Goal: Task Accomplishment & Management: Complete application form

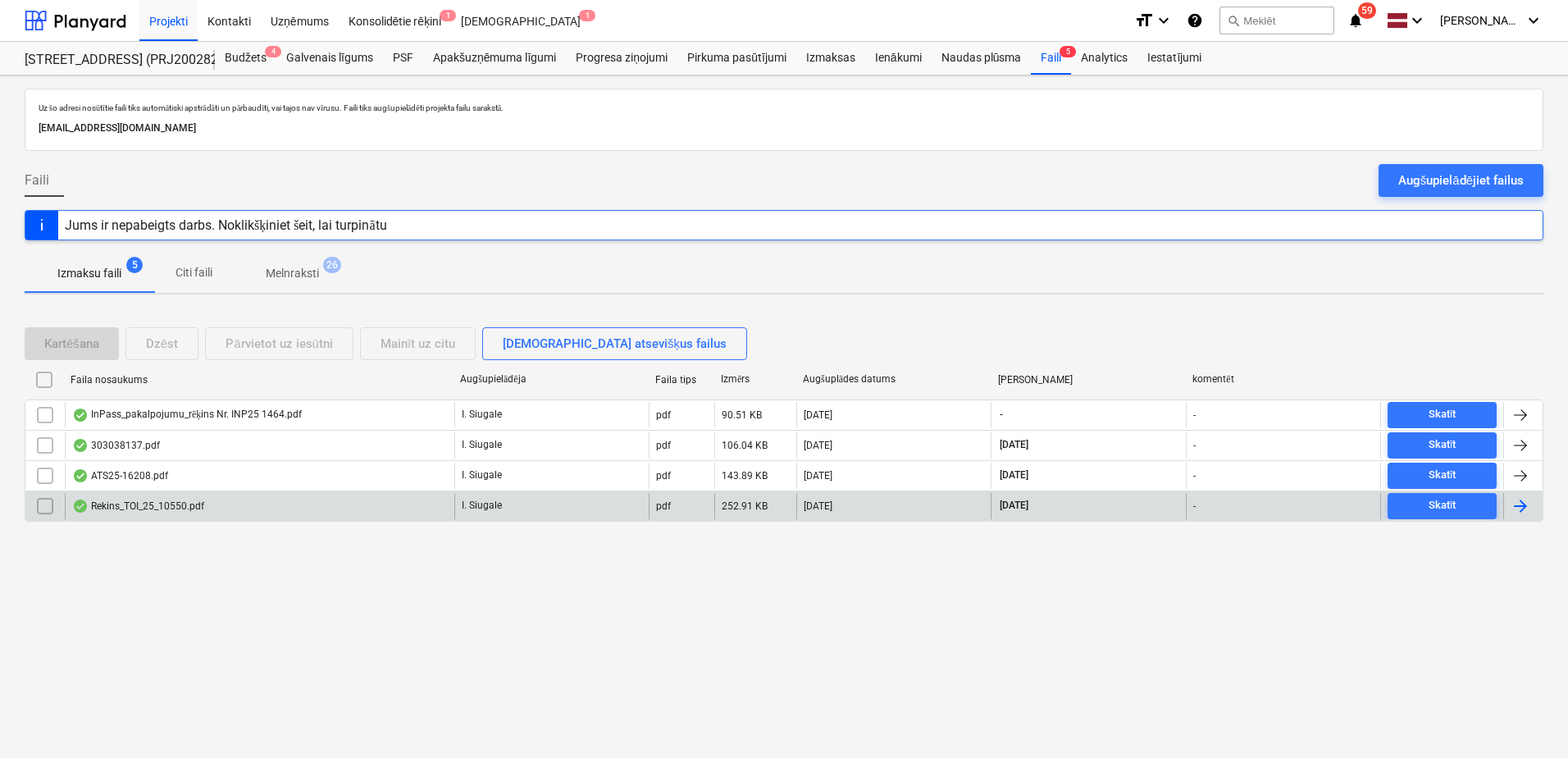
click at [301, 501] on div "Rekins_TOI_25_10550.pdf" at bounding box center [259, 505] width 389 height 26
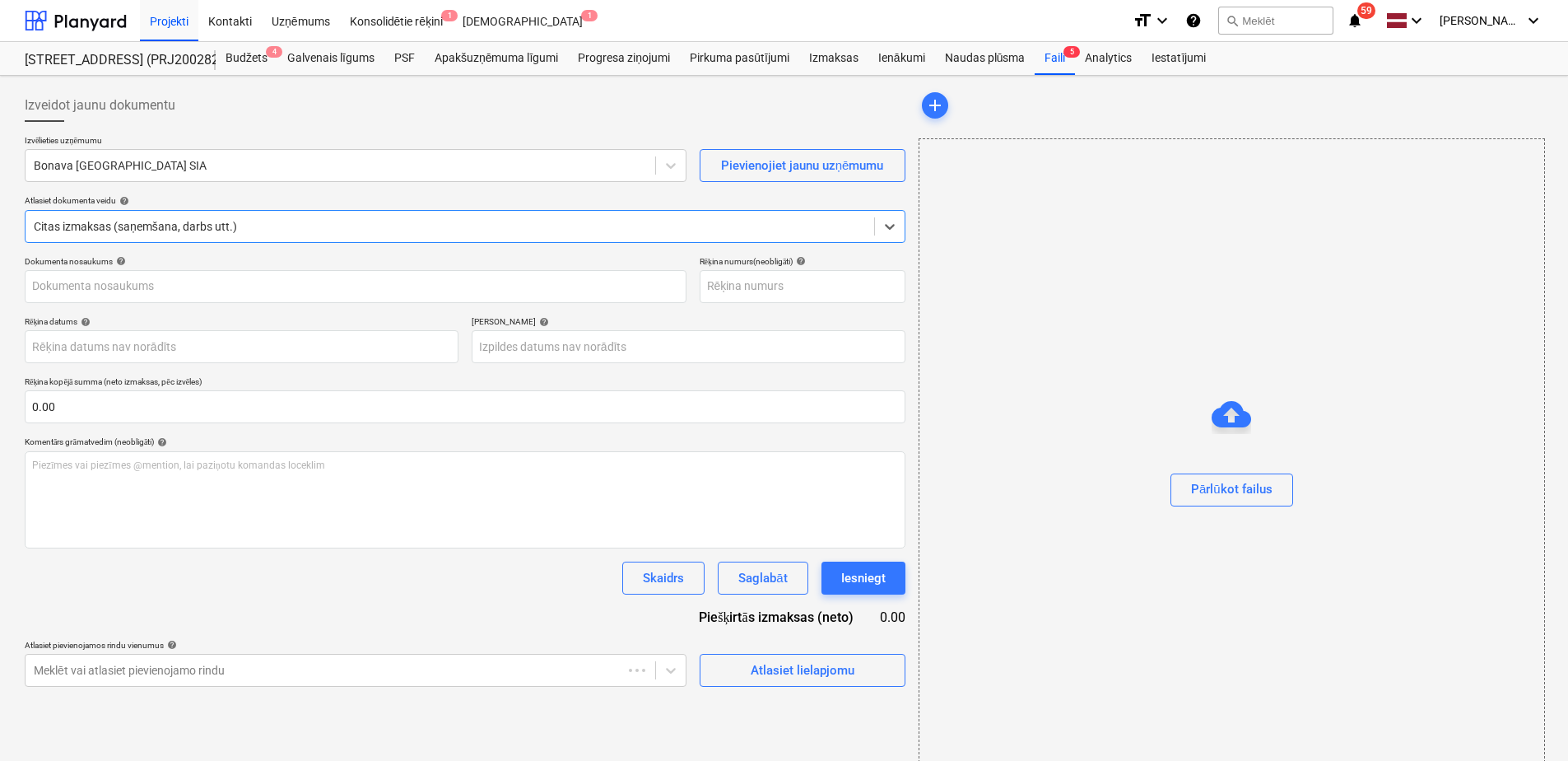
type input "Rekins_TOI_25_10550.pdf"
type input "[DATE]"
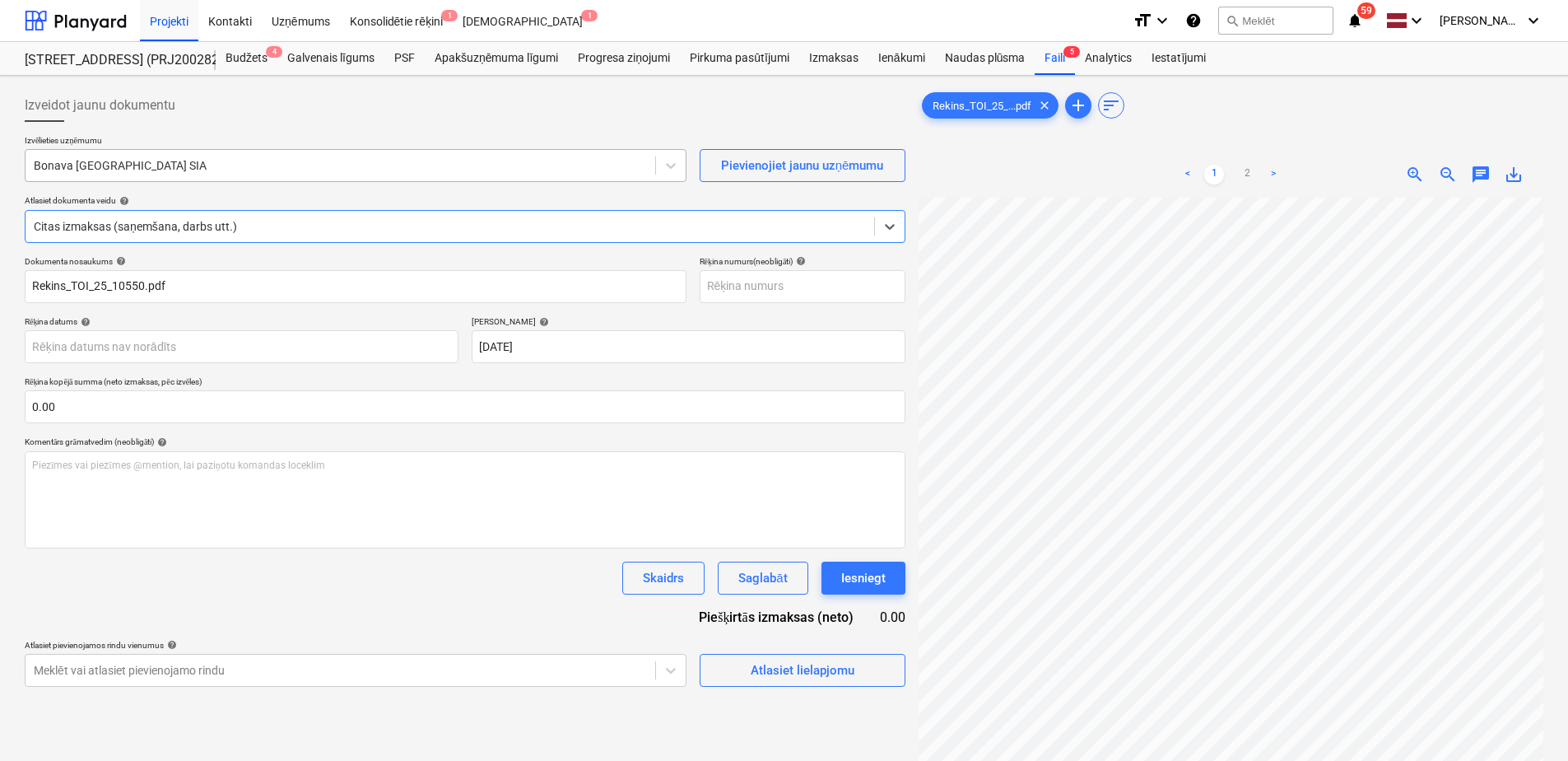
click at [220, 162] on div at bounding box center [341, 165] width 614 height 16
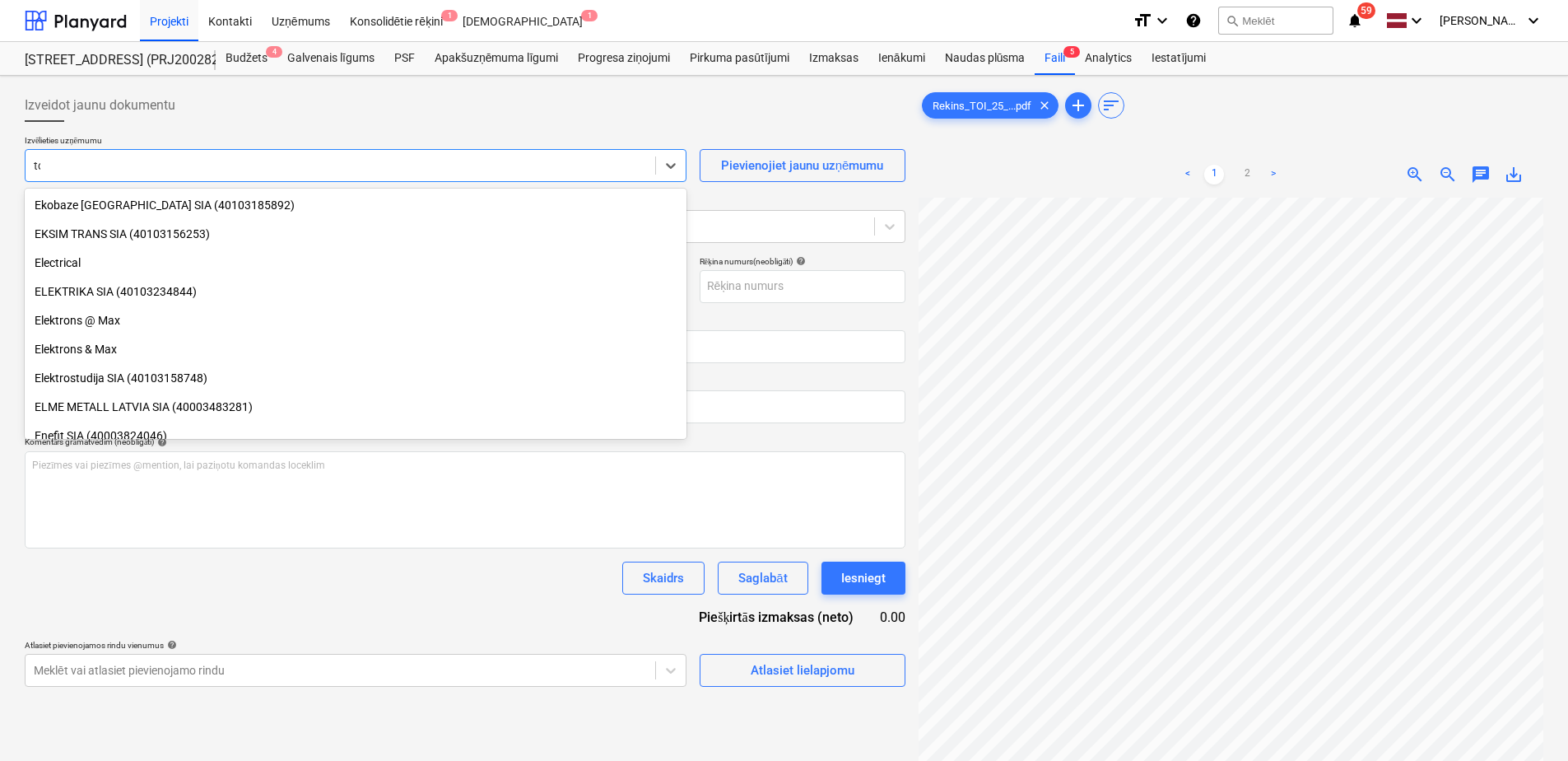
scroll to position [1050, 0]
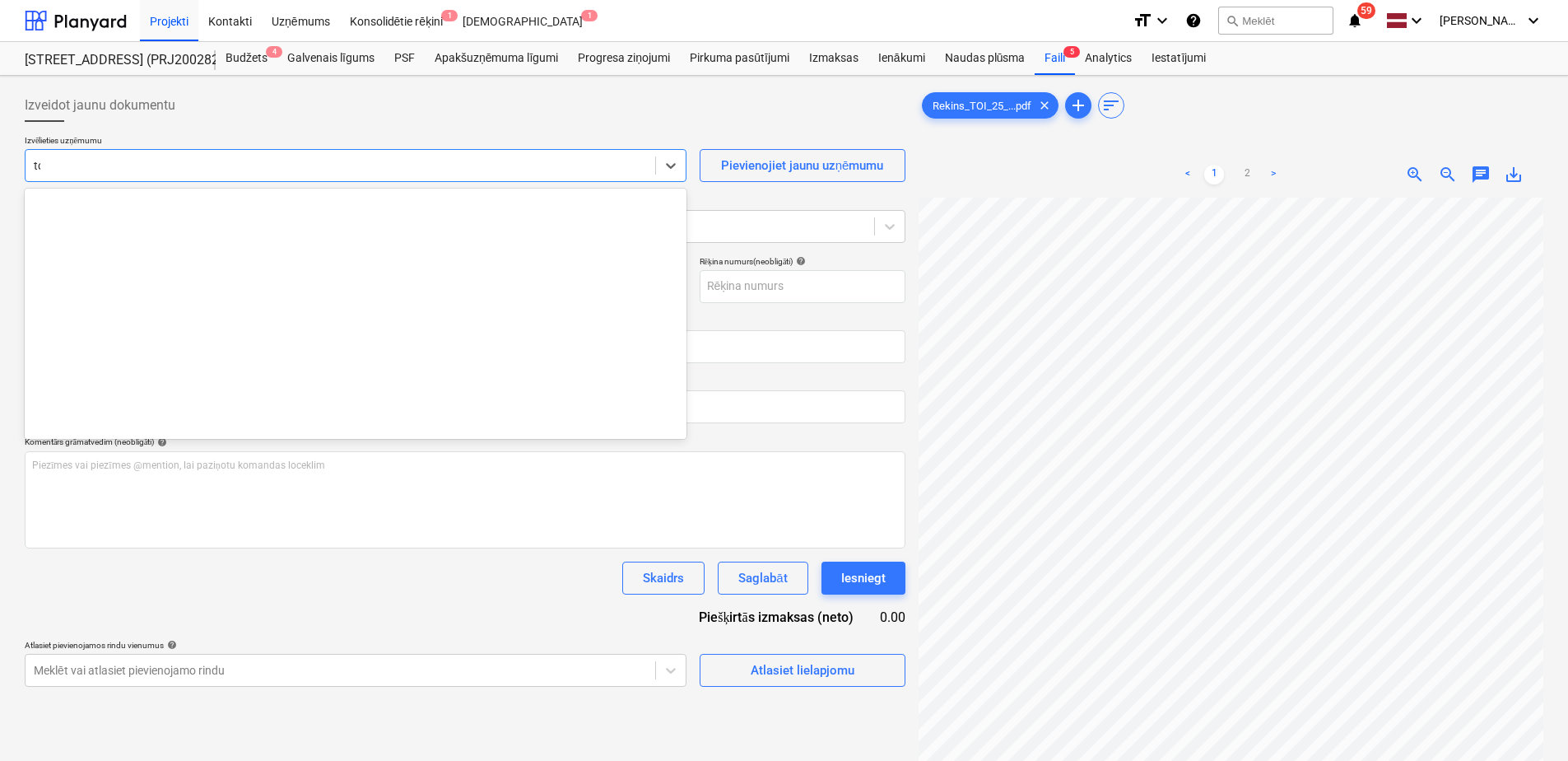
type input "toi"
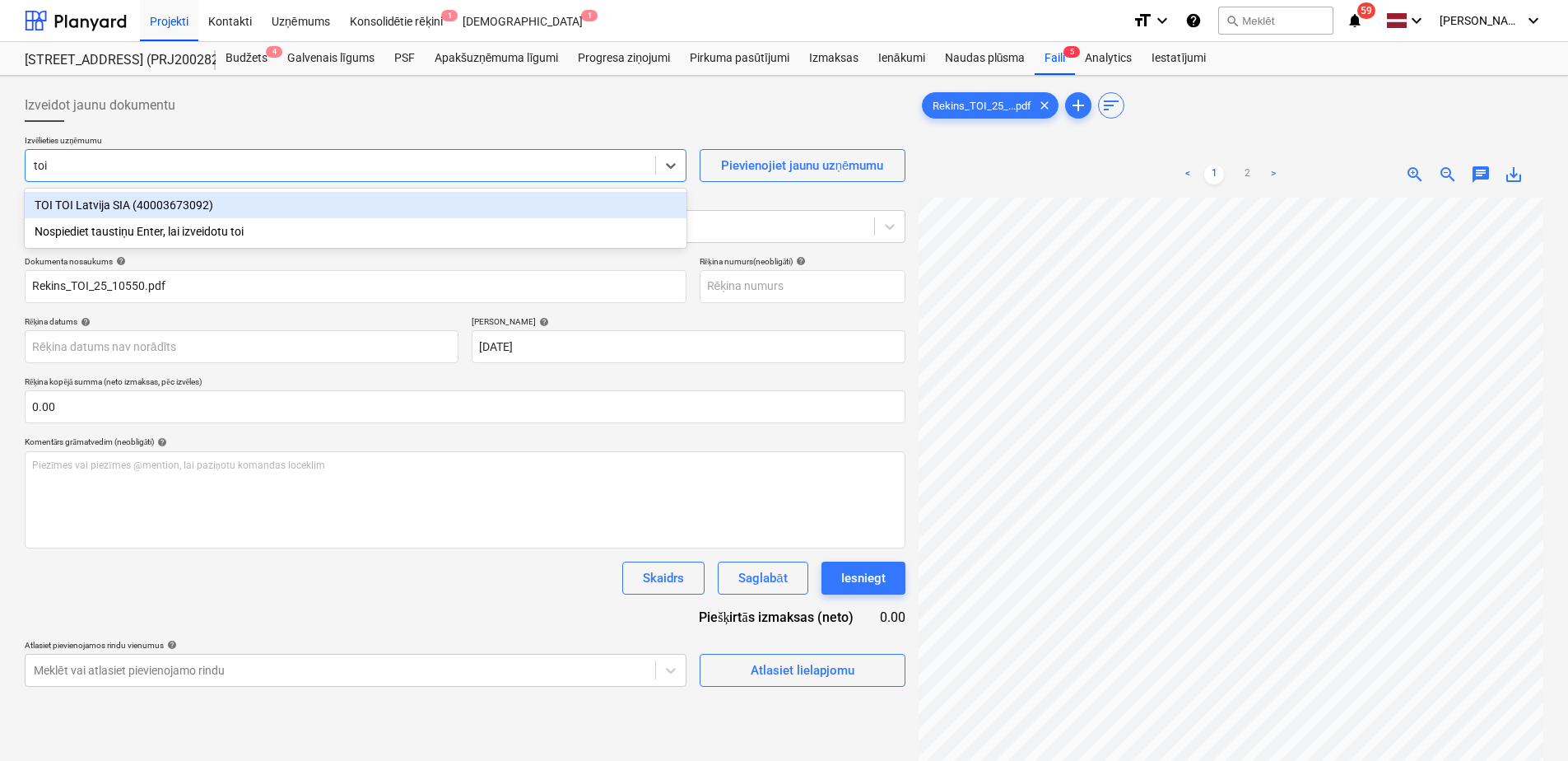
click at [198, 211] on div "TOI TOI Latvija SIA (40003673092)" at bounding box center [356, 204] width 662 height 26
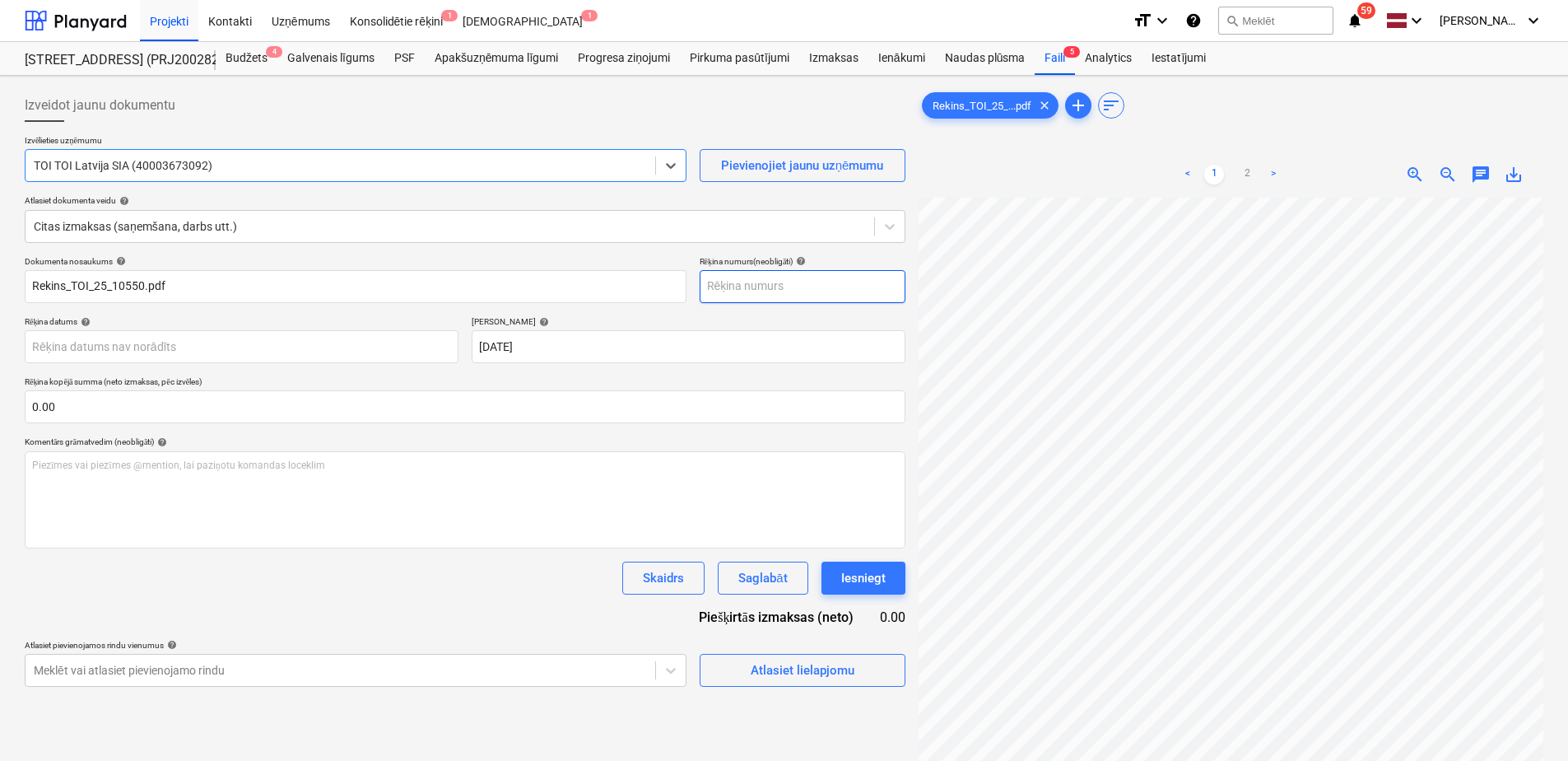
click at [749, 284] on input "text" at bounding box center [802, 286] width 206 height 33
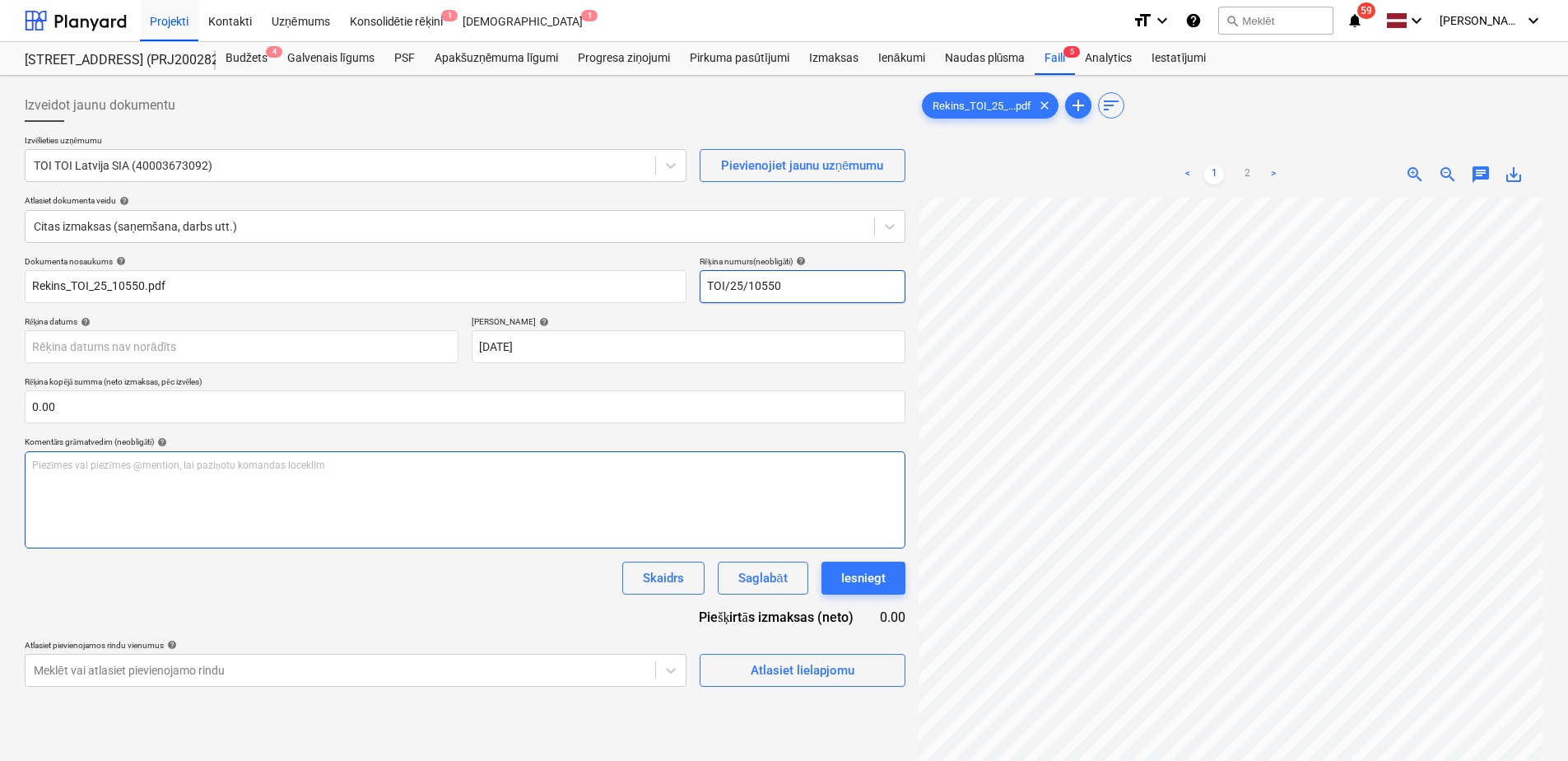
type input "TOI/25/10550"
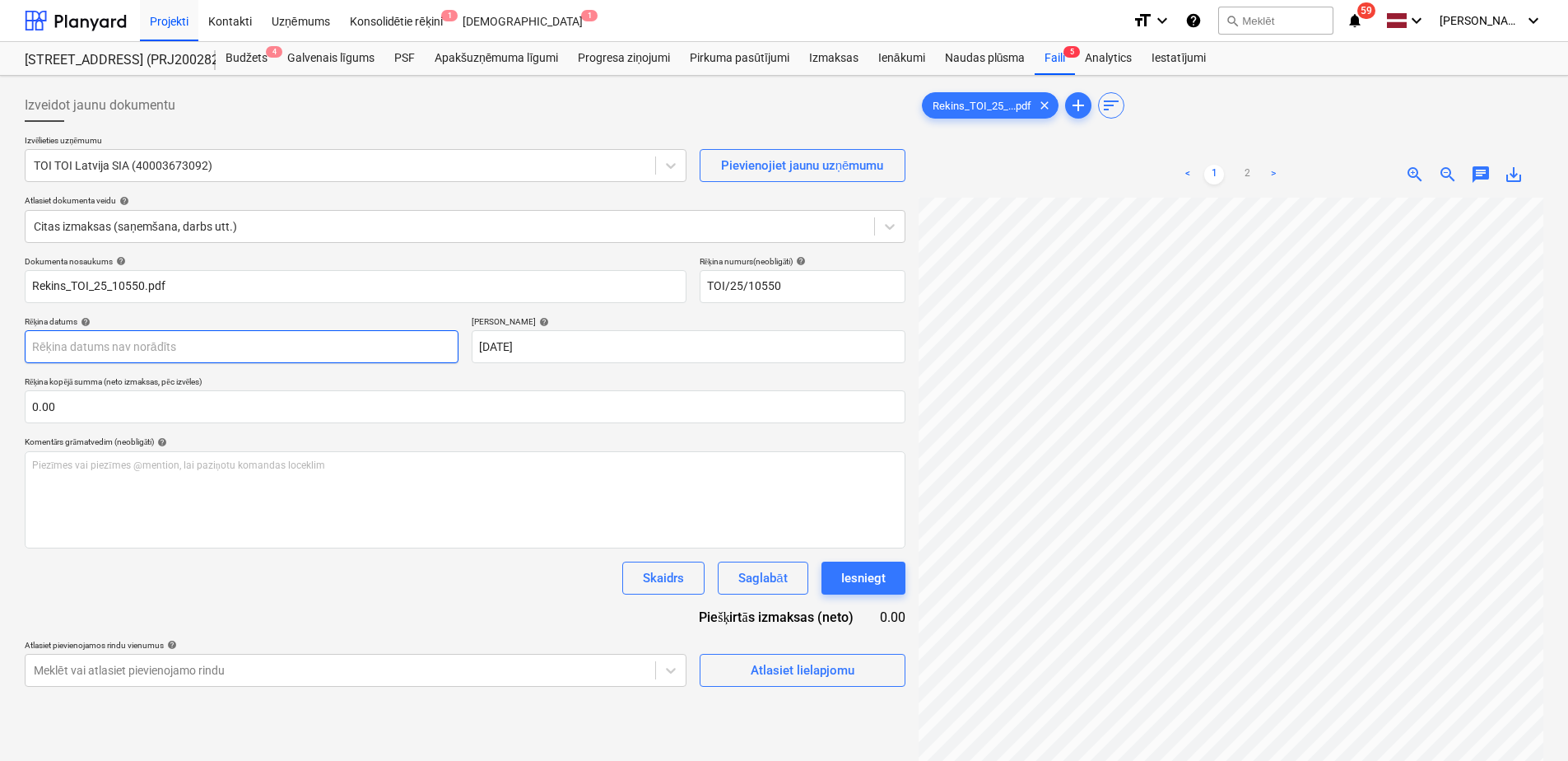
click at [264, 353] on body "Projekti Kontakti Uzņēmums Konsolidētie rēķini 1 Iesūtne 1 format_size keyboard…" at bounding box center [784, 380] width 1568 height 761
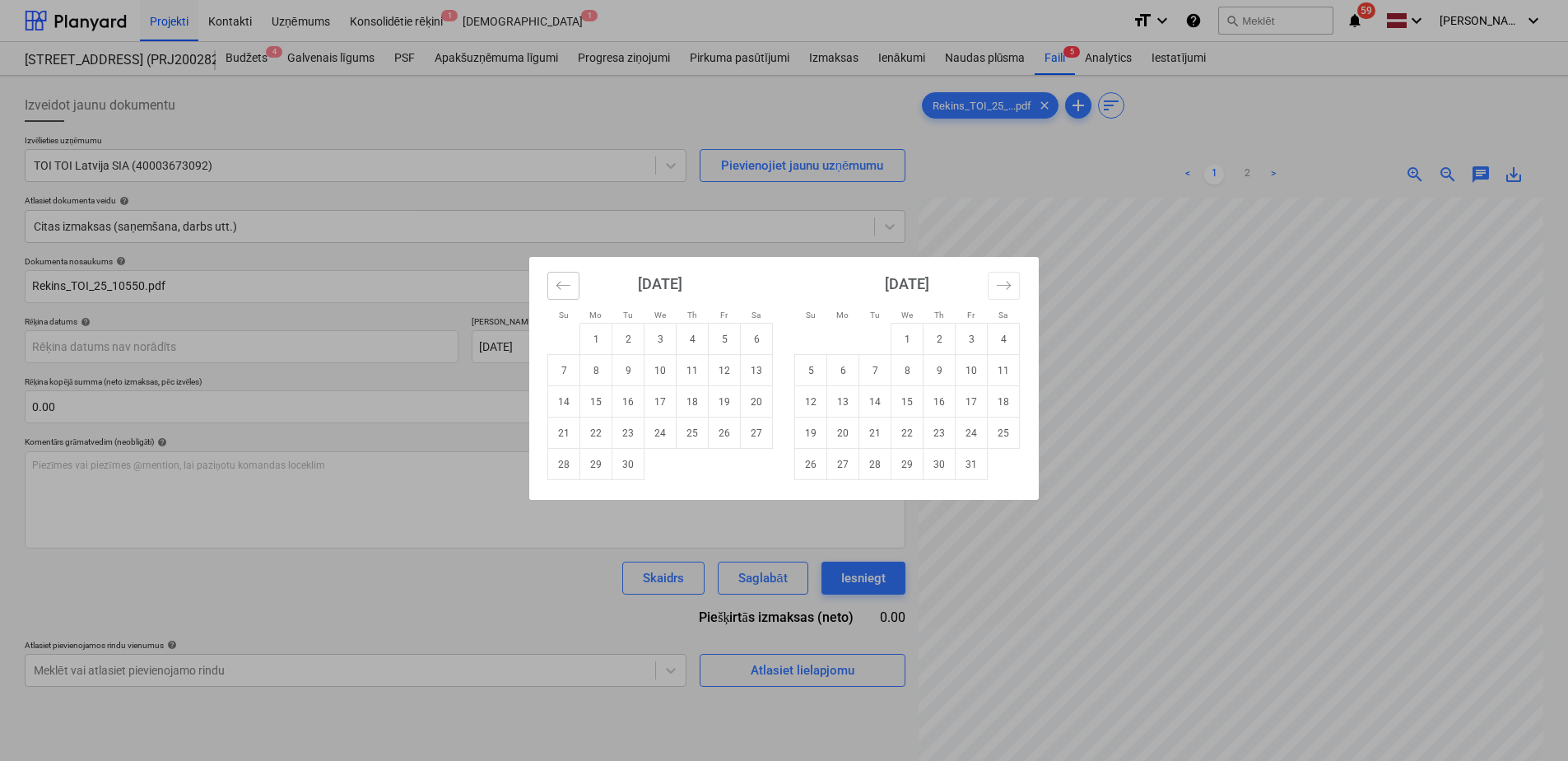
click at [552, 293] on button "Move backward to switch to the previous month." at bounding box center [564, 285] width 32 height 28
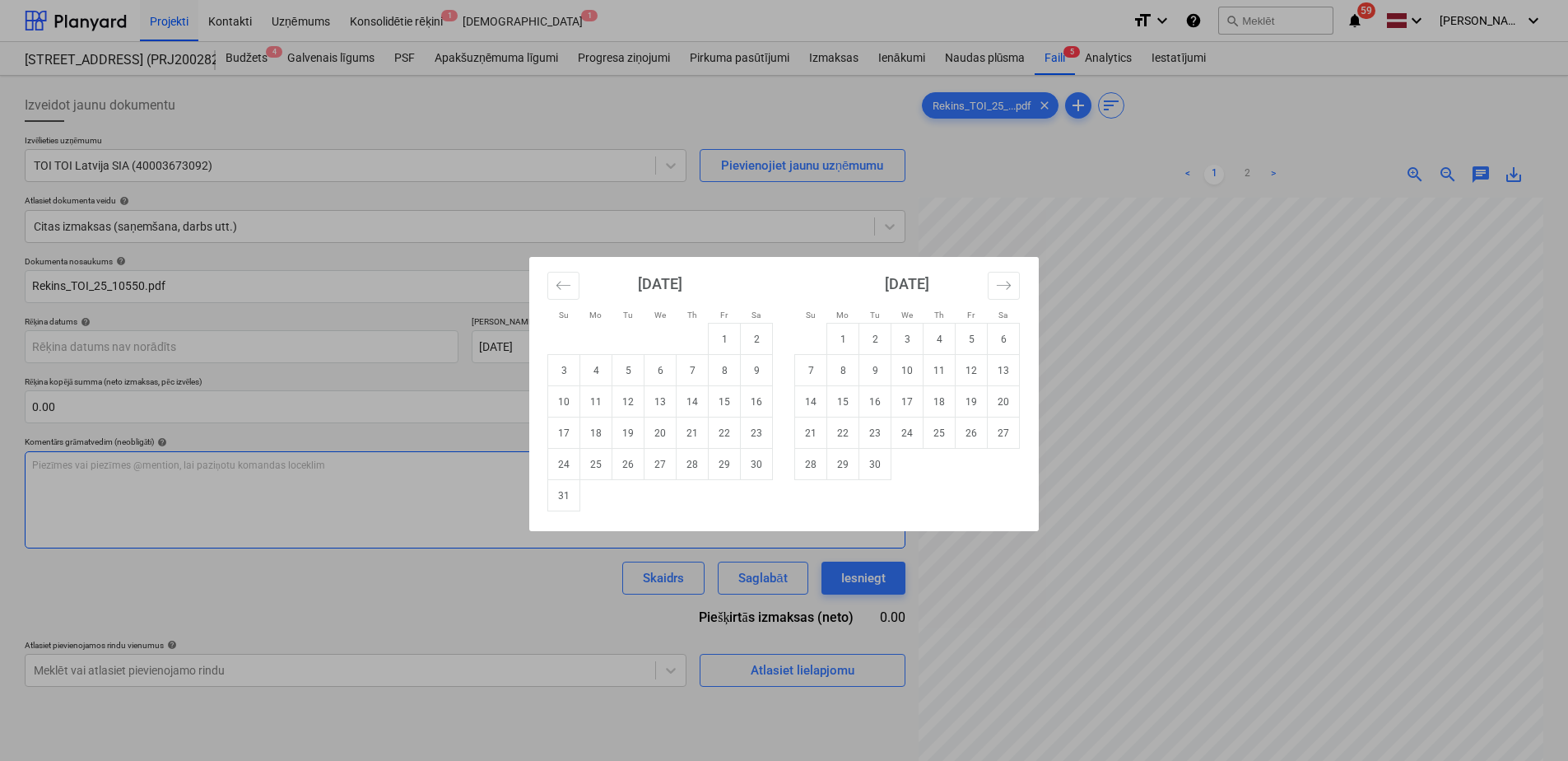
click at [574, 491] on td "31" at bounding box center [564, 495] width 32 height 31
type input "[DATE]"
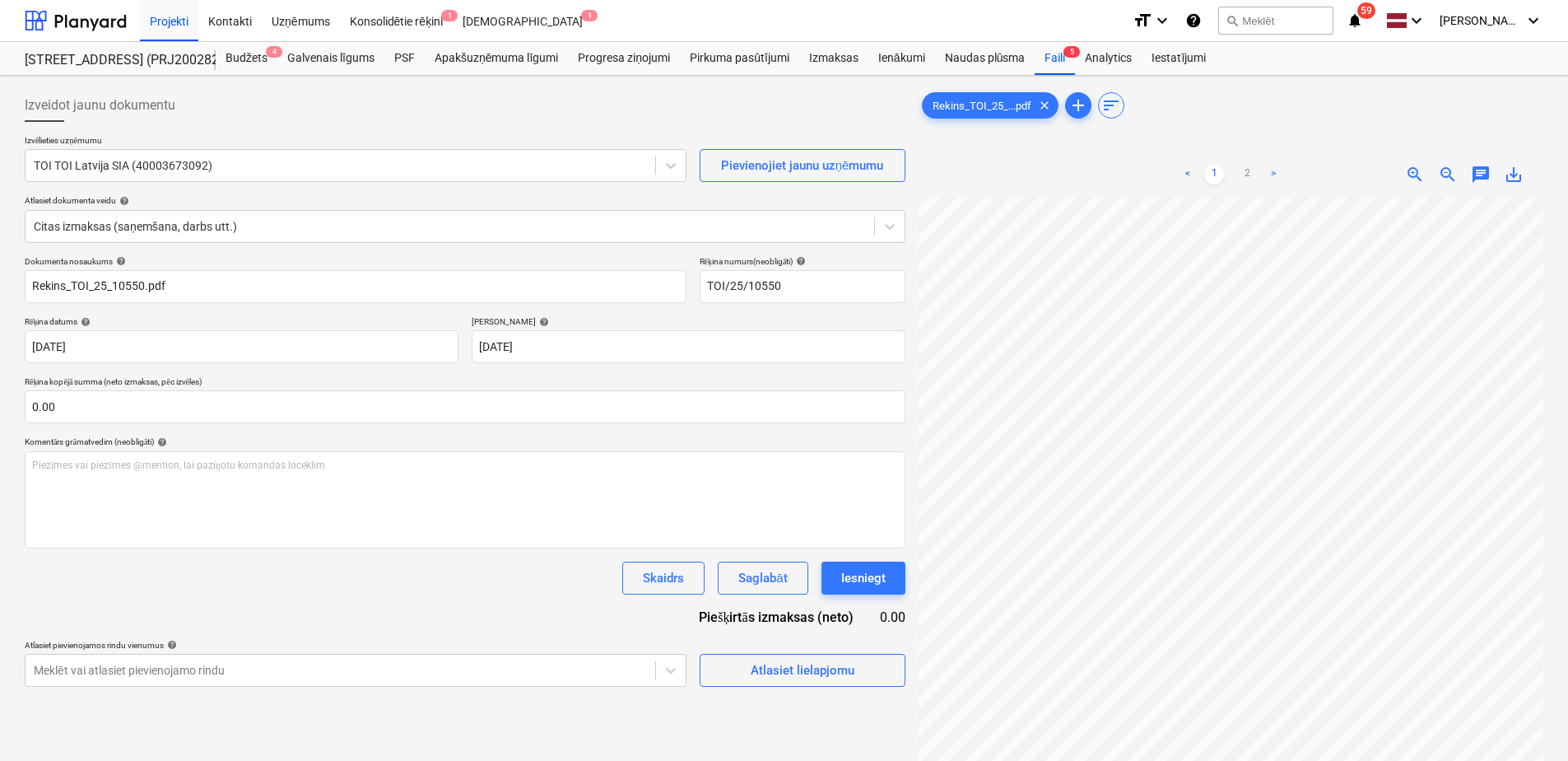
scroll to position [512, 235]
click at [1218, 180] on div "< 1 2 > zoom_in zoom_out chat 0 save_alt" at bounding box center [1231, 531] width 625 height 761
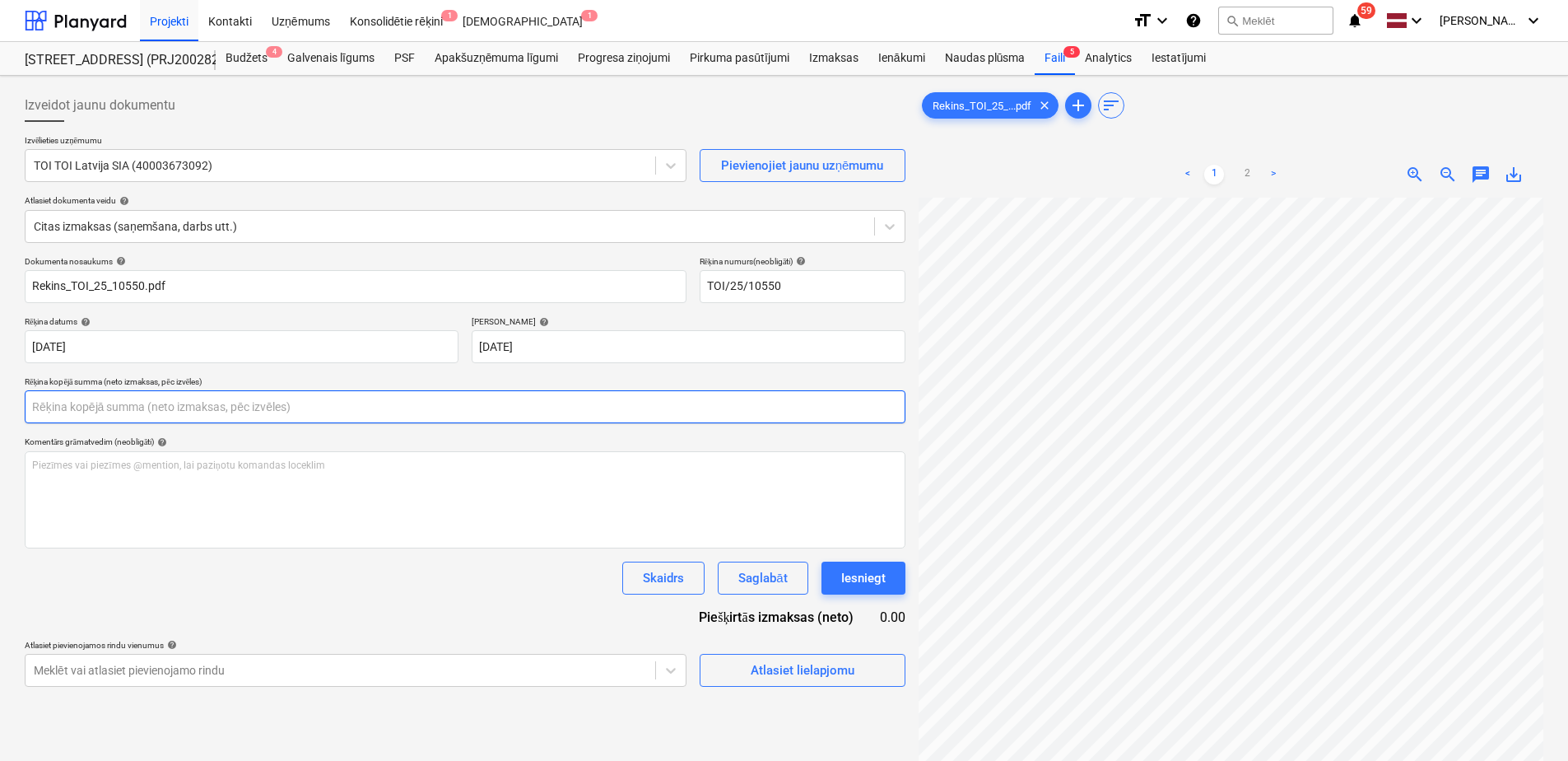
click at [116, 398] on input "text" at bounding box center [465, 406] width 881 height 33
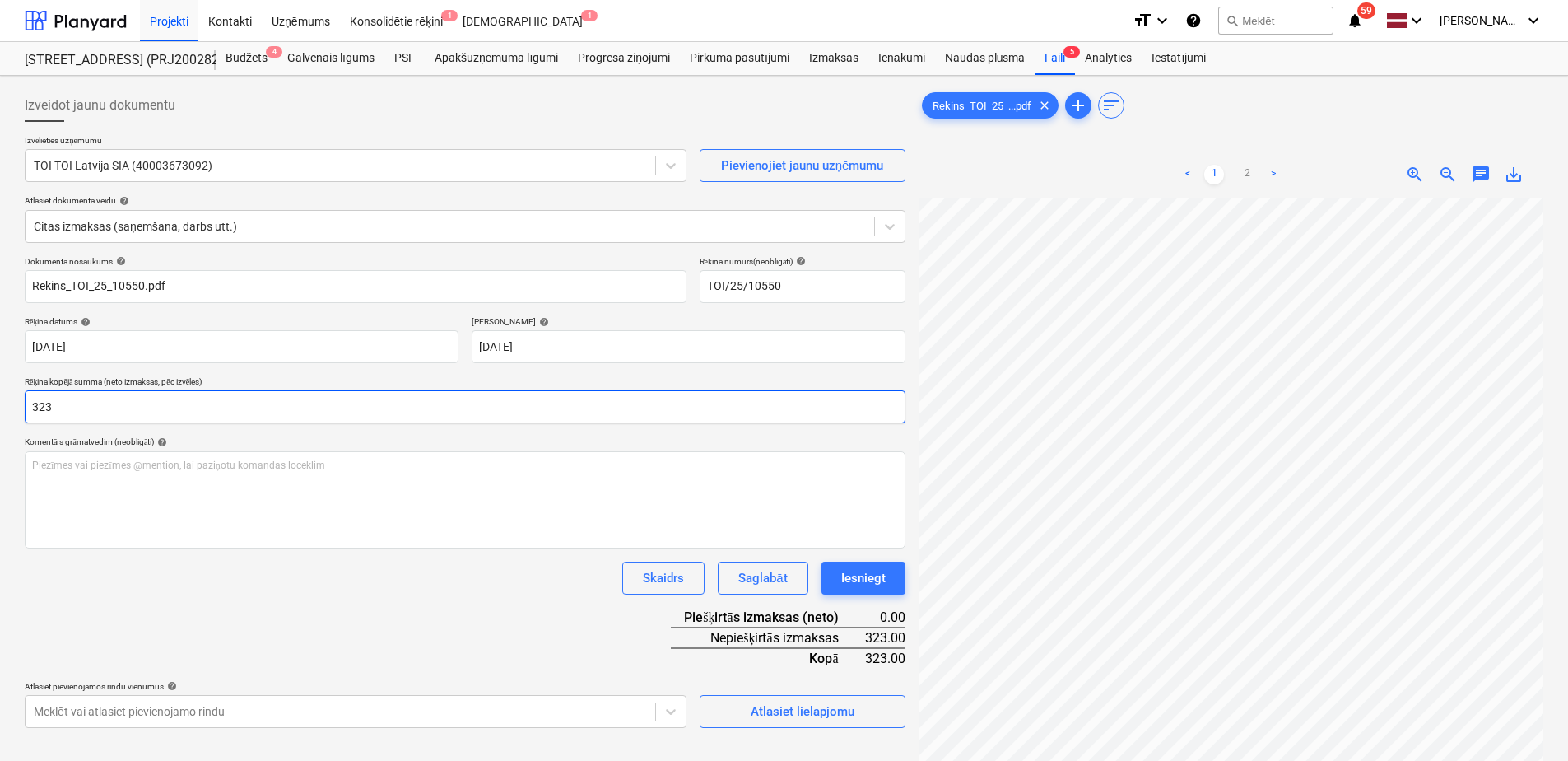
type input "323.00"
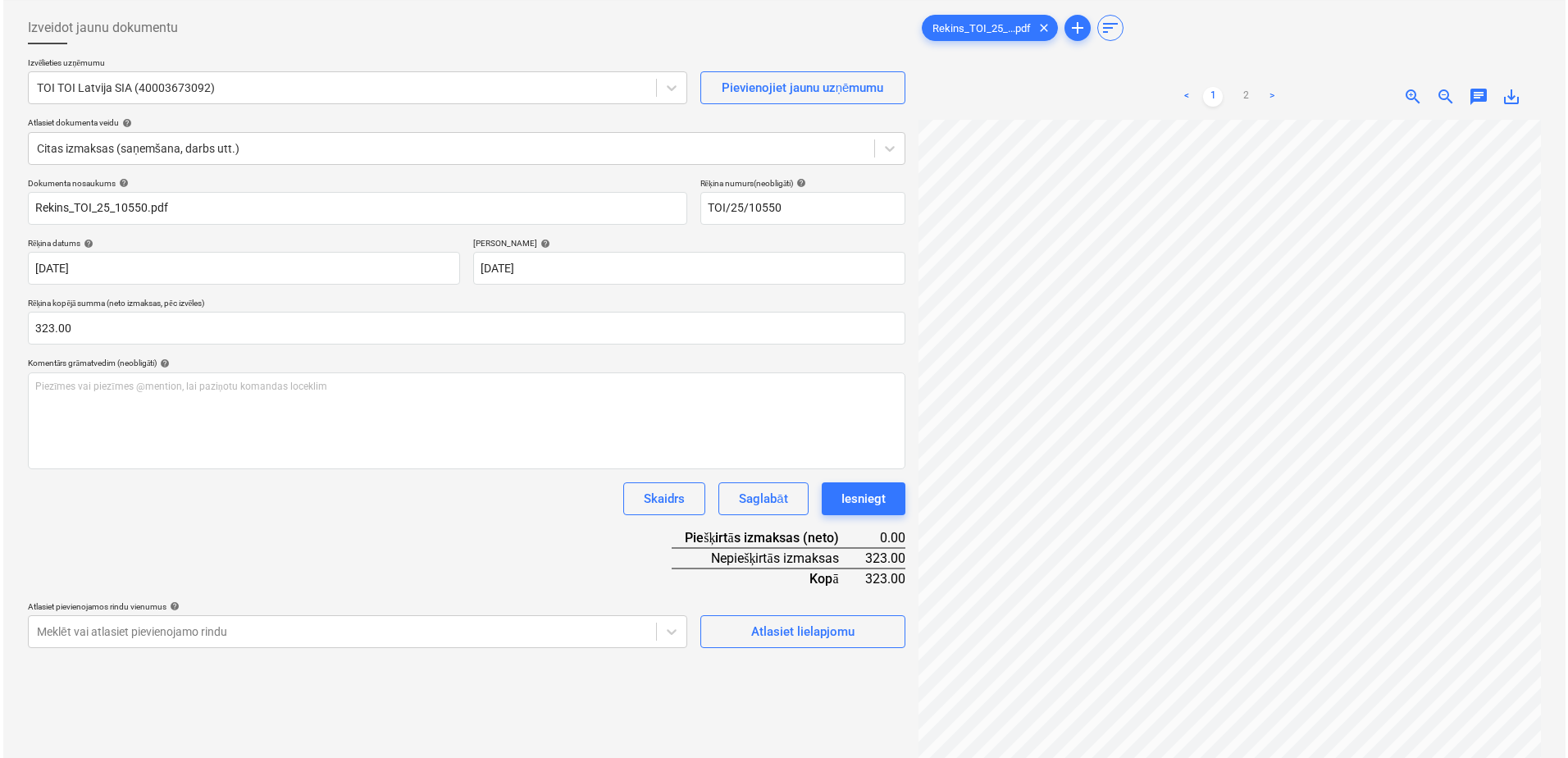
scroll to position [164, 0]
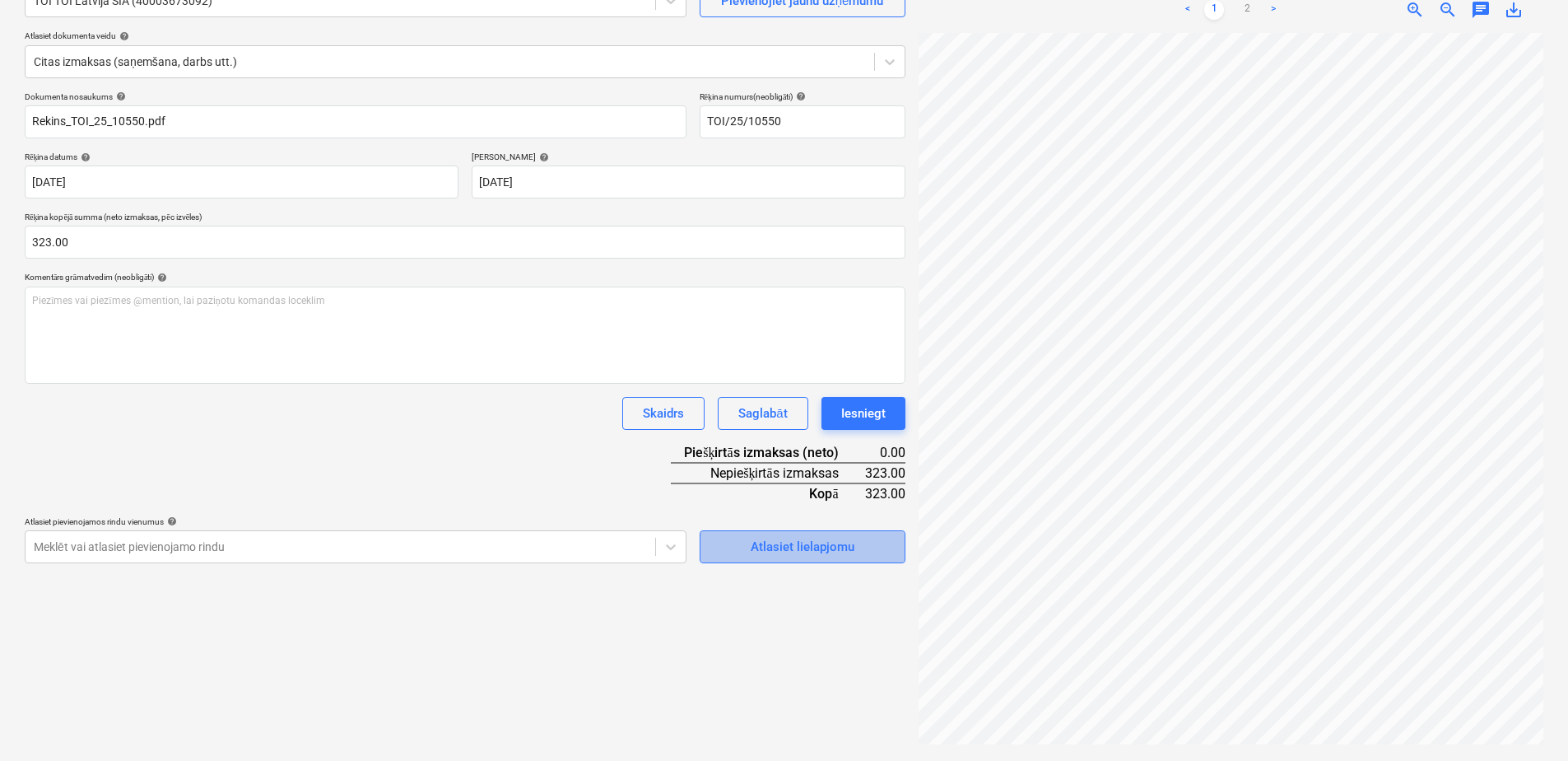
click at [771, 554] on div "Atlasiet lielapjomu" at bounding box center [802, 546] width 104 height 21
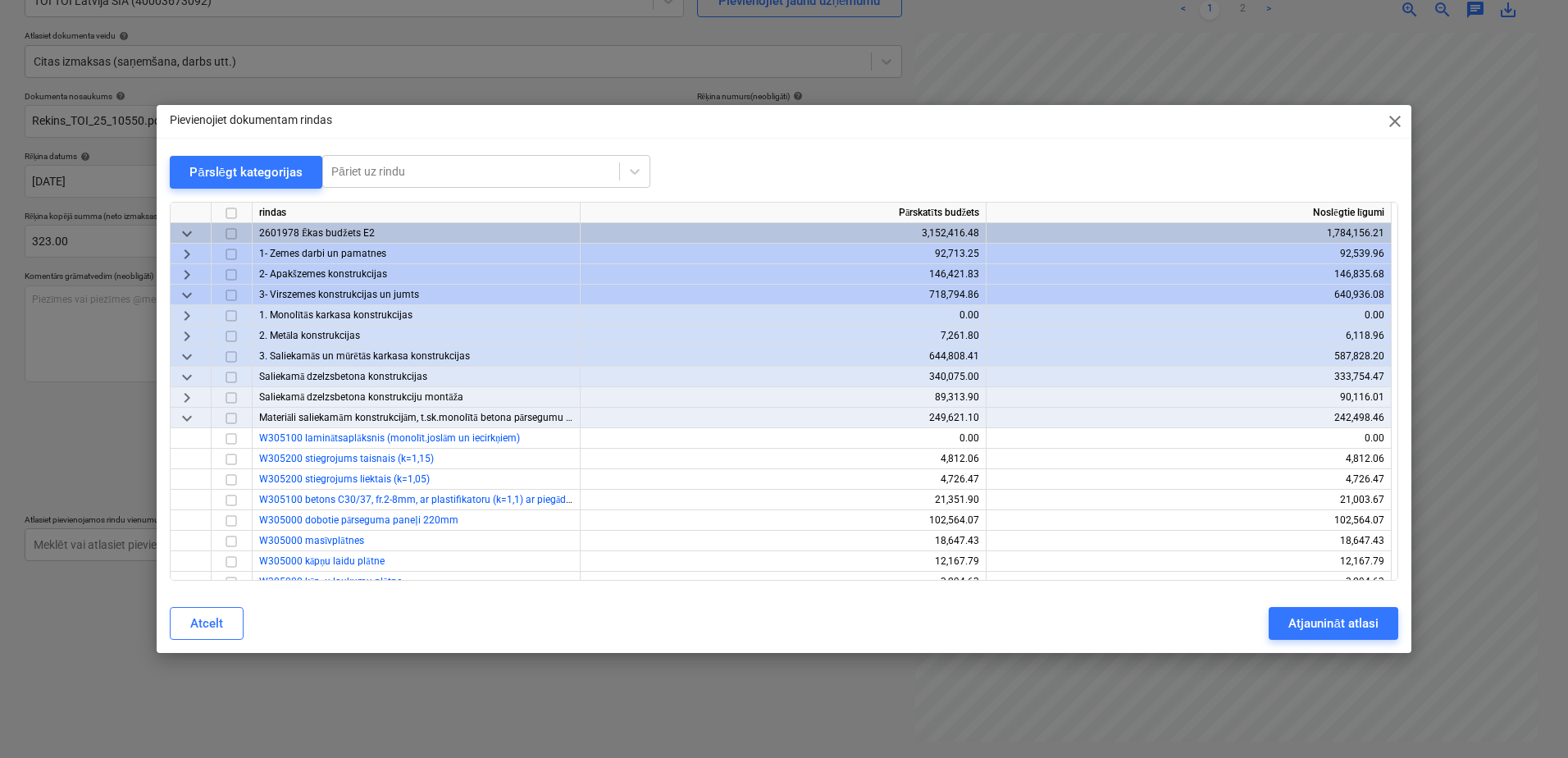
click at [173, 297] on div "keyboard_arrow_down" at bounding box center [191, 294] width 41 height 20
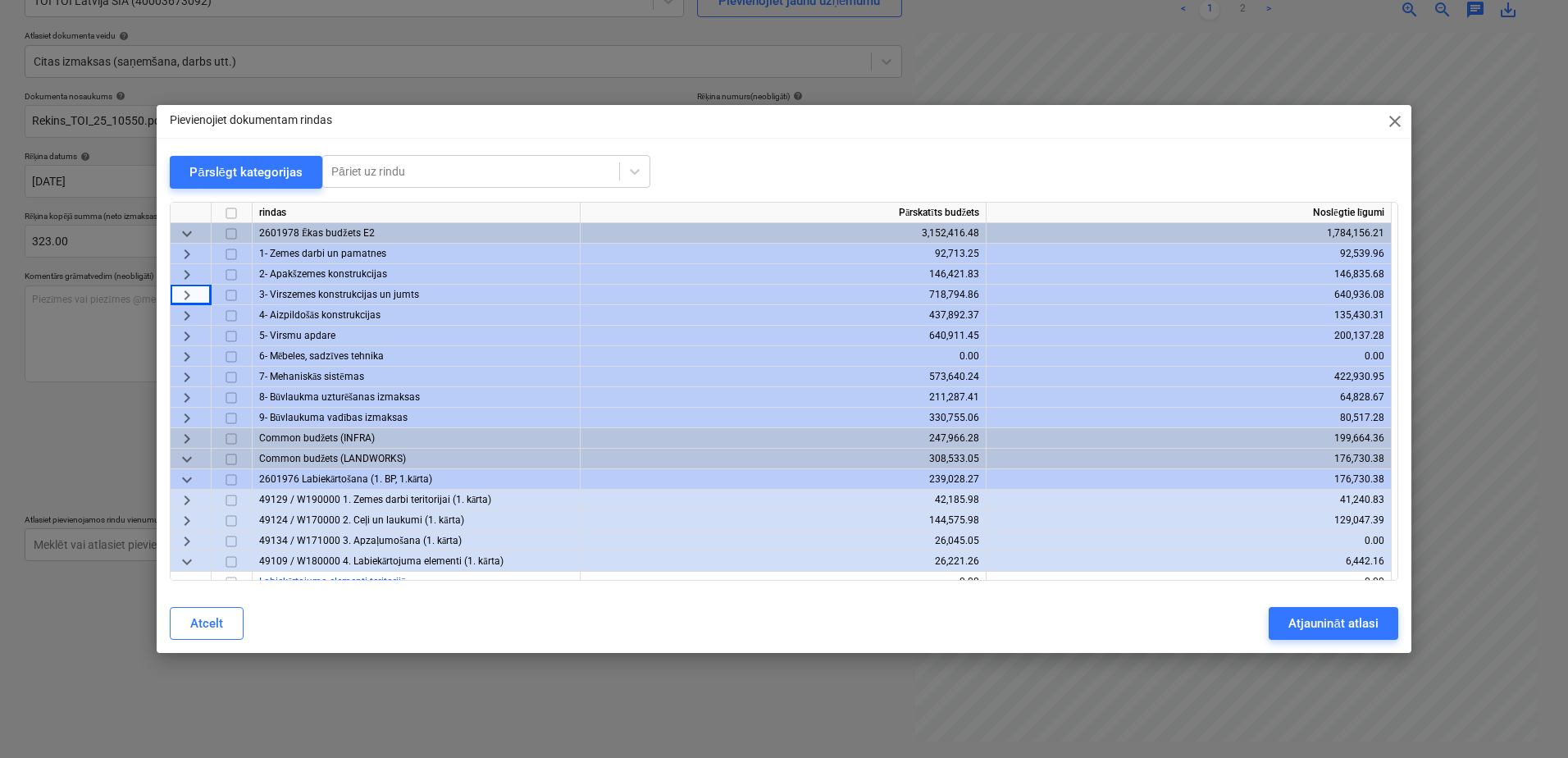
click at [181, 397] on span "keyboard_arrow_right" at bounding box center [187, 397] width 20 height 20
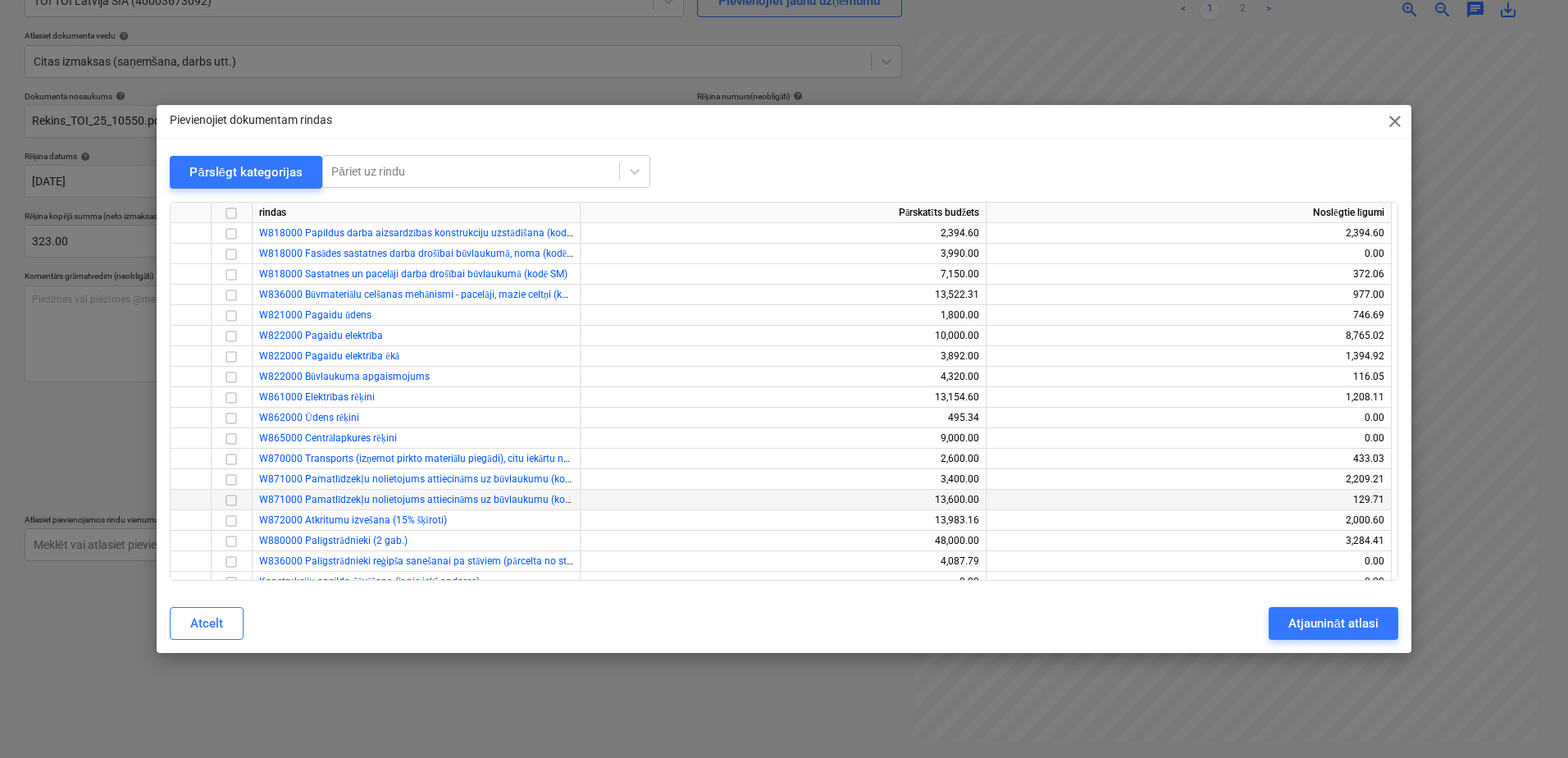
scroll to position [492, 0]
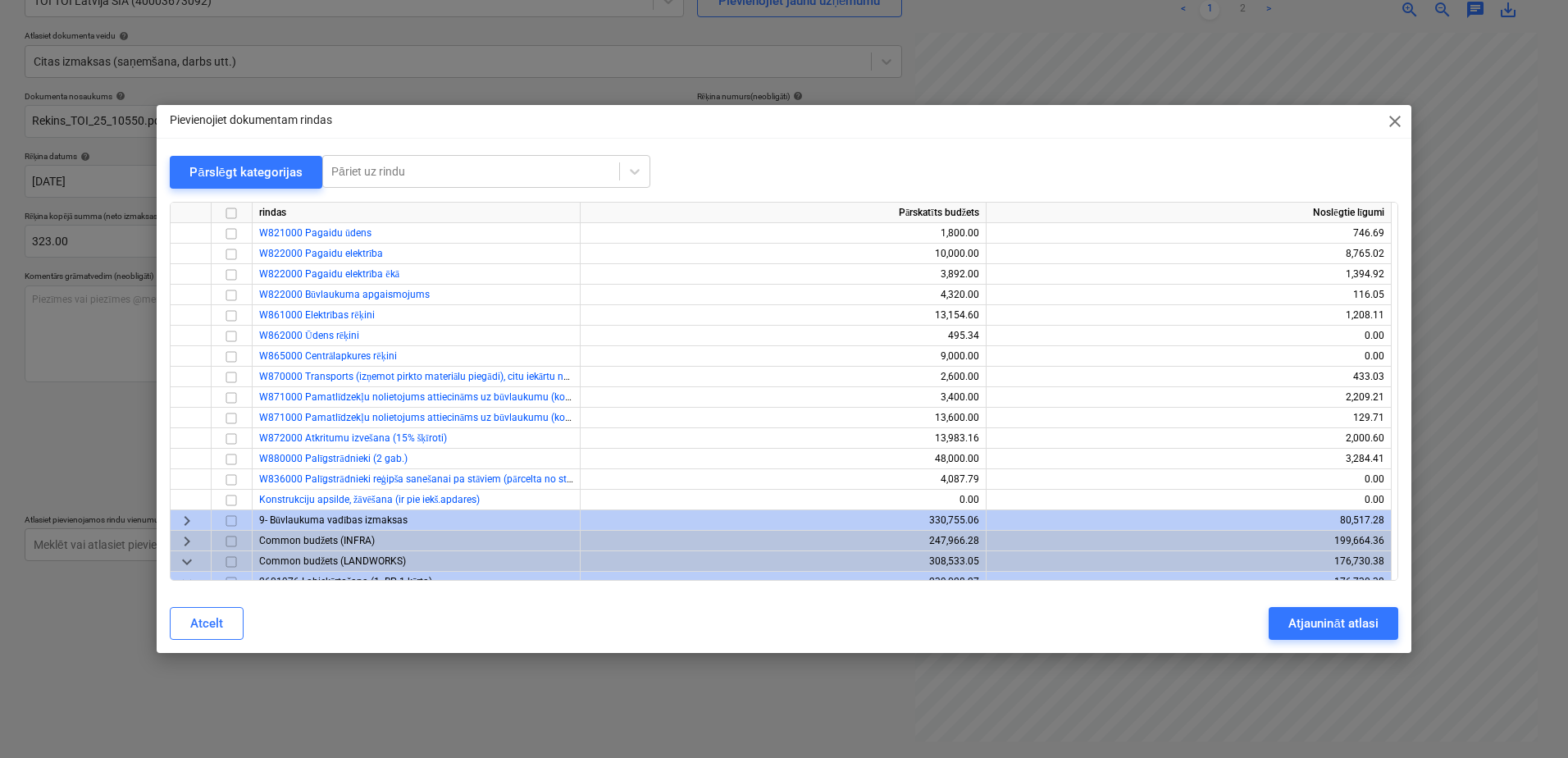
click at [173, 516] on div "keyboard_arrow_right" at bounding box center [191, 520] width 41 height 20
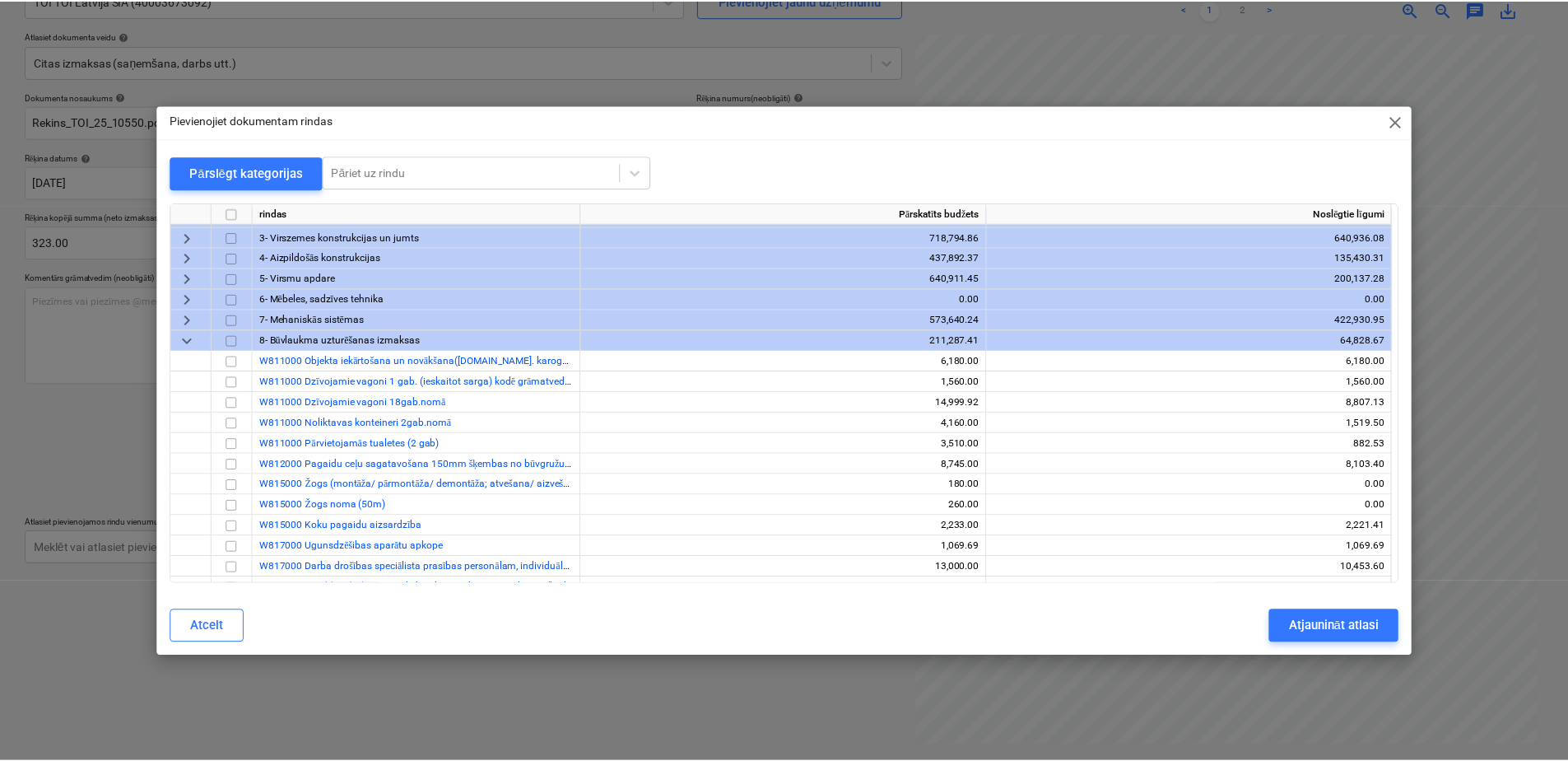
scroll to position [0, 0]
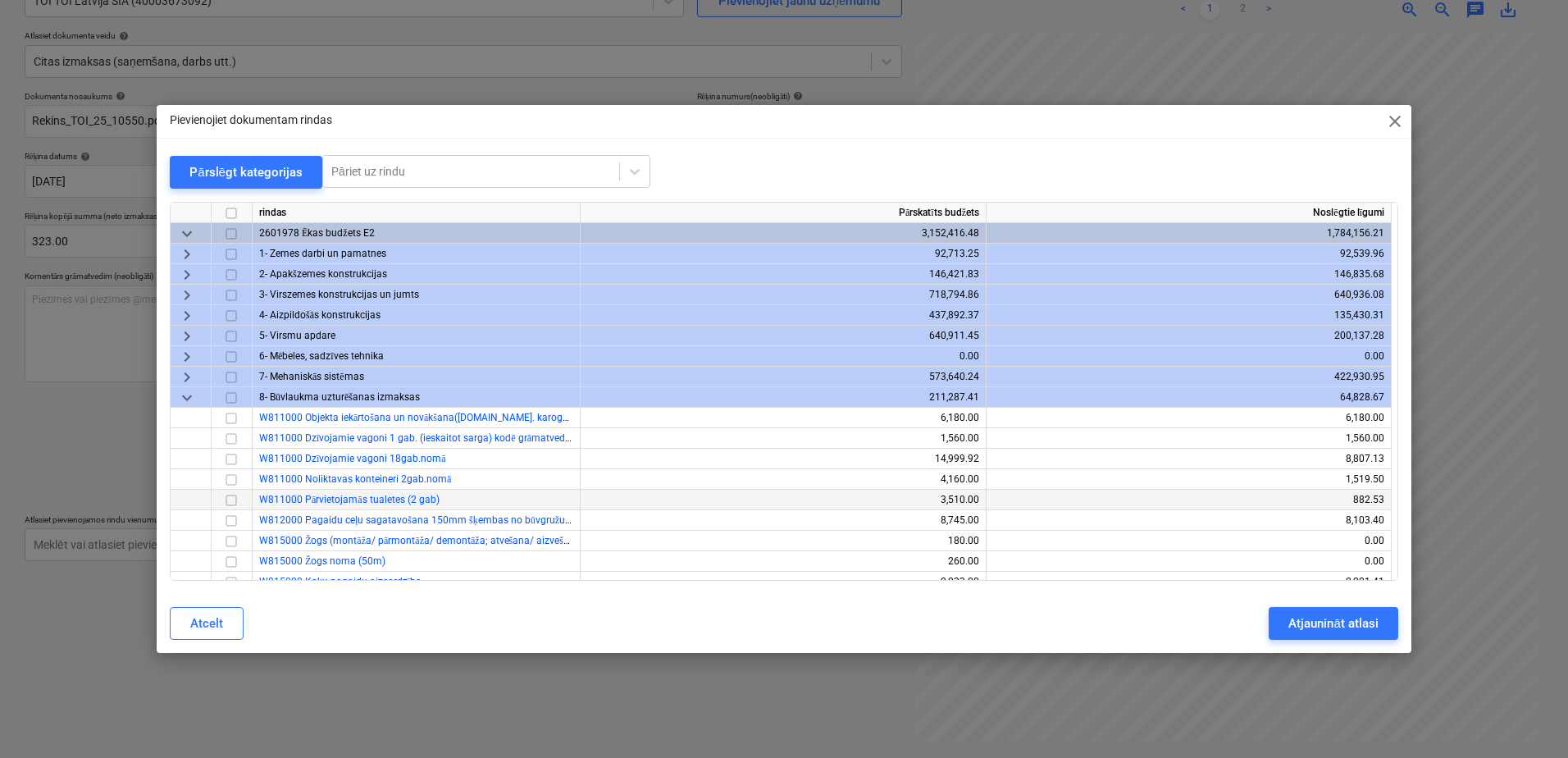
click at [232, 503] on input "checkbox" at bounding box center [232, 500] width 20 height 20
click at [1323, 614] on div "Atjaunināt atlasi" at bounding box center [1333, 624] width 89 height 21
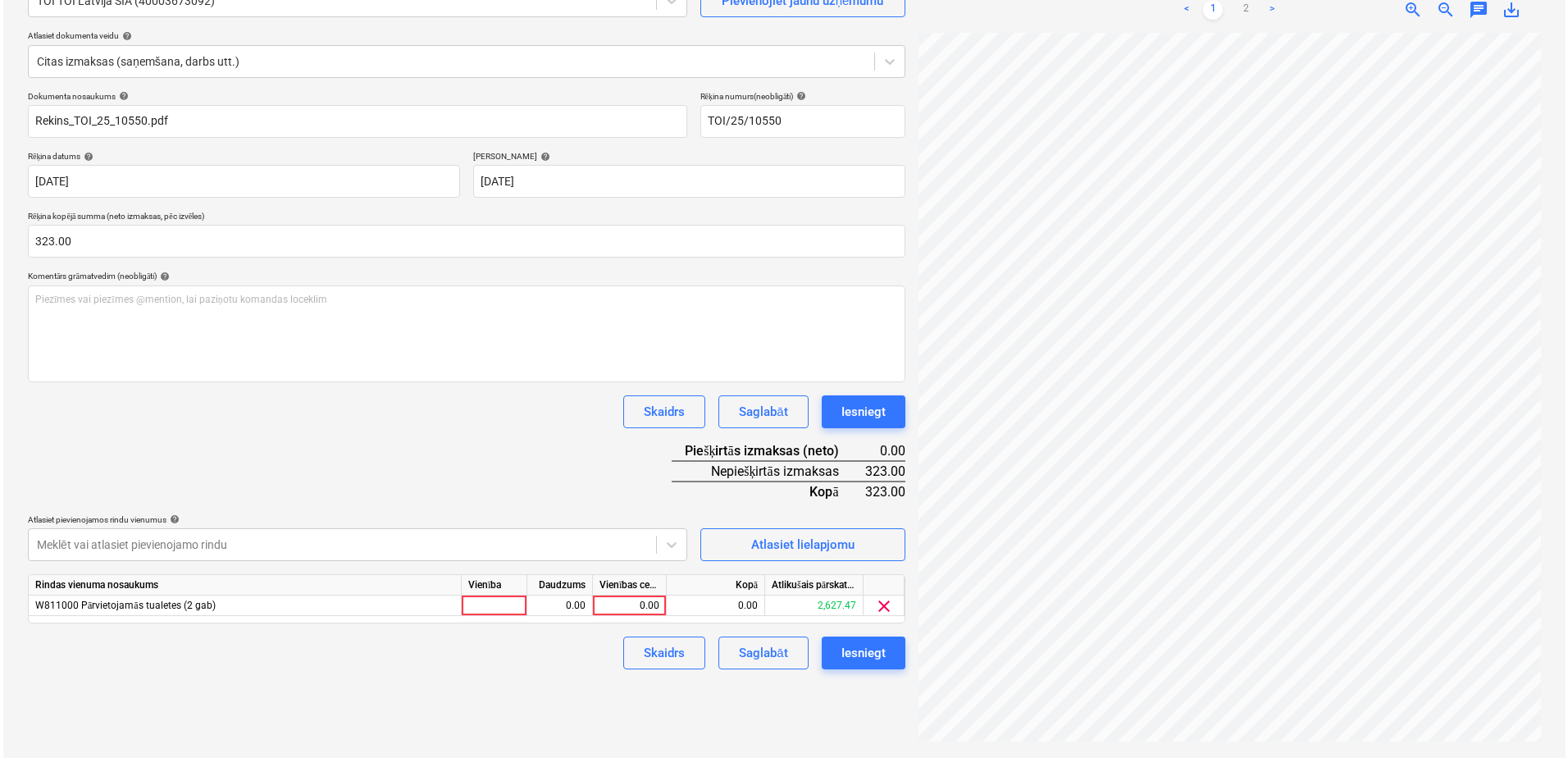
scroll to position [509, 238]
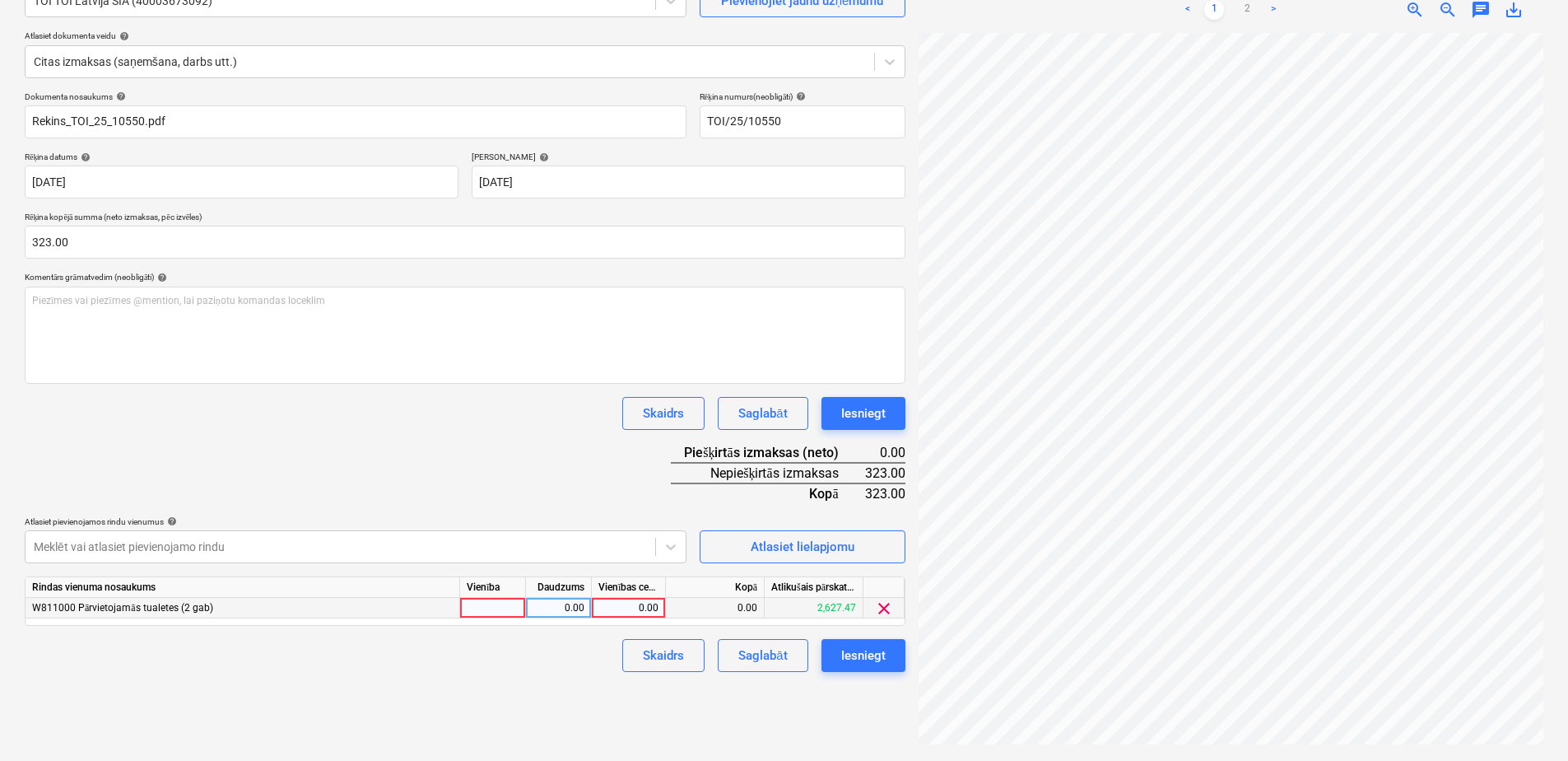
click at [630, 608] on div "0.00" at bounding box center [628, 607] width 60 height 21
type input "323"
click at [708, 726] on div "Izveidot jaunu dokumentu Izvēlieties uzņēmumu TOI TOI Latvija SIA (40003673092)…" at bounding box center [465, 335] width 894 height 836
click at [864, 657] on div "Iesniegt" at bounding box center [864, 655] width 45 height 21
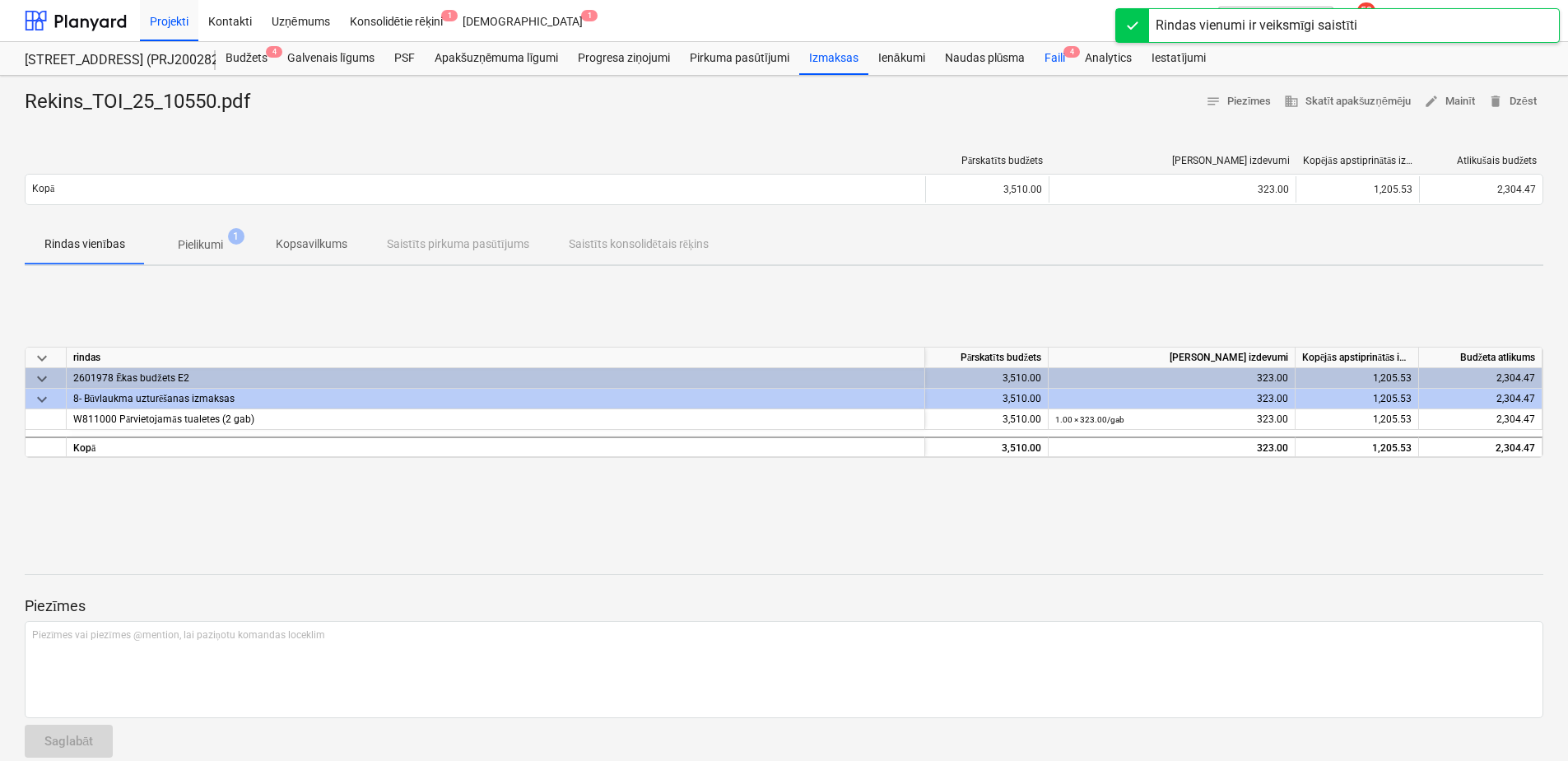
click at [1067, 53] on span "4" at bounding box center [1072, 52] width 16 height 12
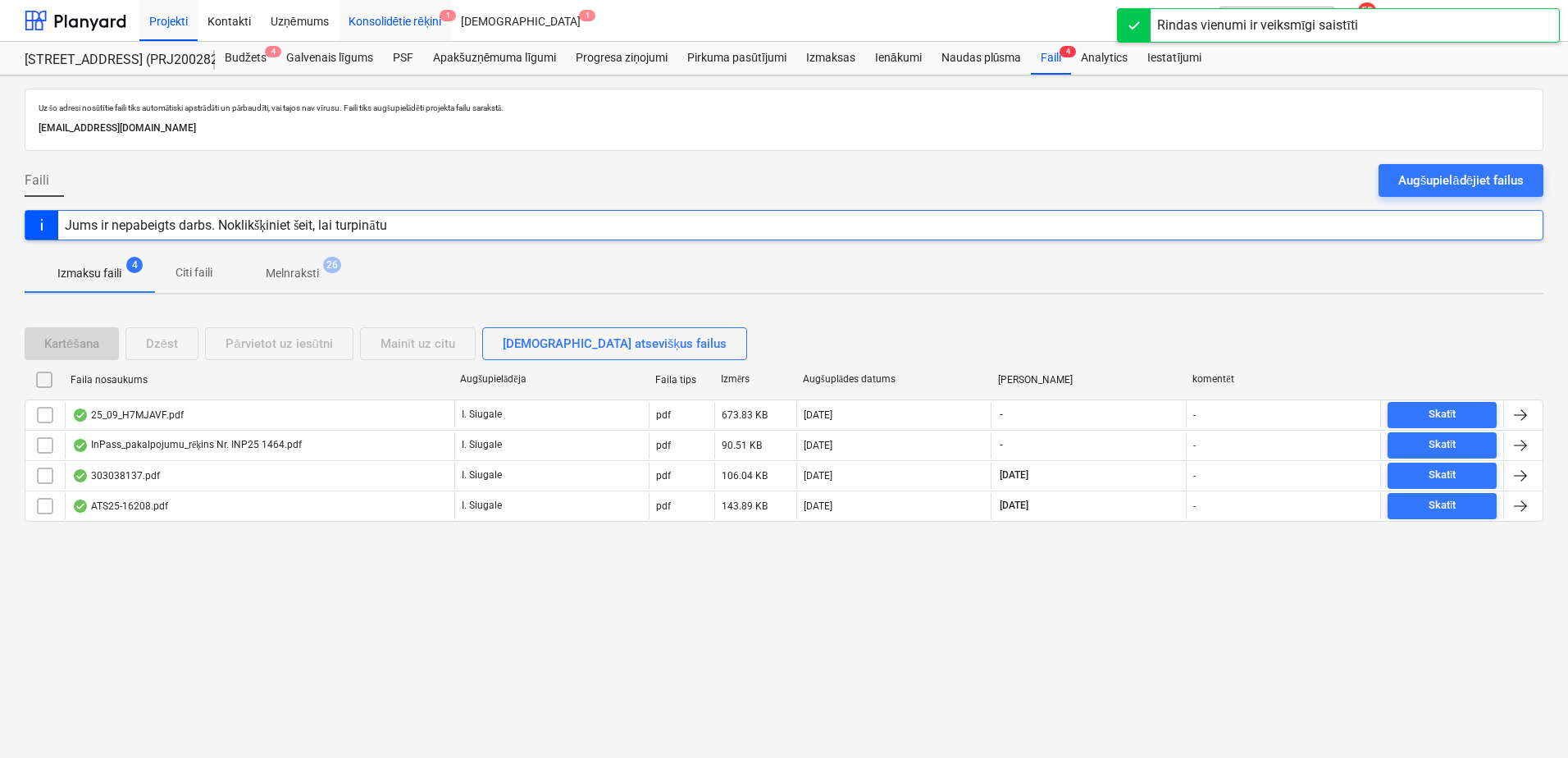
click at [376, 25] on div "Konsolidētie rēķini 1" at bounding box center [395, 20] width 113 height 42
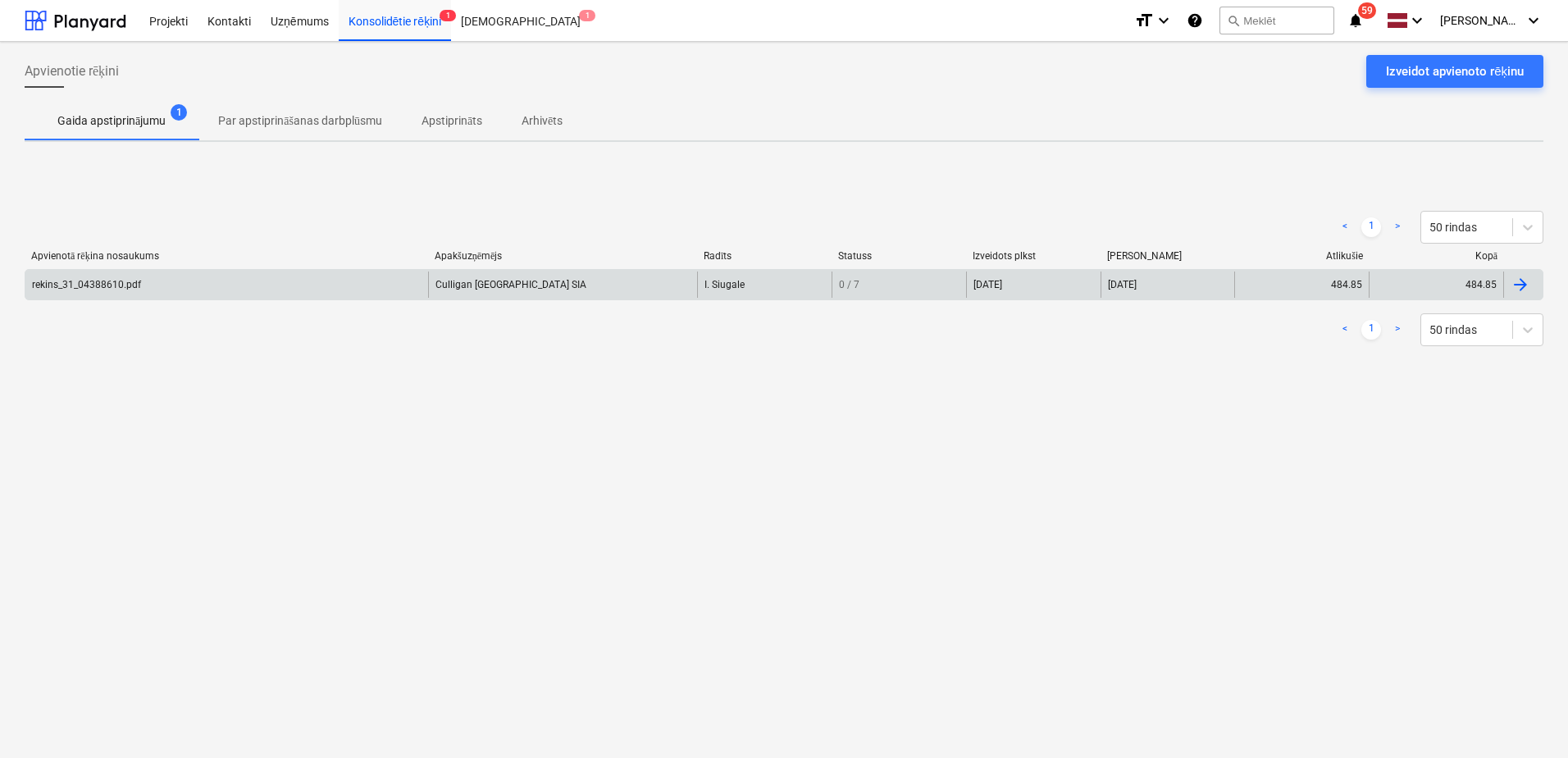
click at [182, 289] on div "rekins_31_04388610.pdf" at bounding box center [227, 284] width 403 height 26
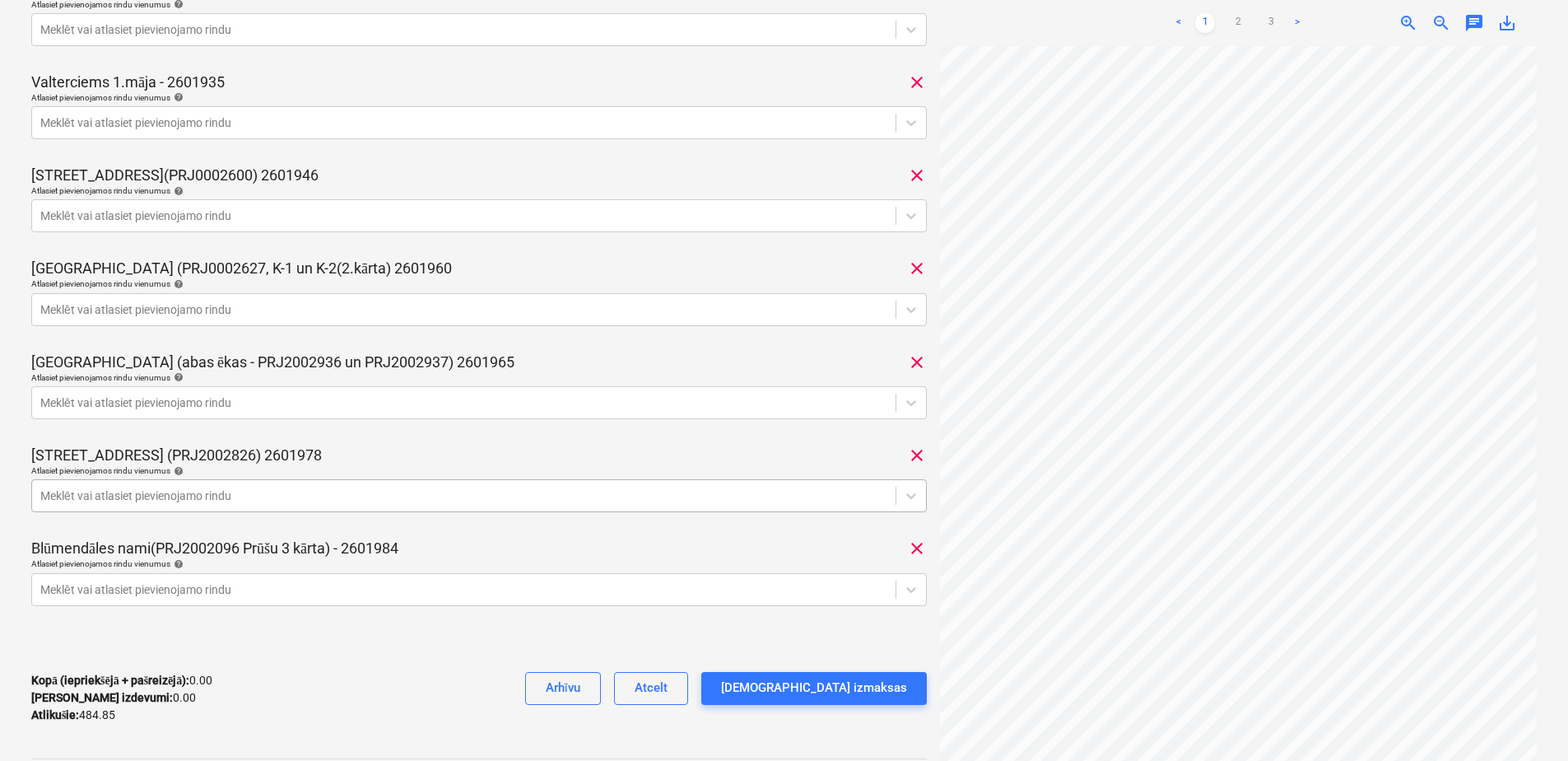
scroll to position [494, 0]
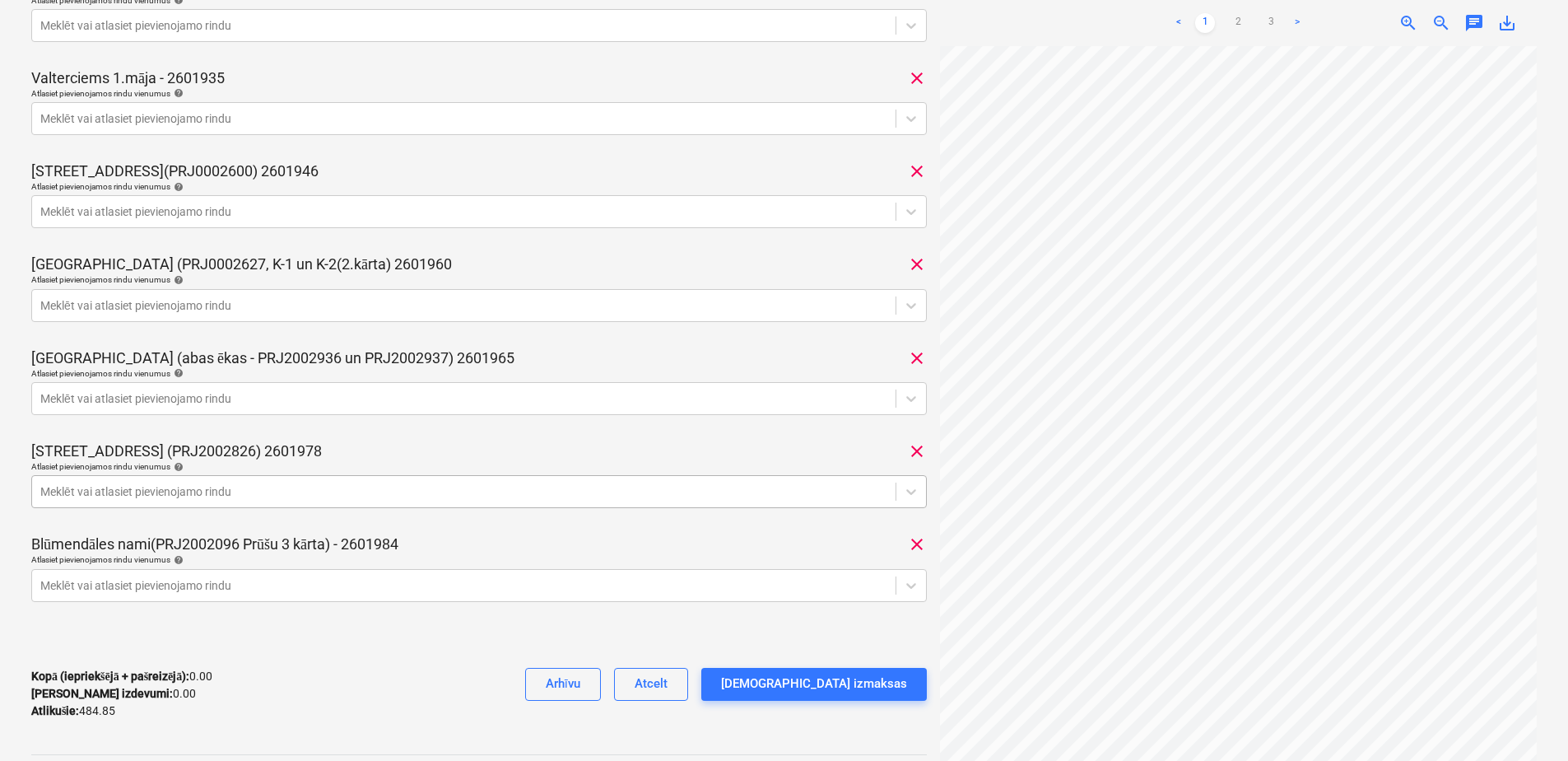
click at [326, 495] on div "Meklēt vai atlasiet pievienojamo rindu" at bounding box center [479, 491] width 895 height 33
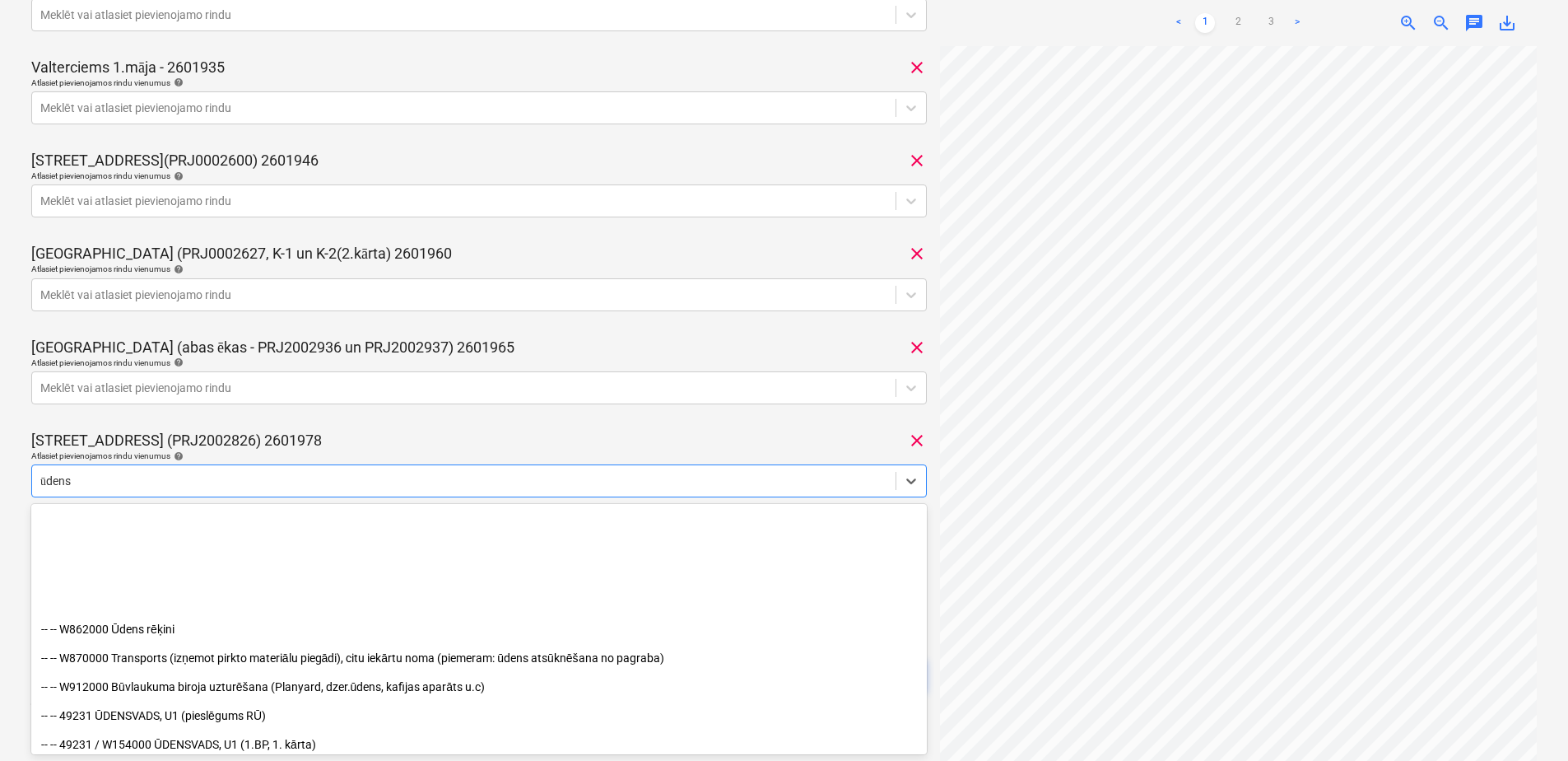
scroll to position [560, 0]
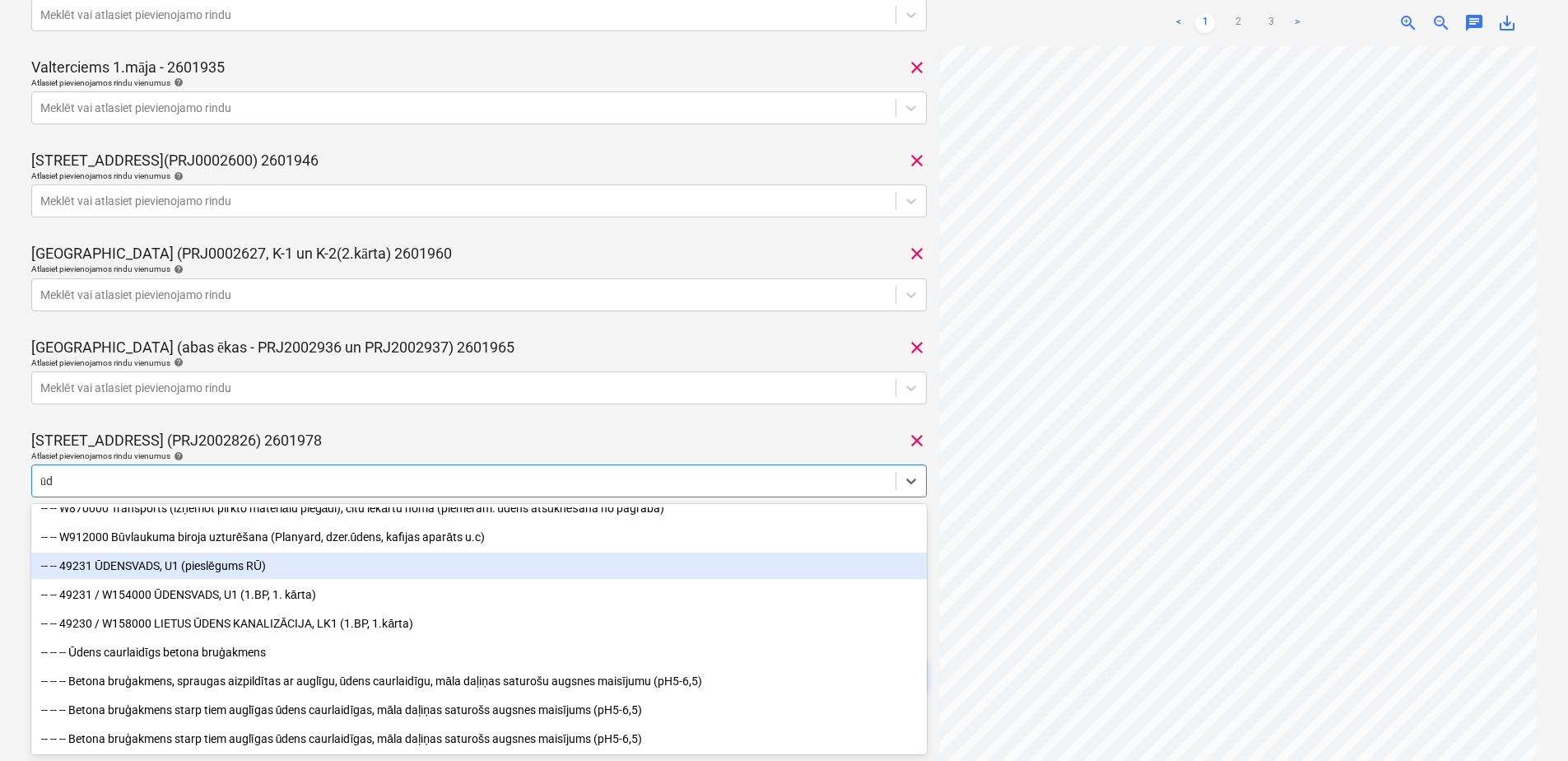
type input "ū"
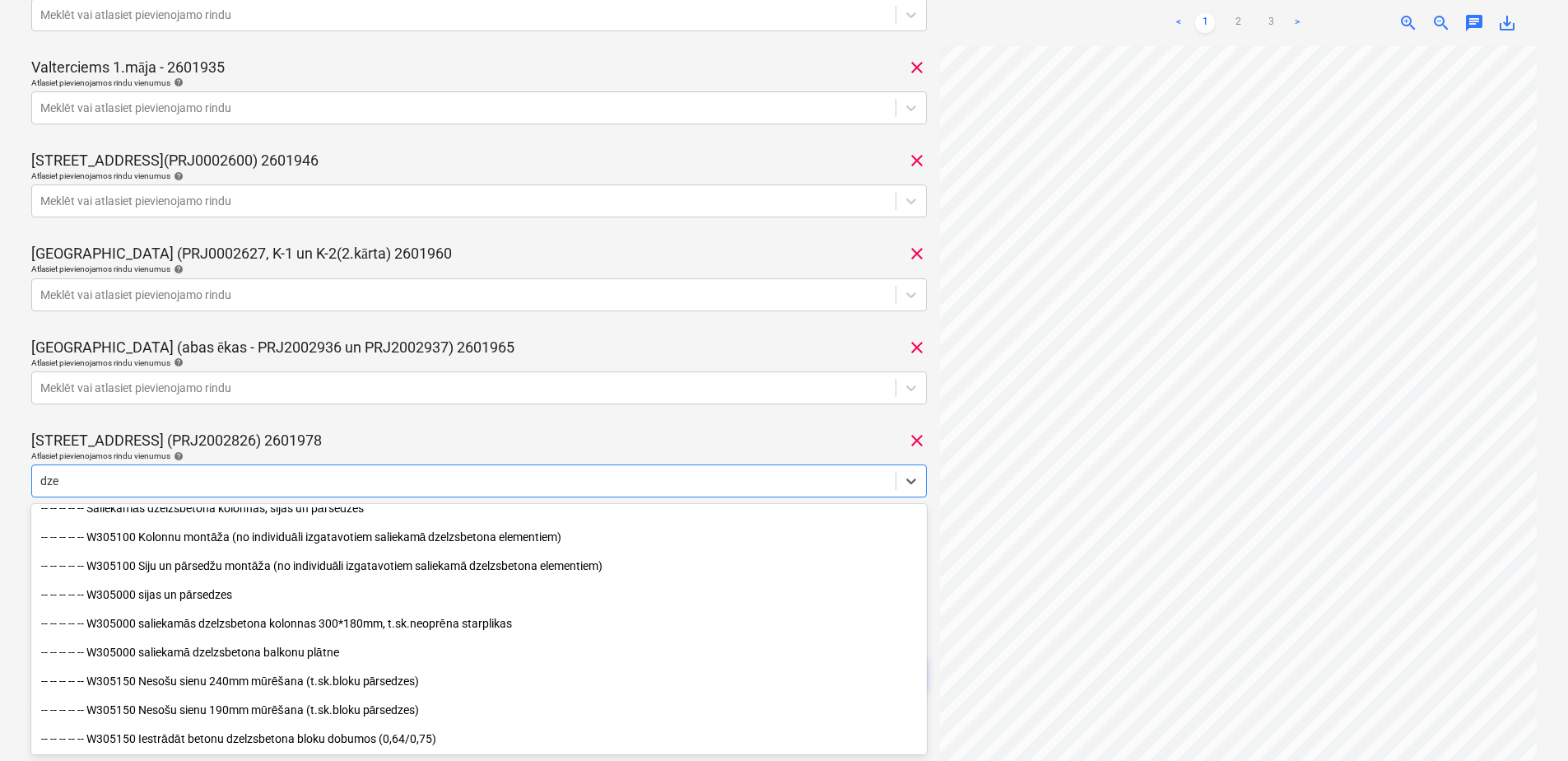
type input "dzer"
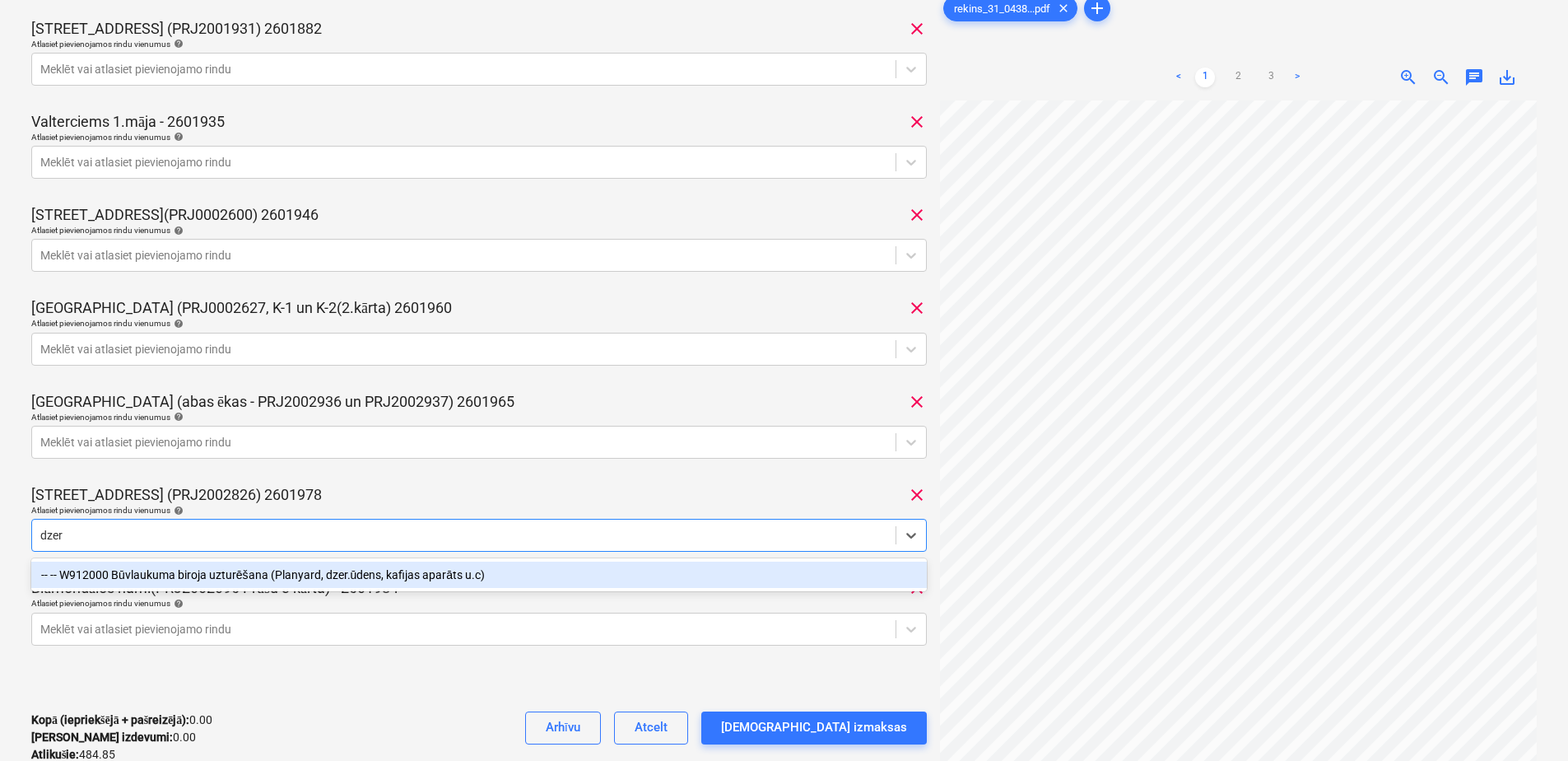
scroll to position [422, 0]
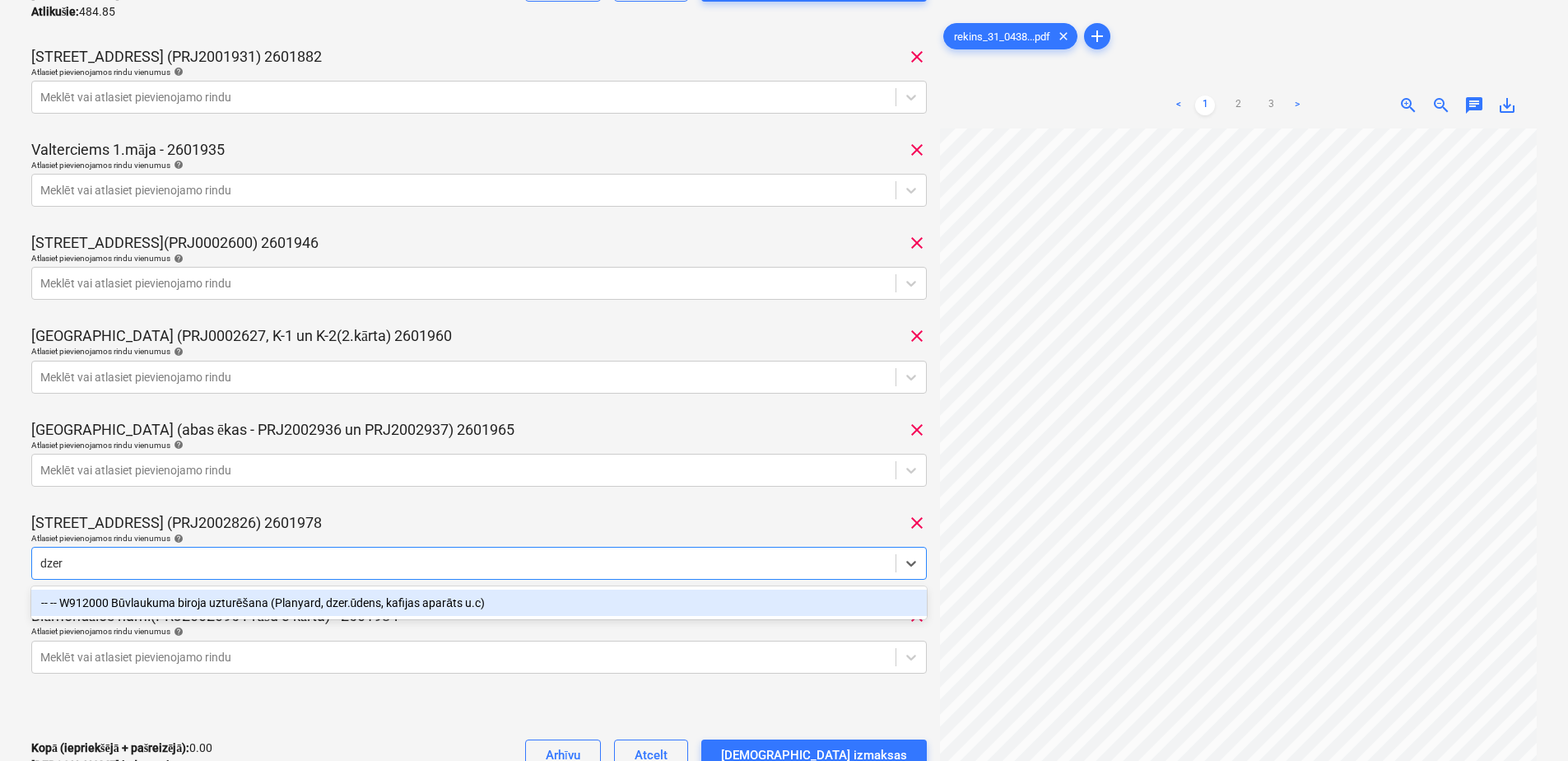
click at [254, 599] on div "-- -- W912000 Būvlaukuma biroja uzturēšana (Planyard, dzer.ūdens, kafijas aparā…" at bounding box center [479, 602] width 895 height 26
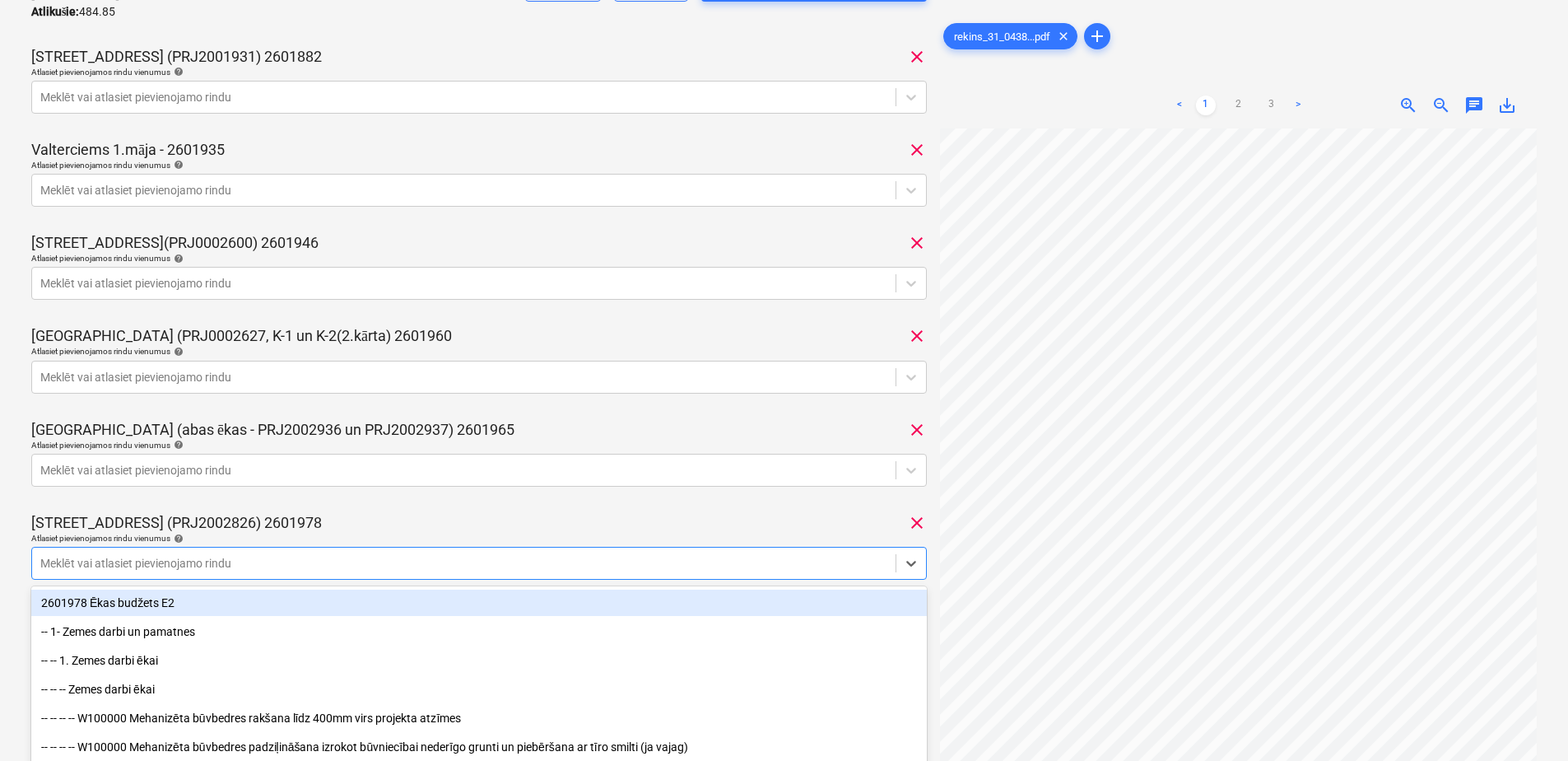
click at [843, 518] on div "[STREET_ADDRESS] (PRJ2002826) 2601978 clear" at bounding box center [479, 522] width 895 height 20
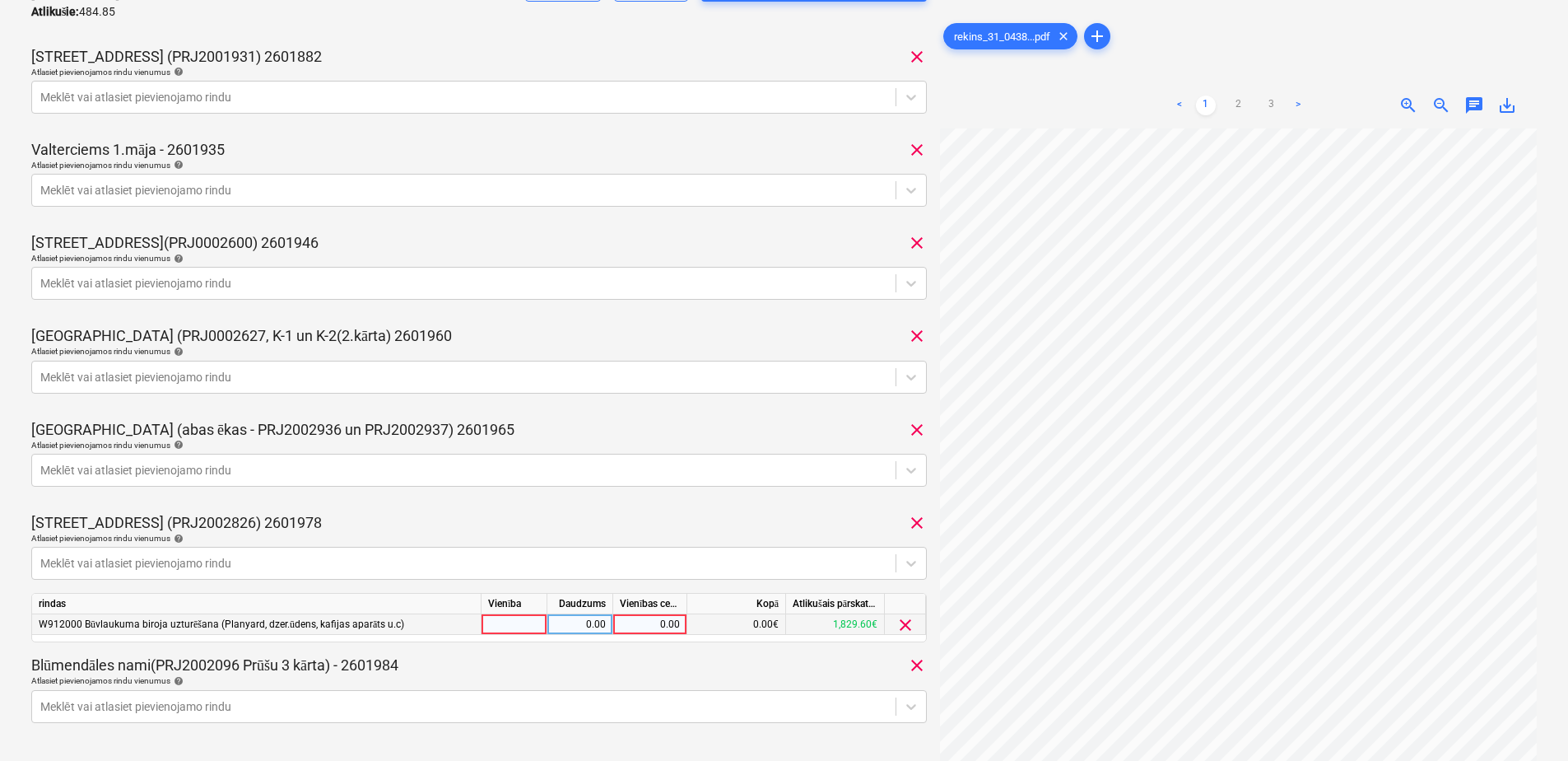
click at [655, 631] on div "0.00" at bounding box center [649, 624] width 60 height 21
type input "38.46"
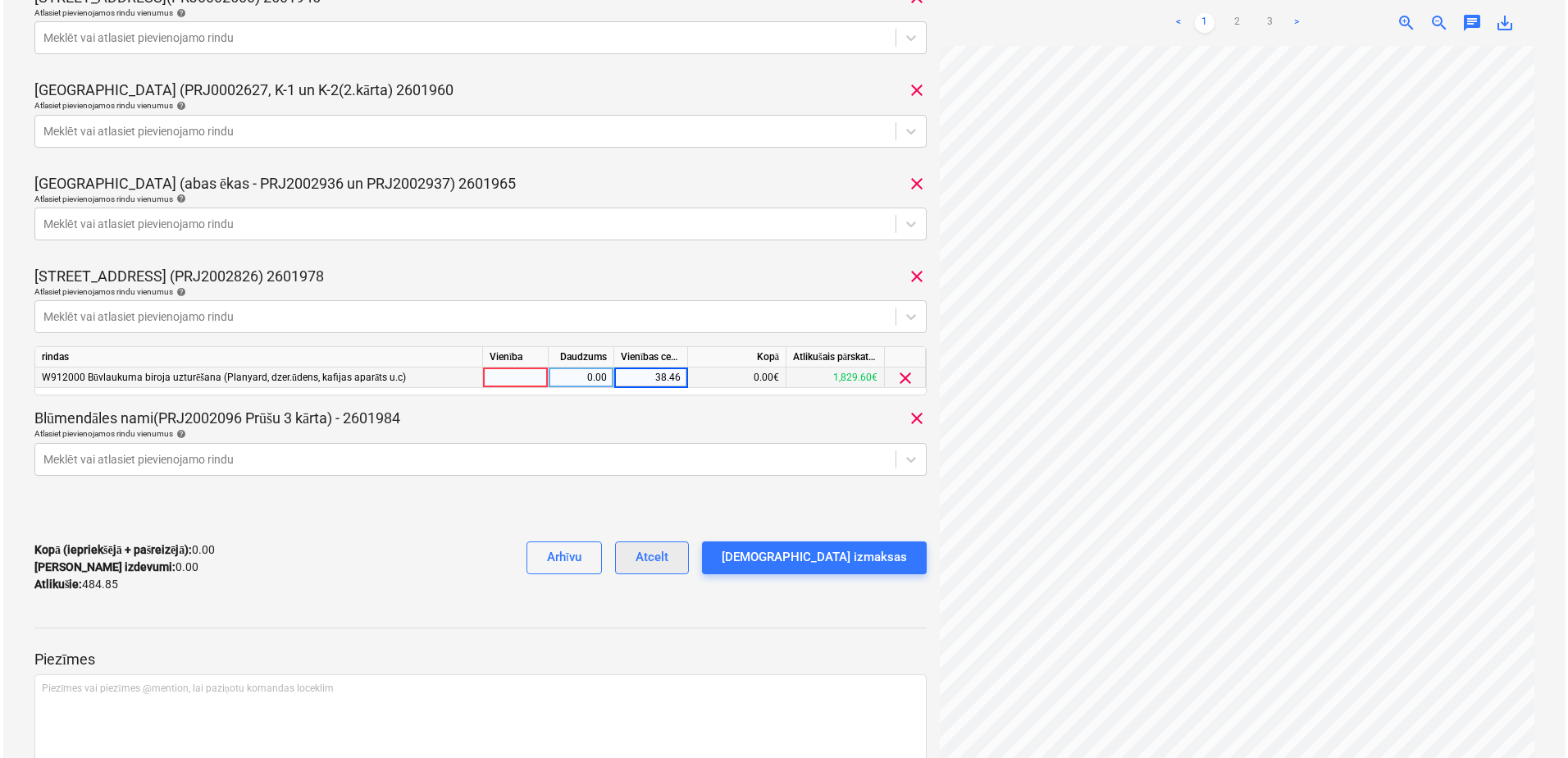
scroll to position [666, 0]
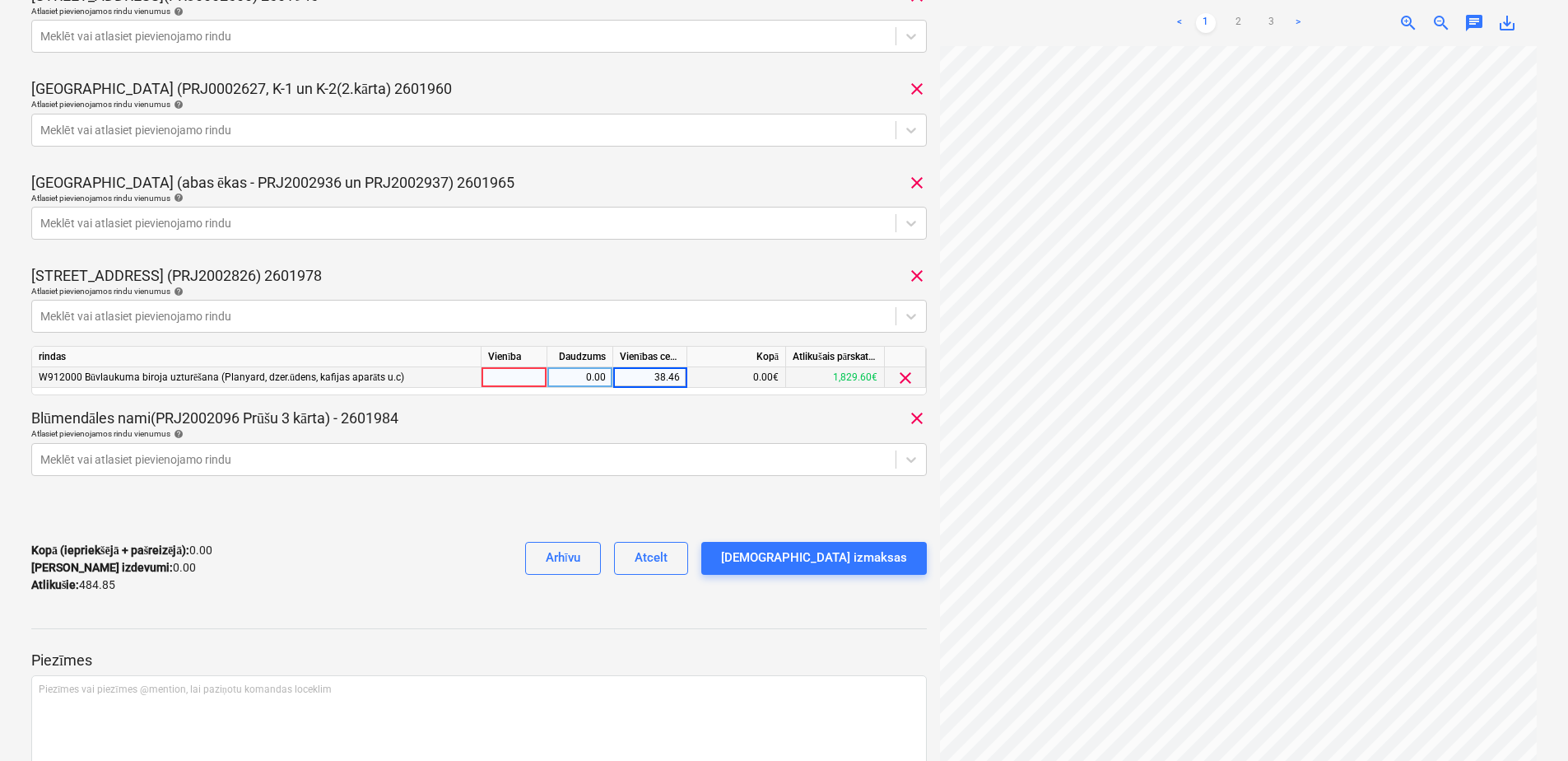
click at [561, 504] on div at bounding box center [479, 514] width 895 height 26
click at [865, 554] on div "[DEMOGRAPHIC_DATA] izmaksas" at bounding box center [814, 557] width 186 height 21
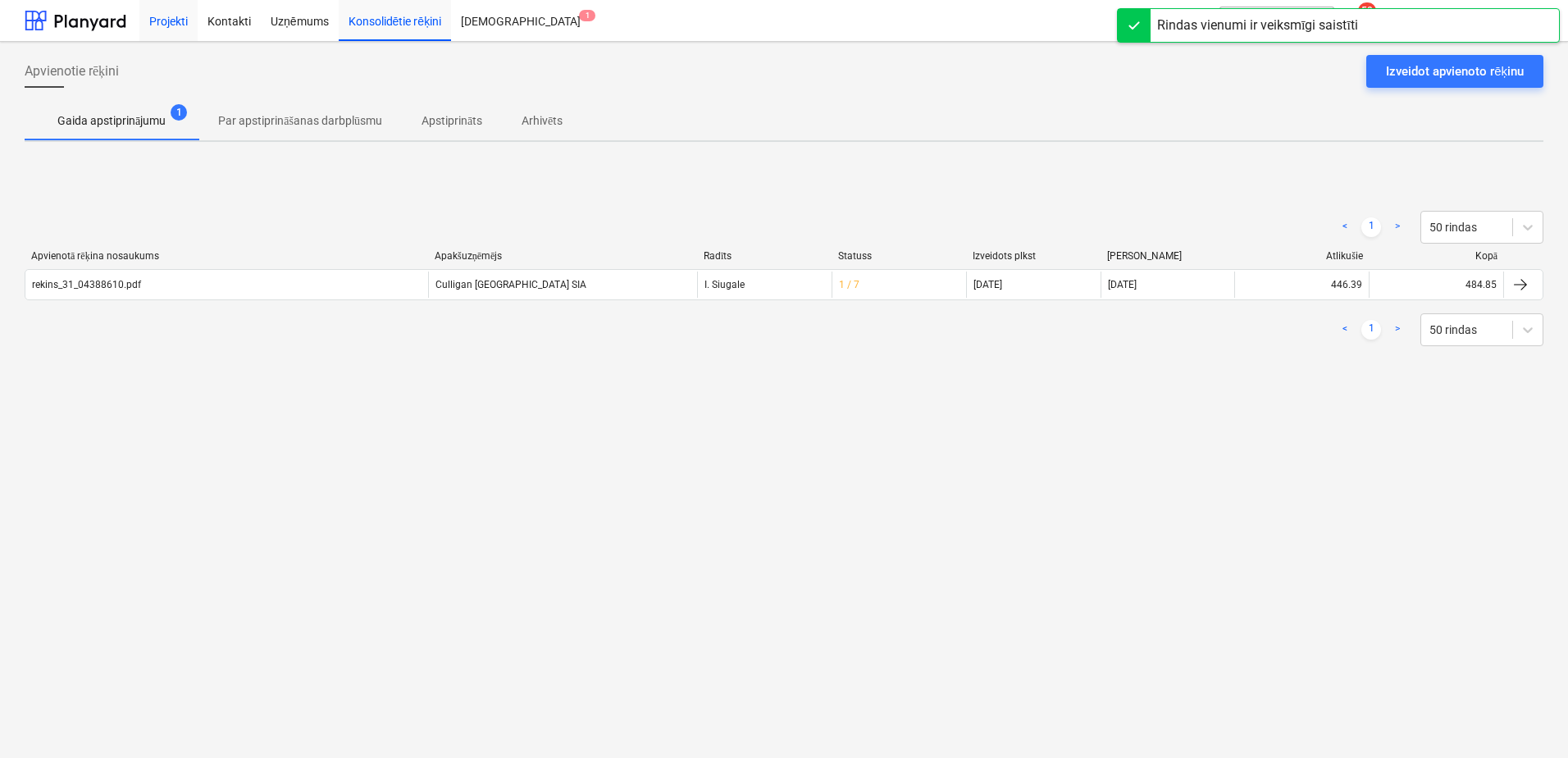
click at [159, 16] on div "Projekti" at bounding box center [167, 20] width 58 height 42
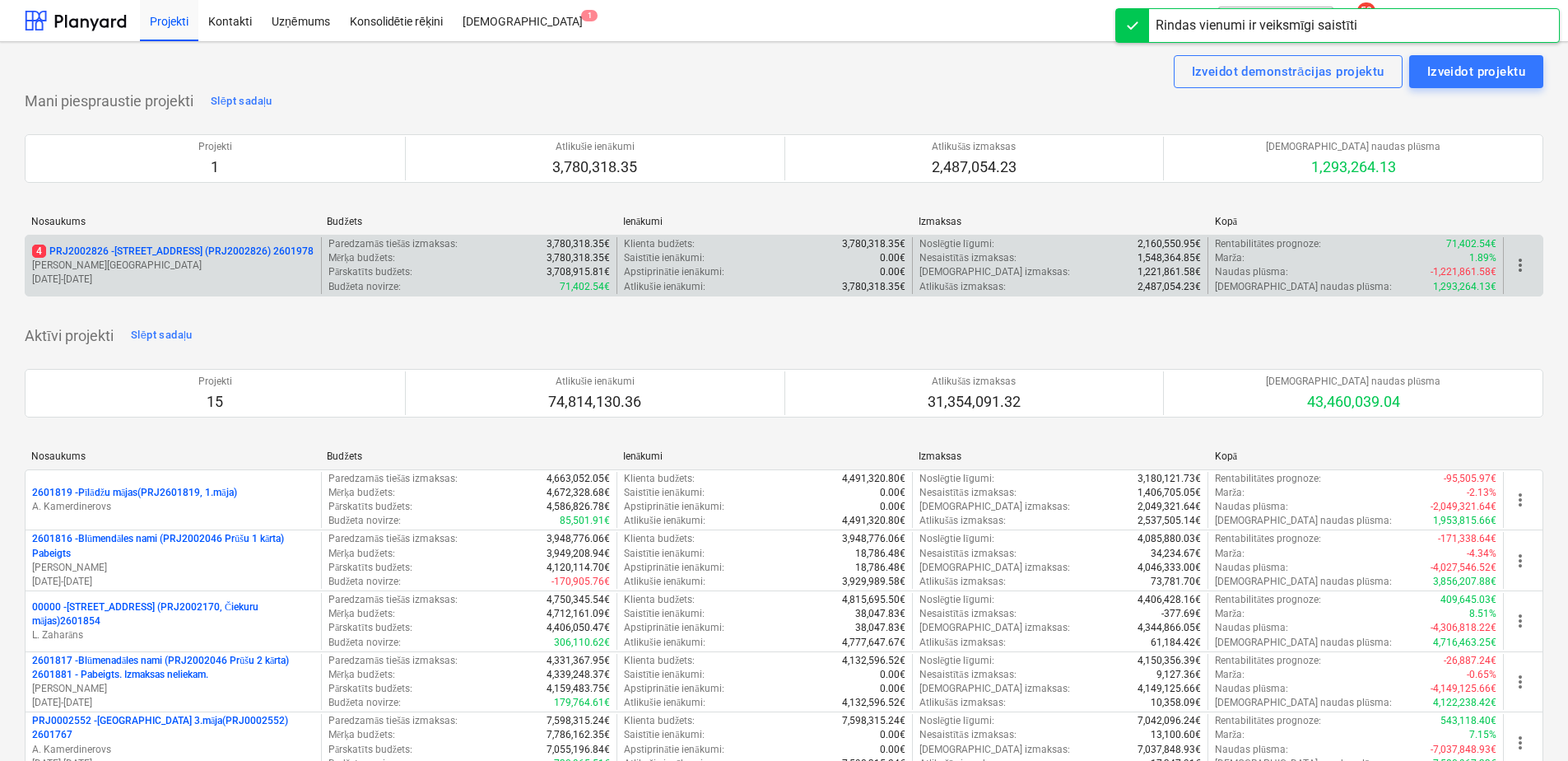
click at [112, 251] on p "4 PRJ2002826 - [STREET_ADDRESS] (PRJ2002826) 2601978" at bounding box center [173, 251] width 282 height 14
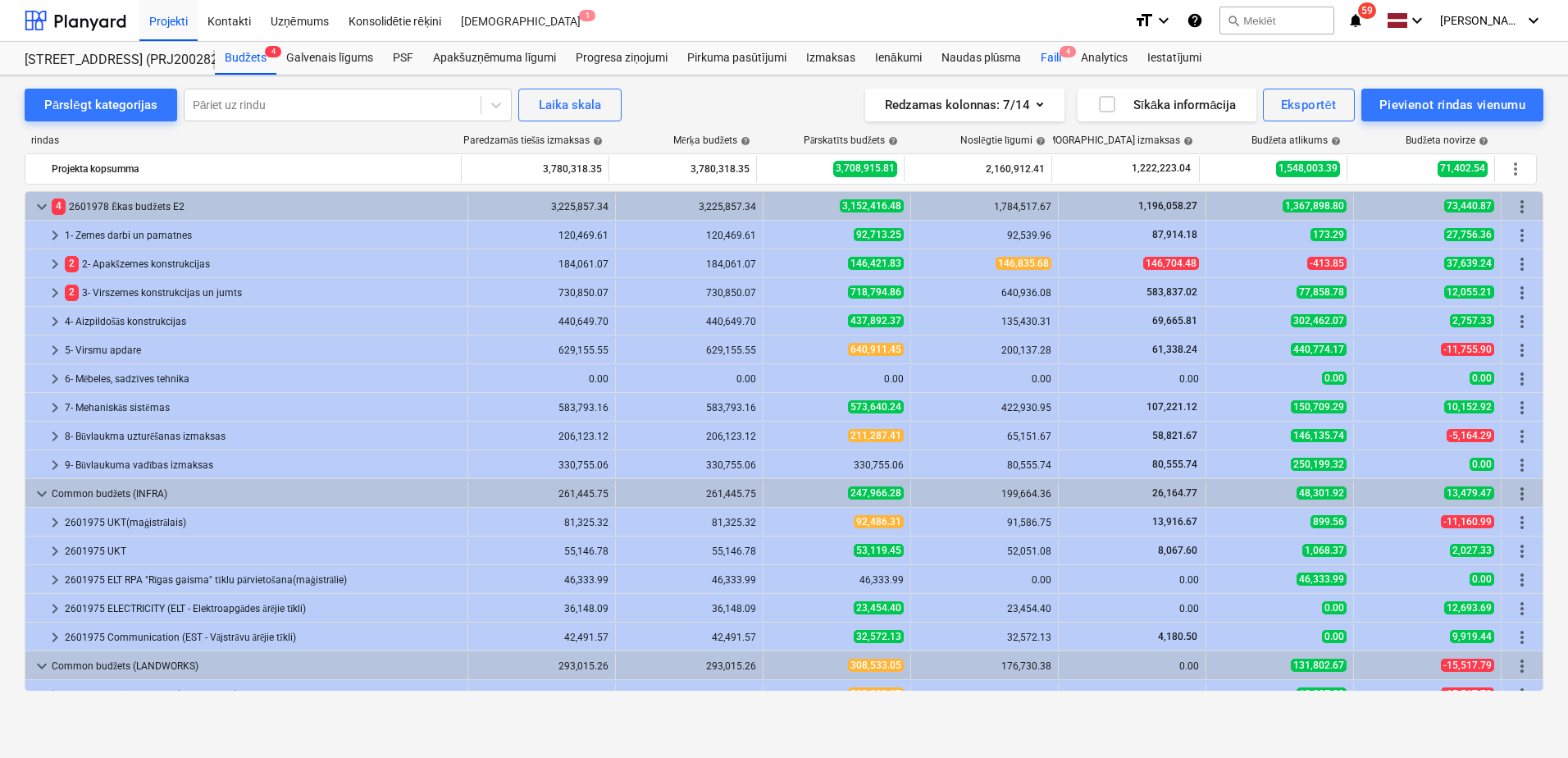
click at [1049, 61] on div "Faili 4" at bounding box center [1050, 58] width 40 height 33
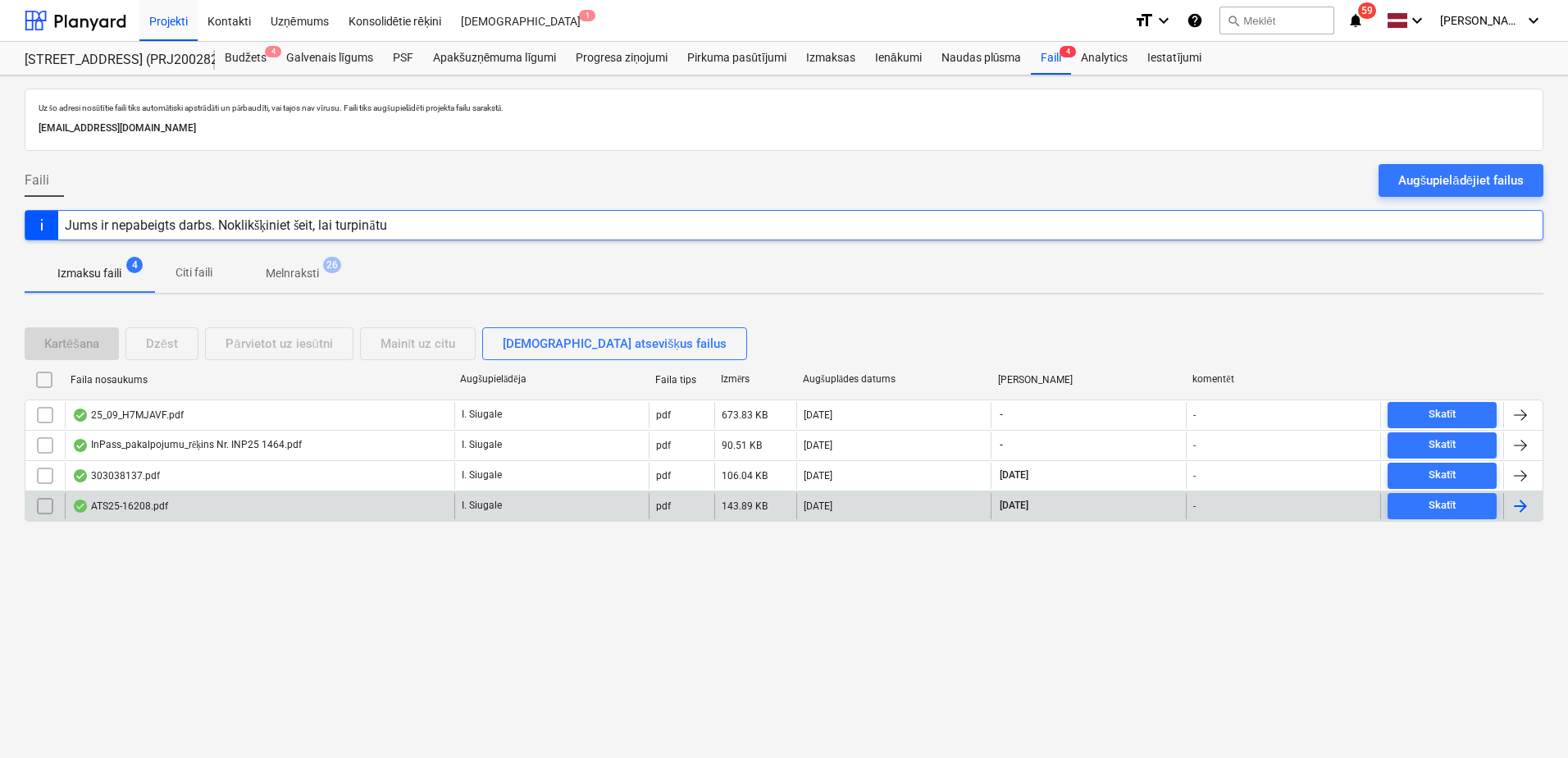
click at [163, 506] on div "ATS25-16208.pdf" at bounding box center [120, 506] width 96 height 13
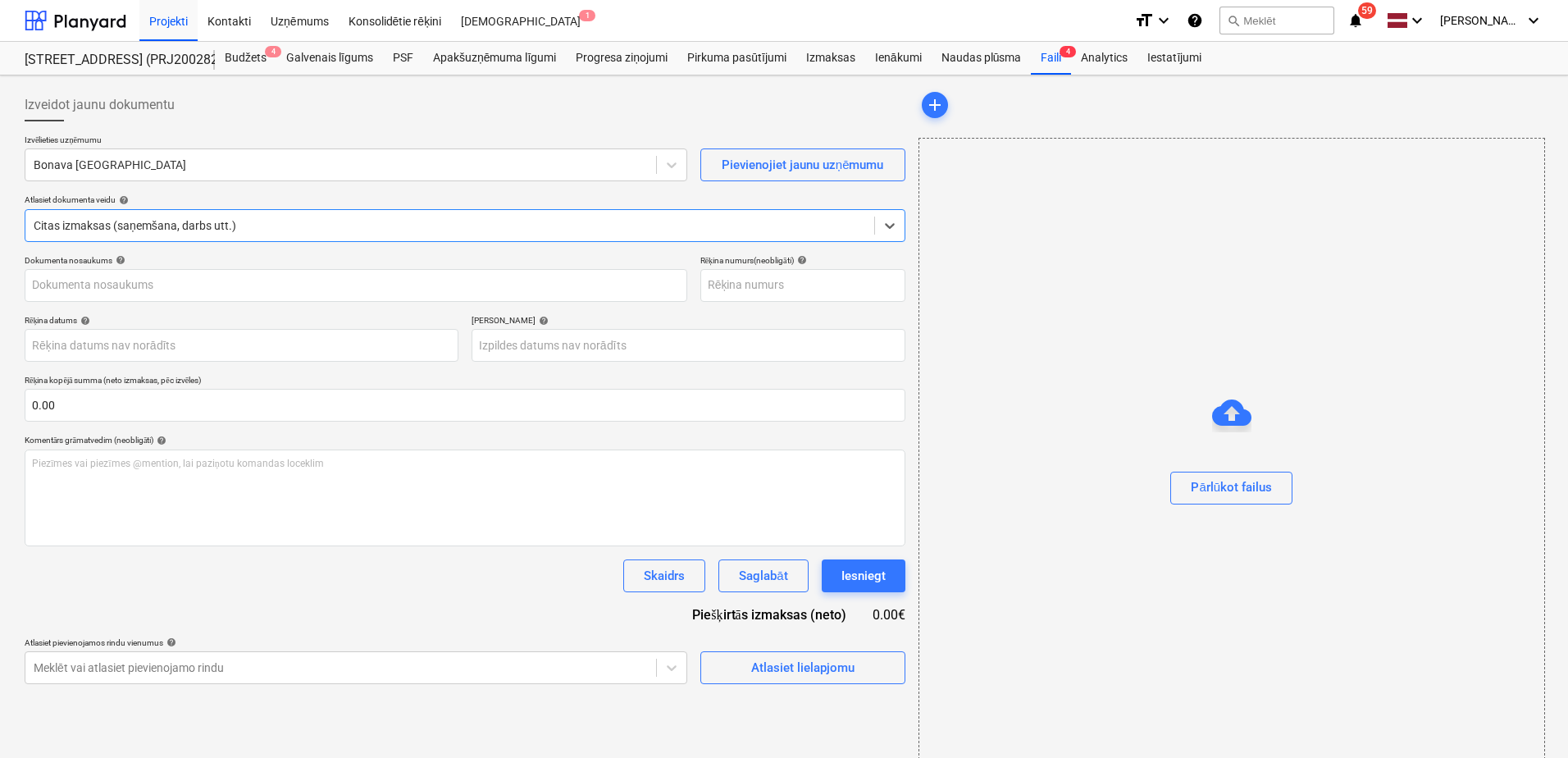
type input "ATS25-16208.pdf"
type input "[DATE]"
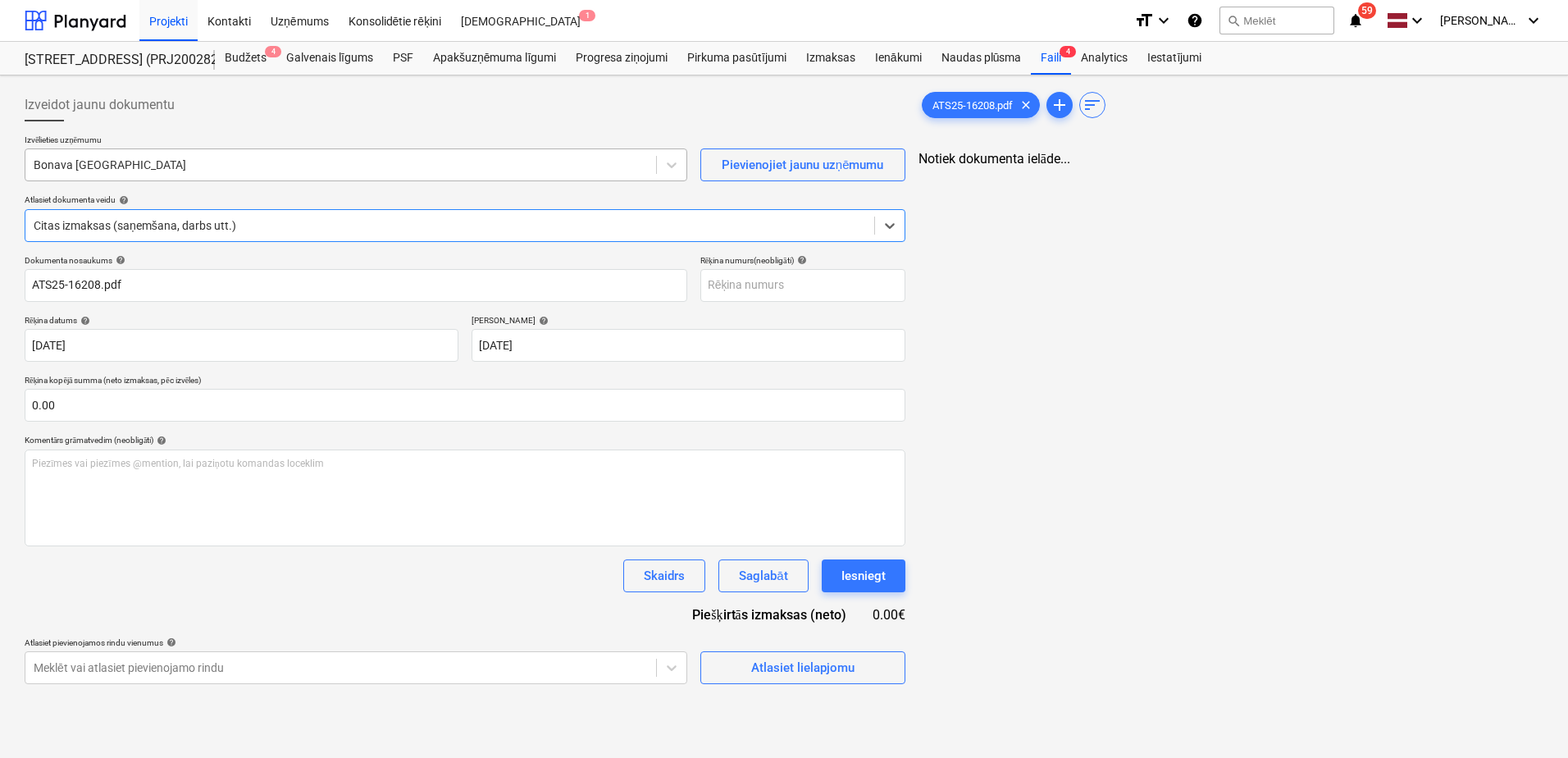
click at [121, 158] on div at bounding box center [340, 165] width 614 height 16
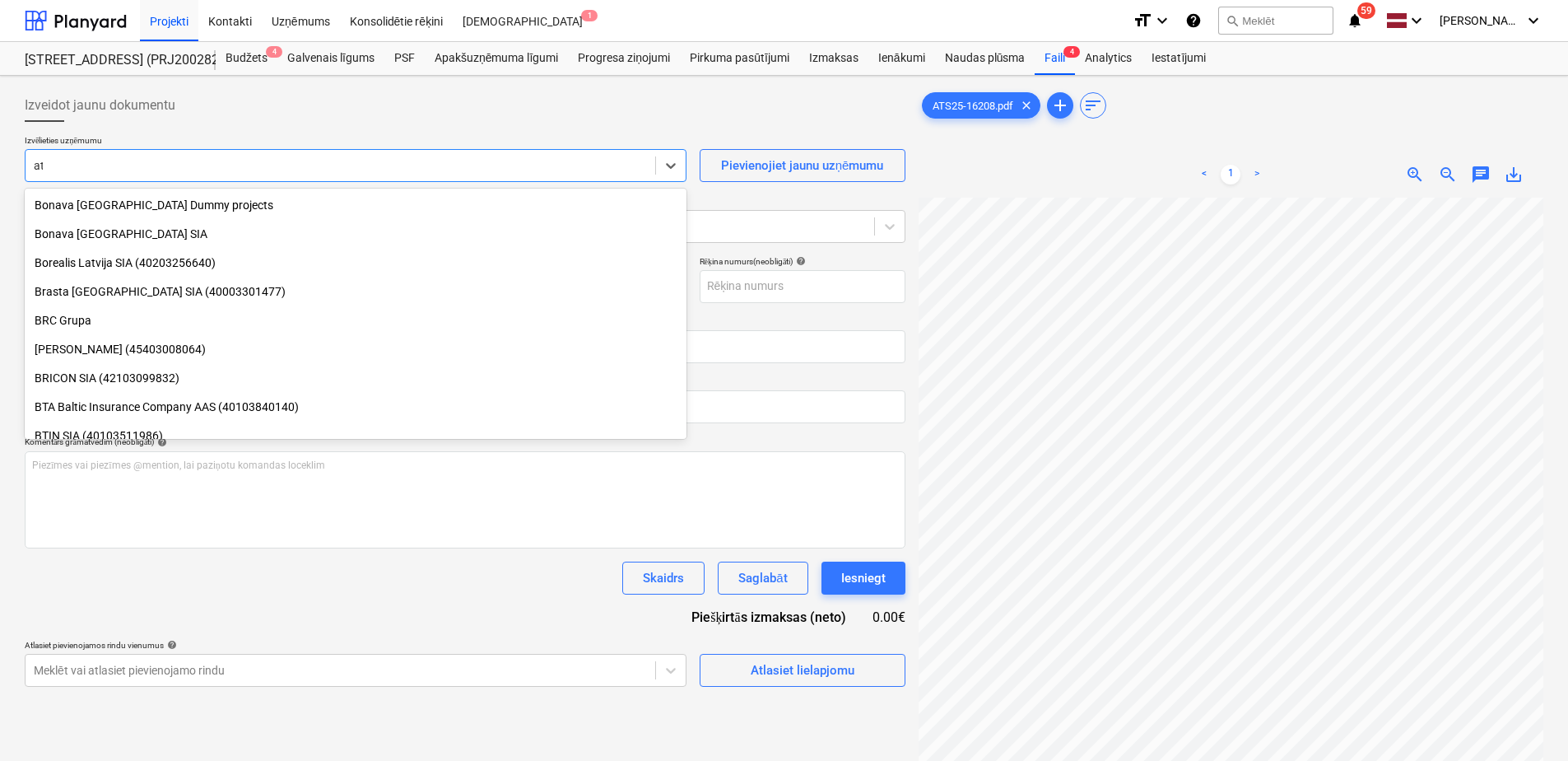
scroll to position [2058, 0]
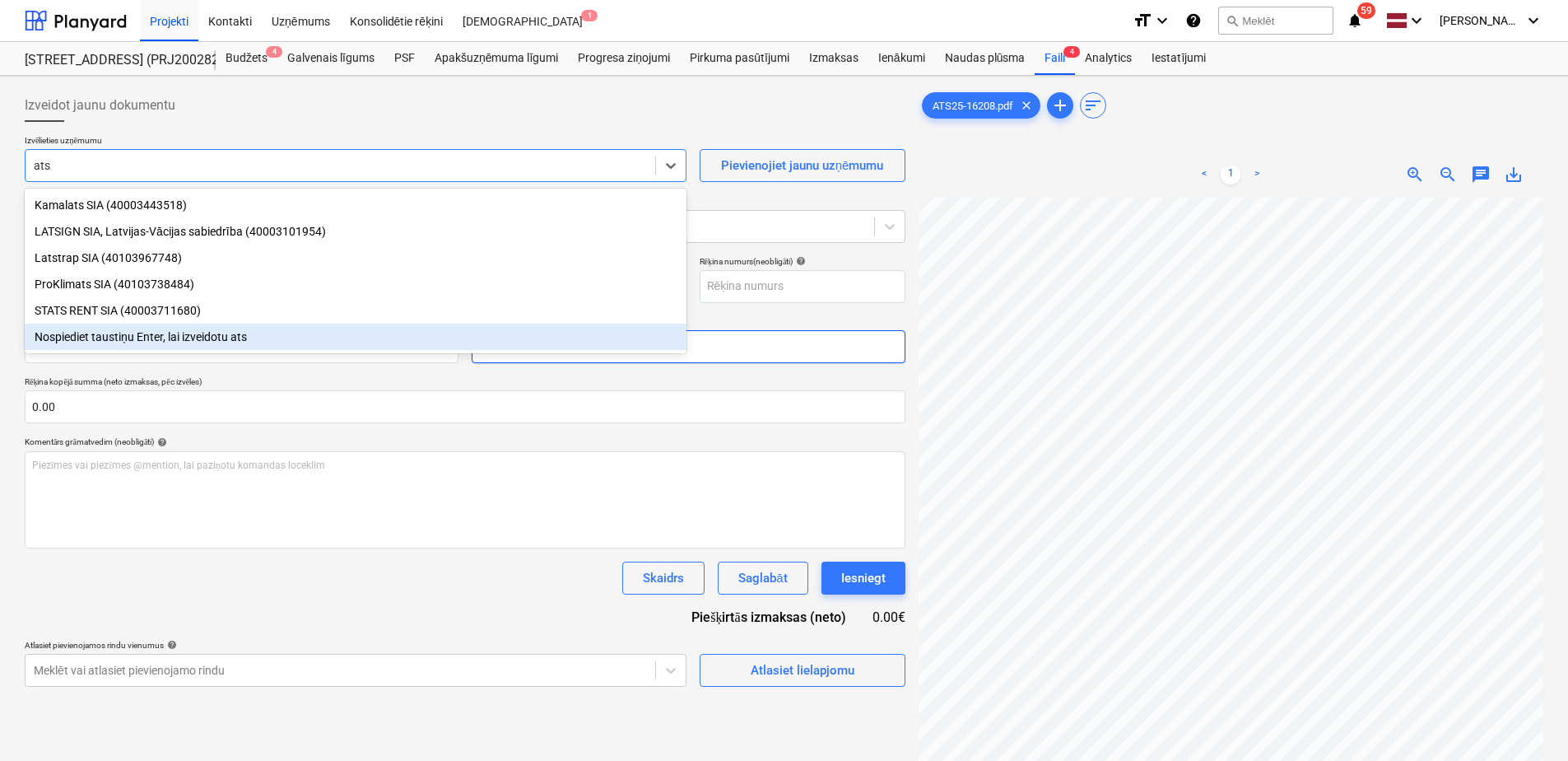
type input "ats"
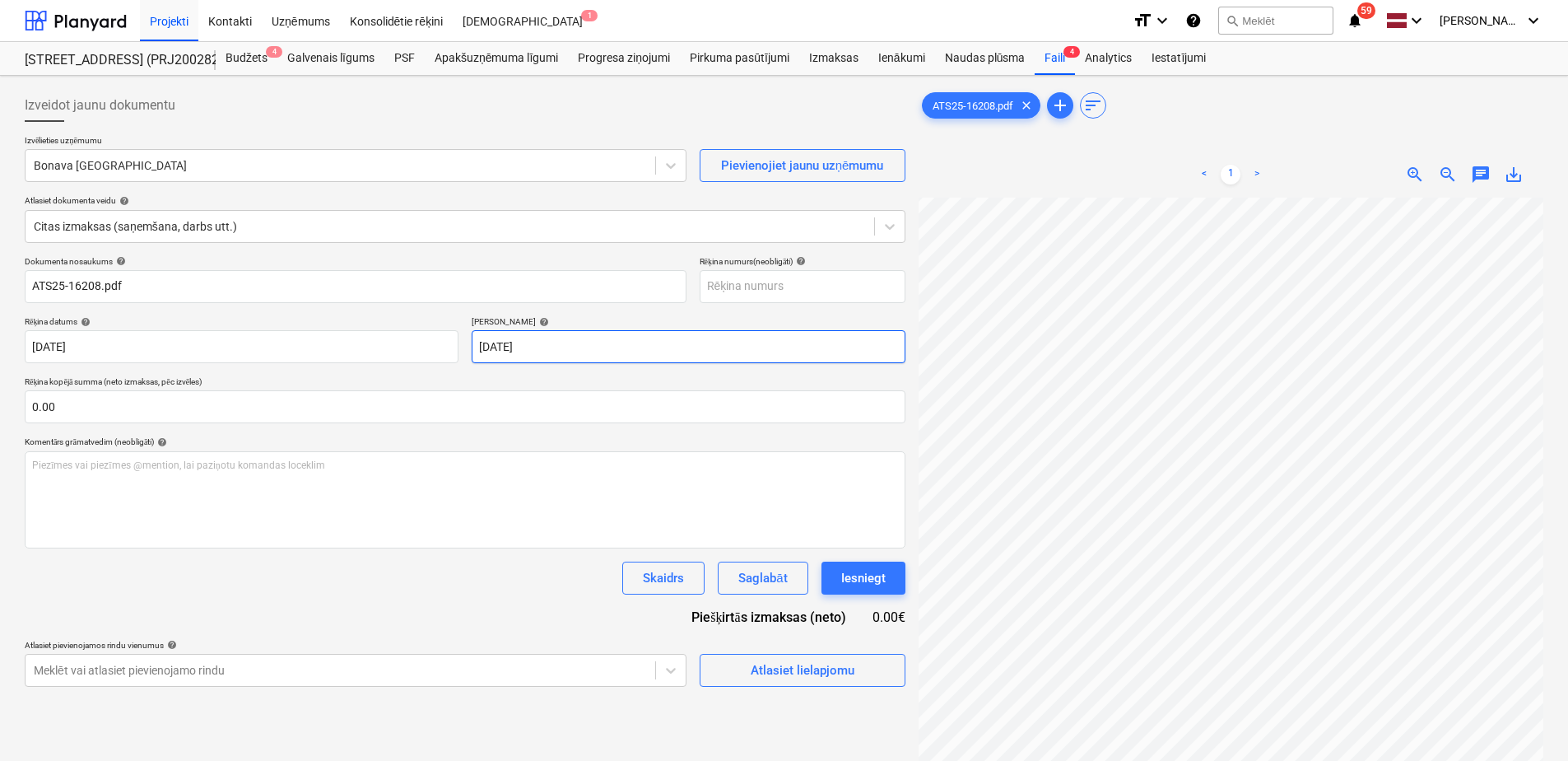
scroll to position [0, 0]
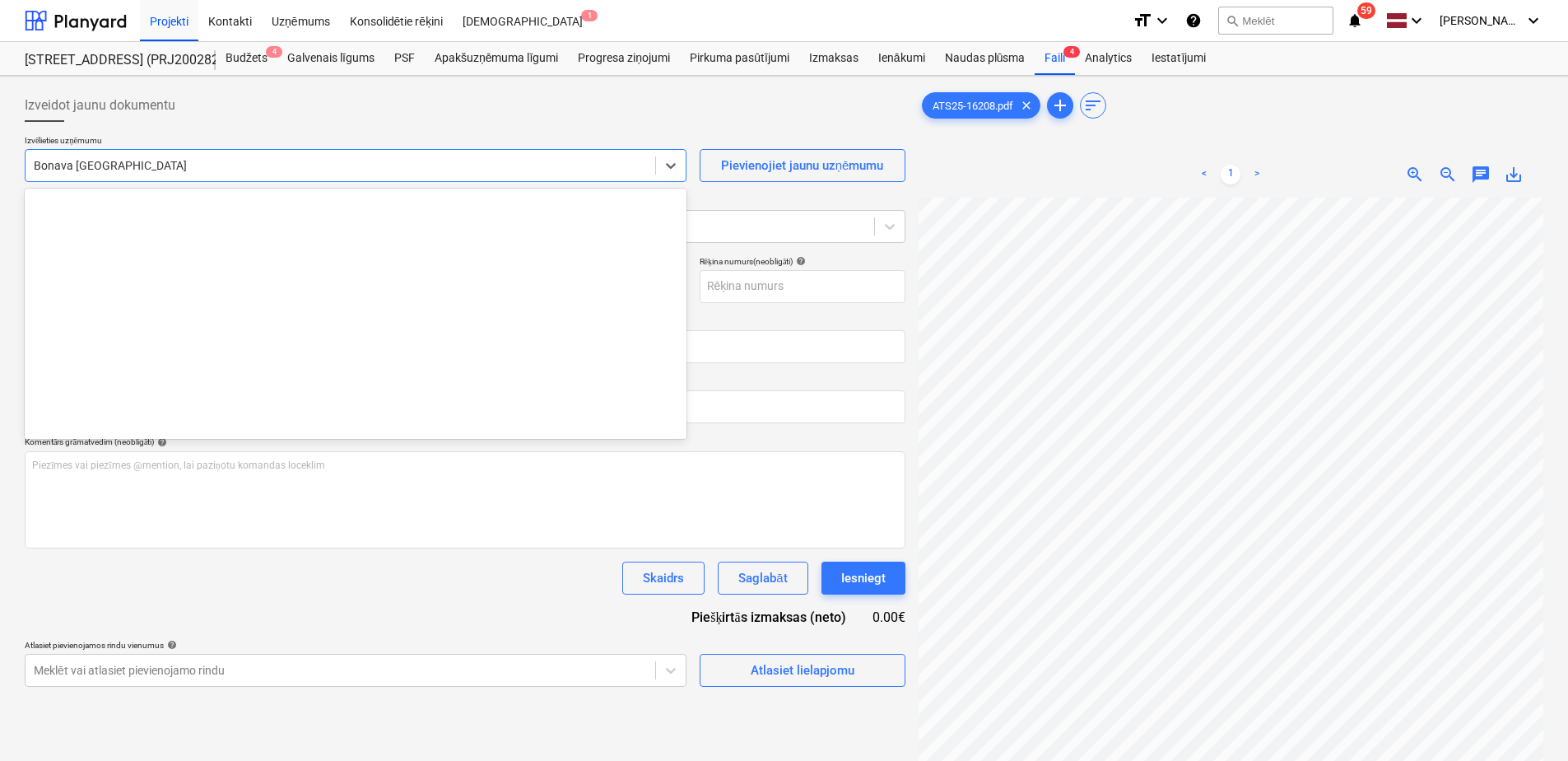
drag, startPoint x: 176, startPoint y: 171, endPoint x: -81, endPoint y: 158, distance: 257.3
click at [0, 158] on html "Projekti Kontakti Uzņēmums Konsolidētie rēķini Iesūtne 1 format_size keyboard_a…" at bounding box center [784, 380] width 1568 height 761
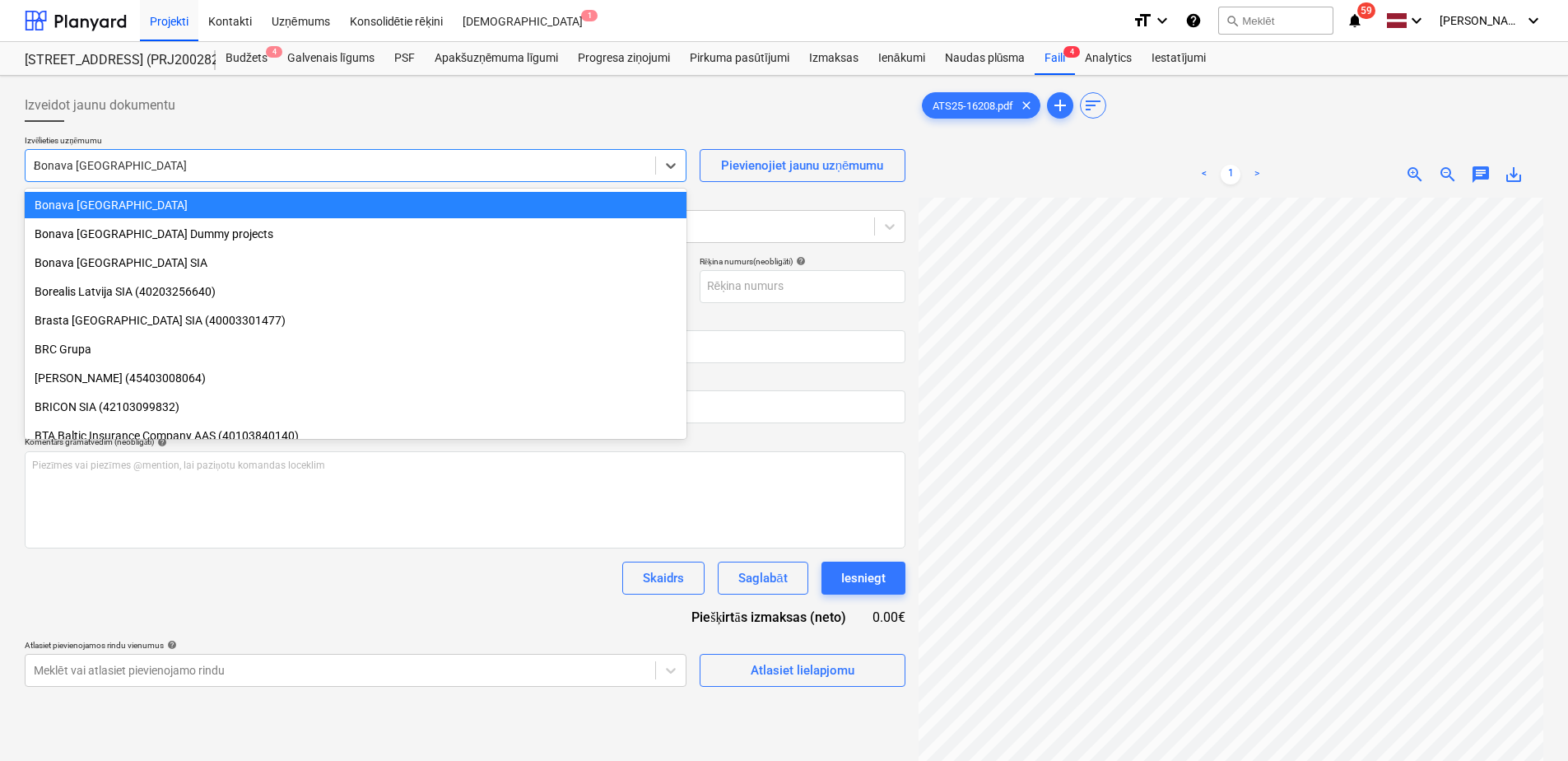
scroll to position [992, 0]
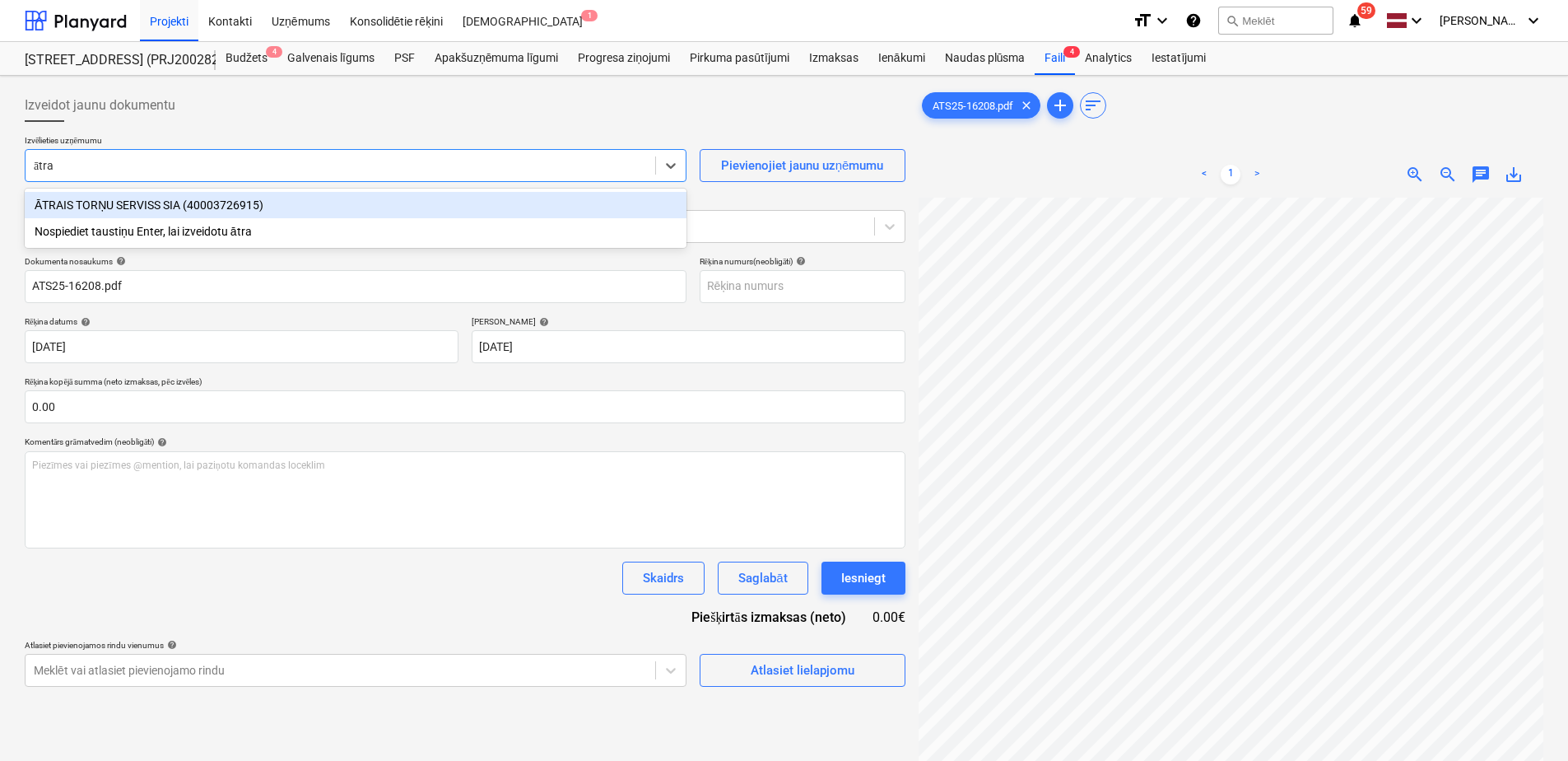
type input "ātrai"
click at [182, 208] on div "ĀTRAIS TORŅU SERVISS SIA (40003726915)" at bounding box center [356, 204] width 662 height 26
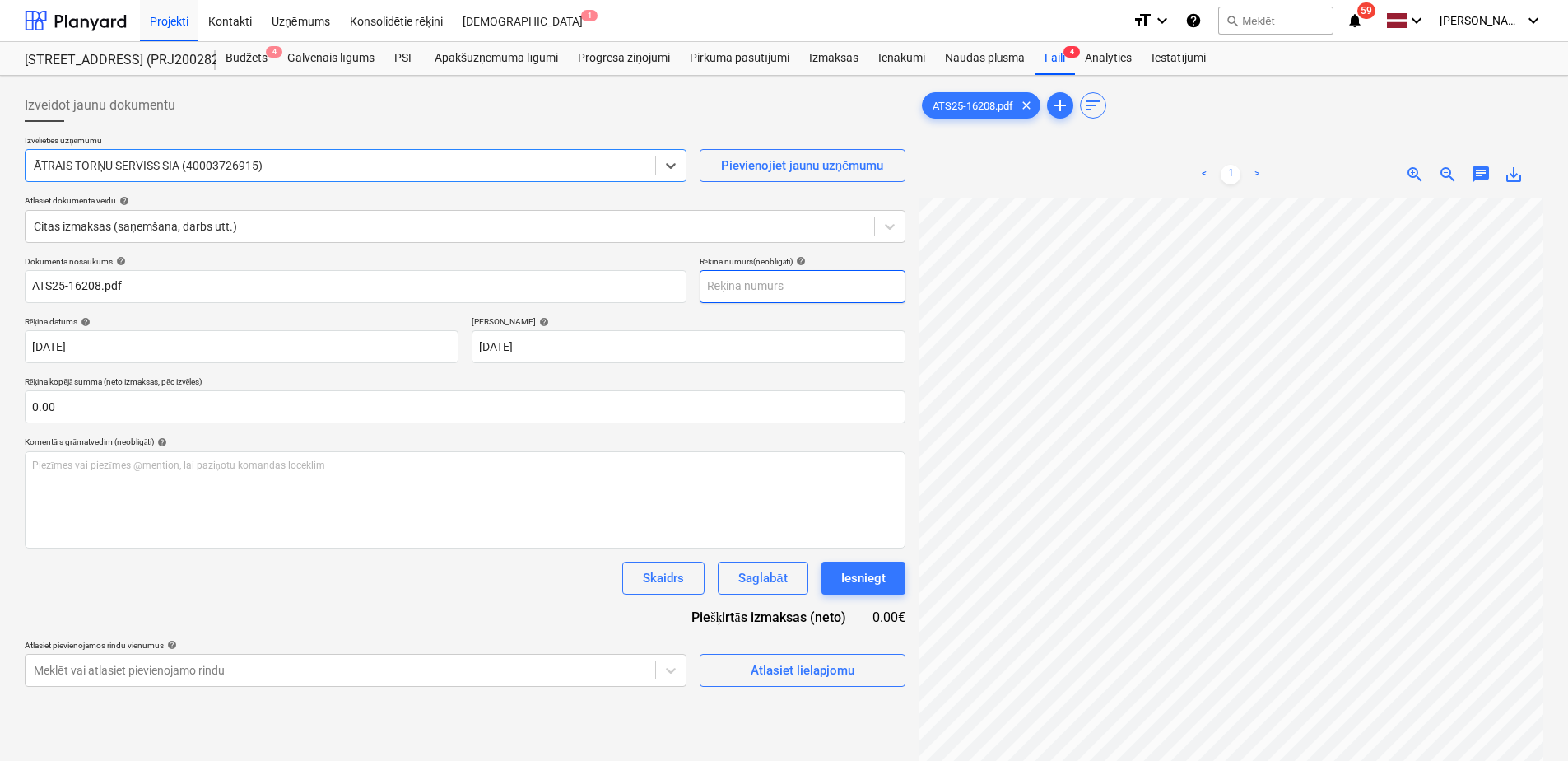
drag, startPoint x: 764, startPoint y: 273, endPoint x: 765, endPoint y: 281, distance: 8.1
click at [765, 273] on input "text" at bounding box center [802, 286] width 206 height 33
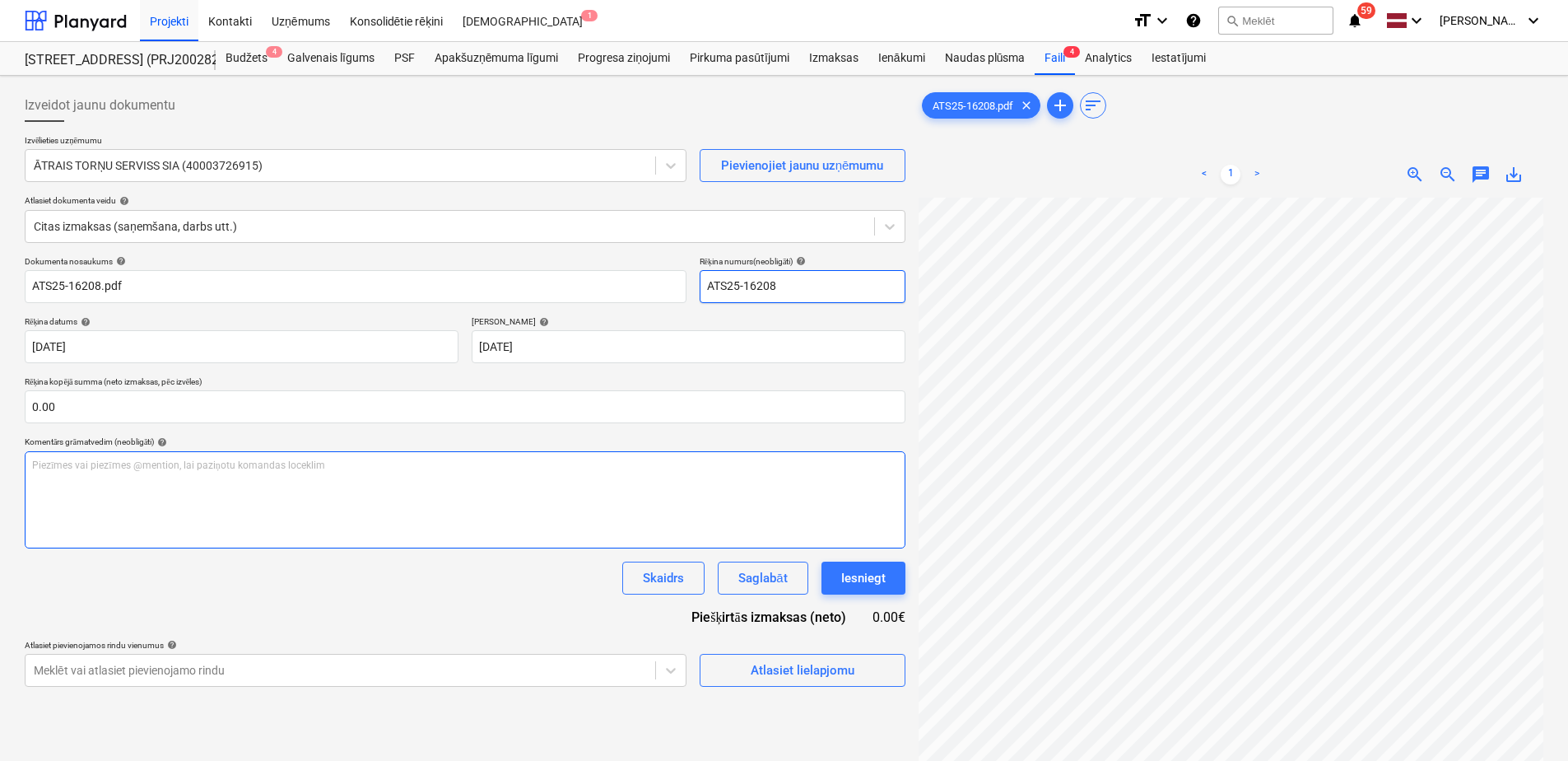
type input "ATS25-16208"
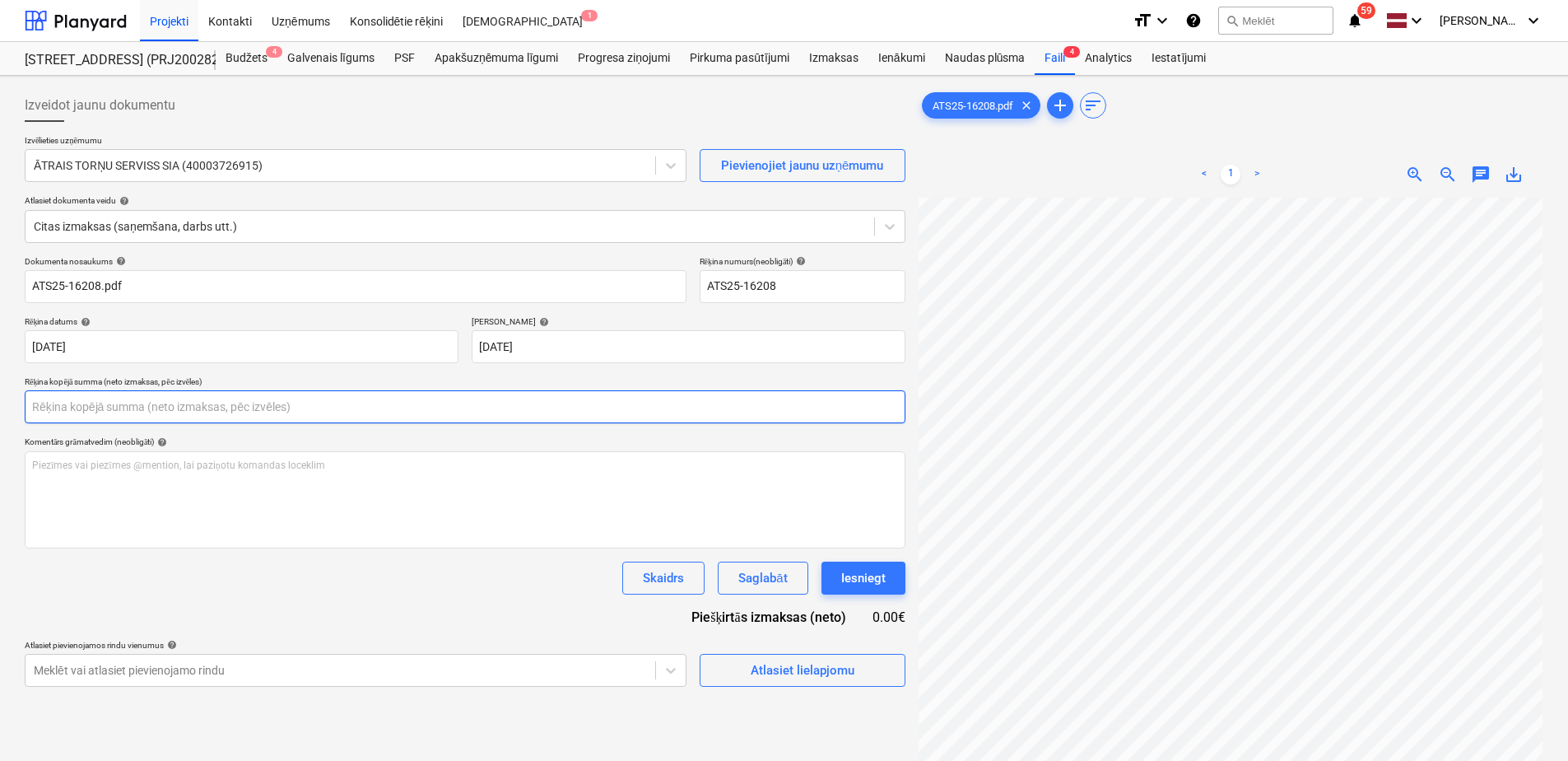
click at [162, 412] on input "text" at bounding box center [465, 406] width 881 height 33
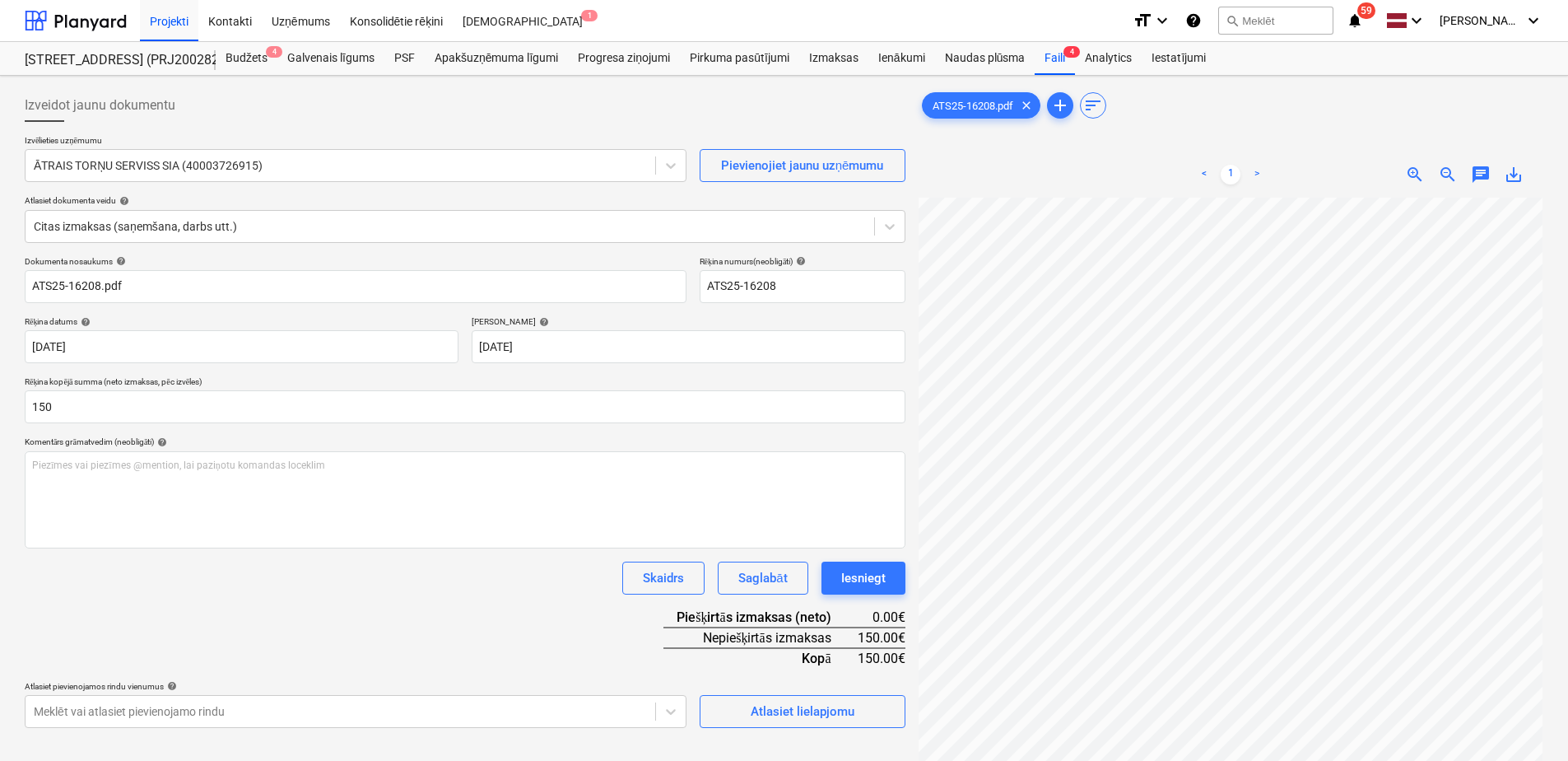
type input "150.00"
click at [252, 632] on div "Dokumenta nosaukums help ATS25-16208.pdf Rēķina numurs (neobligāti) help ATS25-…" at bounding box center [465, 491] width 881 height 471
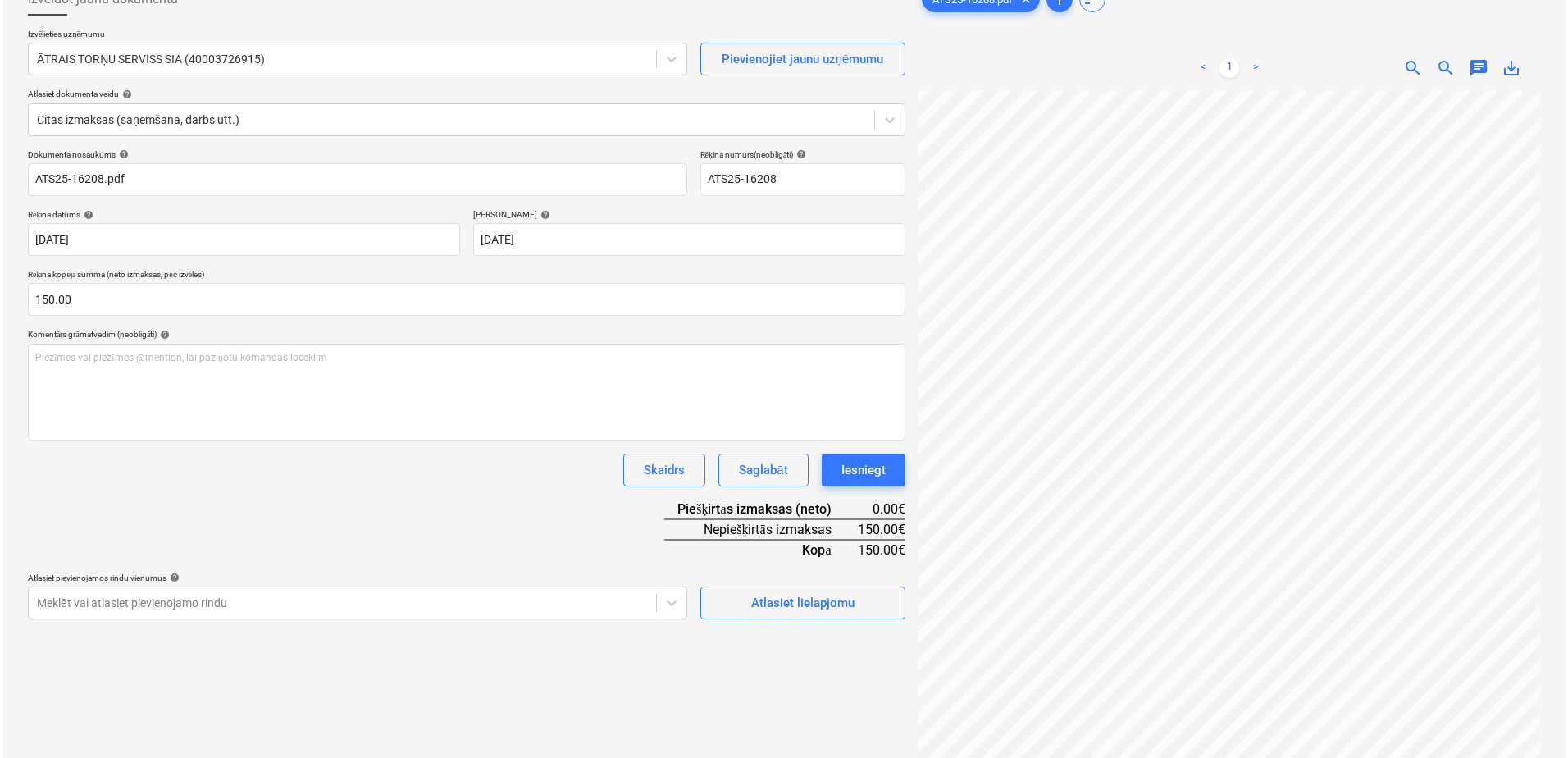
scroll to position [164, 0]
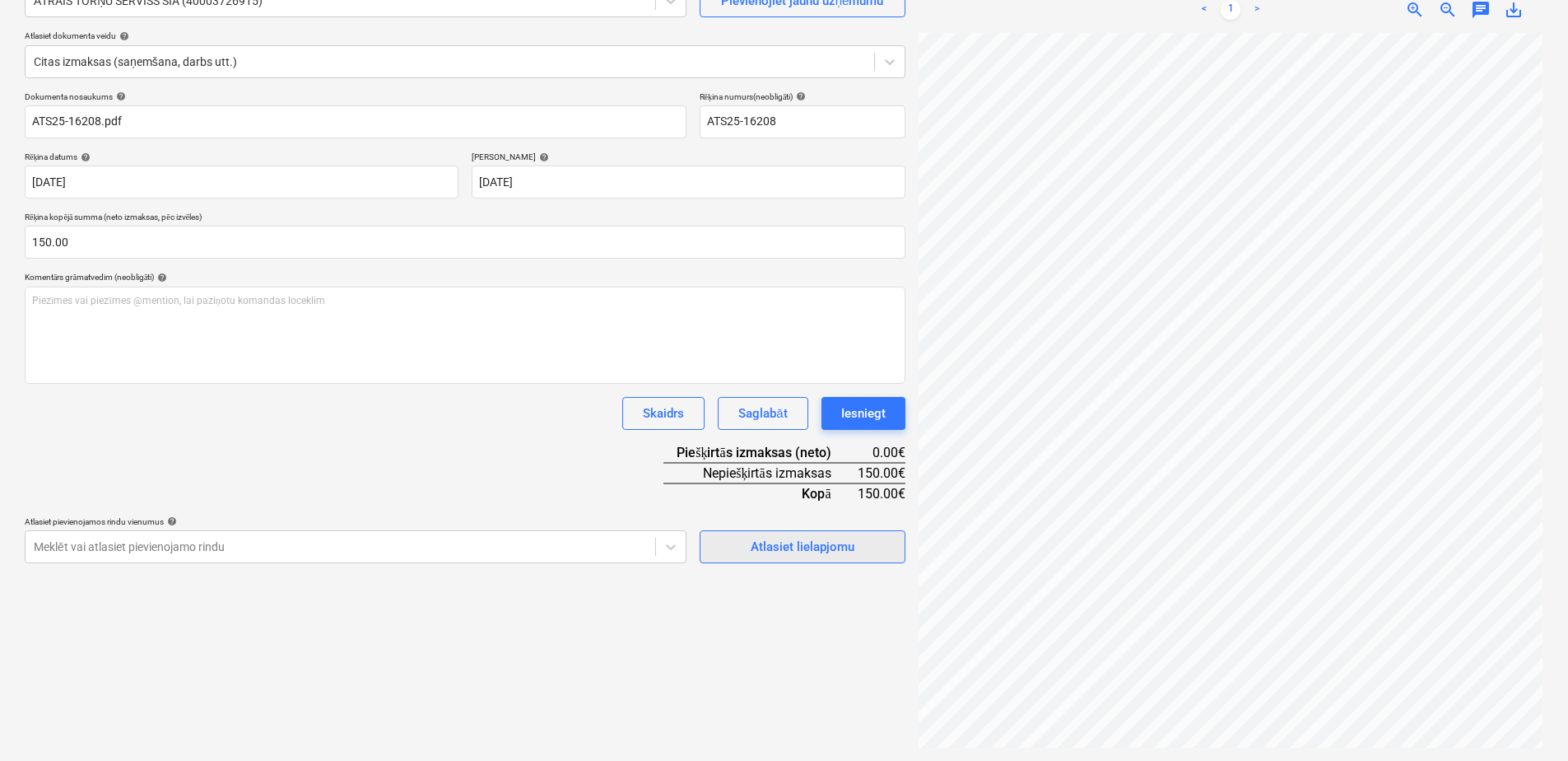
click at [788, 554] on div "Atlasiet lielapjomu" at bounding box center [802, 546] width 104 height 21
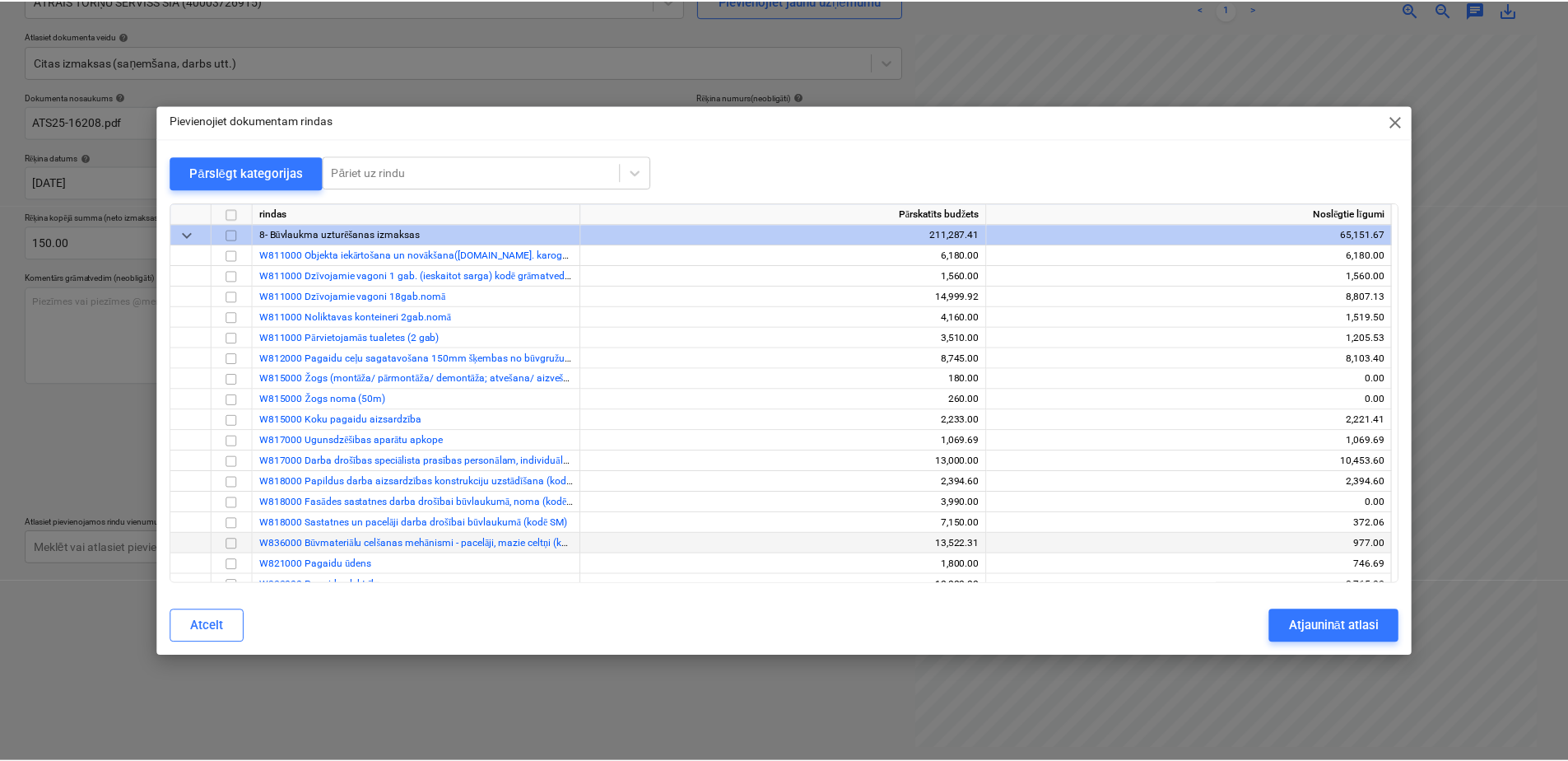
scroll to position [329, 0]
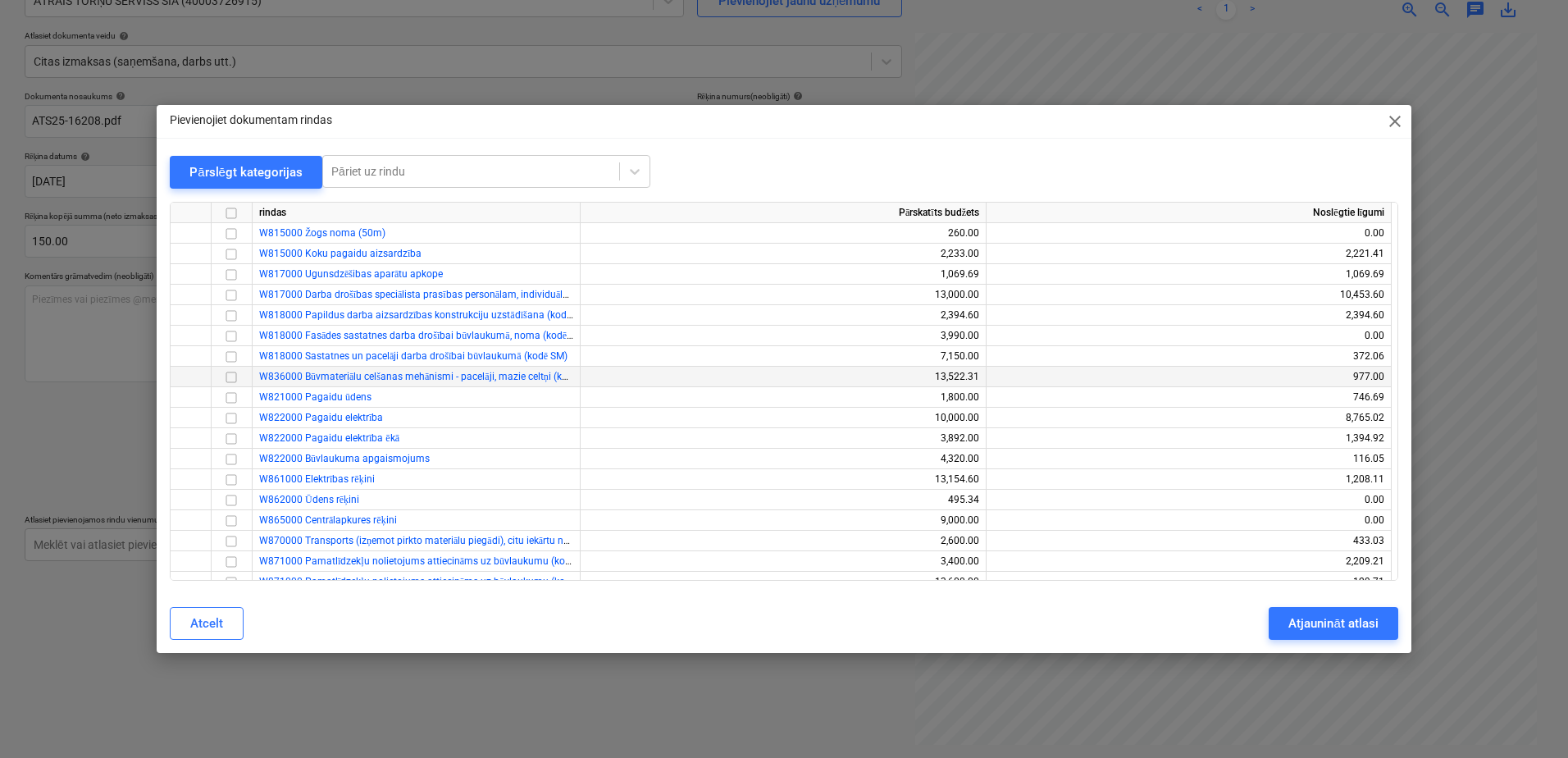
click at [232, 374] on input "checkbox" at bounding box center [232, 377] width 20 height 20
click at [1361, 624] on div "Atjaunināt atlasi" at bounding box center [1333, 624] width 89 height 21
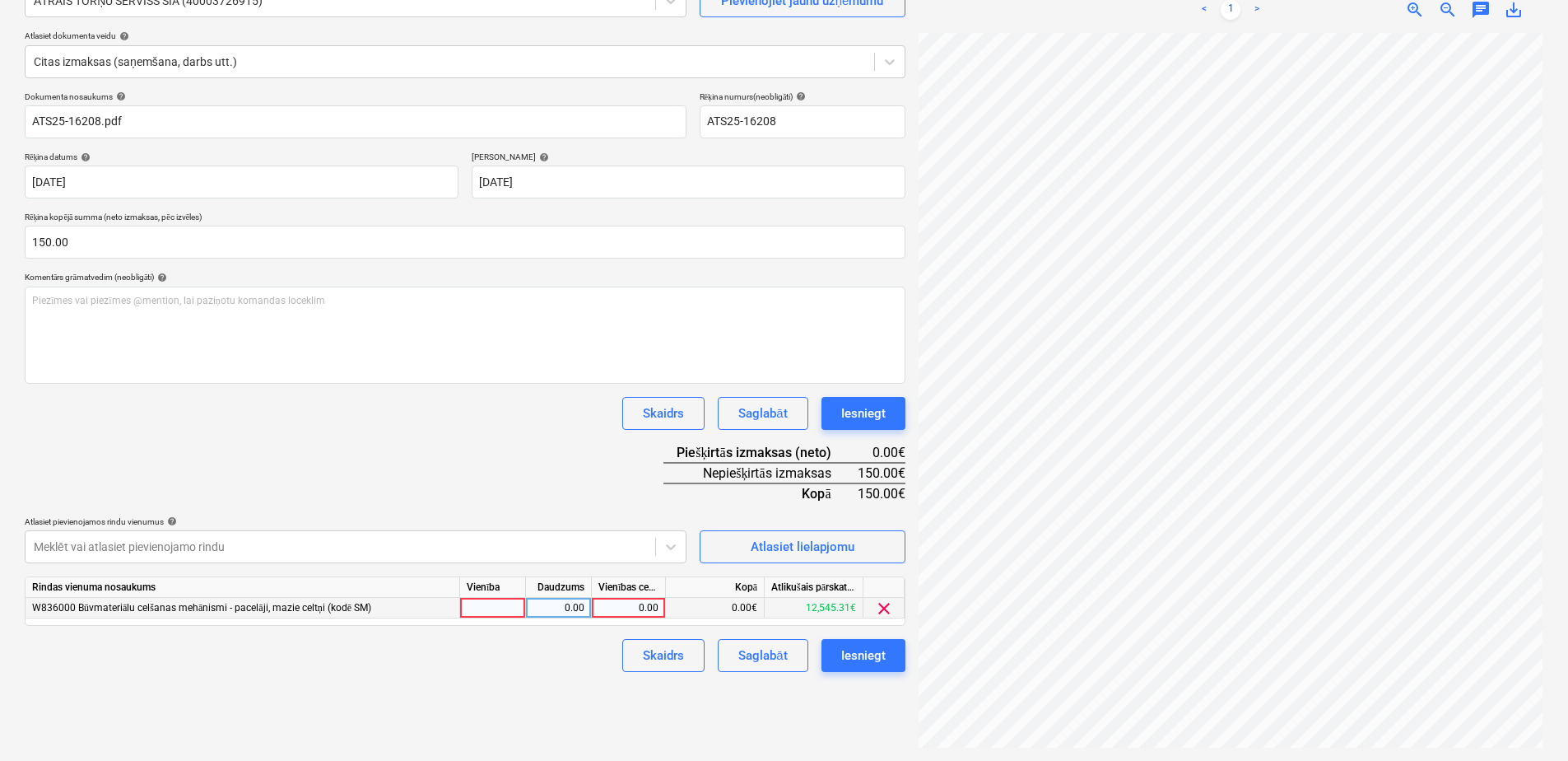
click at [622, 616] on div "0.00" at bounding box center [628, 607] width 60 height 21
type input "150"
click at [857, 698] on div "Izveidot jaunu dokumentu Izvēlieties uzņēmumu ĀTRAIS TORŅU SERVISS SIA (4000372…" at bounding box center [465, 335] width 894 height 836
click at [875, 655] on div "Iesniegt" at bounding box center [864, 655] width 45 height 21
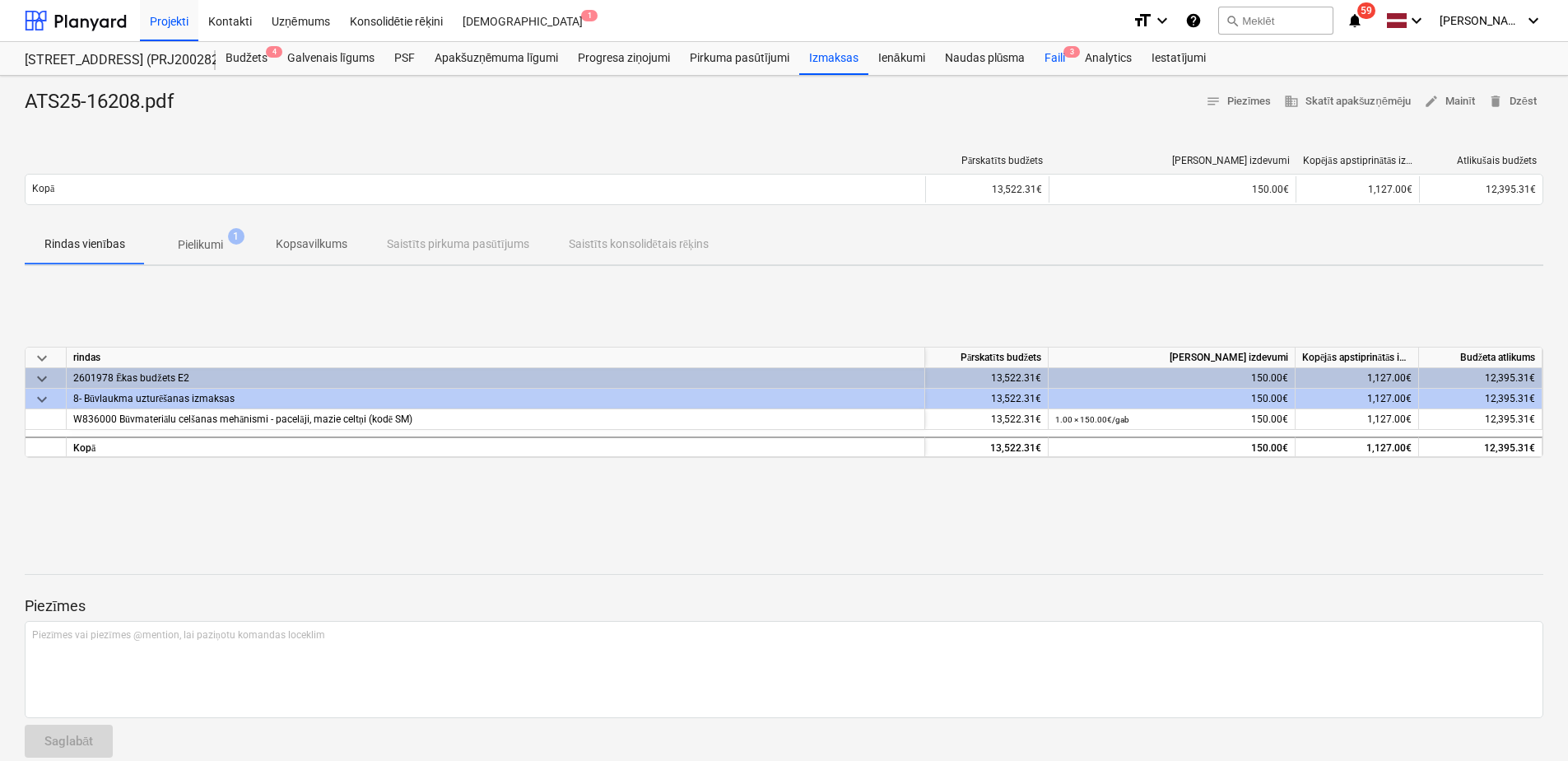
drag, startPoint x: 1066, startPoint y: 63, endPoint x: 1058, endPoint y: 68, distance: 9.4
click at [1066, 63] on div "Faili 3" at bounding box center [1055, 58] width 40 height 33
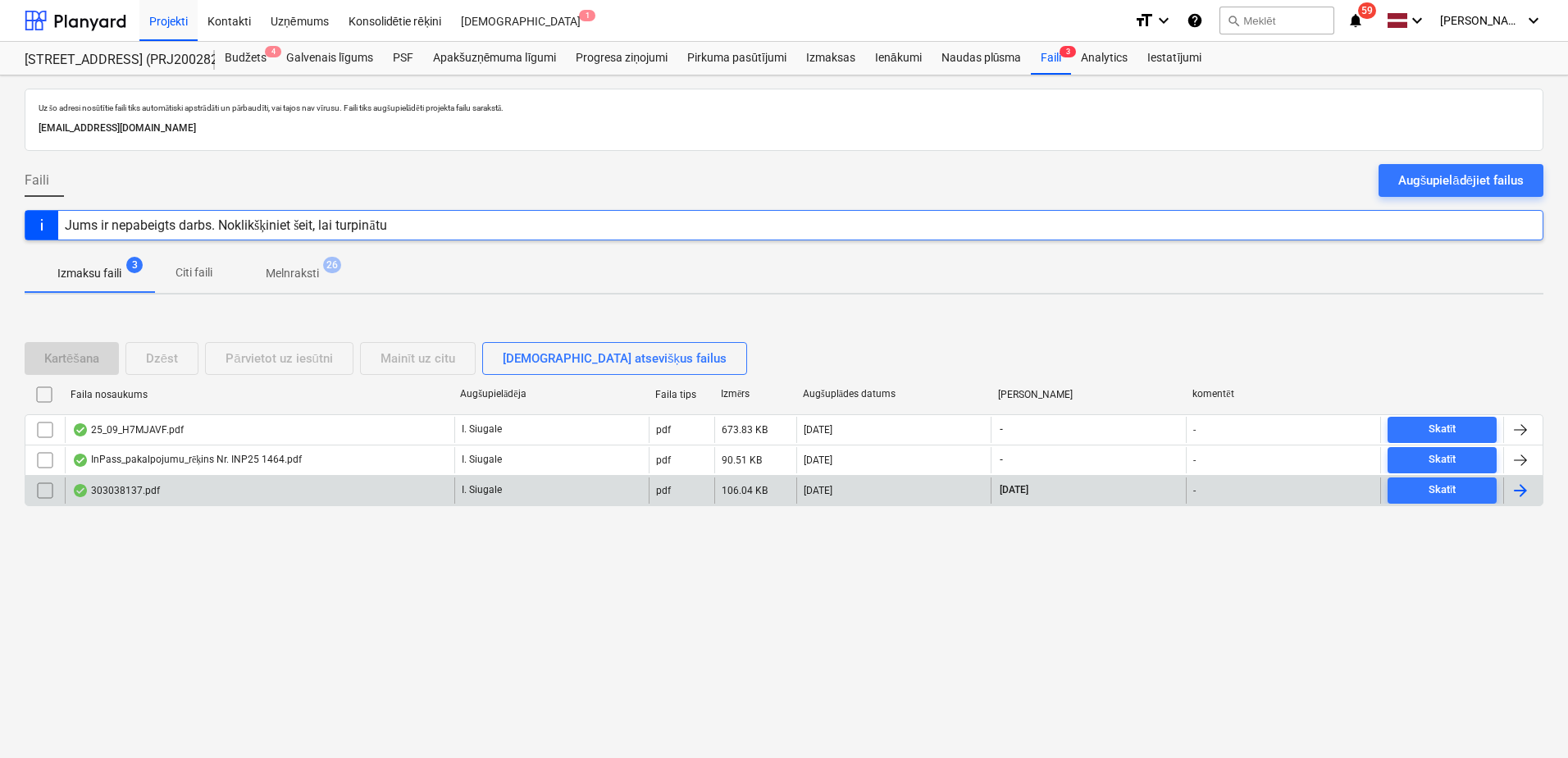
click at [319, 493] on div "303038137.pdf" at bounding box center [259, 490] width 389 height 26
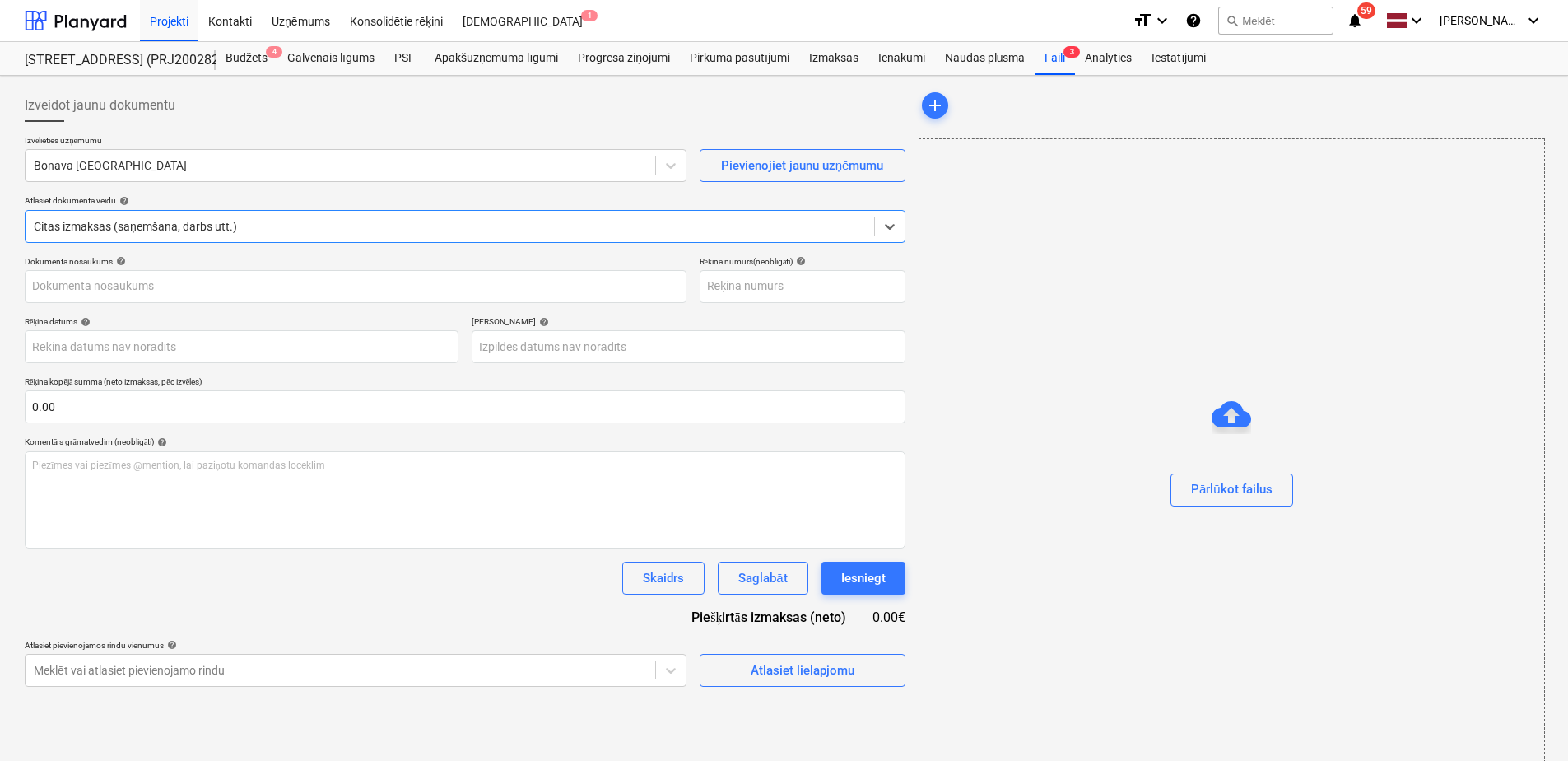
type input "30"
type input "[DATE]"
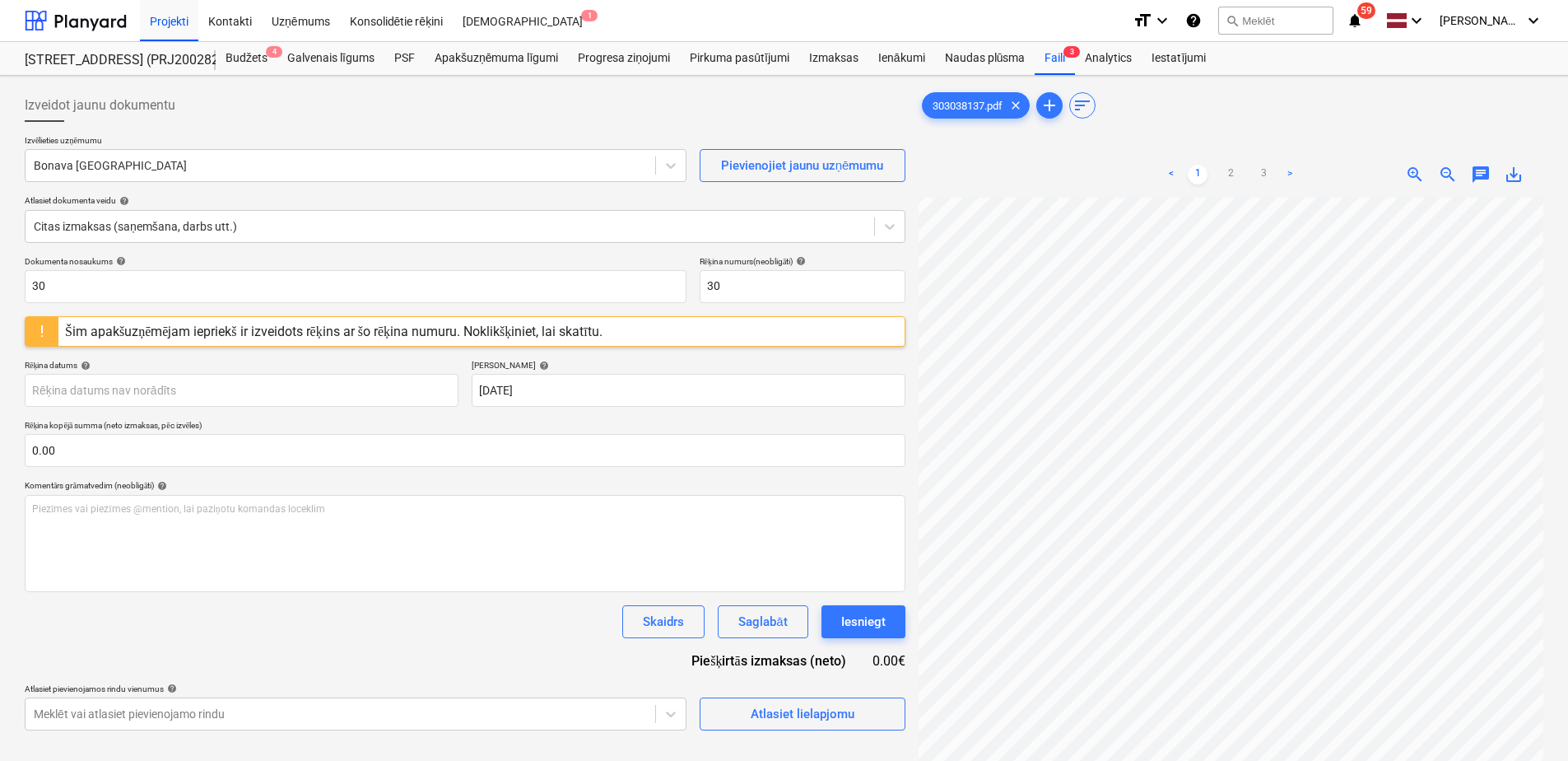
scroll to position [155, 0]
click at [1547, 604] on div "303038137.pdf clear add sort < 1 2 3 > zoom_in zoom_out chat 0 save_alt" at bounding box center [1231, 500] width 638 height 836
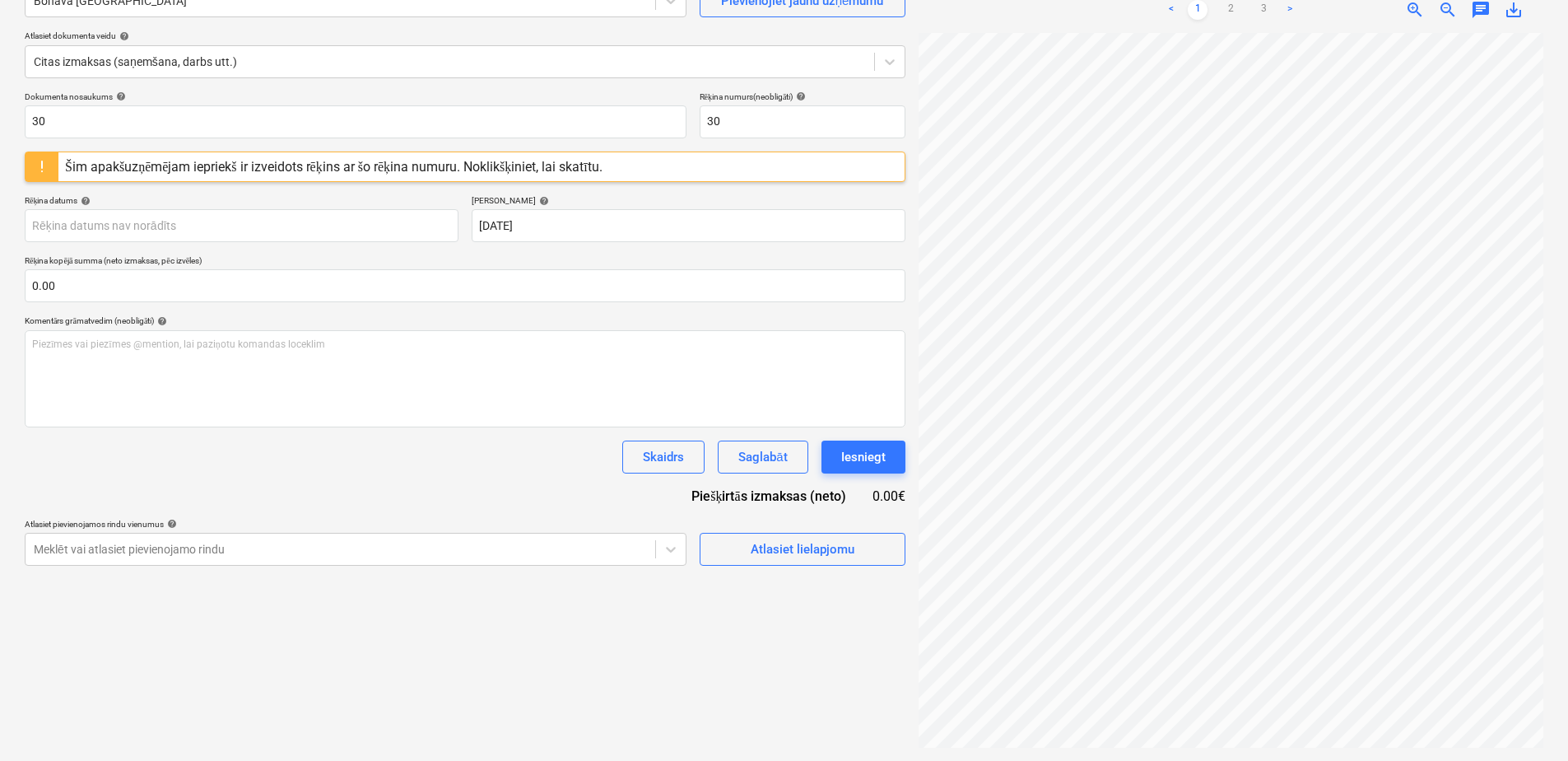
scroll to position [0, 0]
click at [1229, 12] on link "2" at bounding box center [1231, 10] width 20 height 20
click at [1259, 6] on link "3" at bounding box center [1264, 10] width 20 height 20
click at [1198, 8] on link "1" at bounding box center [1198, 10] width 20 height 20
click at [903, 556] on div "Izveidot jaunu dokumentu Izvēlieties uzņēmumu Bonava Latvija Pievienojiet jaunu…" at bounding box center [784, 335] width 1532 height 836
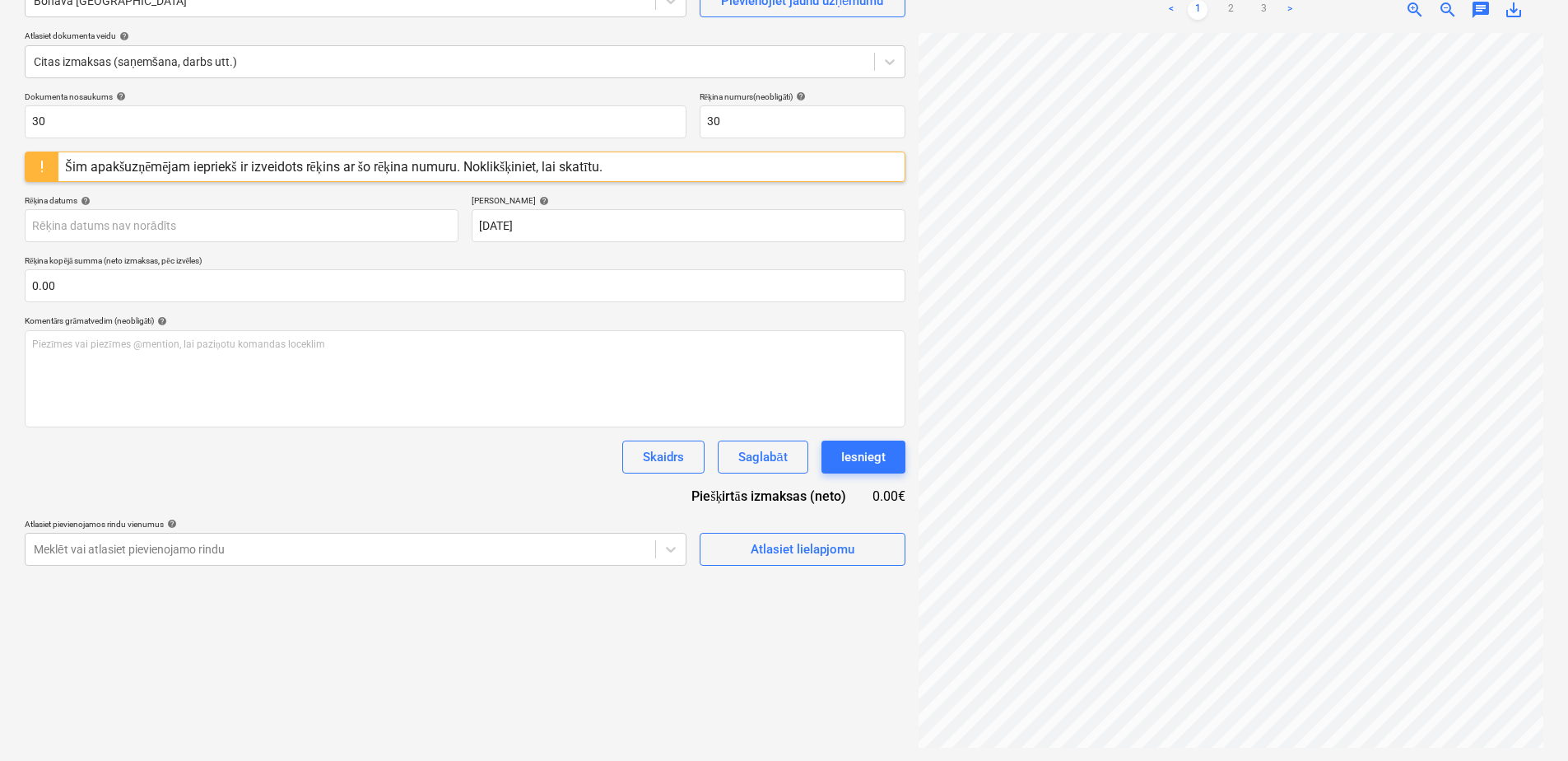
scroll to position [0, 598]
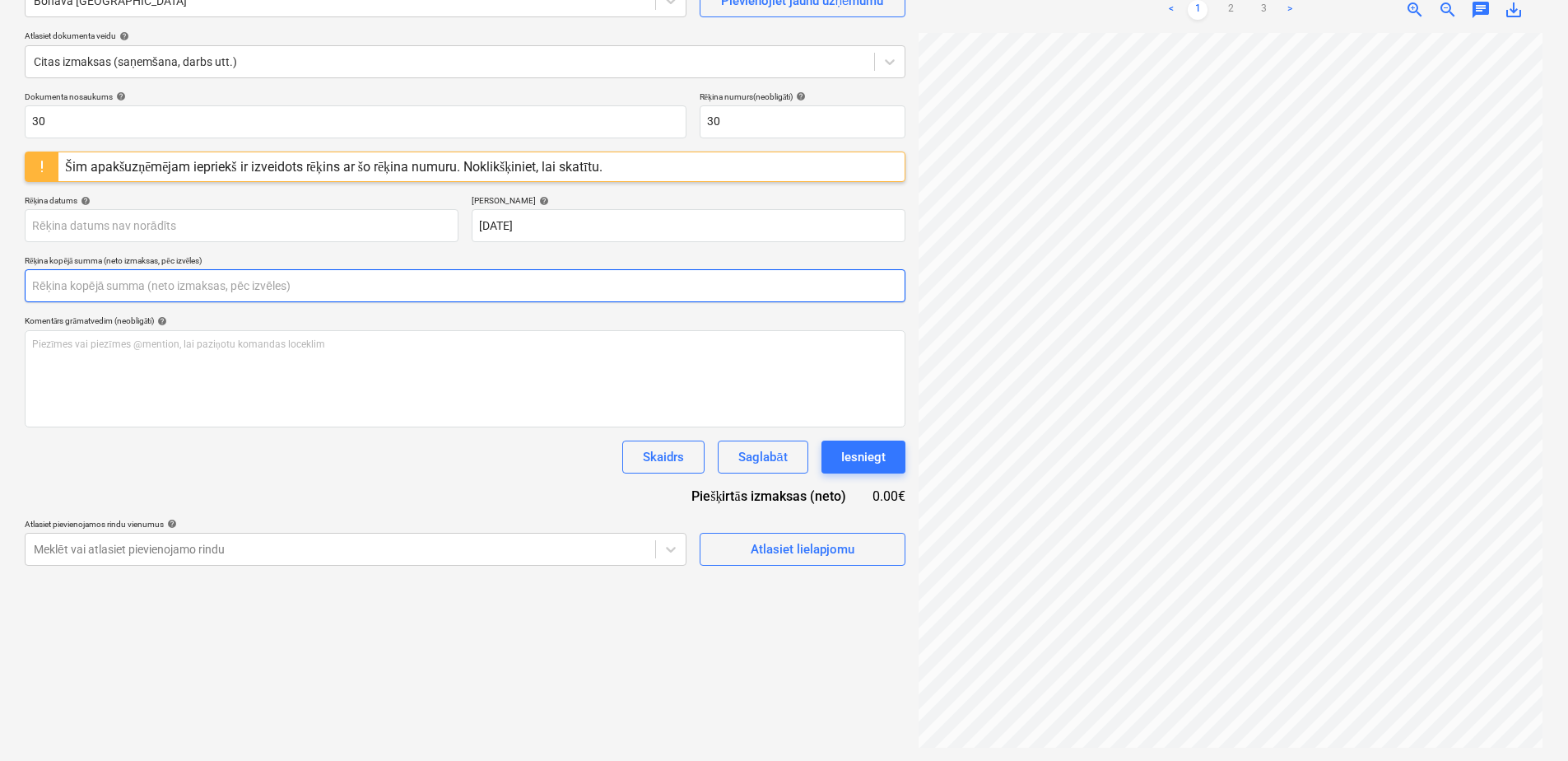
click at [130, 283] on input "text" at bounding box center [465, 285] width 881 height 33
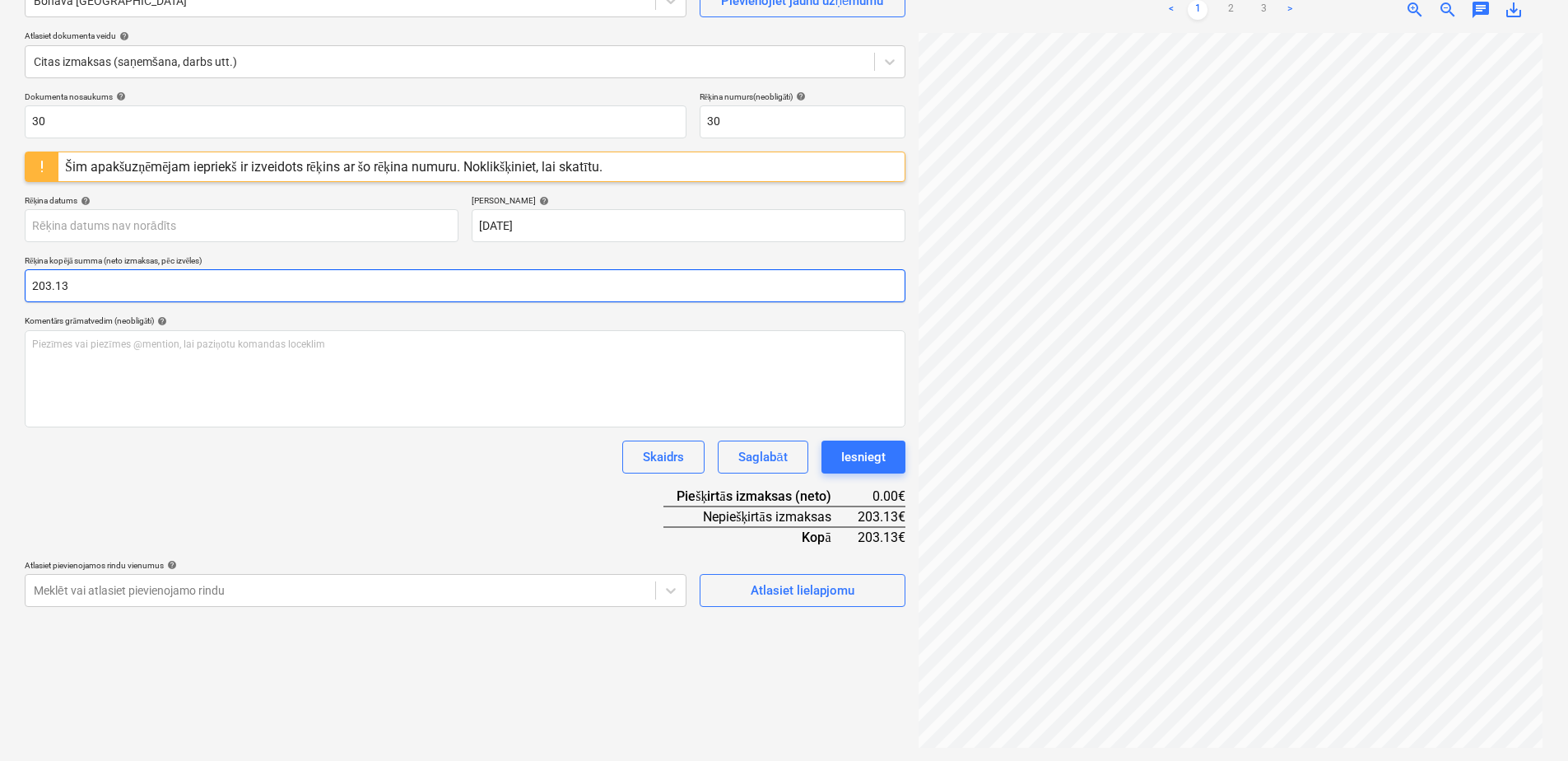
type input "203.13"
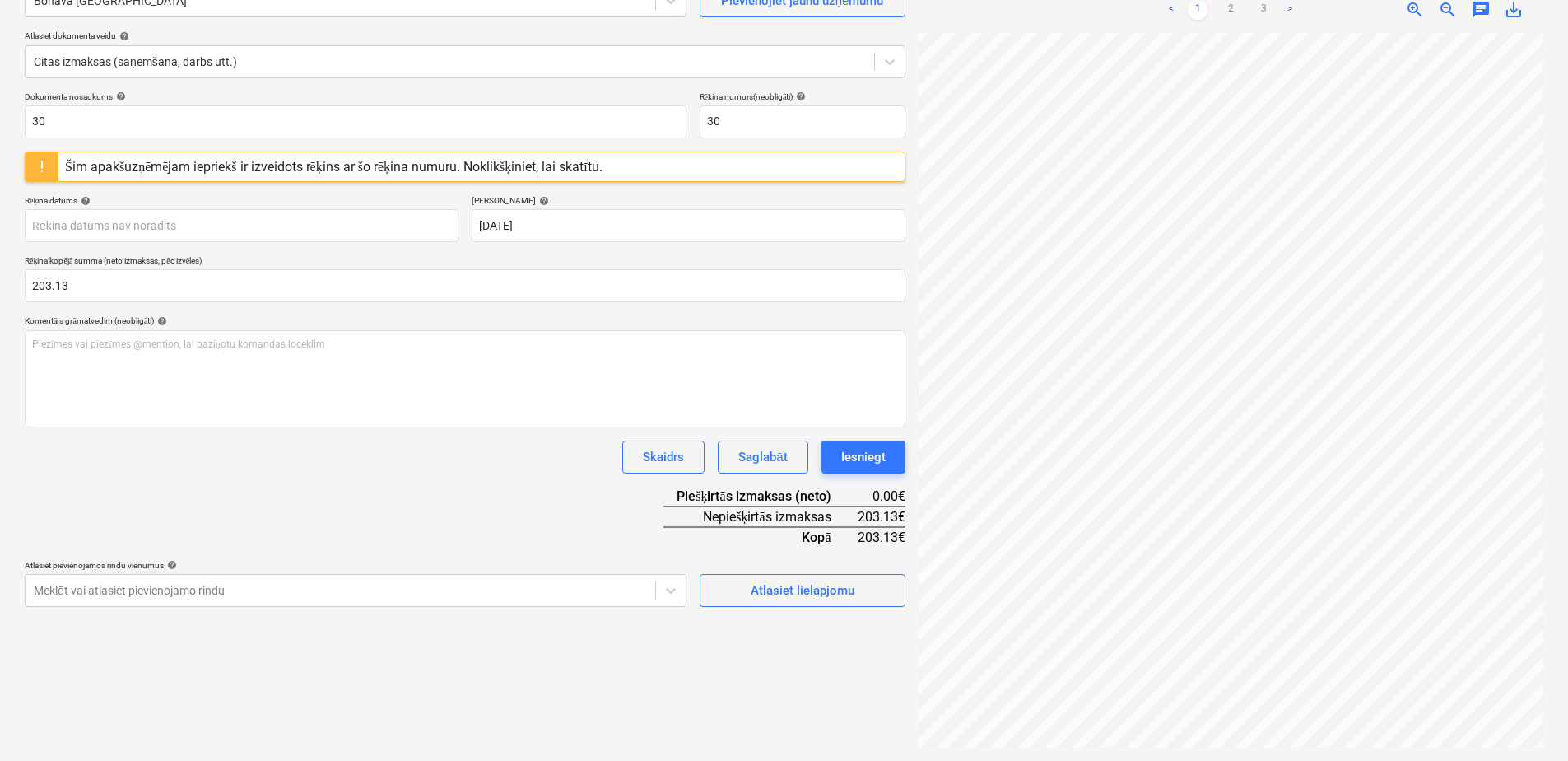
scroll to position [0, 0]
click at [1568, 385] on html "Projekti Kontakti Uzņēmums Konsolidētie rēķini Iesūtne 1 format_size keyboard_a…" at bounding box center [784, 216] width 1568 height 761
click at [239, 227] on body "Projekti Kontakti Uzņēmums Konsolidētie rēķini Iesūtne 1 format_size keyboard_a…" at bounding box center [784, 216] width 1568 height 761
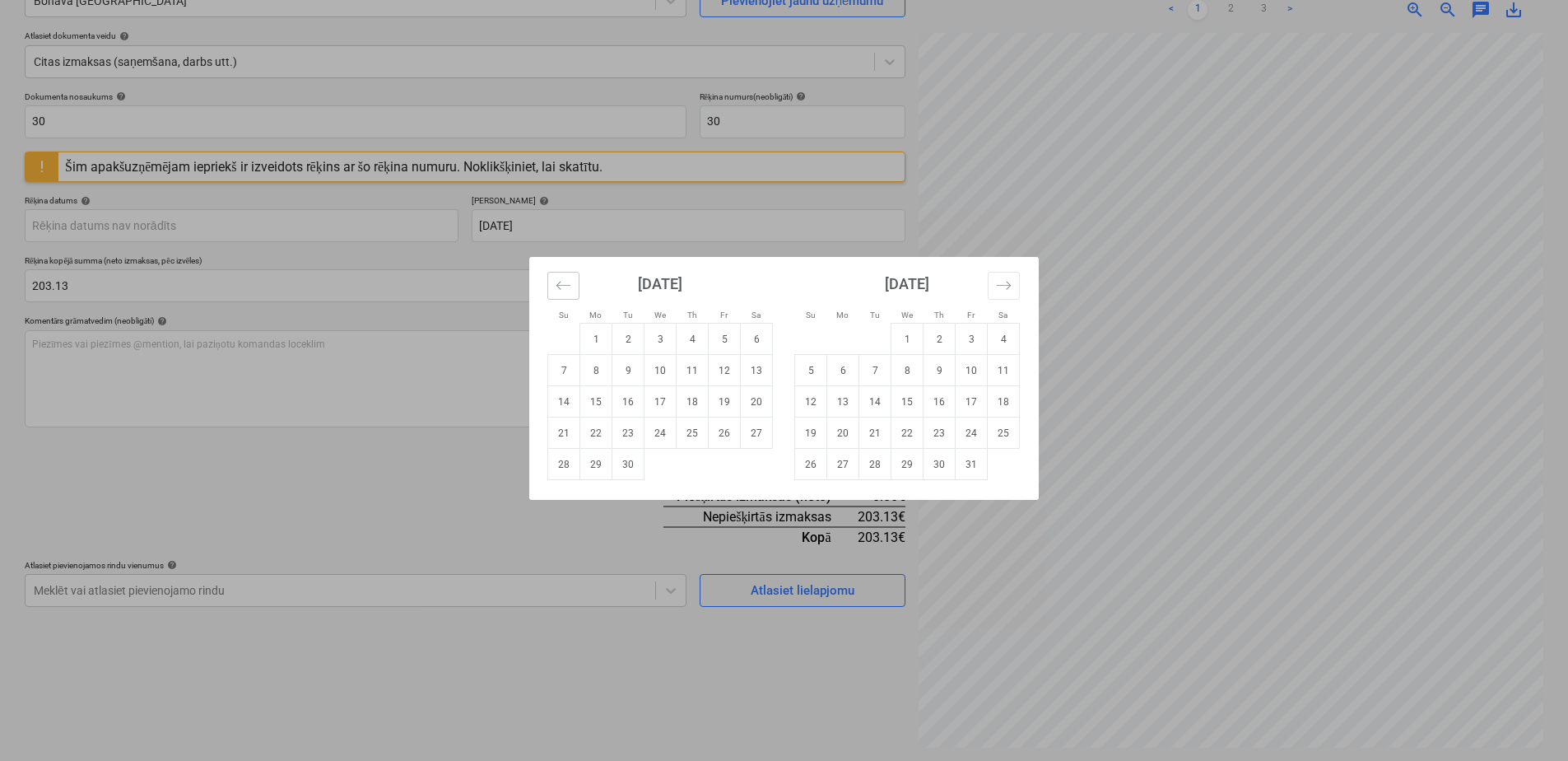
click at [559, 290] on icon "Move backward to switch to the previous month." at bounding box center [563, 284] width 15 height 15
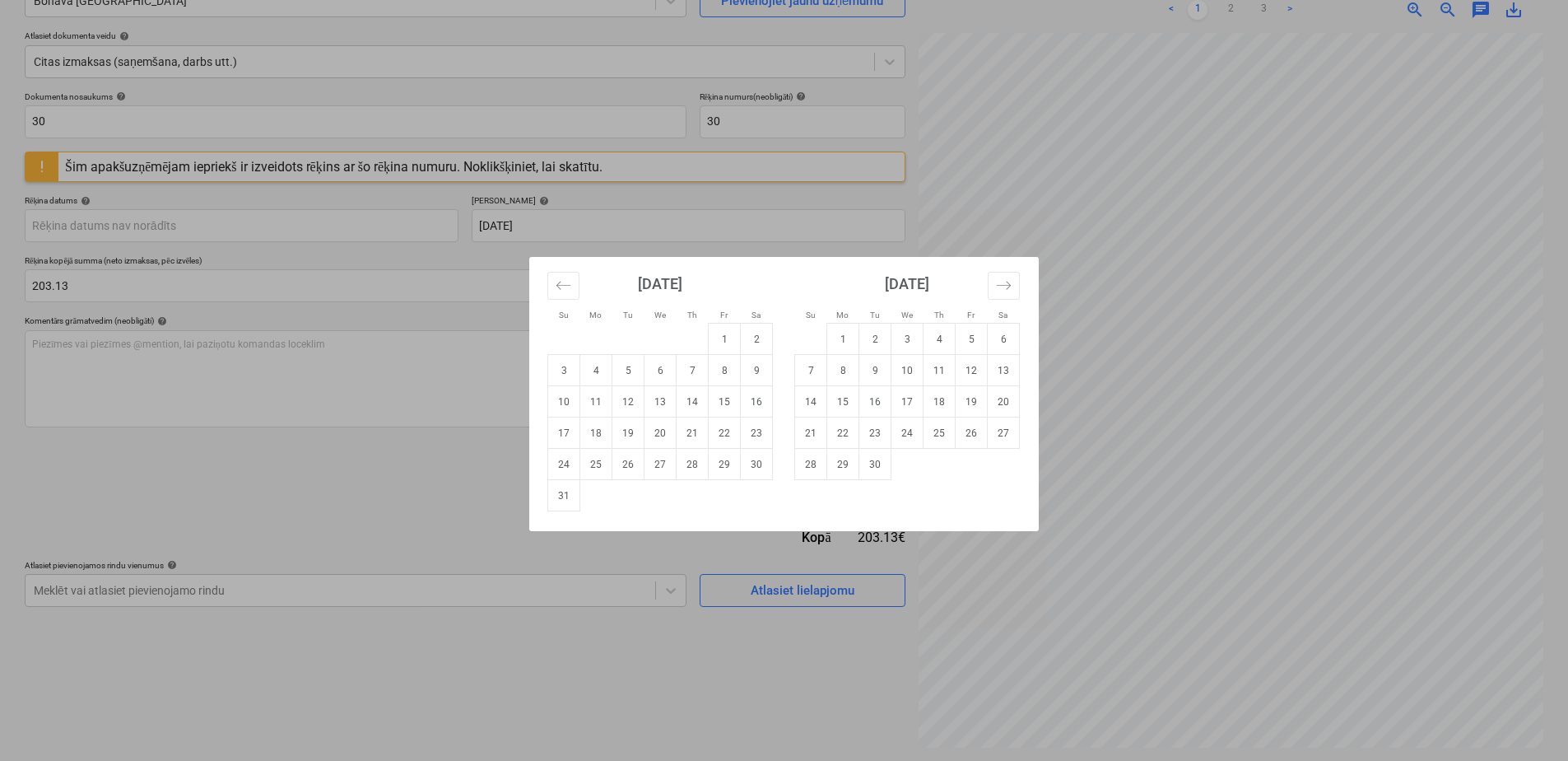
click at [562, 500] on td "31" at bounding box center [564, 495] width 32 height 31
type input "[DATE]"
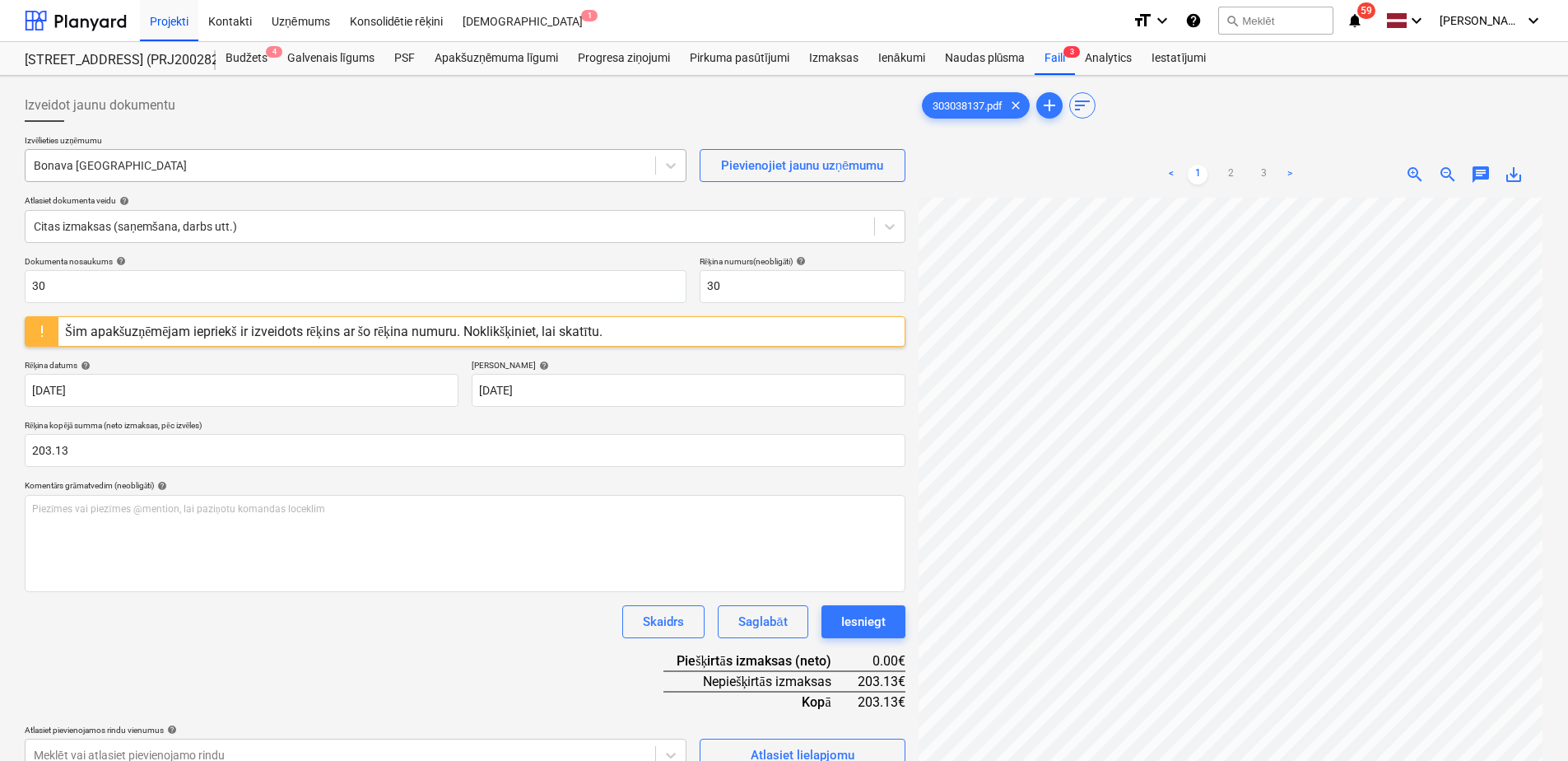
click at [171, 174] on div "Bonava [GEOGRAPHIC_DATA]" at bounding box center [341, 165] width 630 height 23
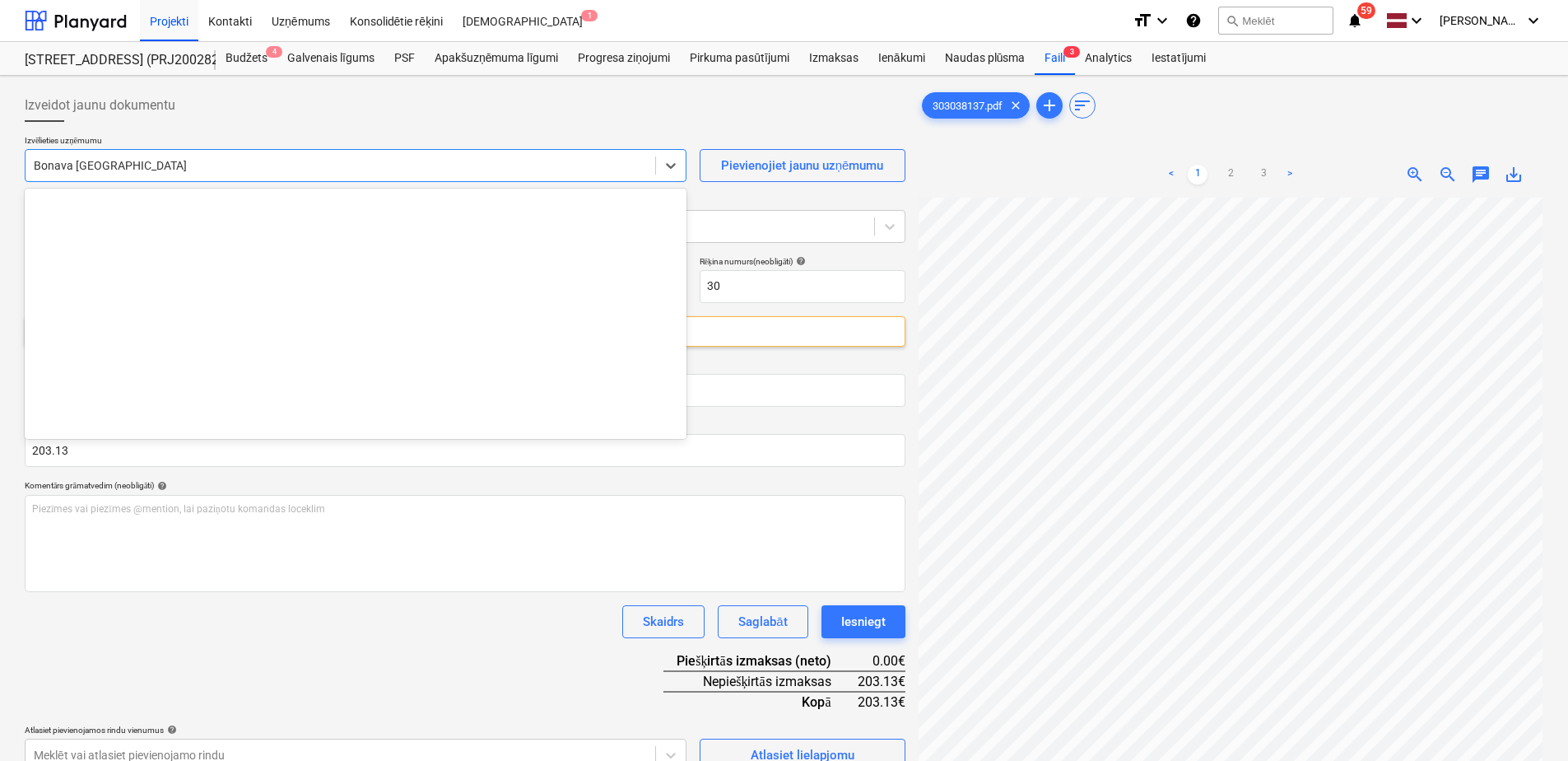
scroll to position [2997, 0]
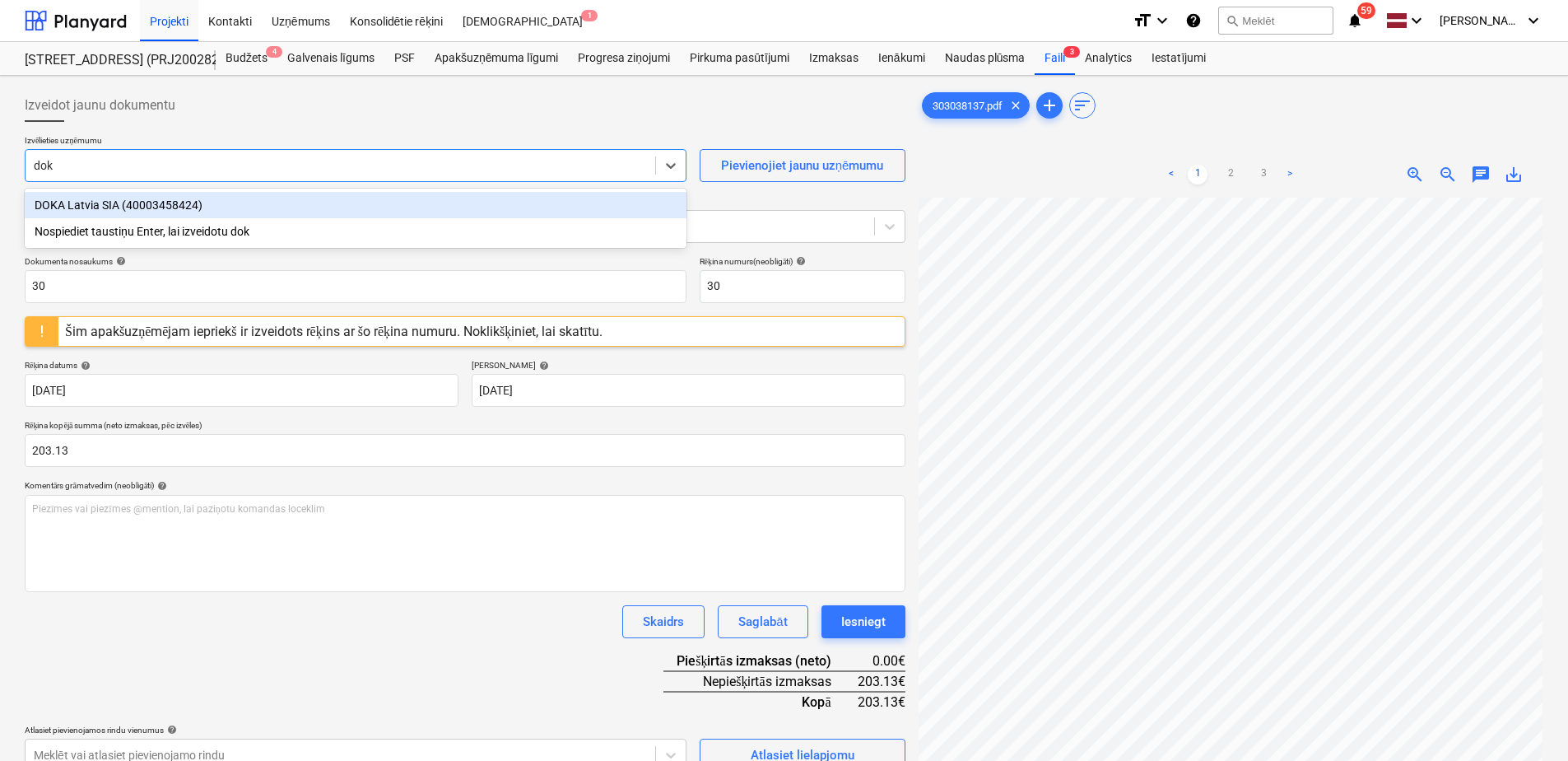
type input "doka"
click at [143, 201] on div "DOKA Latvia SIA (40003458424)" at bounding box center [356, 204] width 662 height 26
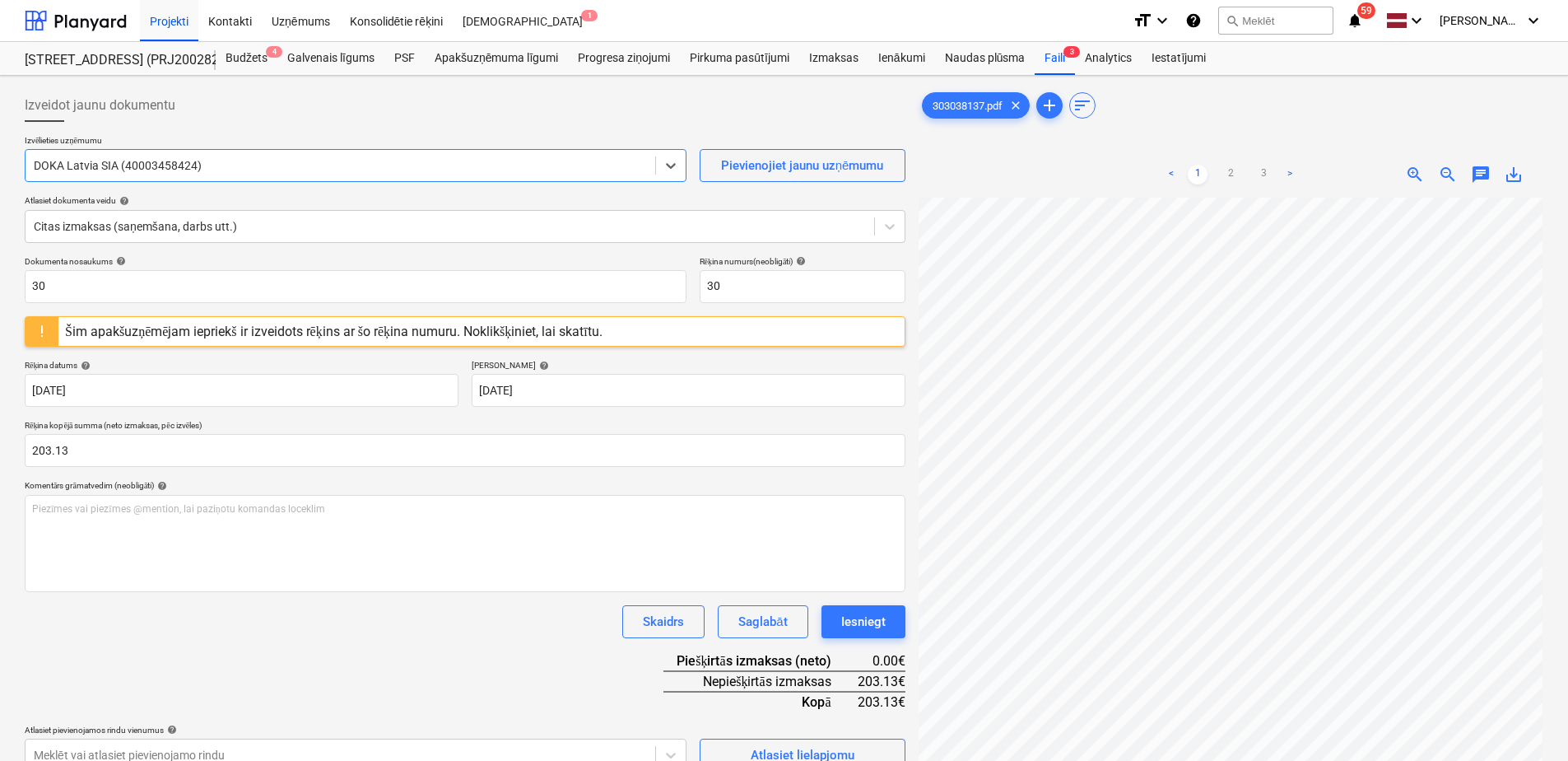
click at [1513, 176] on span "save_alt" at bounding box center [1514, 174] width 20 height 20
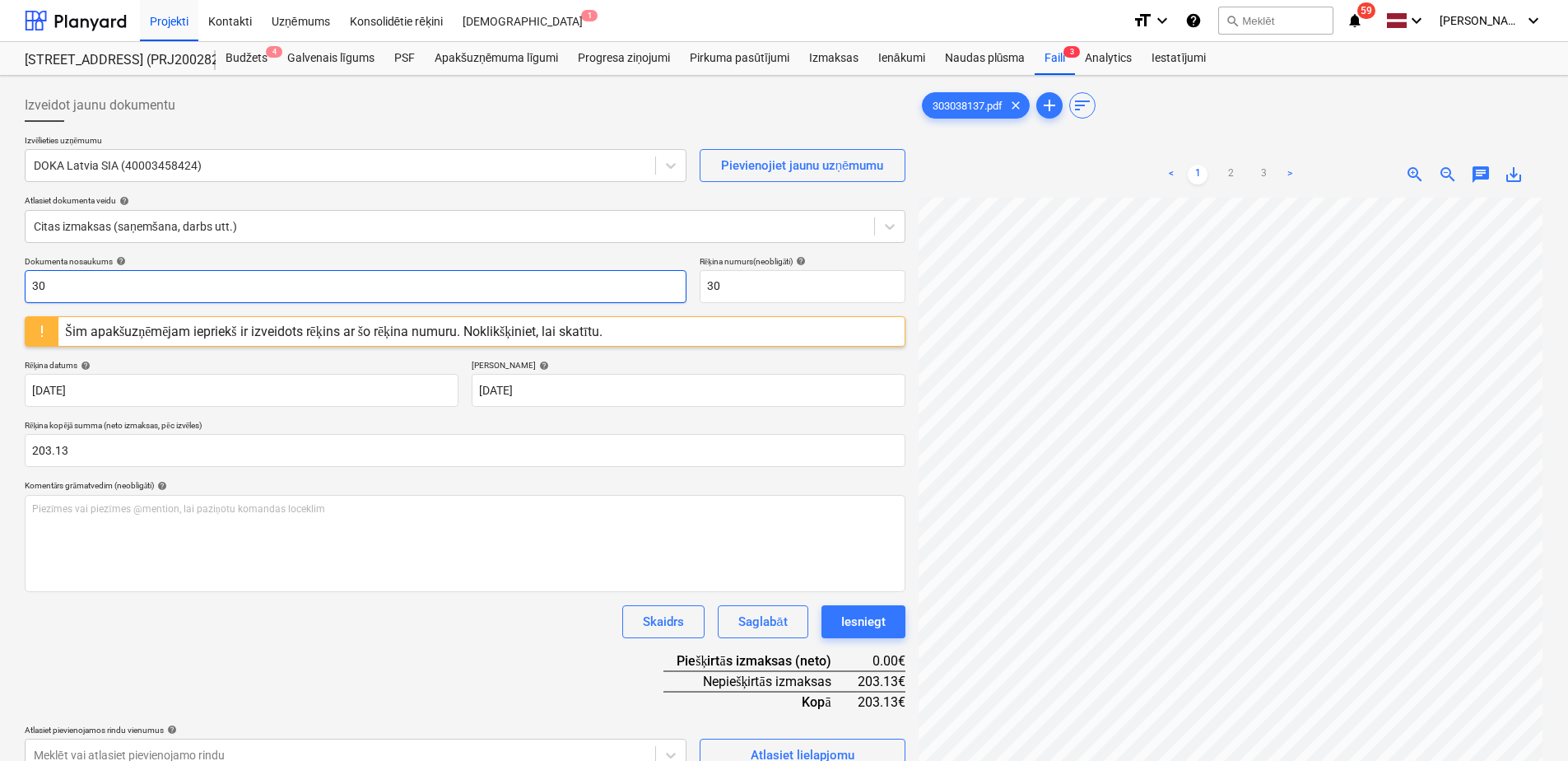
click at [148, 296] on input "30" at bounding box center [356, 286] width 662 height 33
type input "3"
paste input "303038137"
type input "303038137.pdf"
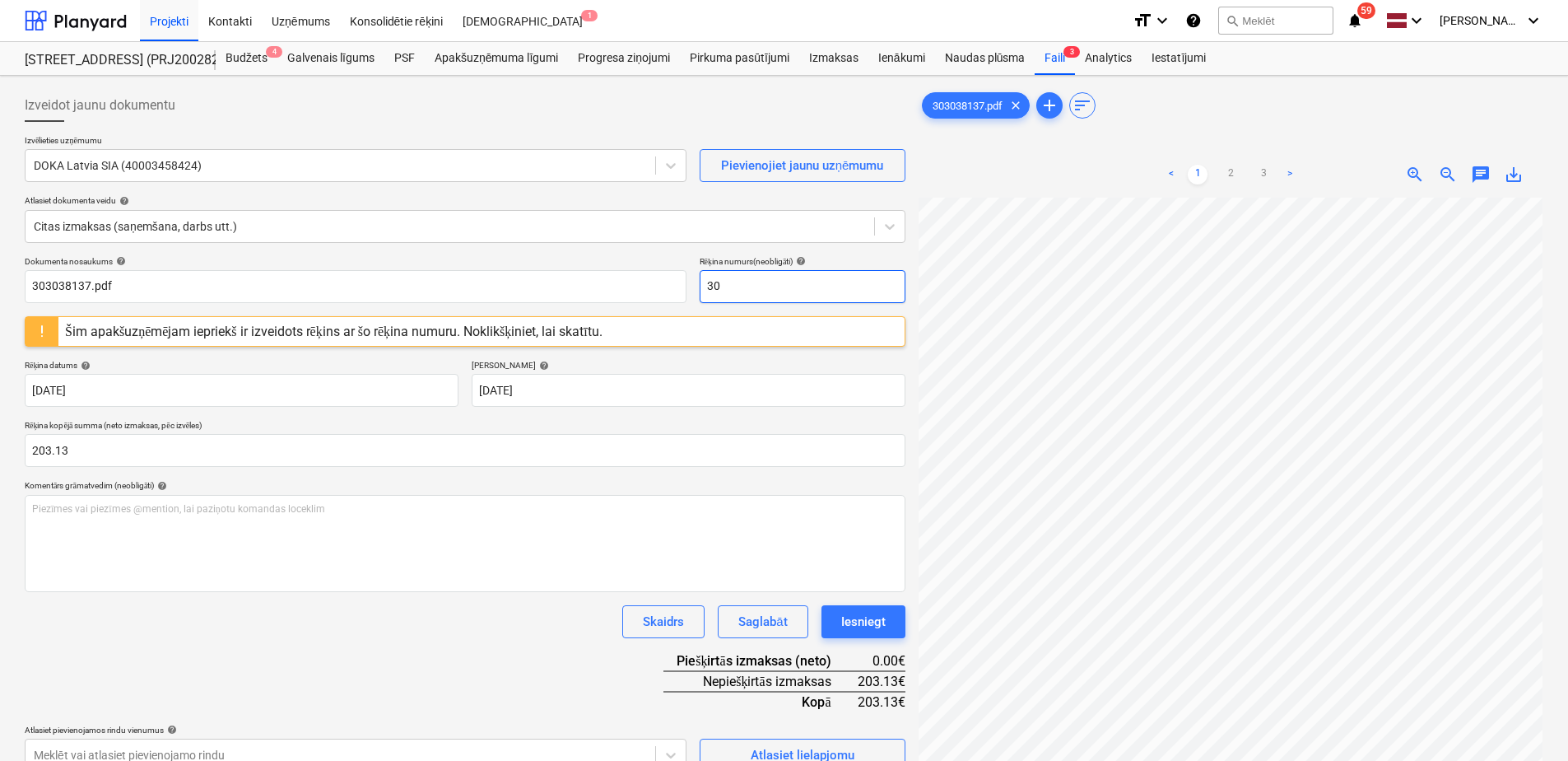
click at [761, 294] on input "30" at bounding box center [802, 286] width 206 height 33
click at [1568, 429] on html "Projekti Kontakti Uzņēmums Konsolidētie rēķini Iesūtne 1 format_size keyboard_a…" at bounding box center [784, 380] width 1568 height 761
click at [733, 287] on input "30" at bounding box center [802, 286] width 206 height 33
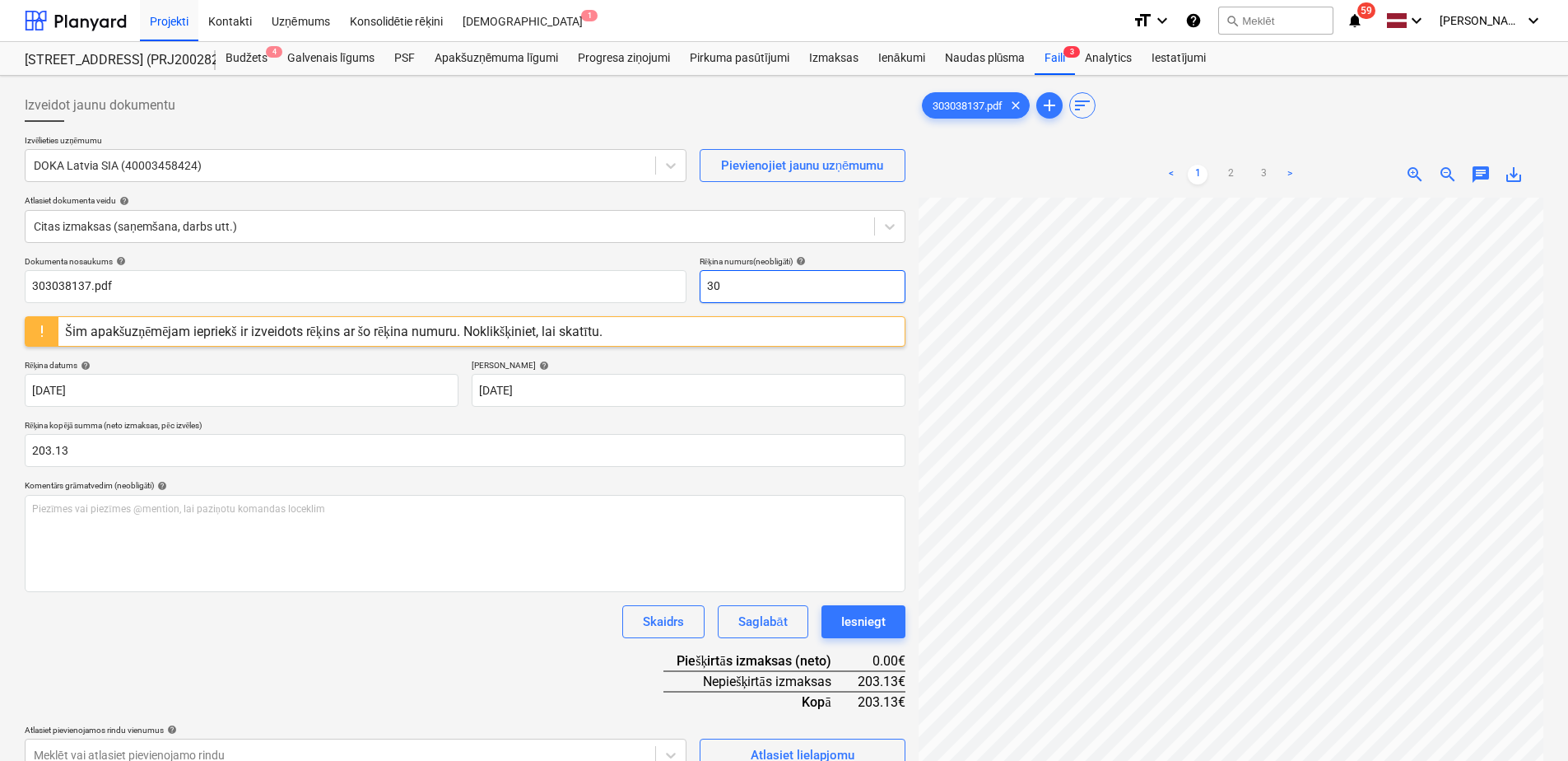
drag, startPoint x: 733, startPoint y: 287, endPoint x: 708, endPoint y: 287, distance: 25.0
click at [708, 287] on input "30" at bounding box center [802, 286] width 206 height 33
paste input "3038137"
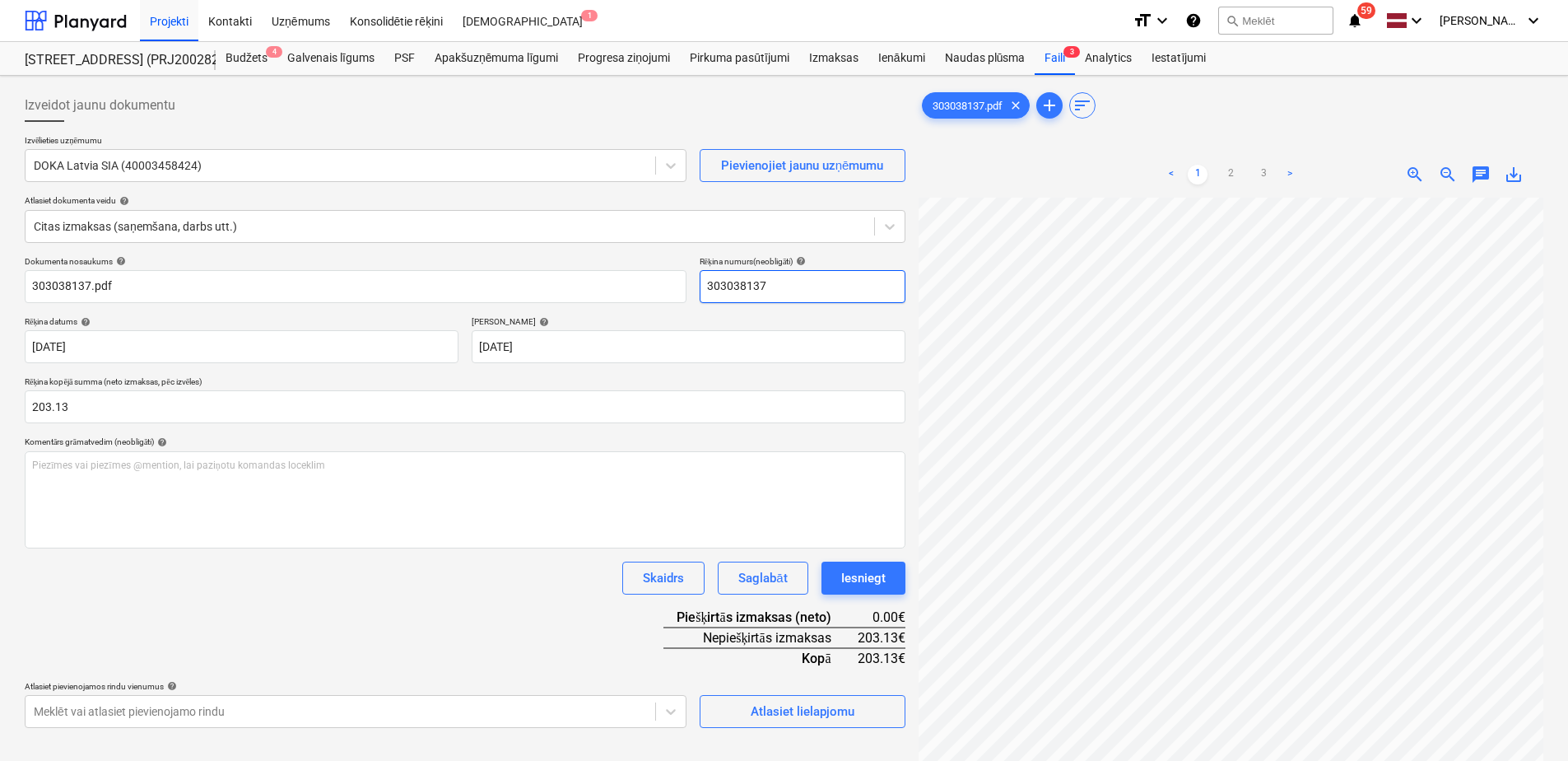
type input "303038137"
click at [496, 612] on div "Dokumenta nosaukums help 303038137.pdf Rēķina numurs (neobligāti) help 30303813…" at bounding box center [465, 491] width 881 height 471
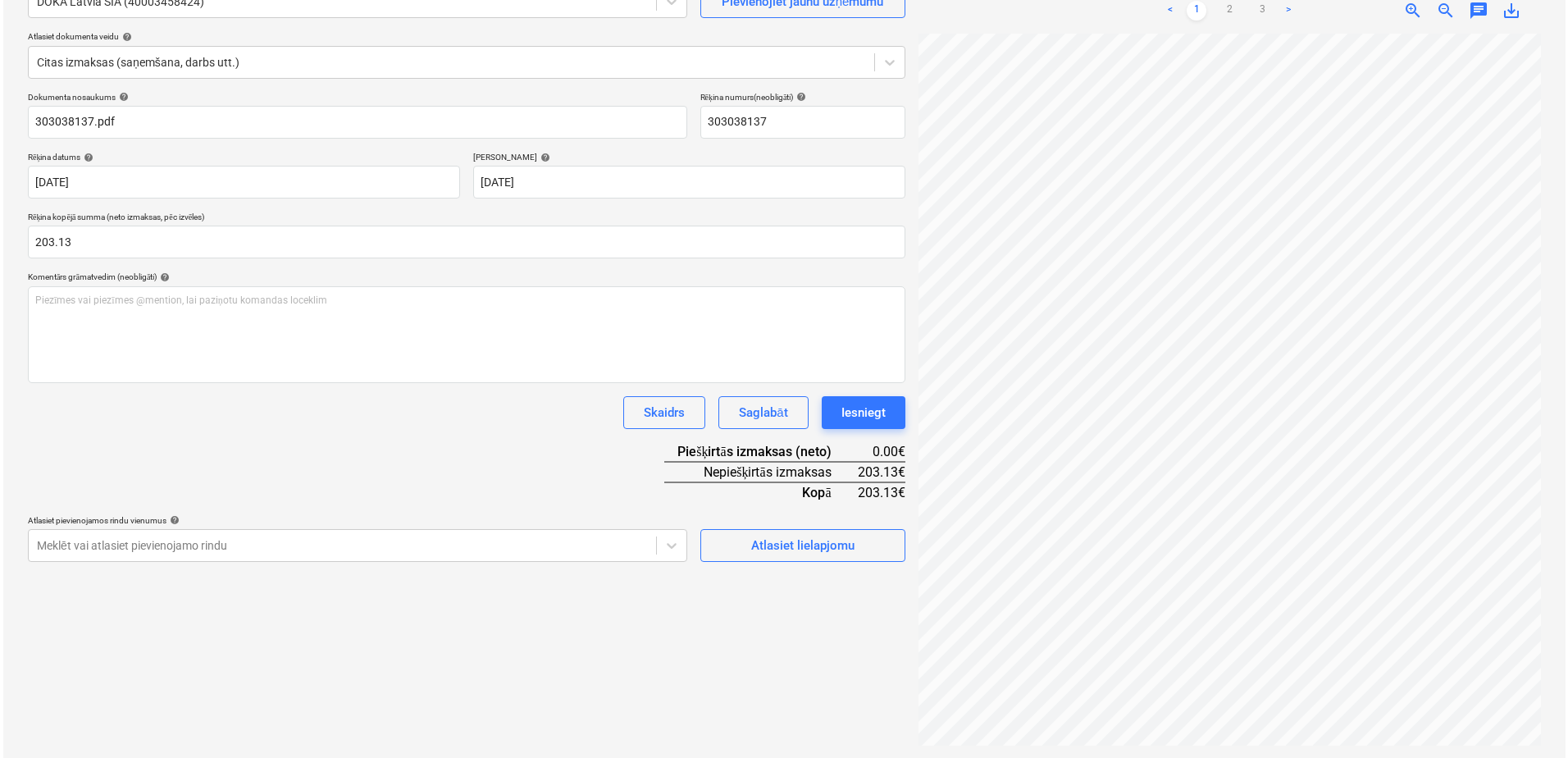
scroll to position [164, 0]
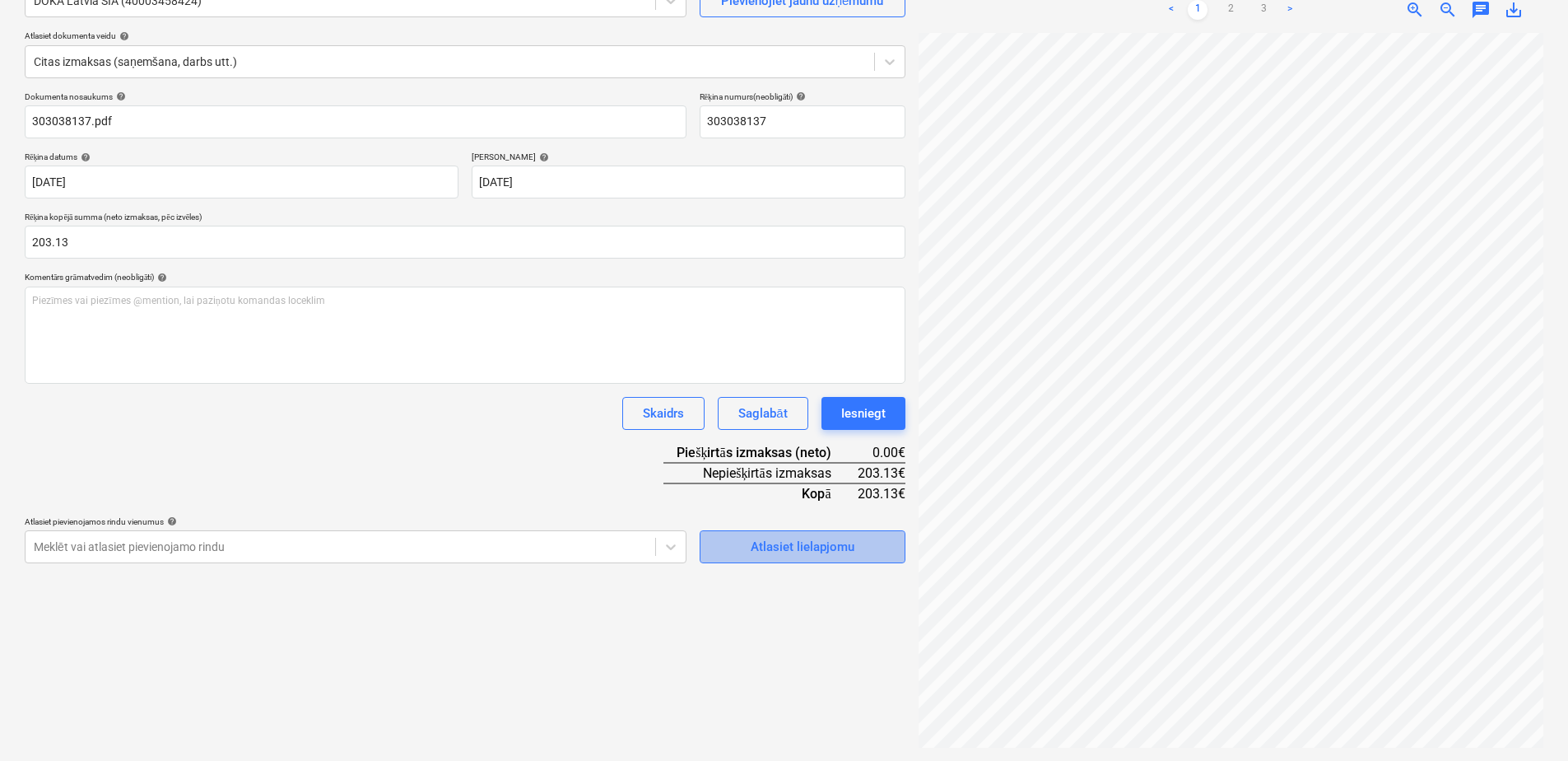
click at [795, 548] on div "Atlasiet lielapjomu" at bounding box center [802, 546] width 104 height 21
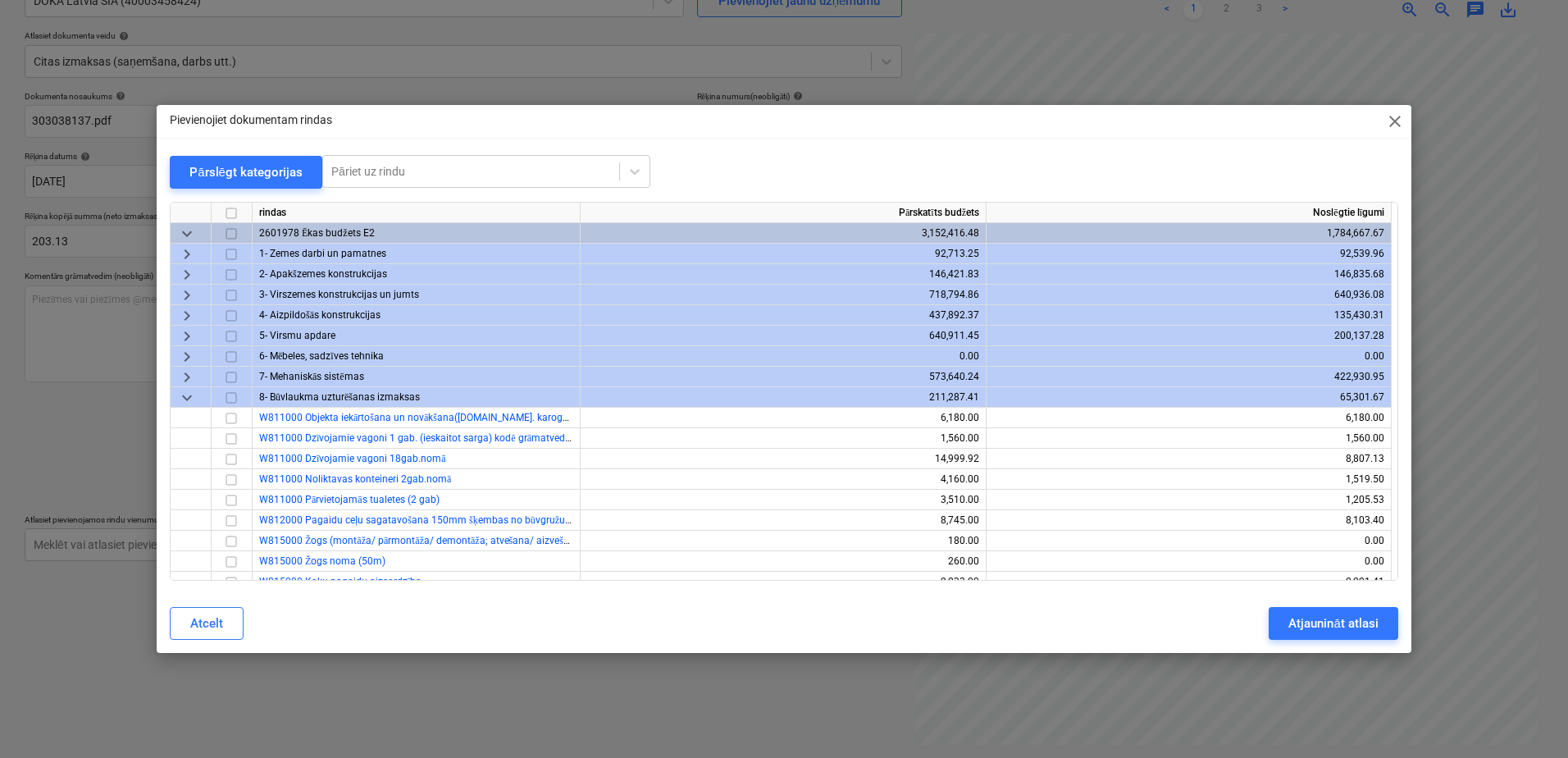
click at [180, 294] on span "keyboard_arrow_right" at bounding box center [187, 295] width 20 height 20
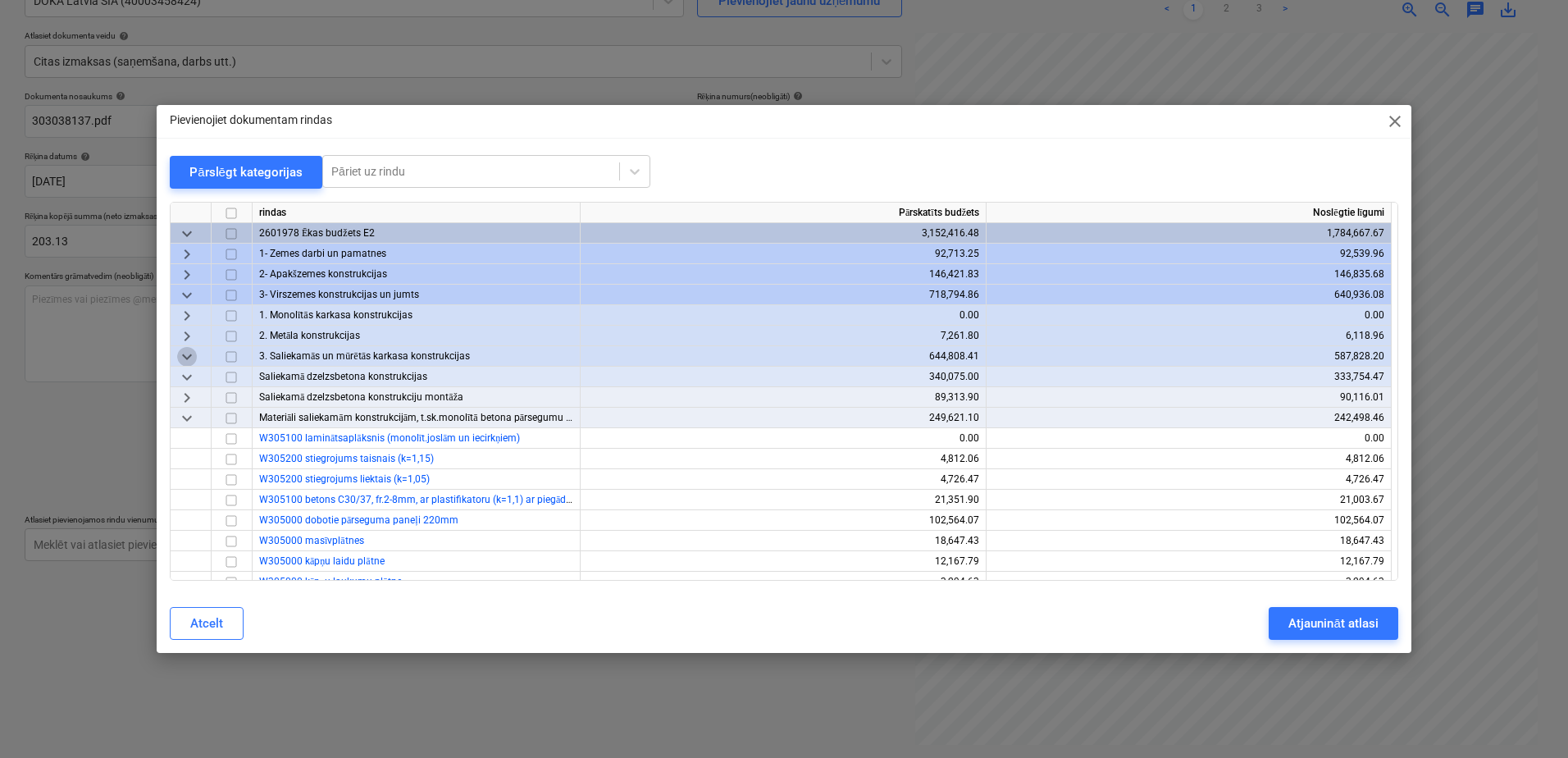
click at [188, 357] on span "keyboard_arrow_down" at bounding box center [187, 356] width 20 height 20
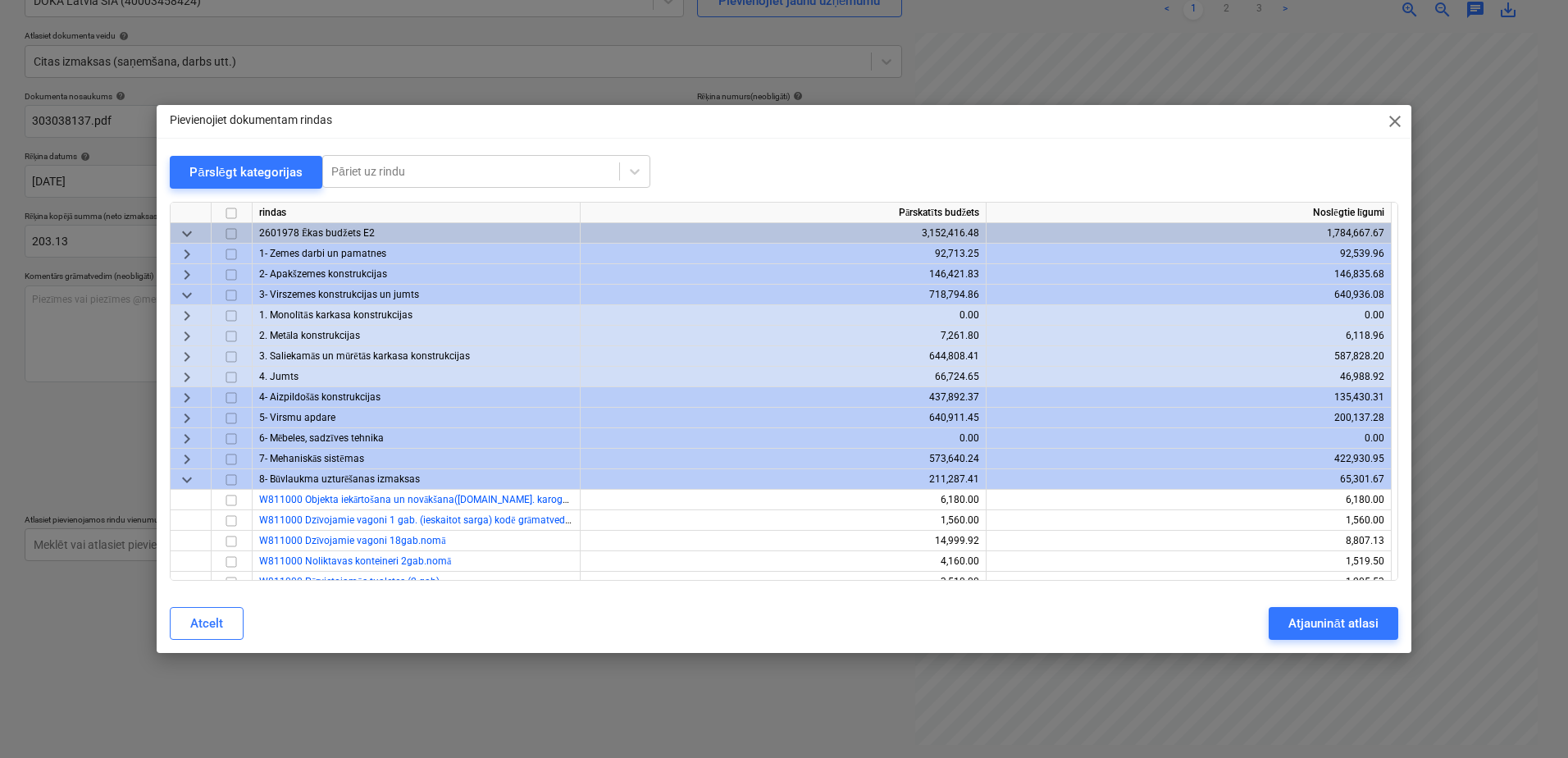
click at [188, 358] on span "keyboard_arrow_right" at bounding box center [187, 356] width 20 height 20
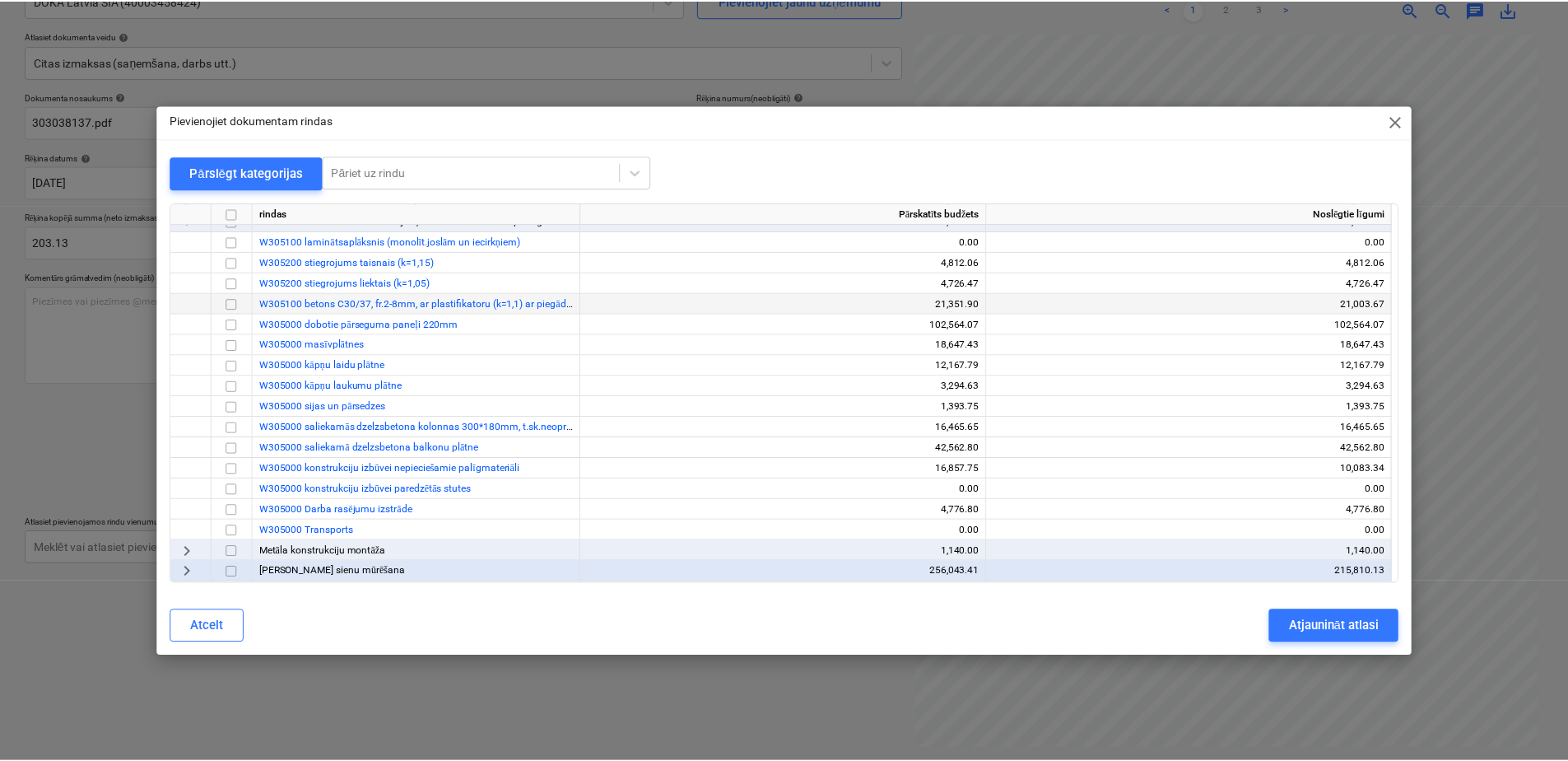
scroll to position [247, 0]
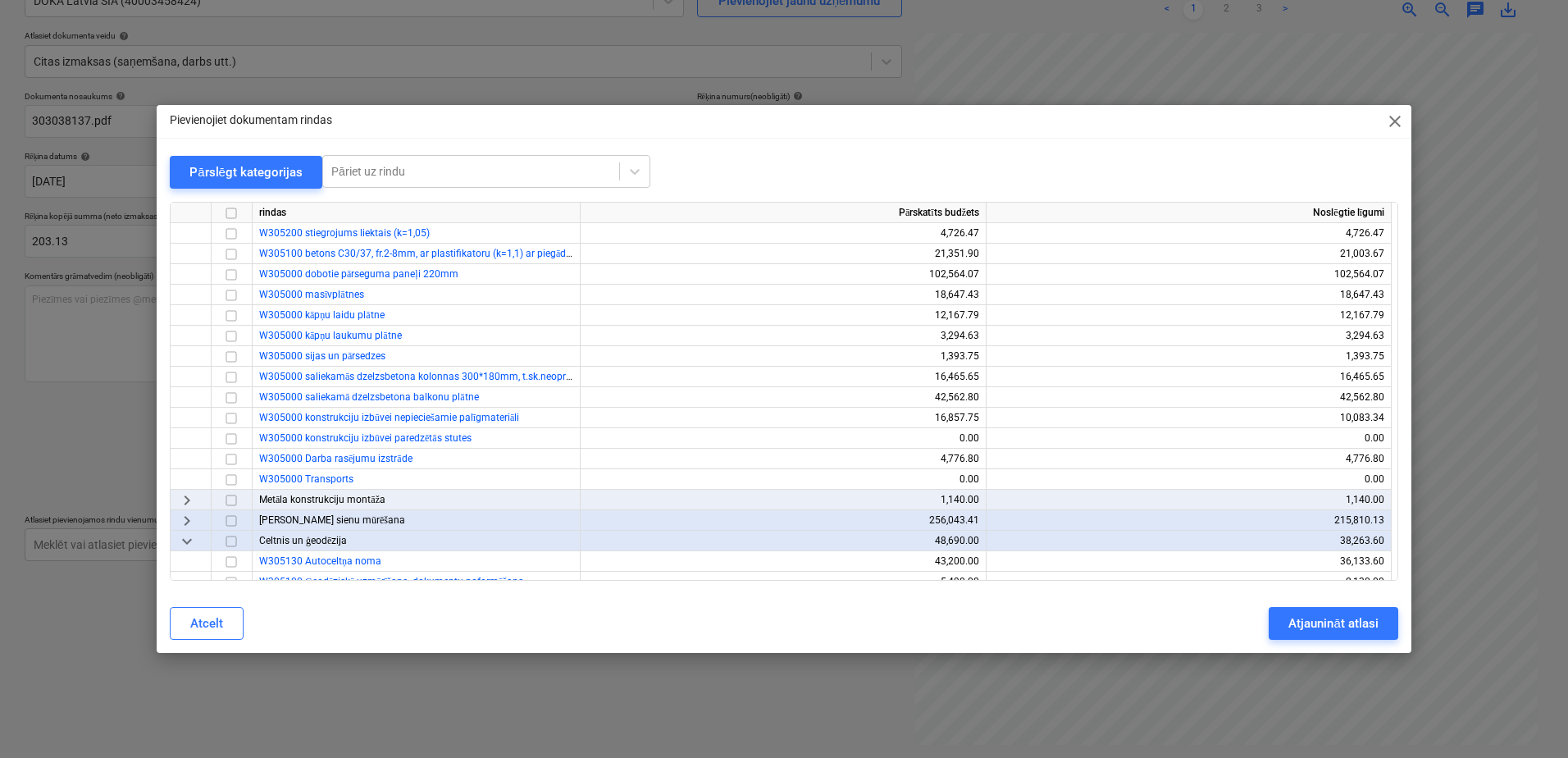
click at [1394, 122] on span "close" at bounding box center [1395, 121] width 20 height 20
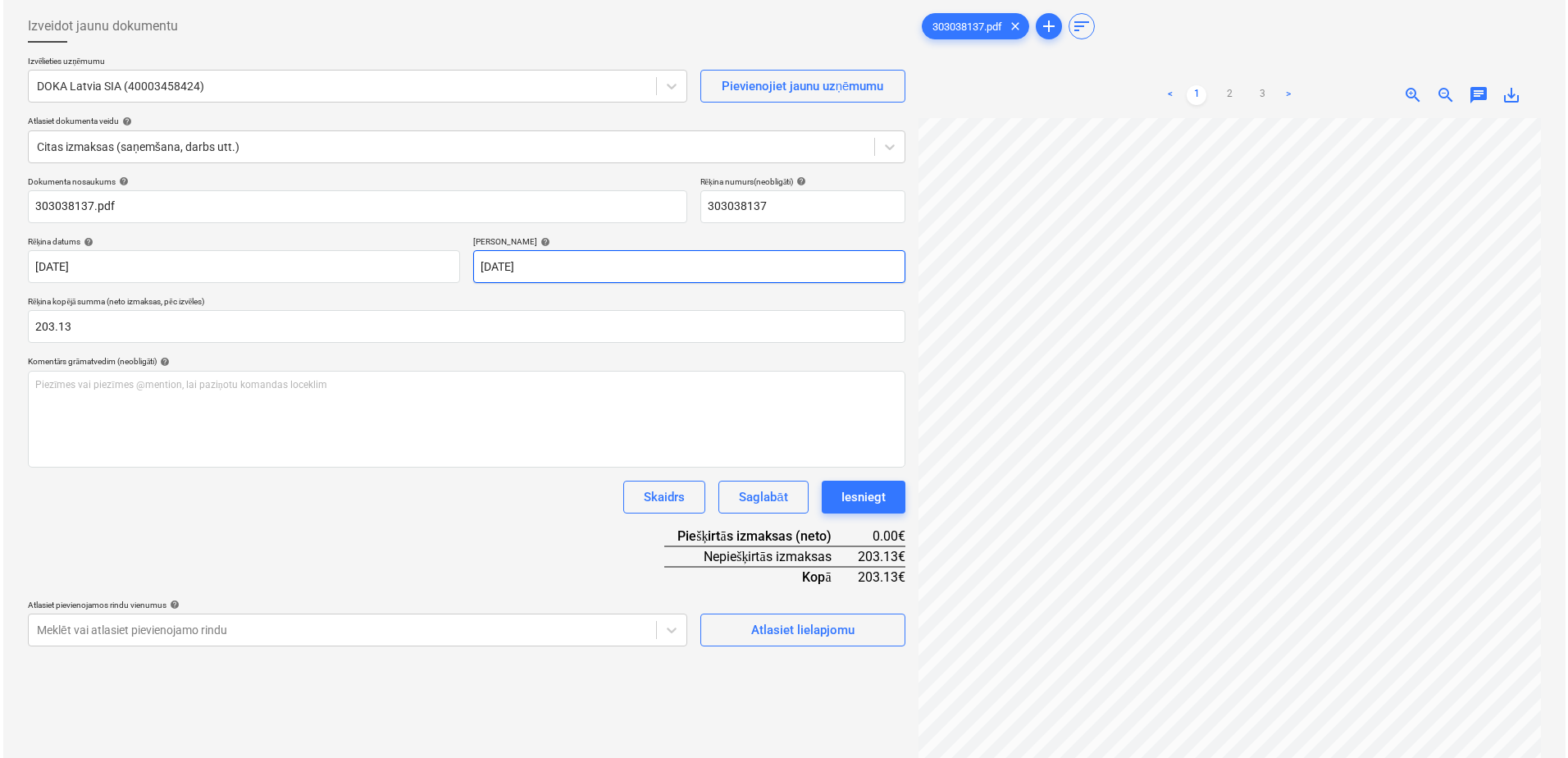
scroll to position [0, 0]
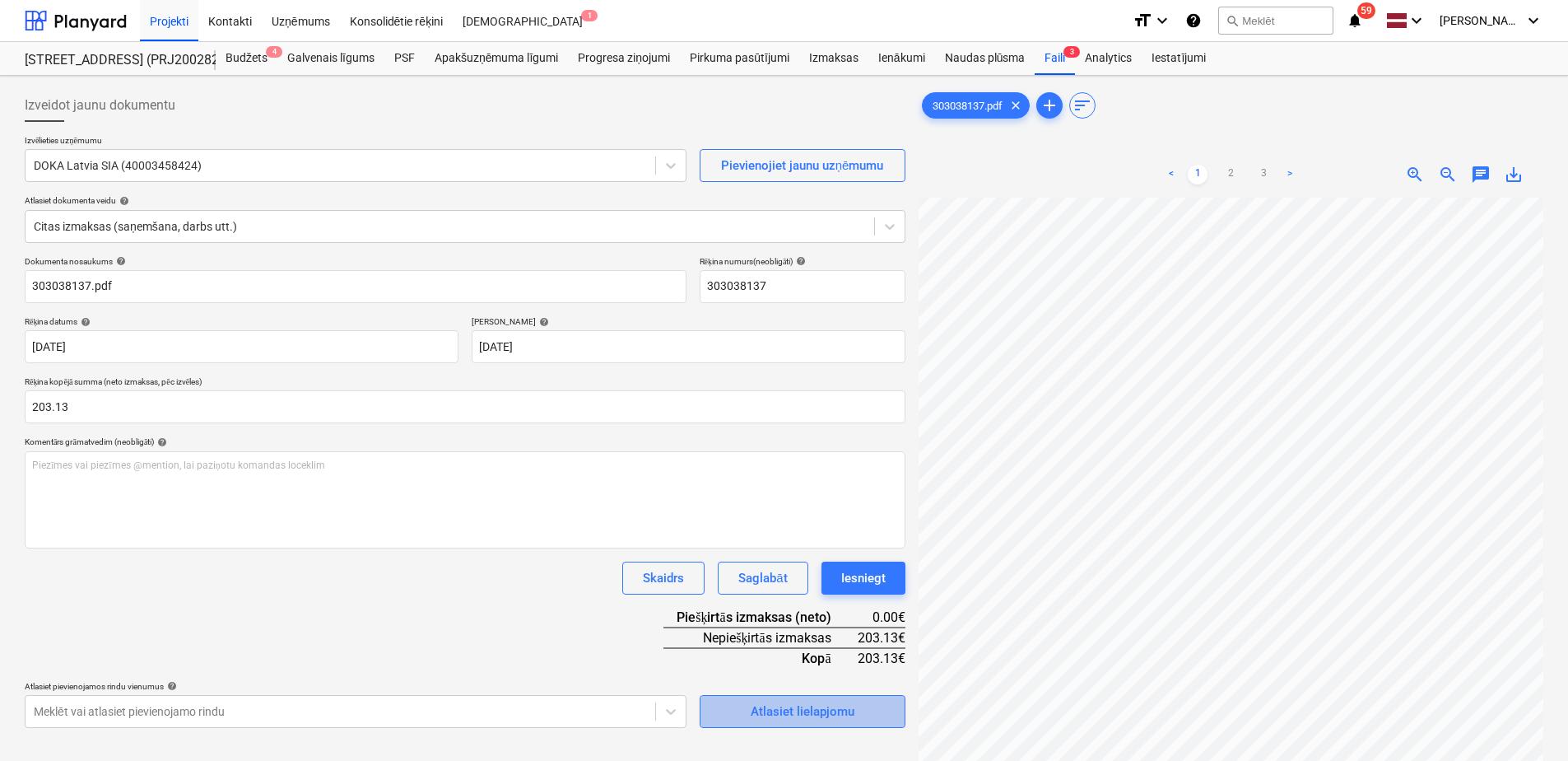
click at [810, 709] on div "Atlasiet lielapjomu" at bounding box center [802, 711] width 104 height 21
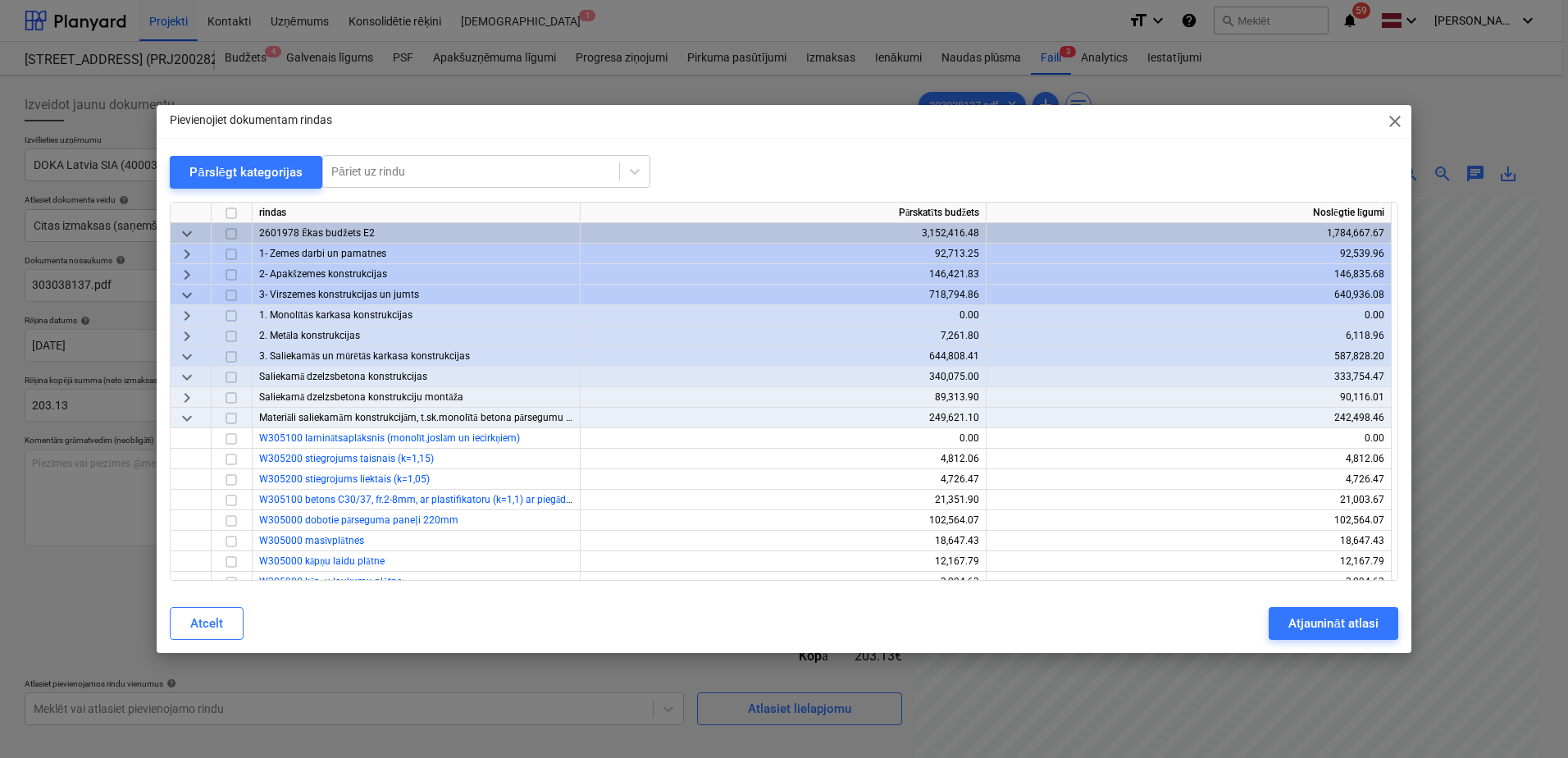
click at [190, 395] on span "keyboard_arrow_right" at bounding box center [187, 397] width 20 height 20
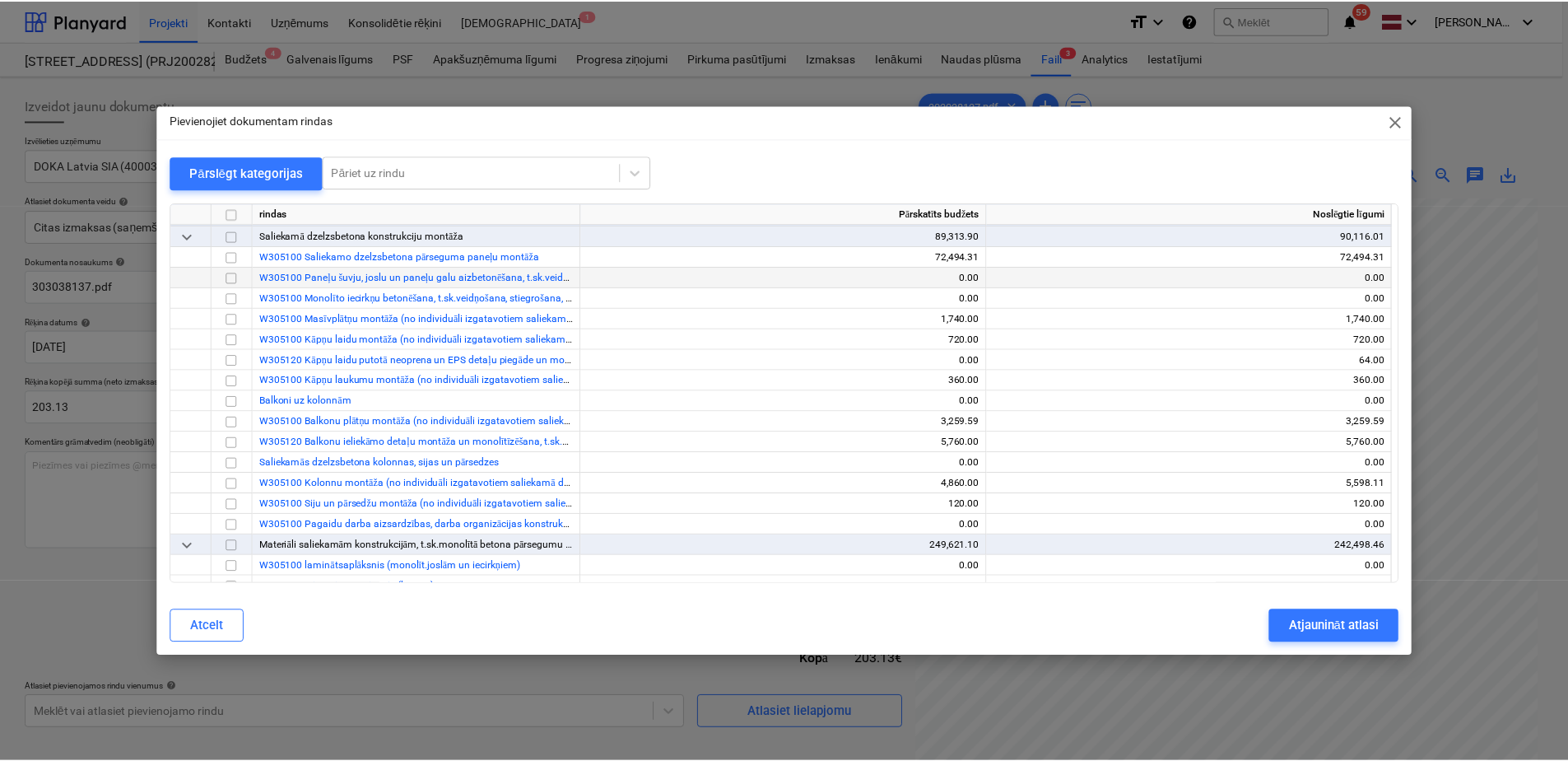
scroll to position [165, 0]
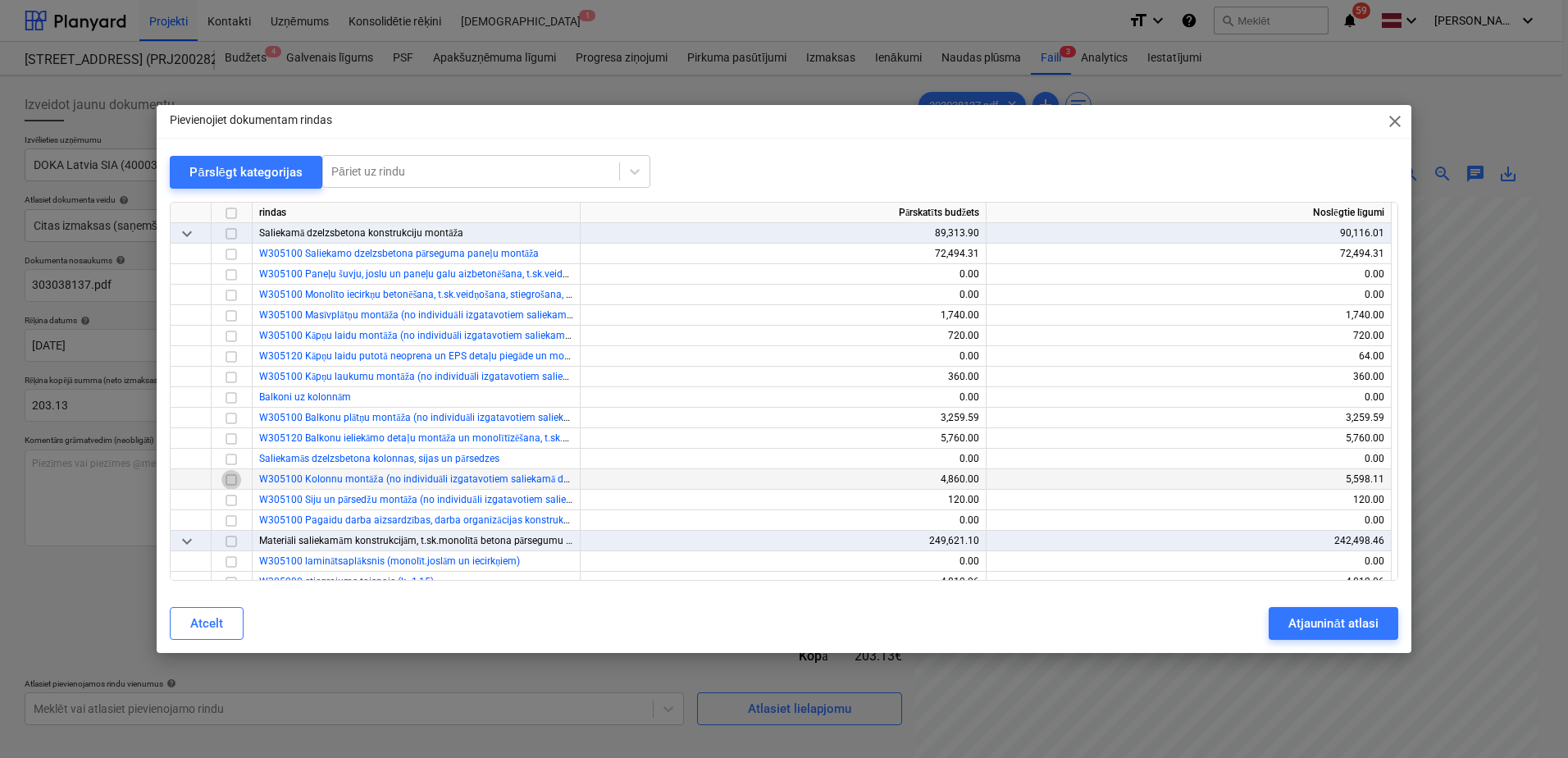
click at [231, 480] on input "checkbox" at bounding box center [232, 479] width 20 height 20
click at [1312, 625] on div "Atjaunināt atlasi" at bounding box center [1333, 624] width 89 height 21
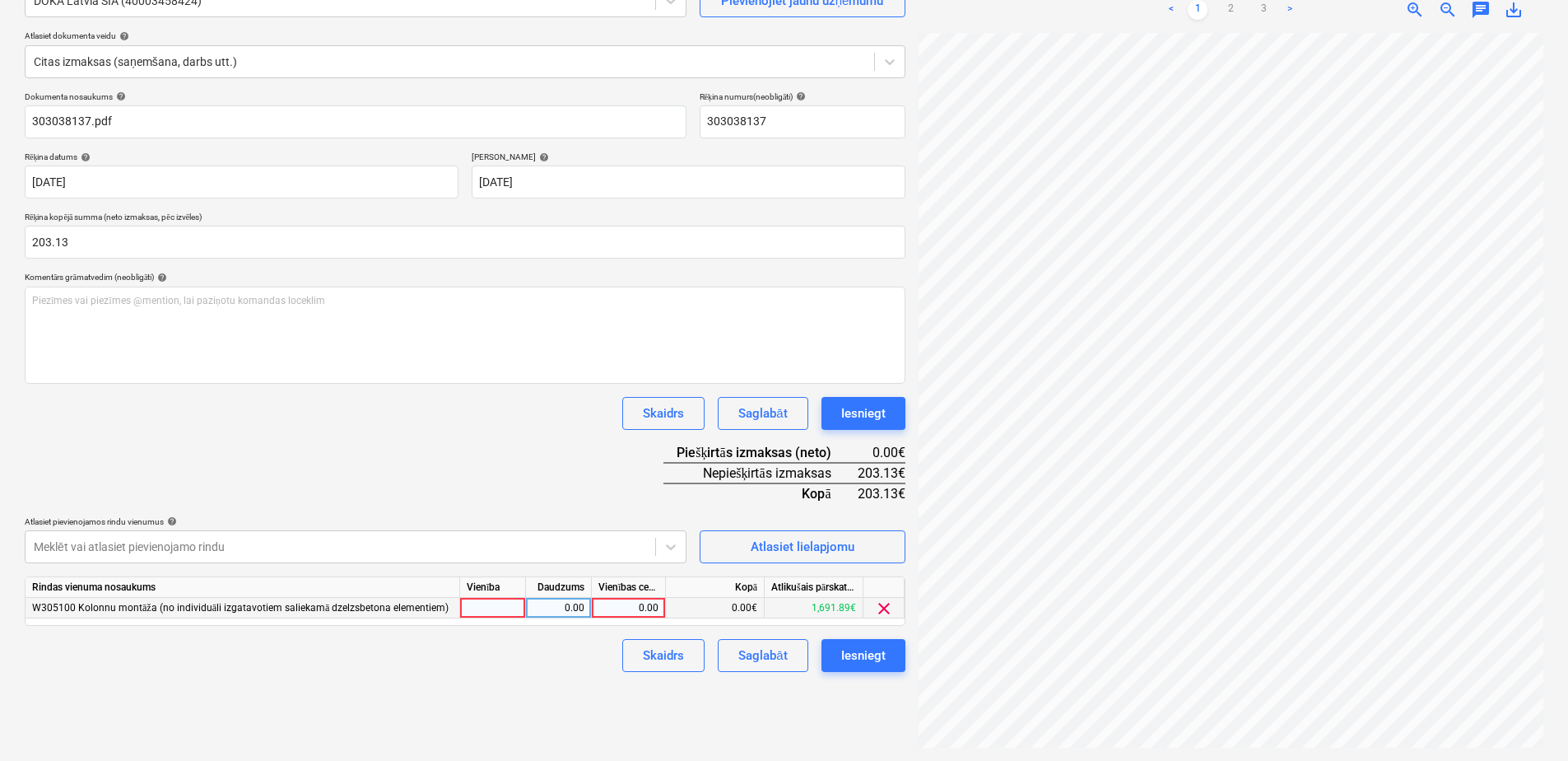
click at [630, 607] on div "0.00" at bounding box center [628, 607] width 60 height 21
type input "203.13"
click at [857, 655] on div "Iesniegt" at bounding box center [864, 655] width 45 height 21
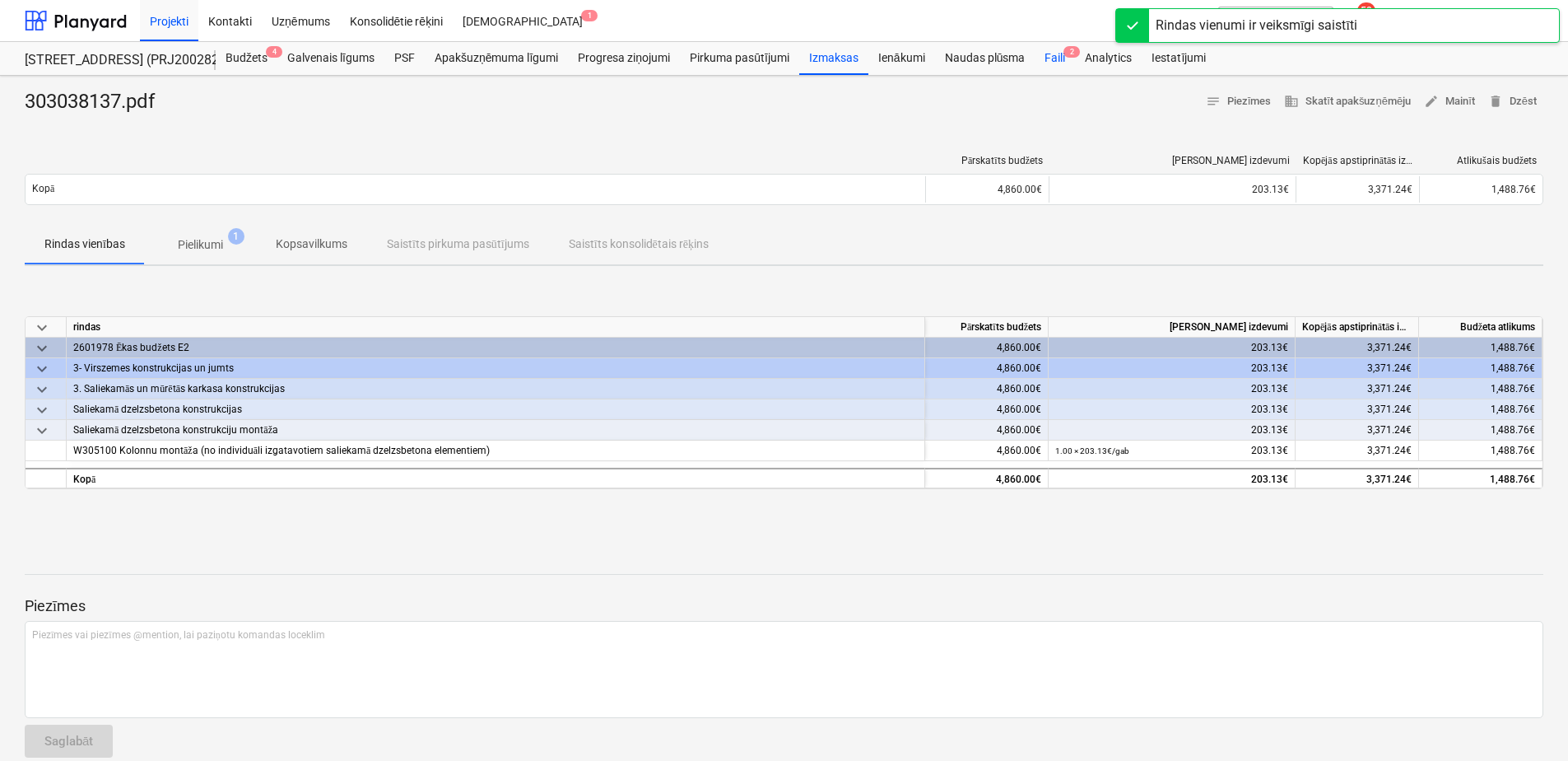
click at [1047, 55] on div "Faili 2" at bounding box center [1055, 58] width 40 height 33
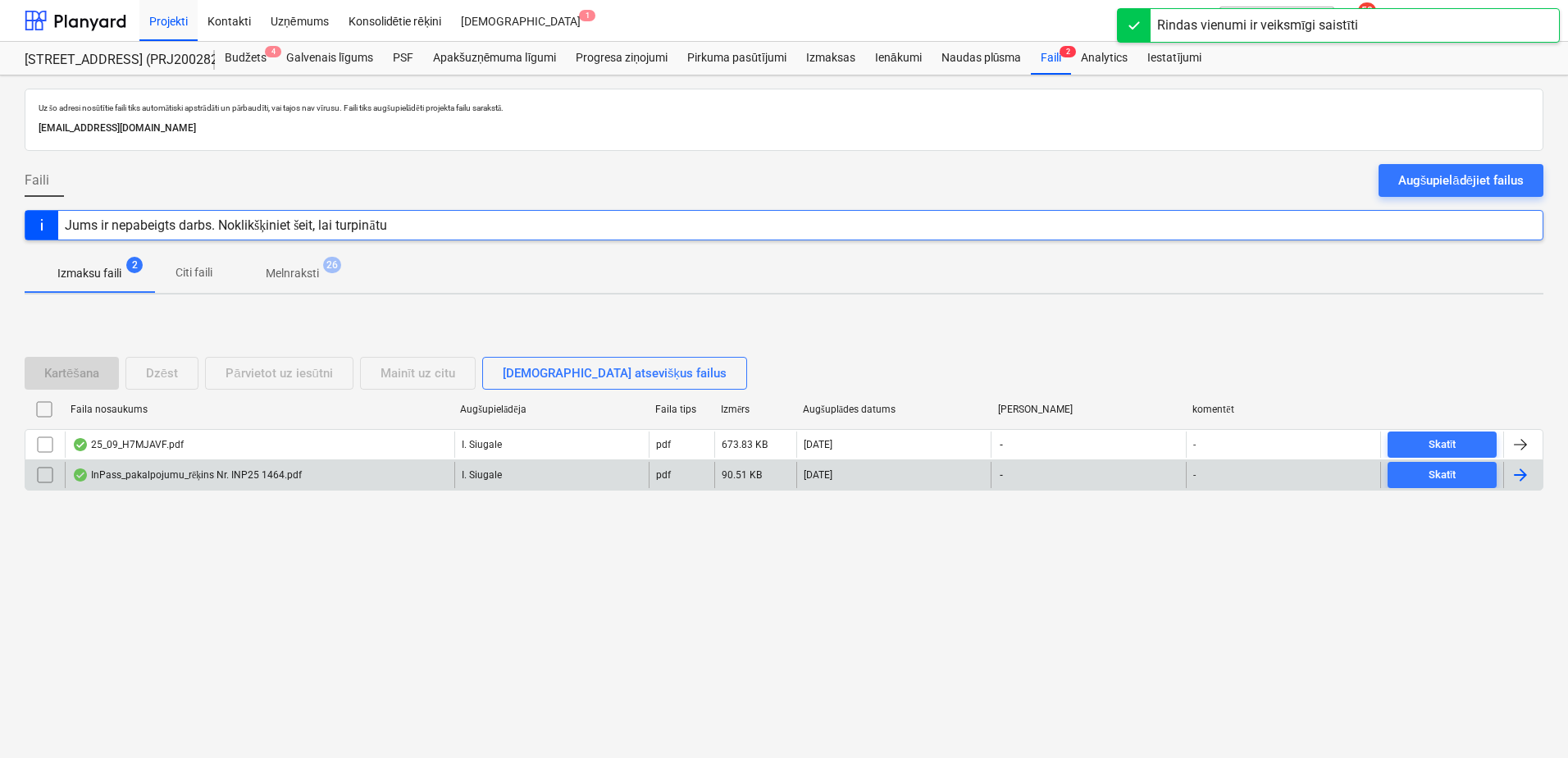
click at [167, 473] on div "InPass_pakalpojumu_rēķins Nr. INP25 1464.pdf" at bounding box center [187, 475] width 230 height 13
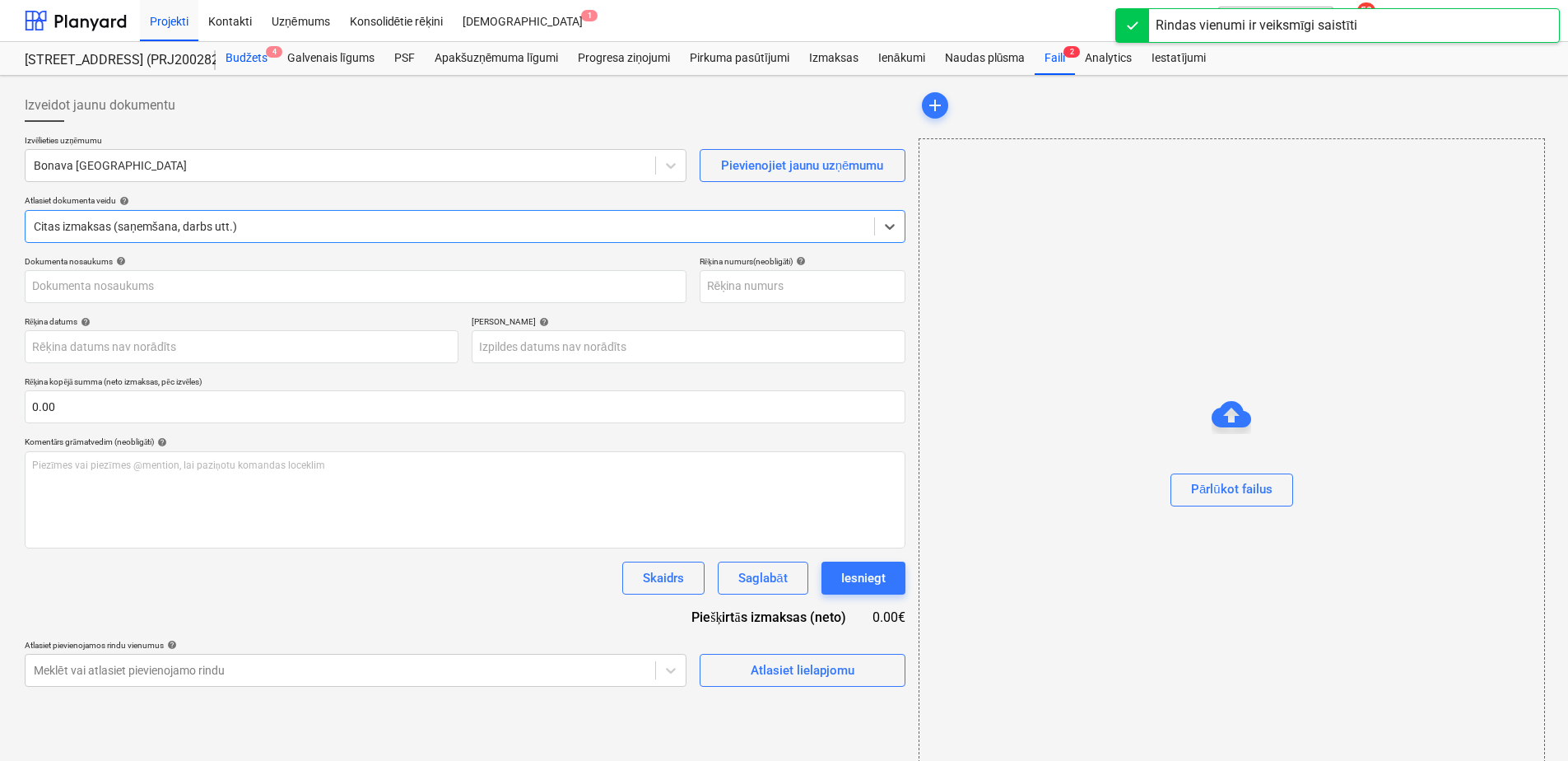
type input "InPass_pakalpojumu_rēķins Nr. INP25 1464.pdf"
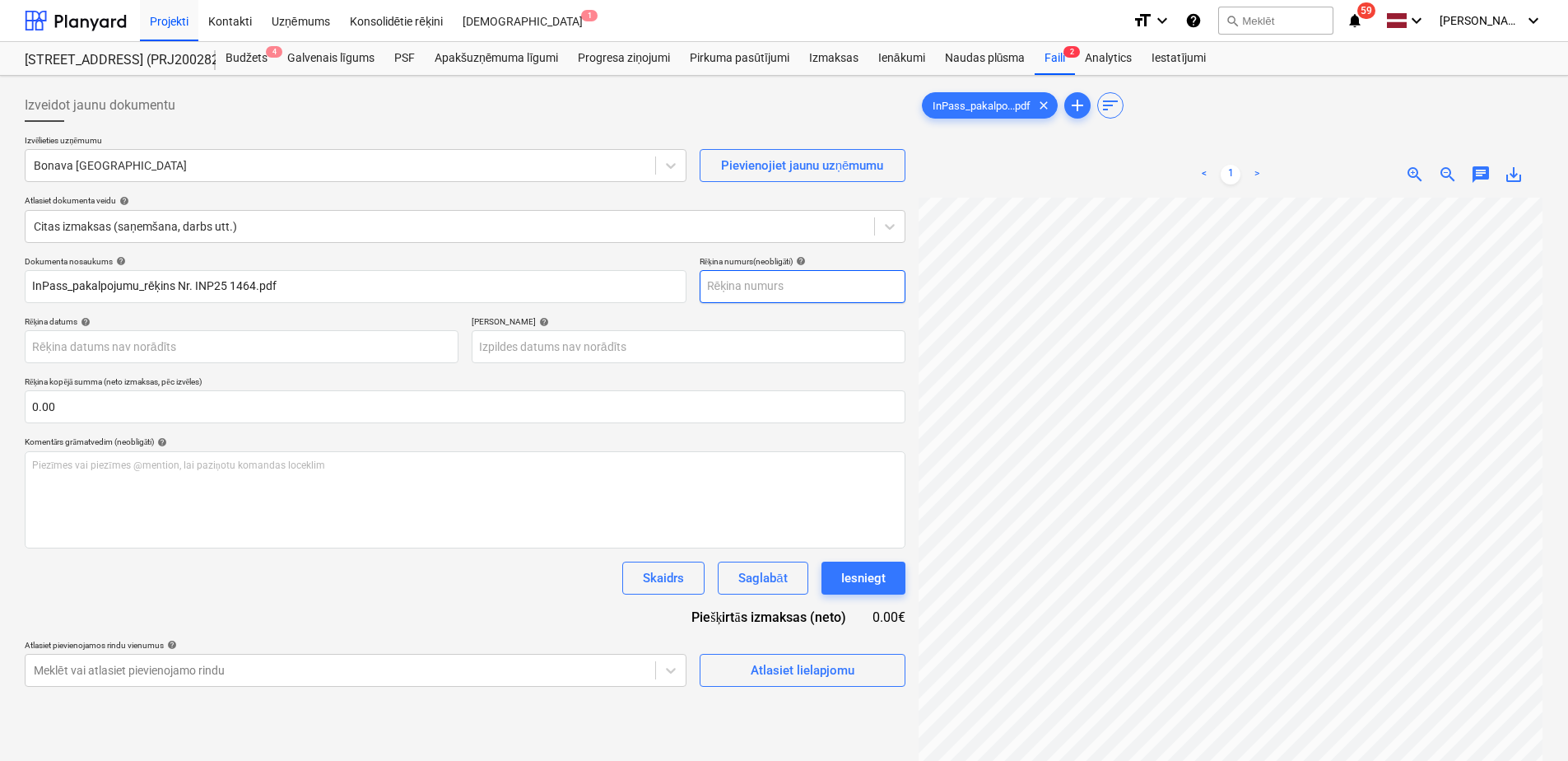
scroll to position [316, 242]
click at [112, 171] on div at bounding box center [341, 165] width 614 height 16
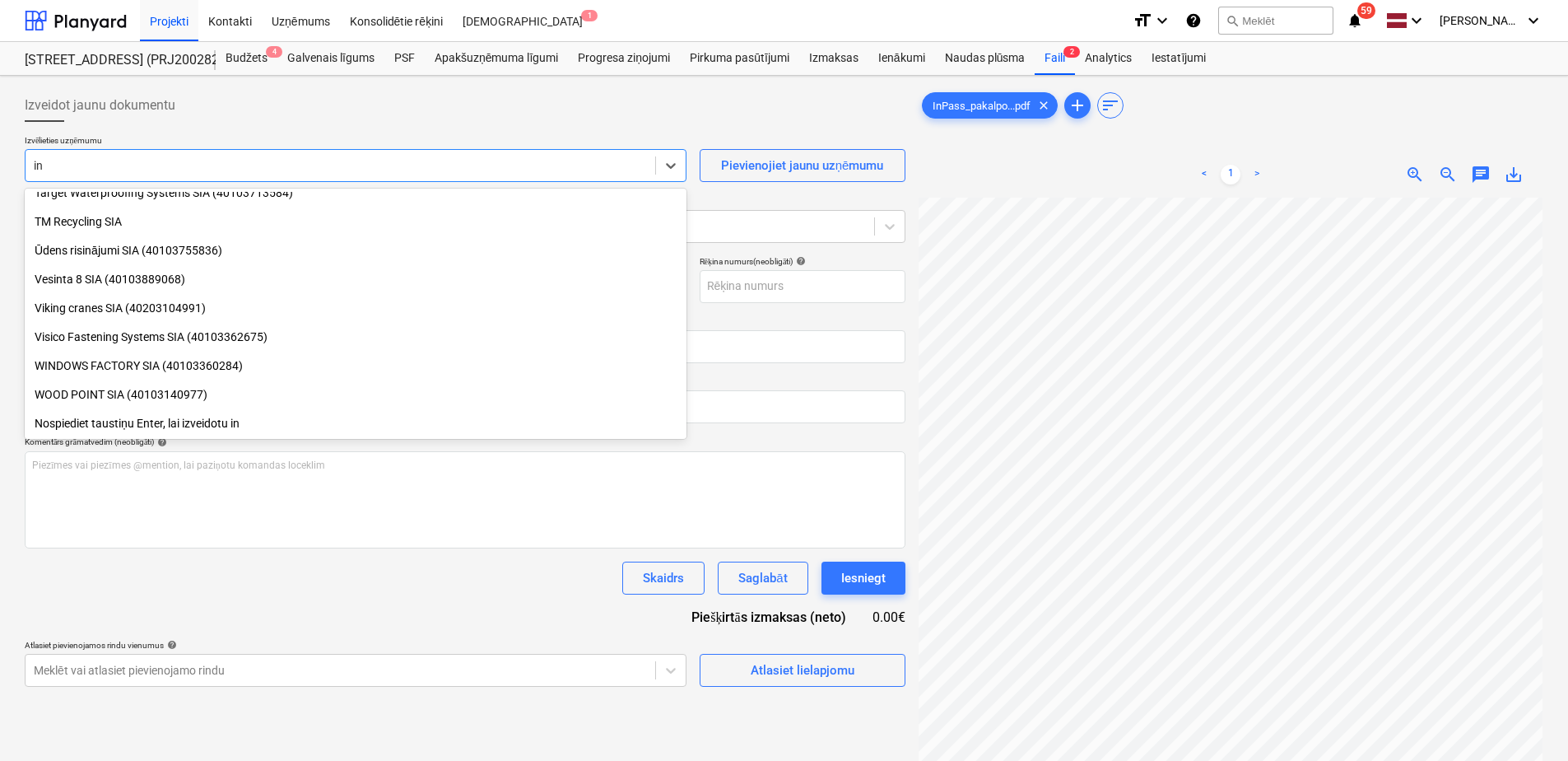
scroll to position [1482, 0]
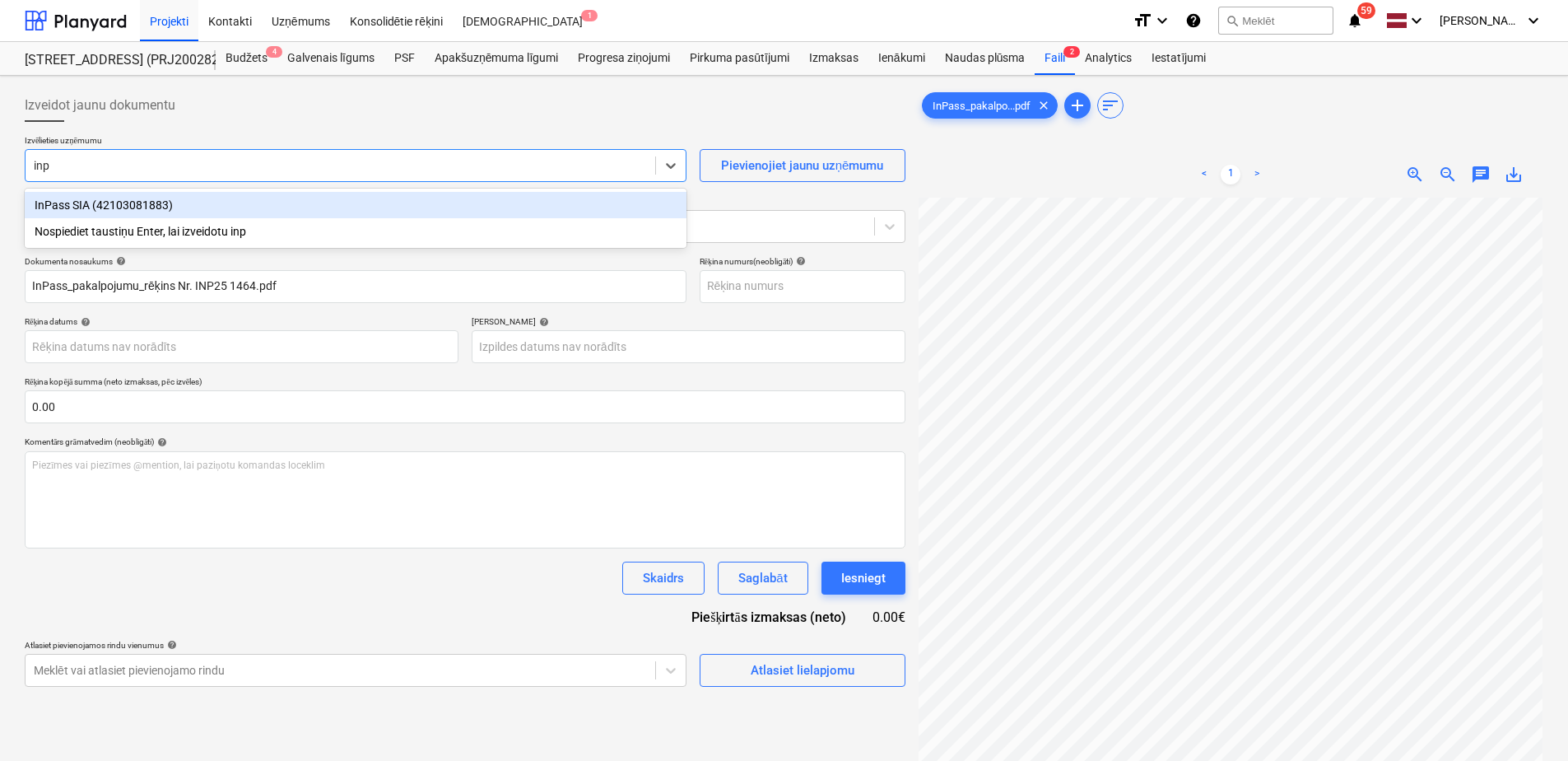
type input "inpa"
click at [72, 212] on div "InPass SIA (42103081883)" at bounding box center [356, 204] width 662 height 26
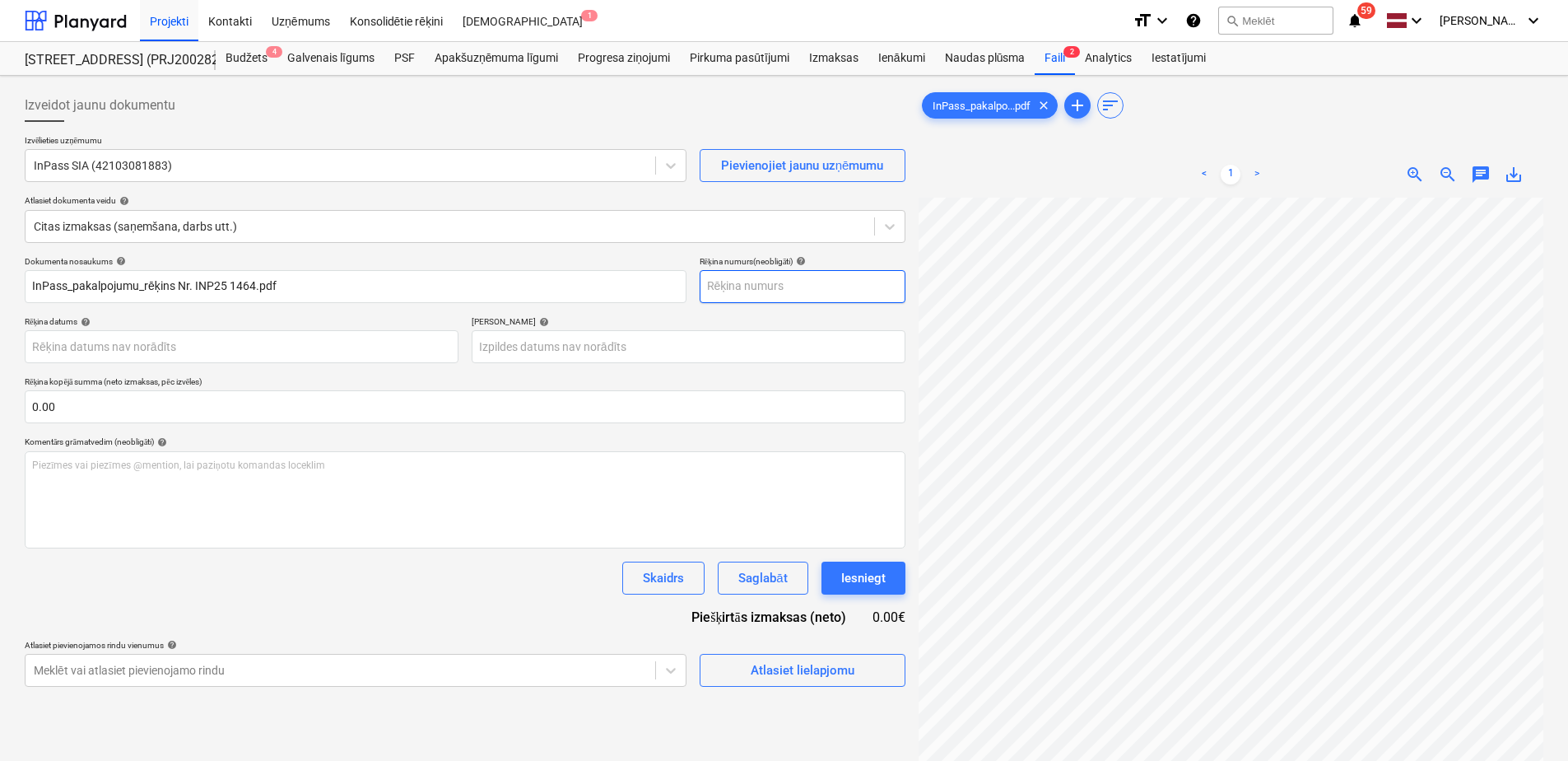
click at [773, 295] on input "text" at bounding box center [802, 286] width 206 height 33
type input "INP25 1464"
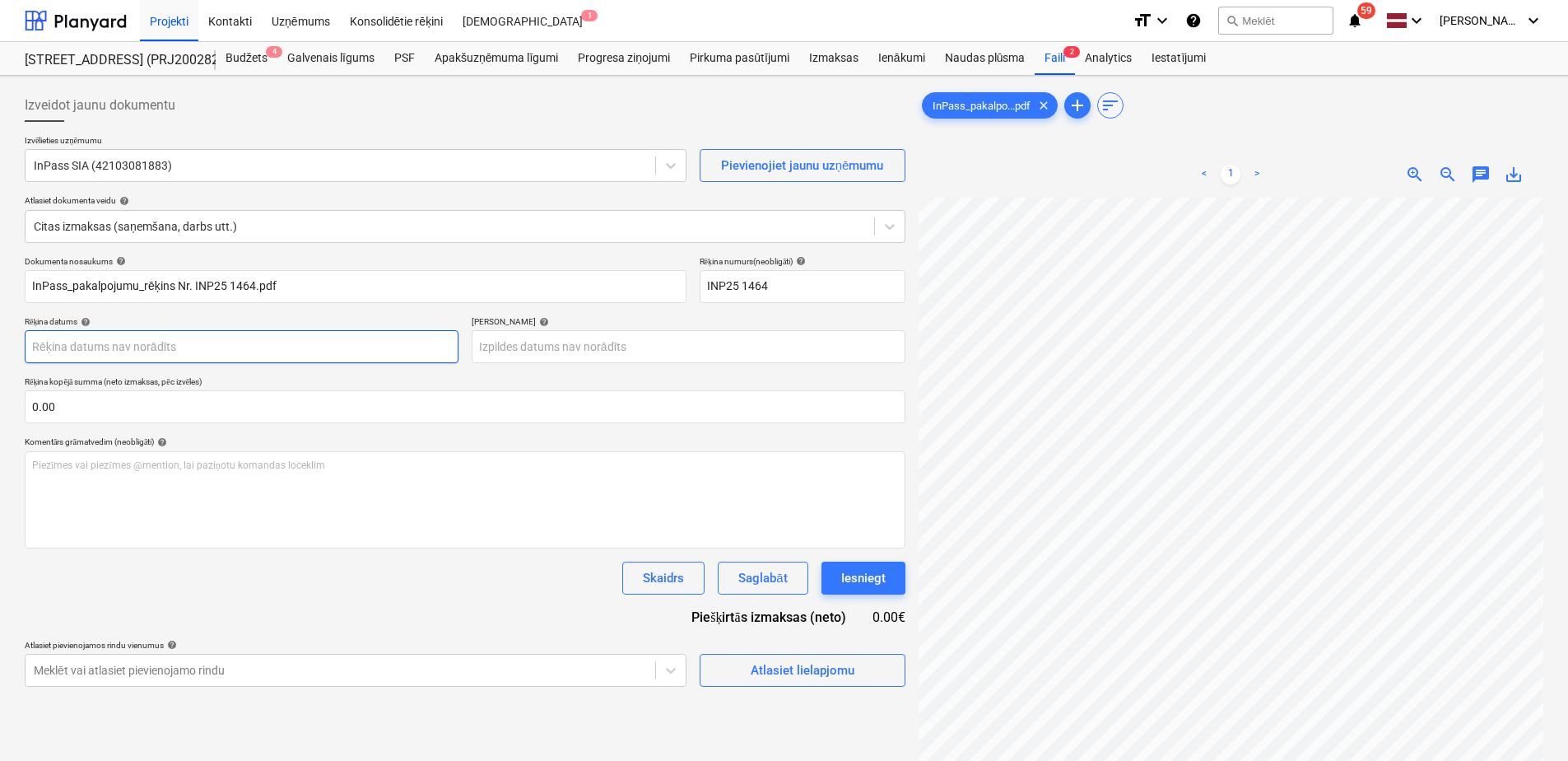
click at [171, 352] on body "Projekti Kontakti Uzņēmums Konsolidētie rēķini Iesūtne 1 format_size keyboard_a…" at bounding box center [784, 380] width 1568 height 761
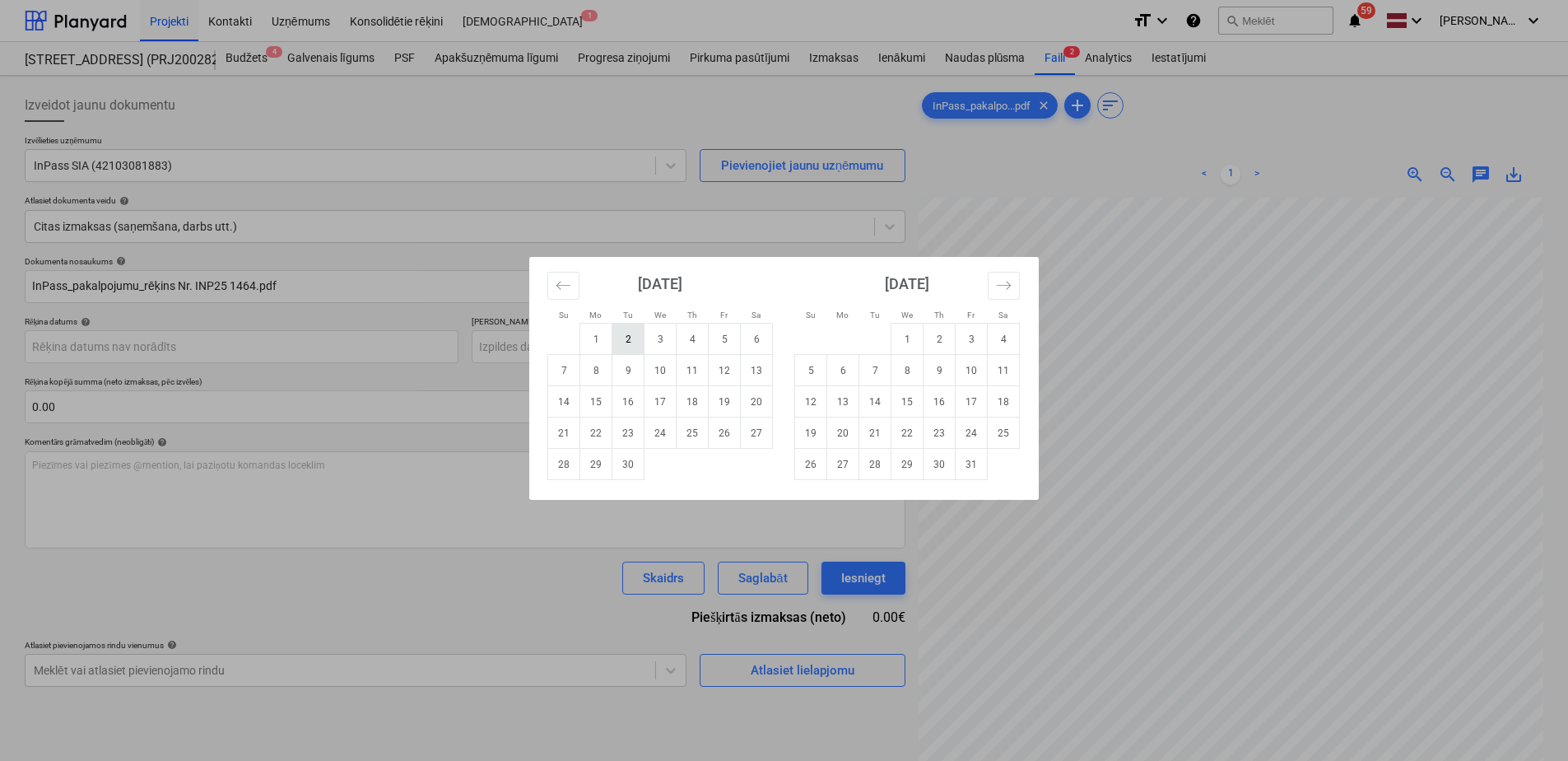
click at [630, 337] on td "2" at bounding box center [629, 339] width 32 height 31
type input "[DATE]"
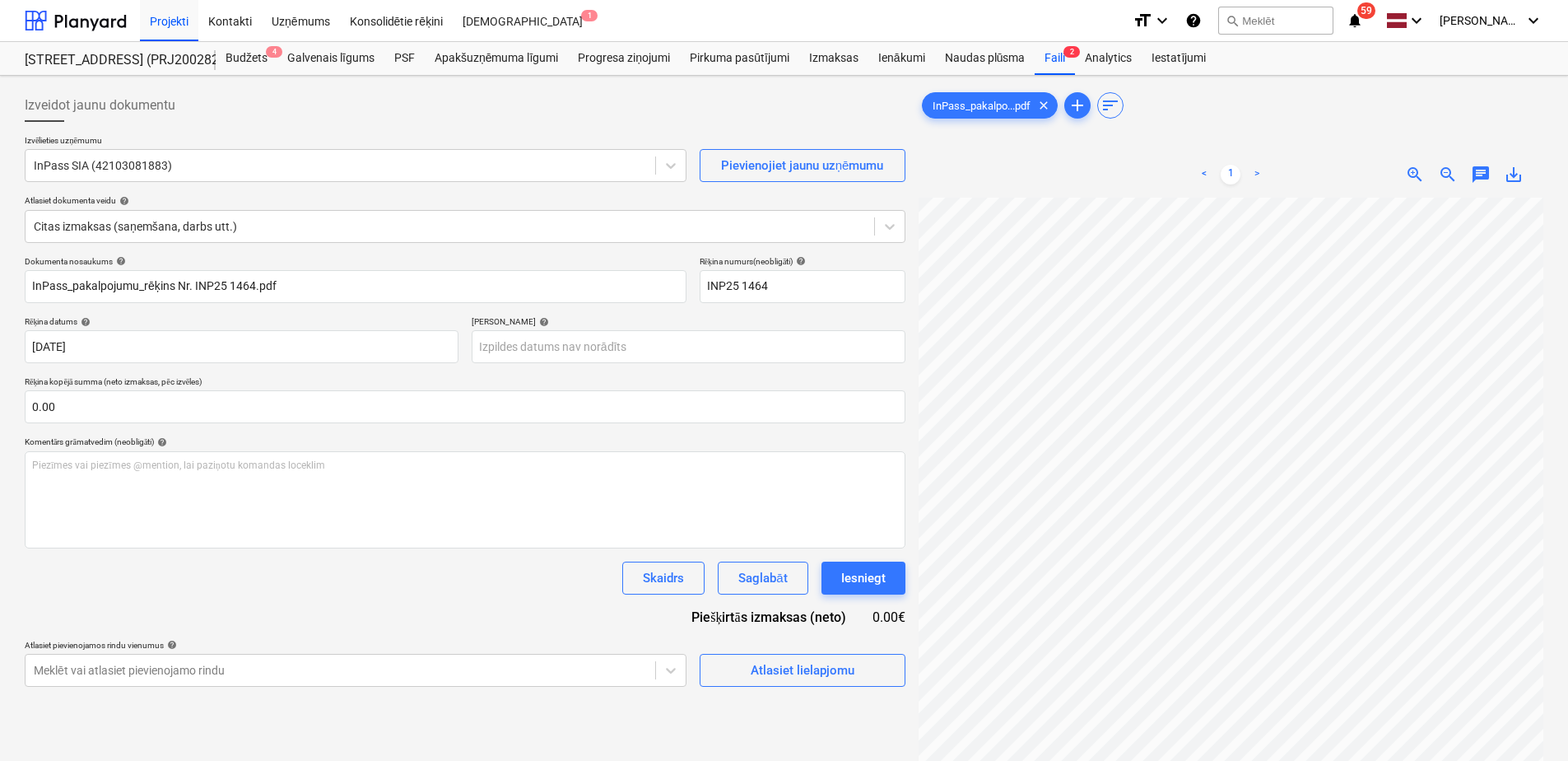
scroll to position [121, 0]
click at [606, 351] on body "Projekti Kontakti Uzņēmums Konsolidētie rēķini Iesūtne 1 format_size keyboard_a…" at bounding box center [784, 380] width 1568 height 761
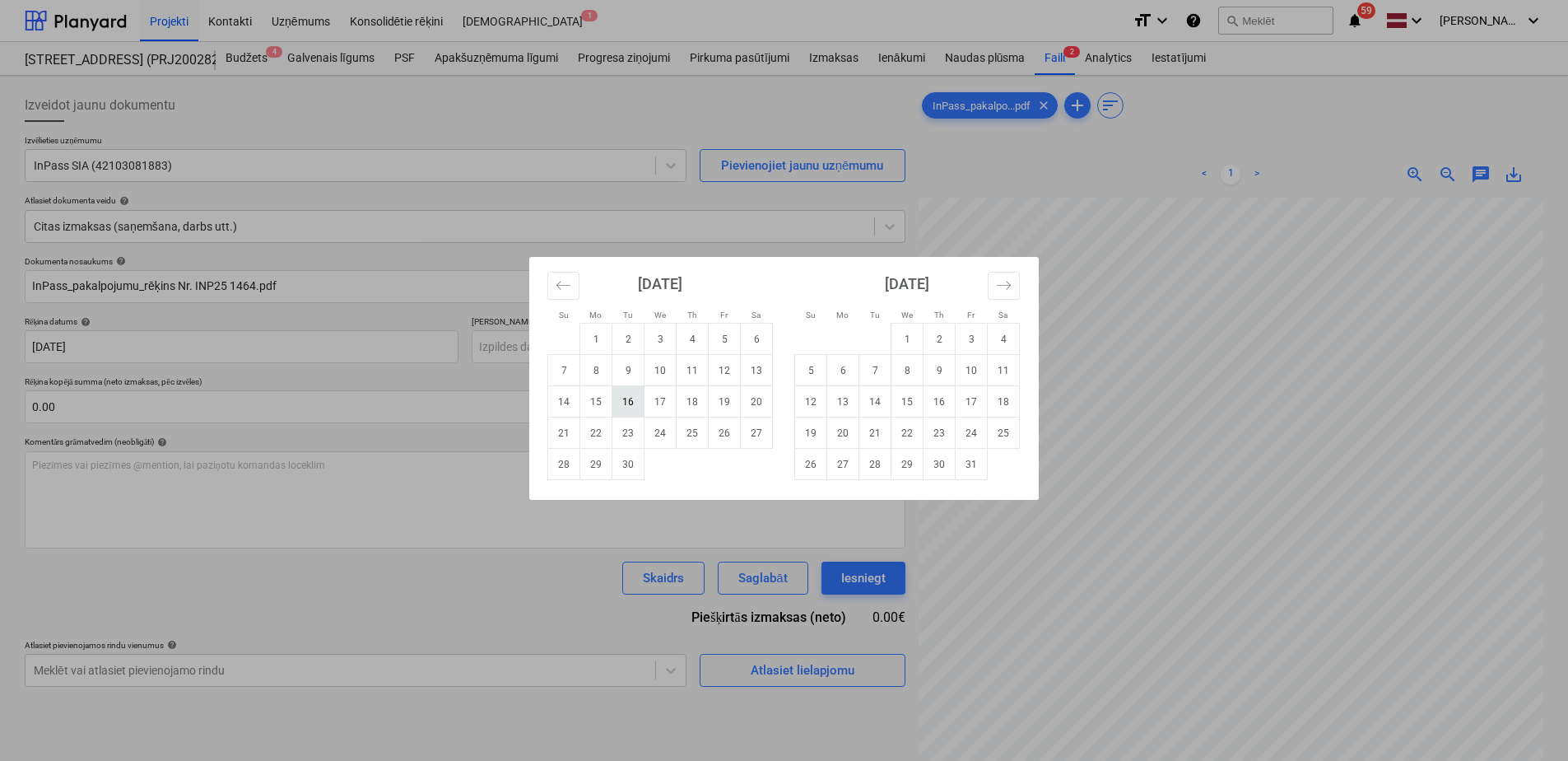
click at [634, 408] on td "16" at bounding box center [629, 402] width 32 height 31
type input "[DATE]"
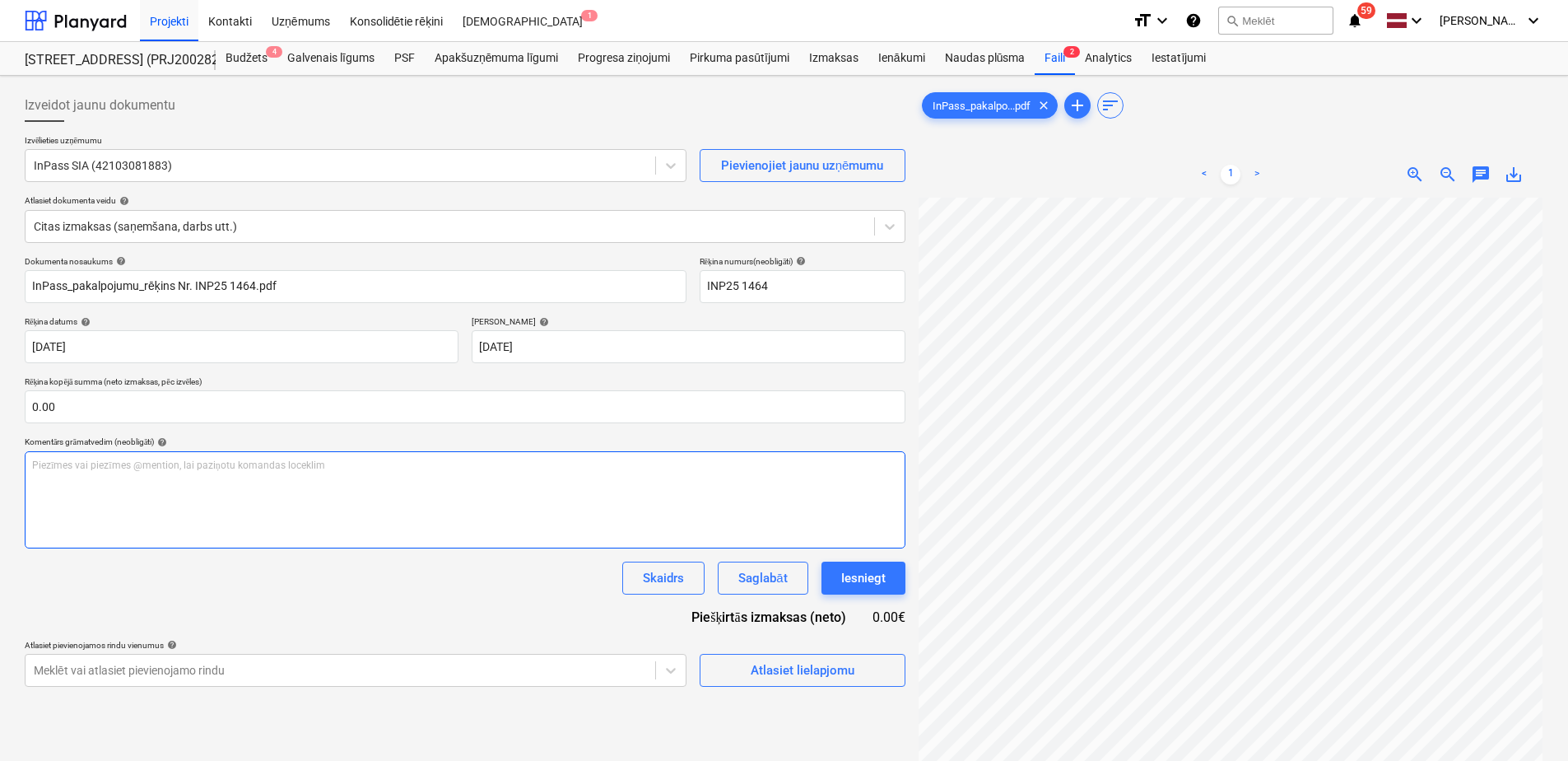
scroll to position [262, 242]
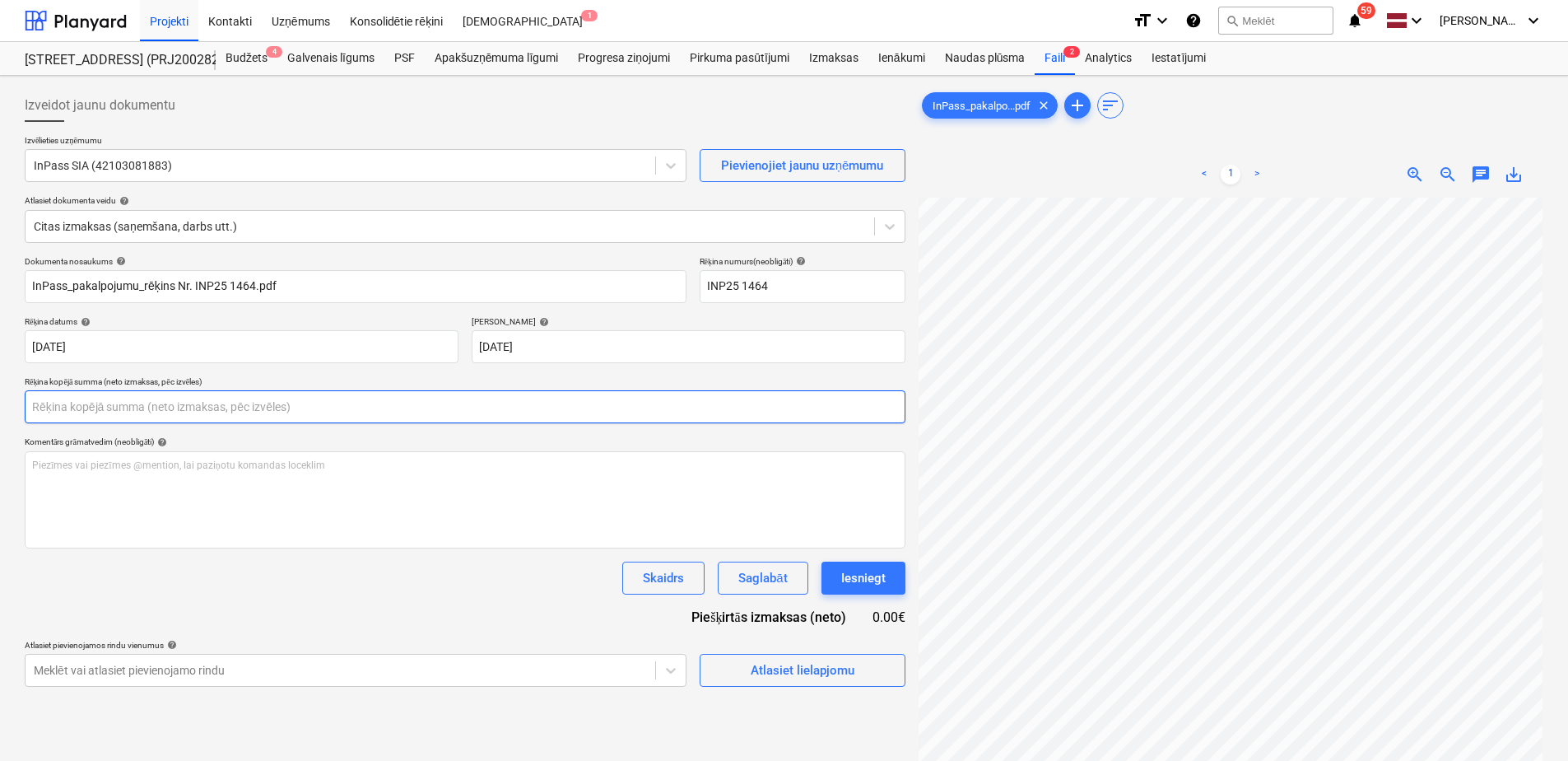
click at [208, 406] on input "text" at bounding box center [465, 406] width 881 height 33
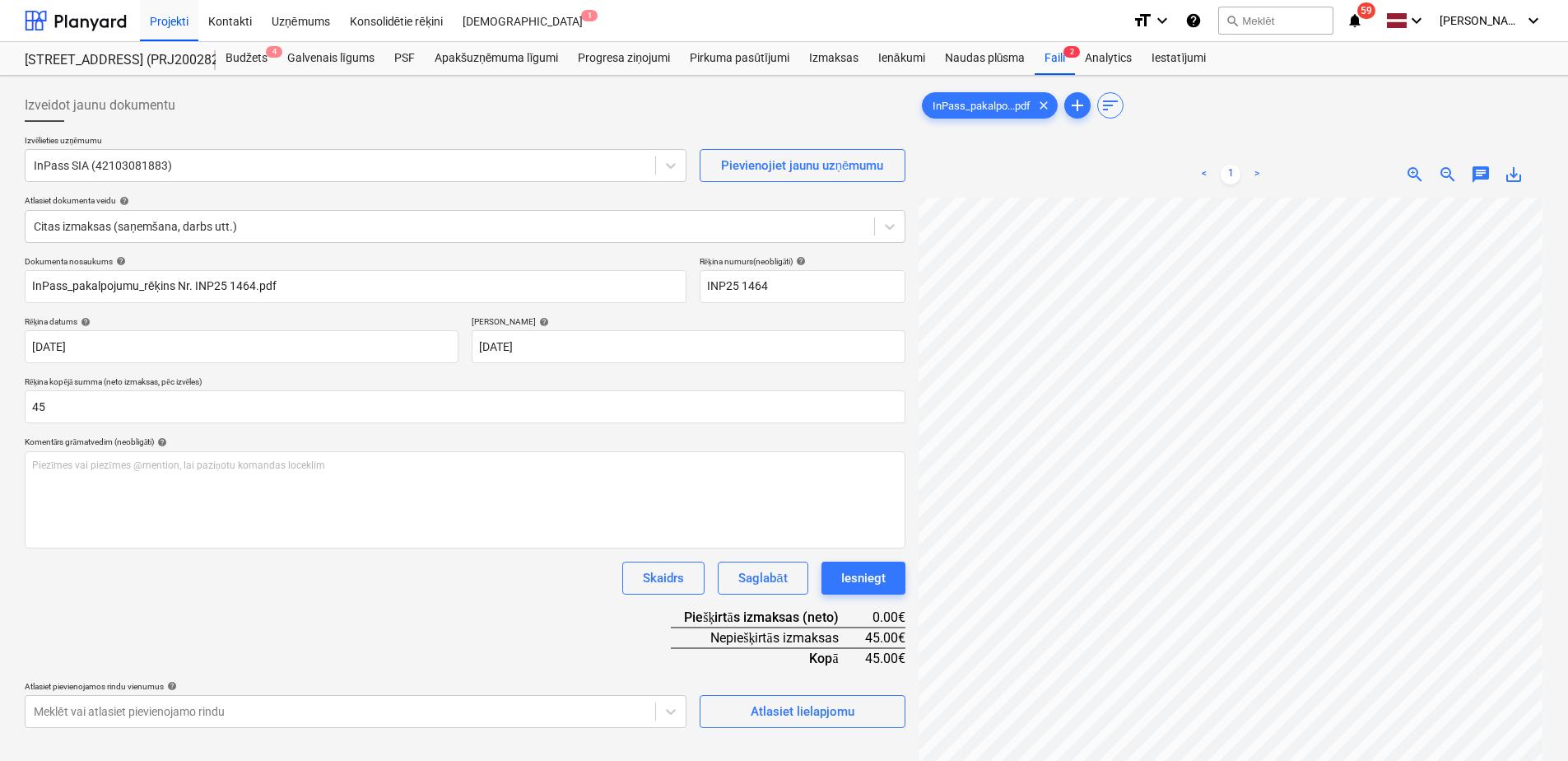
type input "45.00"
click at [295, 596] on div "Dokumenta nosaukums help InPass_pakalpojumu_rēķins Nr. INP25 1464.pdf Rēķina nu…" at bounding box center [465, 491] width 881 height 471
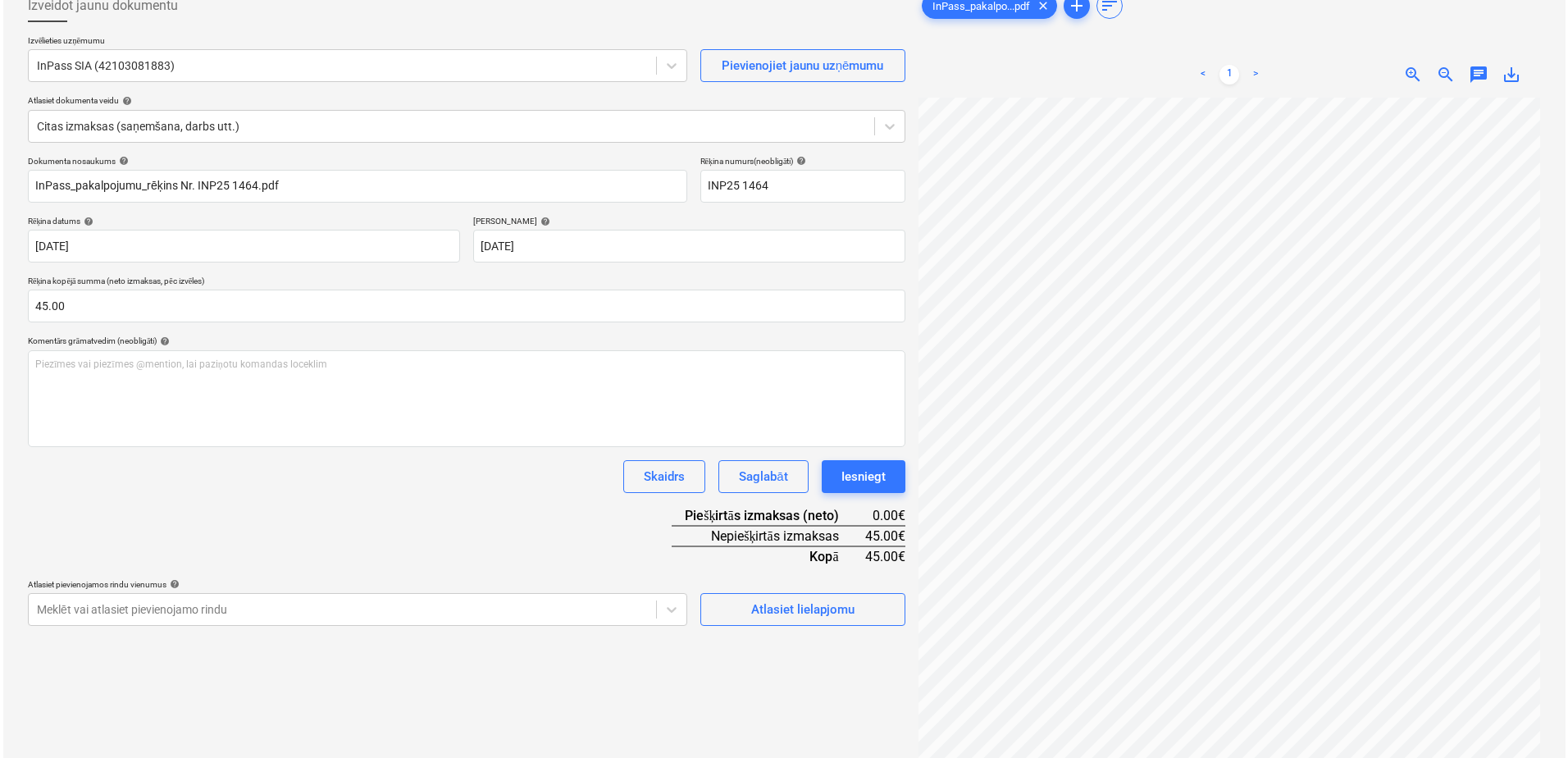
scroll to position [164, 0]
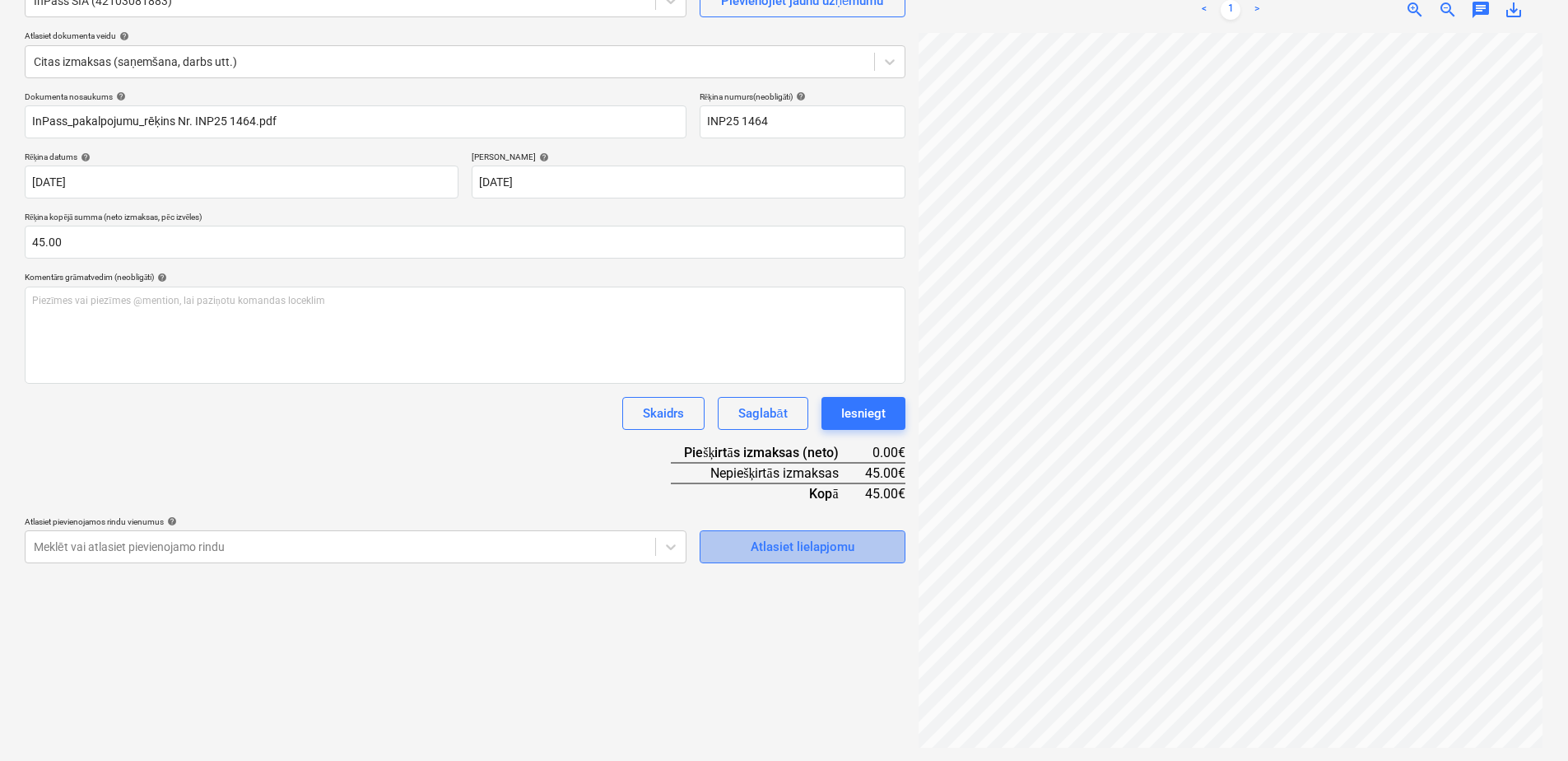
click at [792, 541] on div "Atlasiet lielapjomu" at bounding box center [802, 546] width 104 height 21
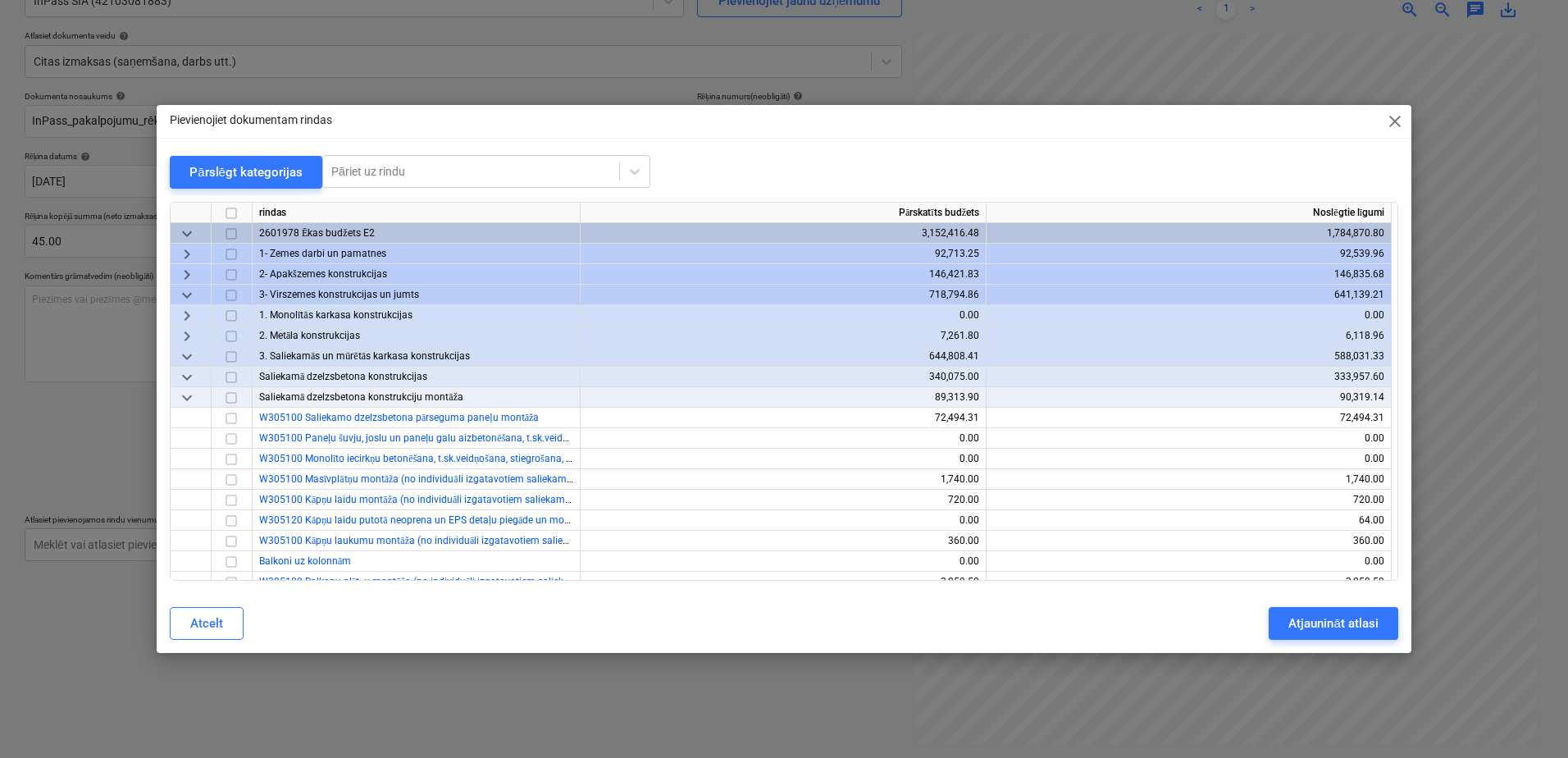
click at [179, 295] on span "keyboard_arrow_down" at bounding box center [187, 295] width 20 height 20
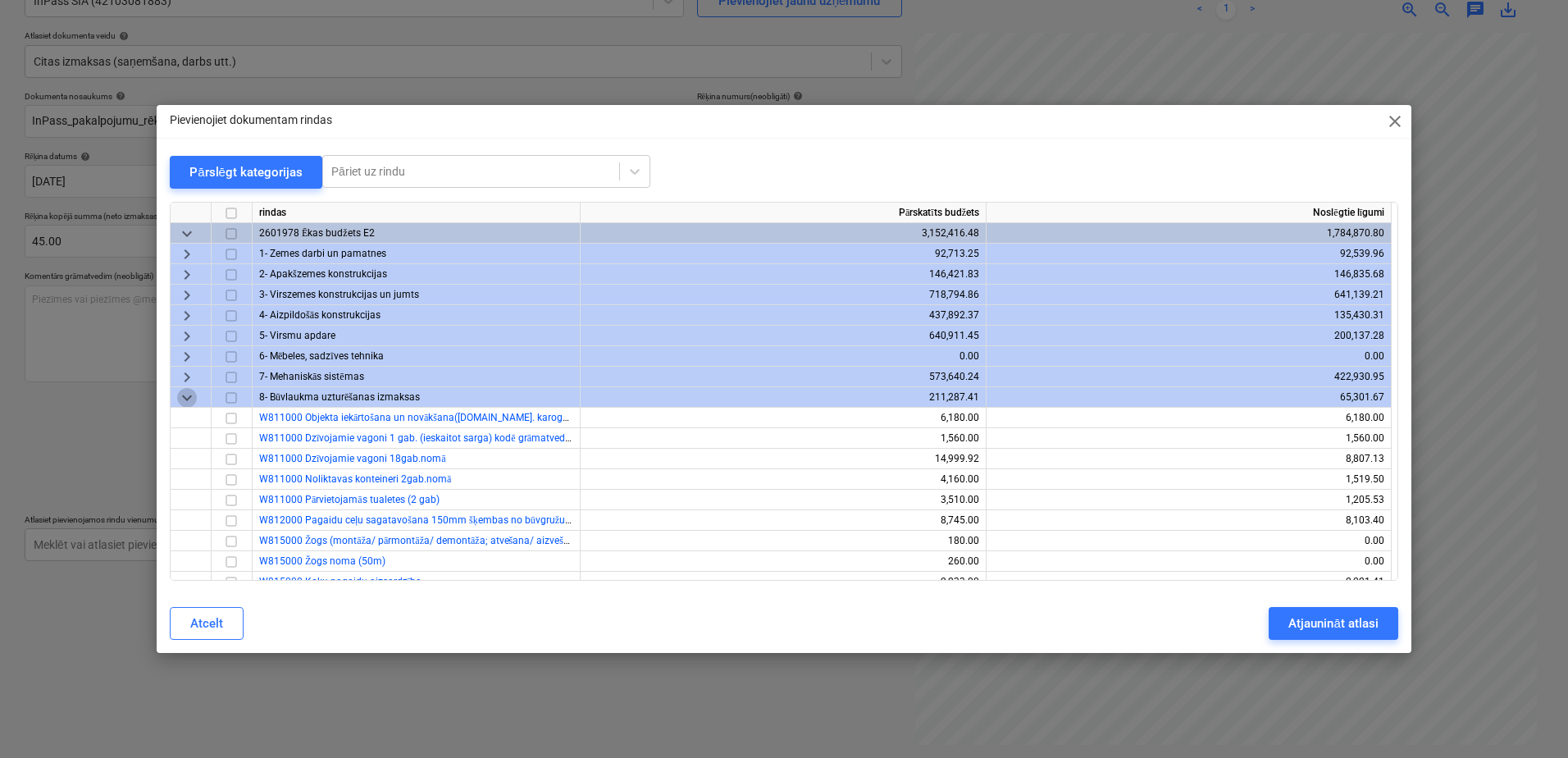
click at [184, 395] on span "keyboard_arrow_down" at bounding box center [187, 397] width 20 height 20
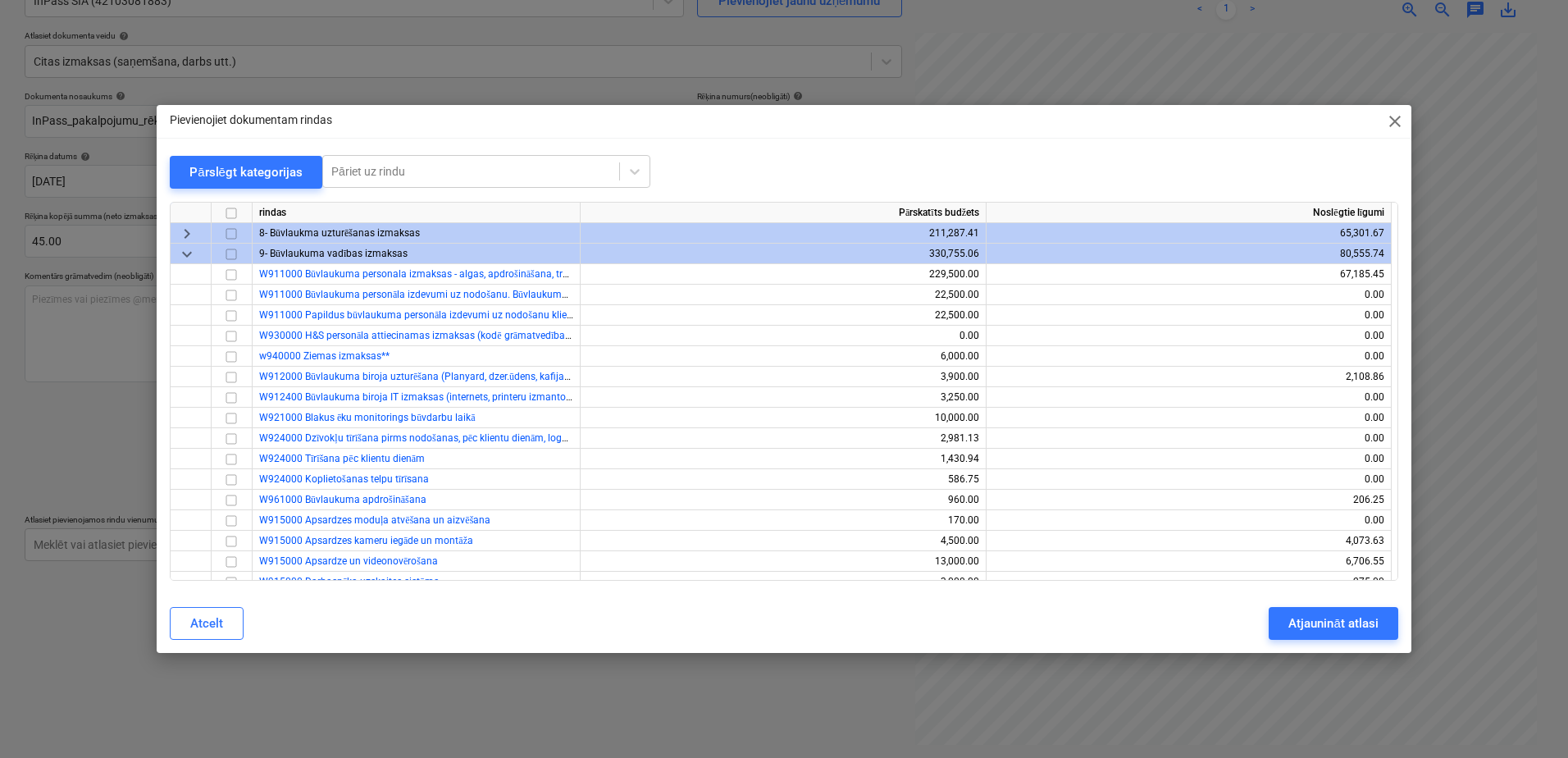
click at [177, 232] on span "keyboard_arrow_right" at bounding box center [187, 233] width 20 height 20
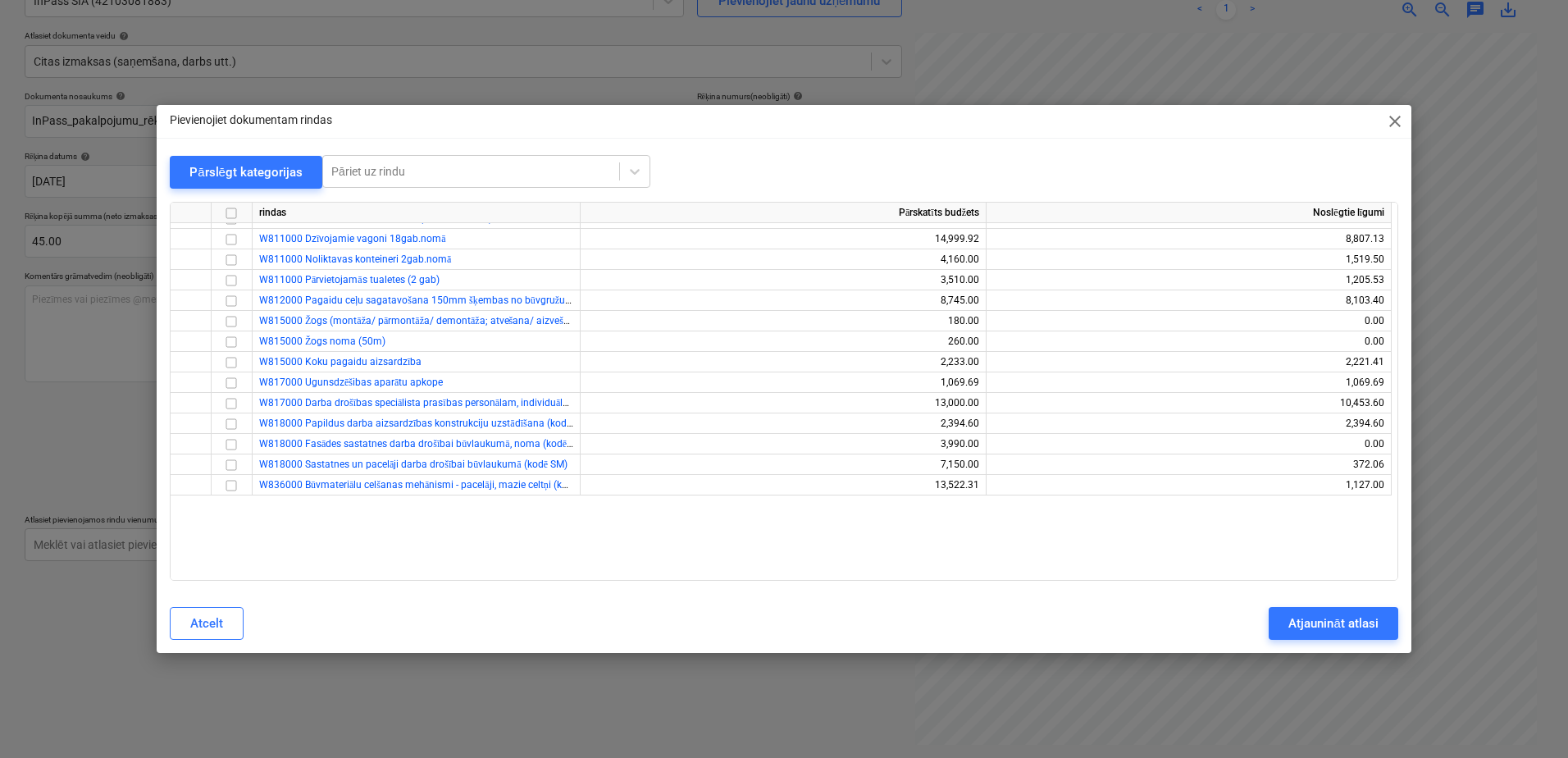
scroll to position [0, 0]
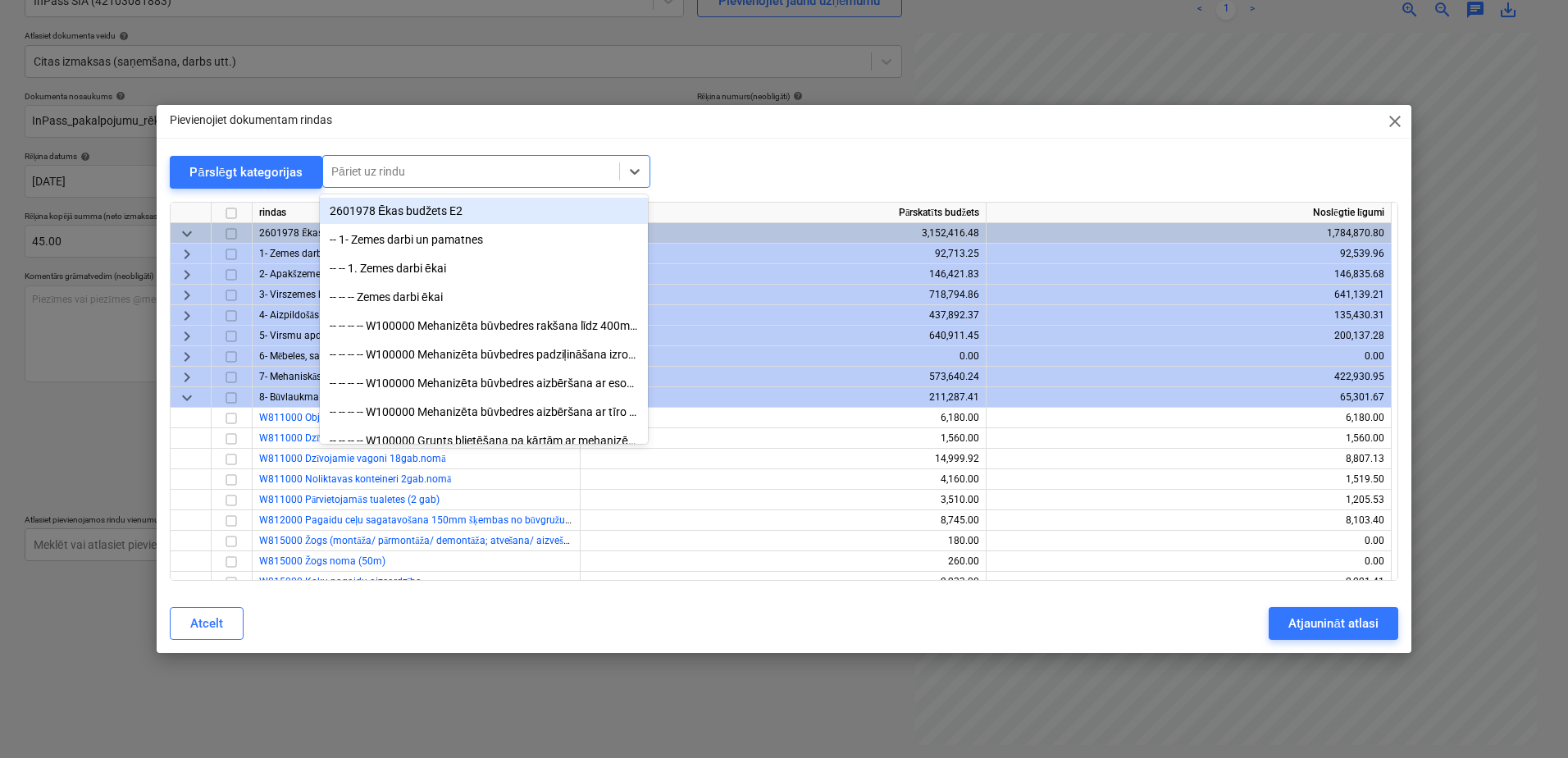
drag, startPoint x: 398, startPoint y: 164, endPoint x: 399, endPoint y: 178, distance: 14.0
click at [399, 165] on div at bounding box center [471, 171] width 280 height 16
type input "d"
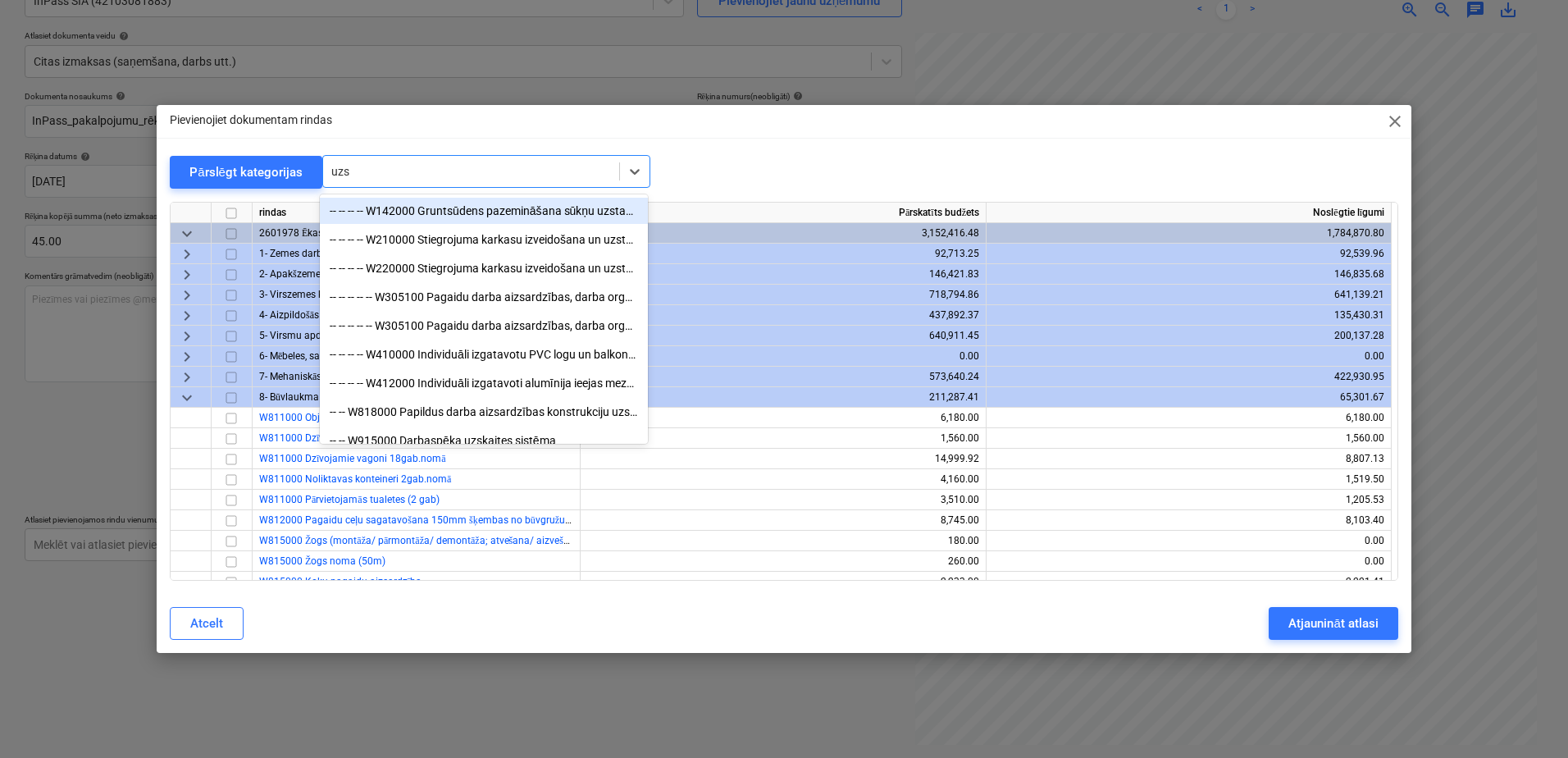
type input "uzsk"
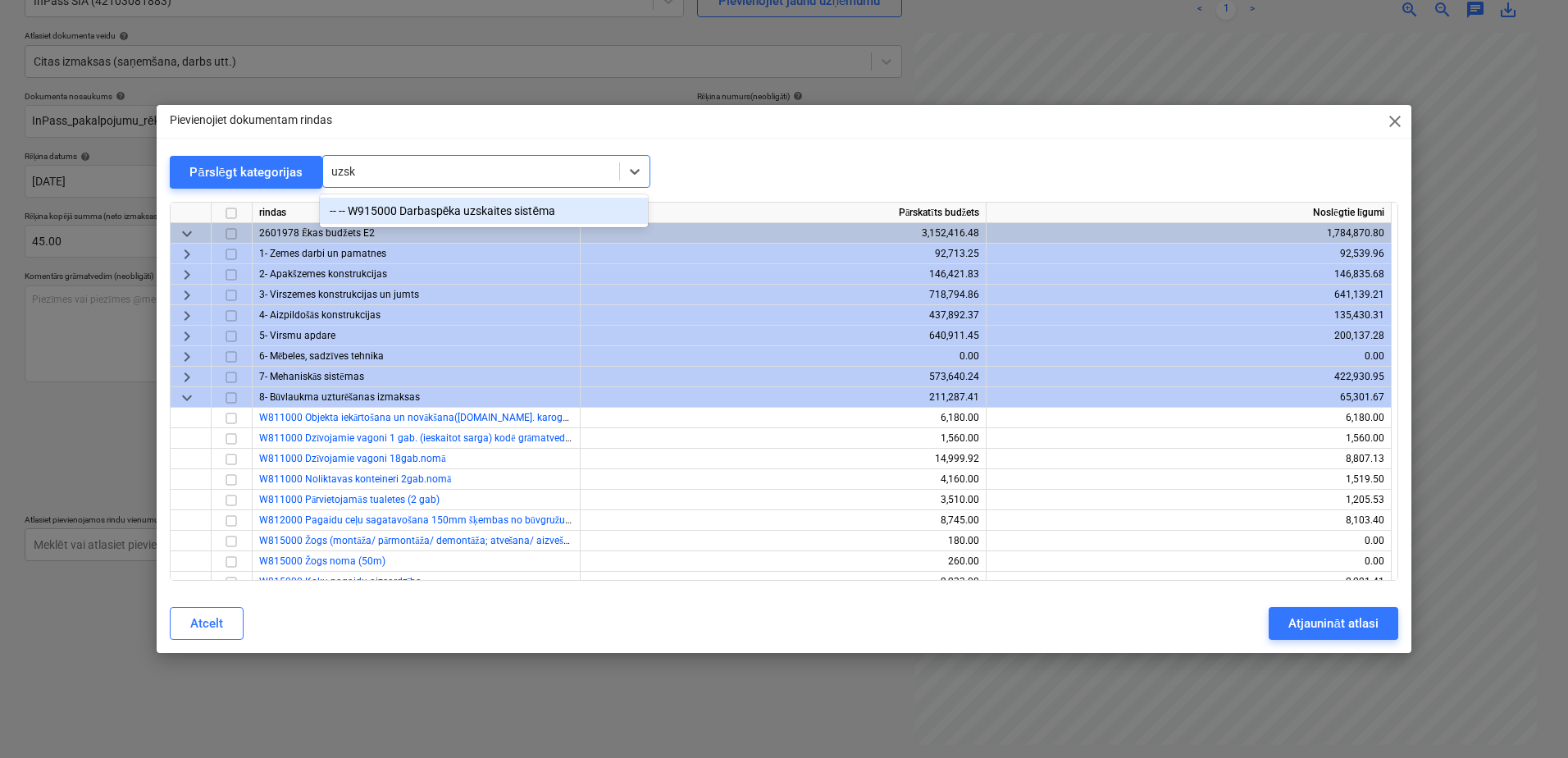
click at [420, 209] on div "-- -- W915000 Darbaspēka uzskaites sistēma" at bounding box center [484, 210] width 328 height 26
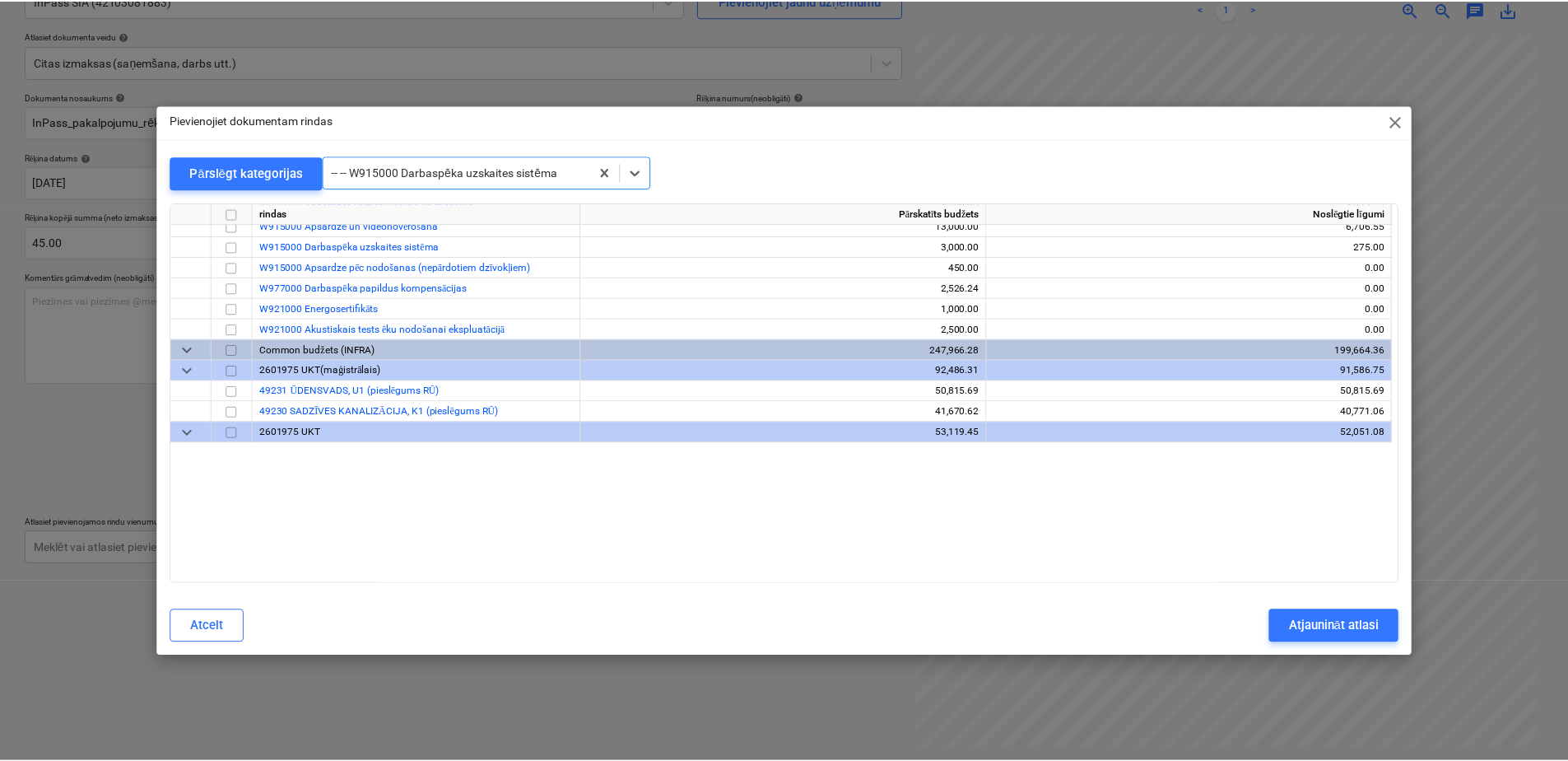
scroll to position [13911, 0]
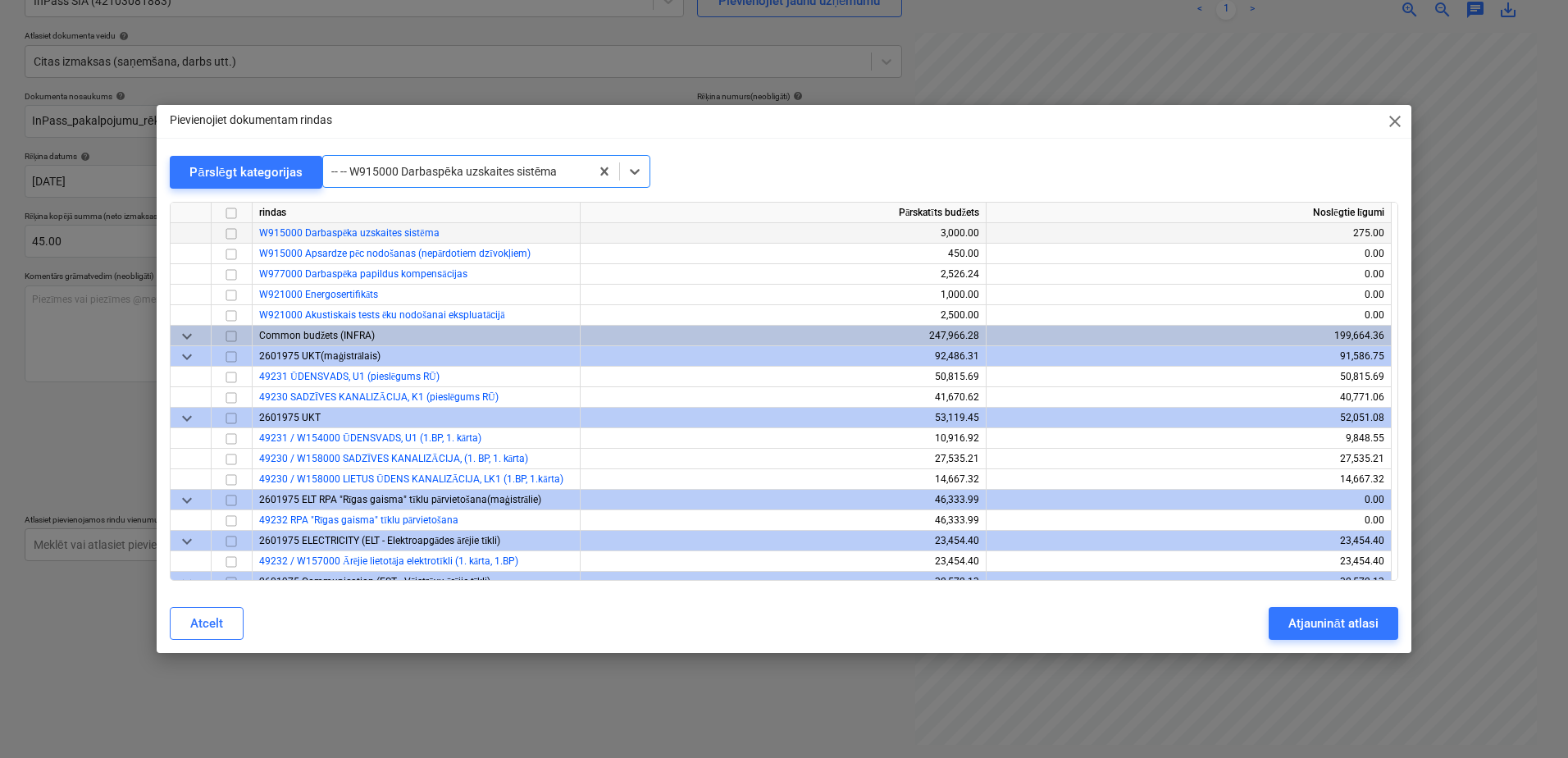
click at [232, 232] on input "checkbox" at bounding box center [232, 233] width 20 height 20
click at [1311, 624] on div "Atjaunināt atlasi" at bounding box center [1333, 624] width 89 height 21
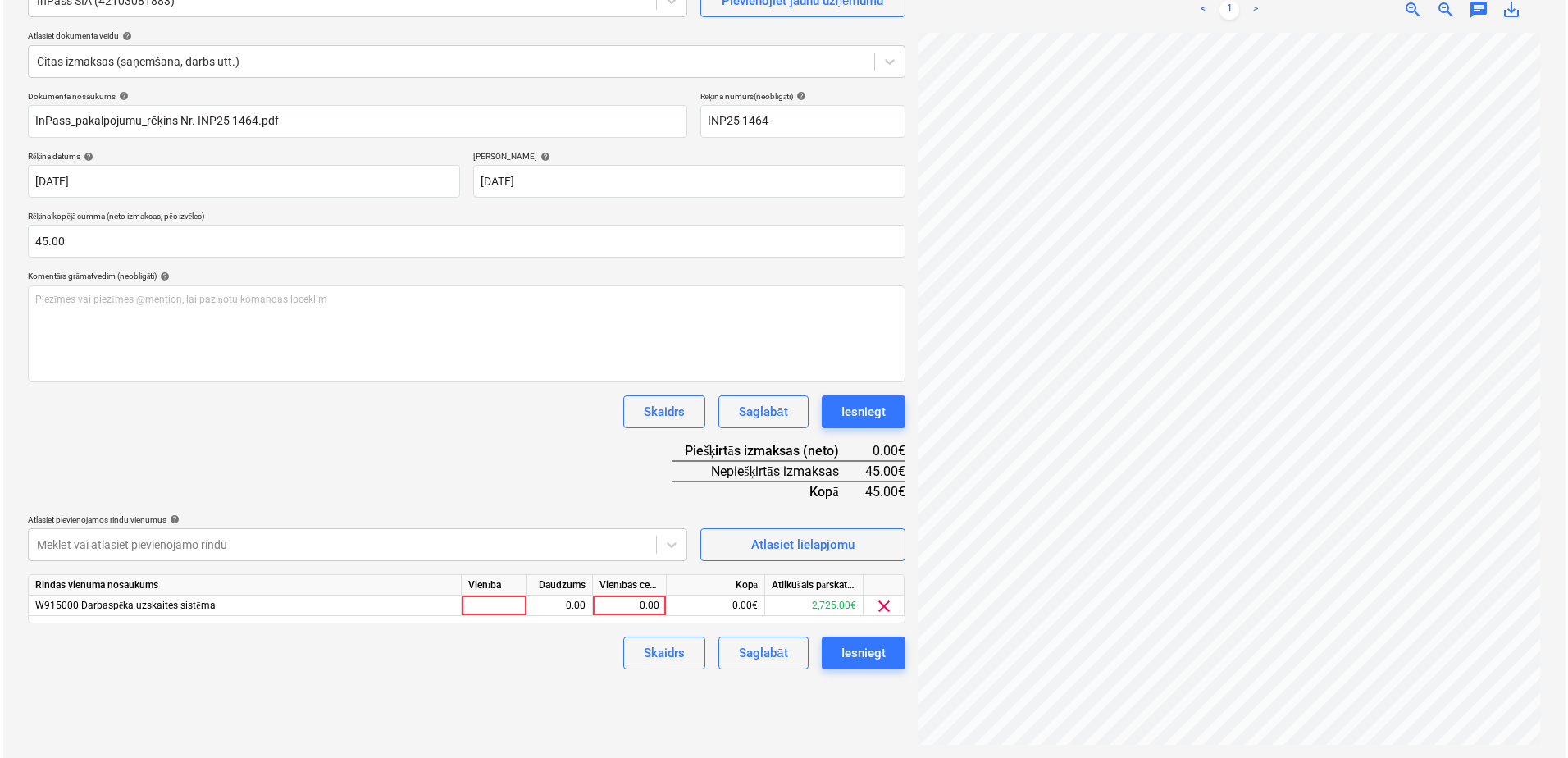
scroll to position [261, 239]
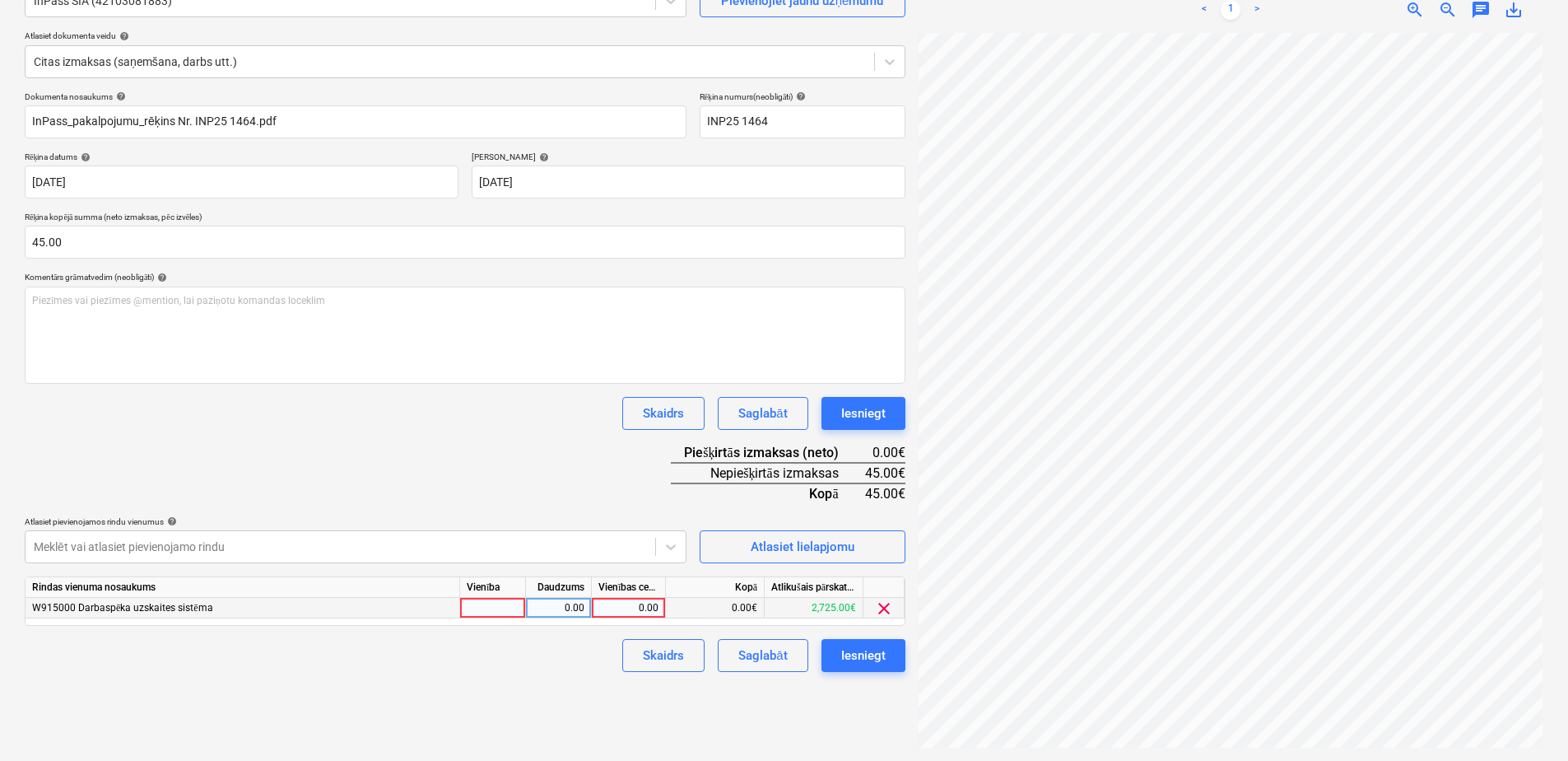
click at [611, 600] on div "0.00" at bounding box center [628, 607] width 60 height 21
type input "45"
click at [869, 656] on div "Iesniegt" at bounding box center [864, 655] width 45 height 21
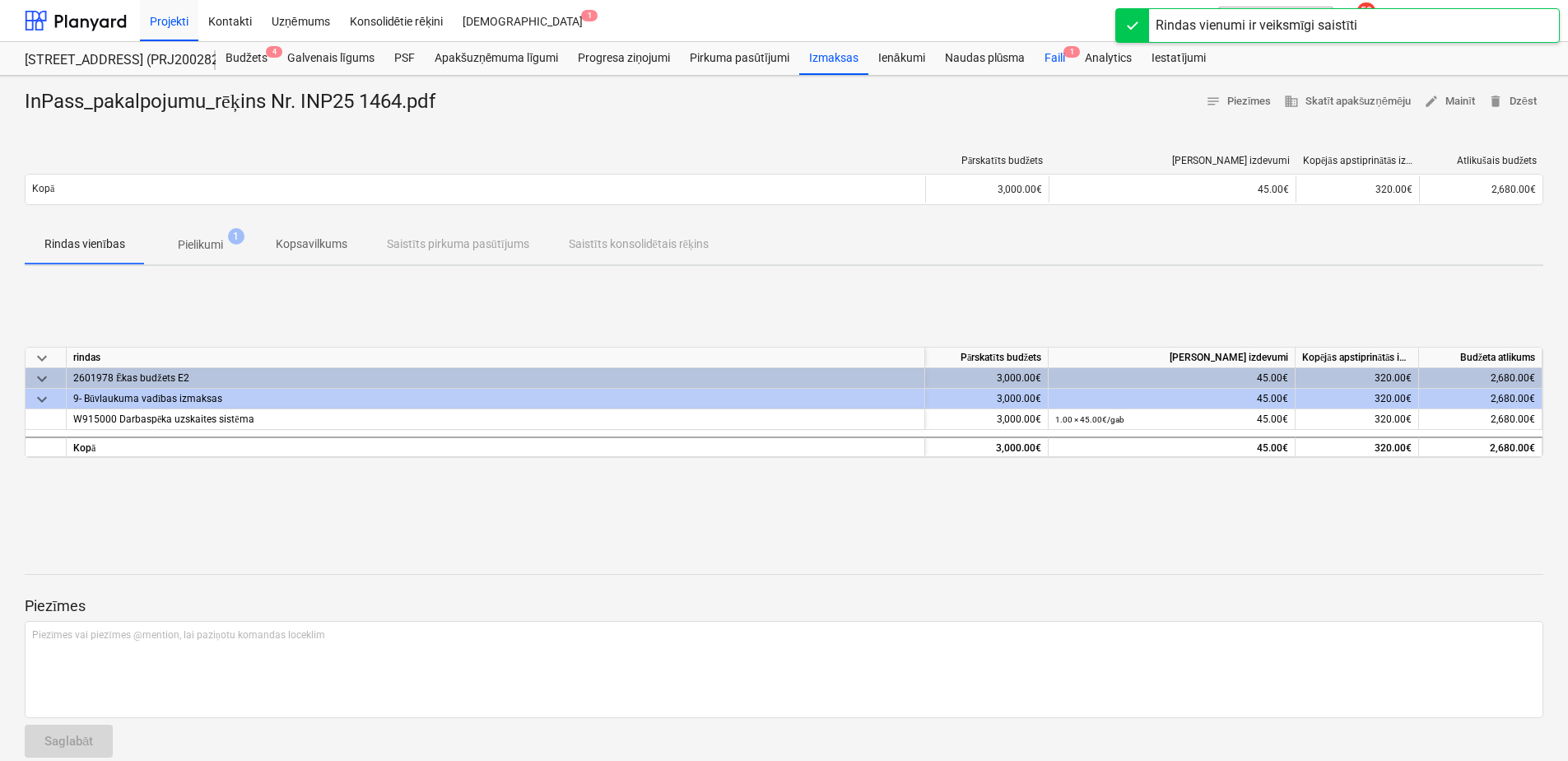
click at [1047, 61] on div "Faili 1" at bounding box center [1055, 58] width 40 height 33
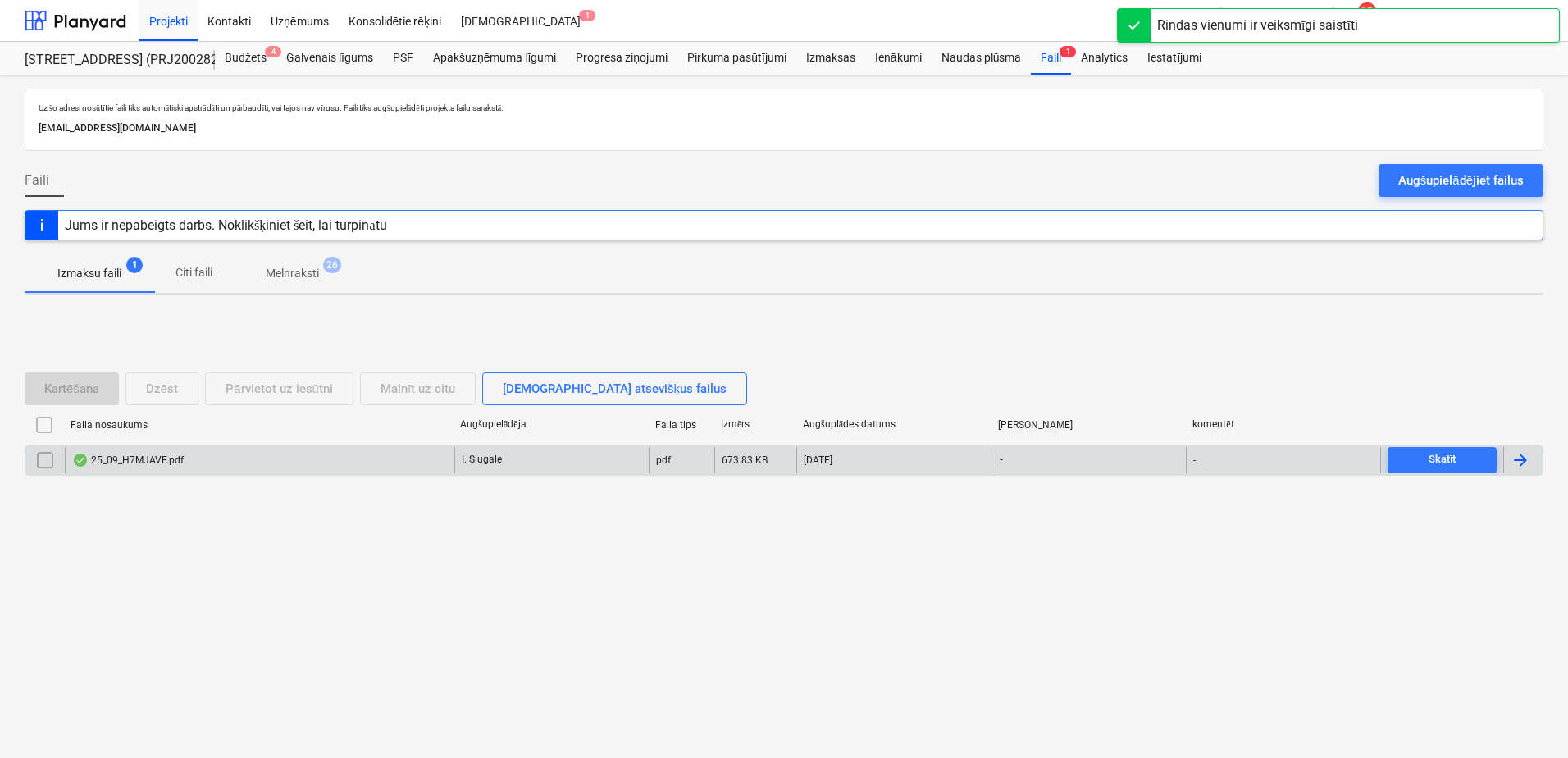
click at [365, 460] on div "25_09_H7MJAVF.pdf" at bounding box center [259, 460] width 389 height 26
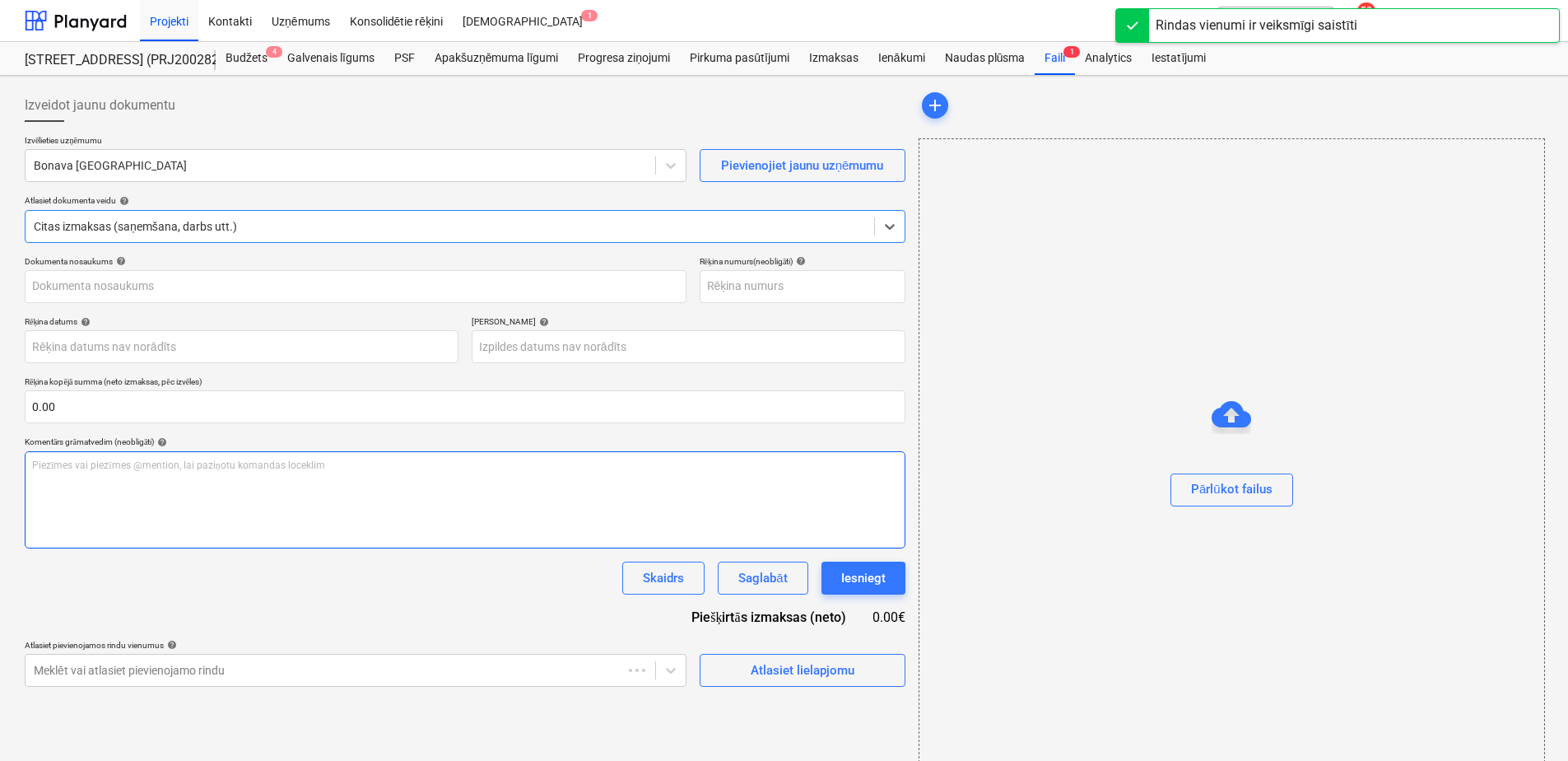
type input "25_09_H7MJAVF.pdf"
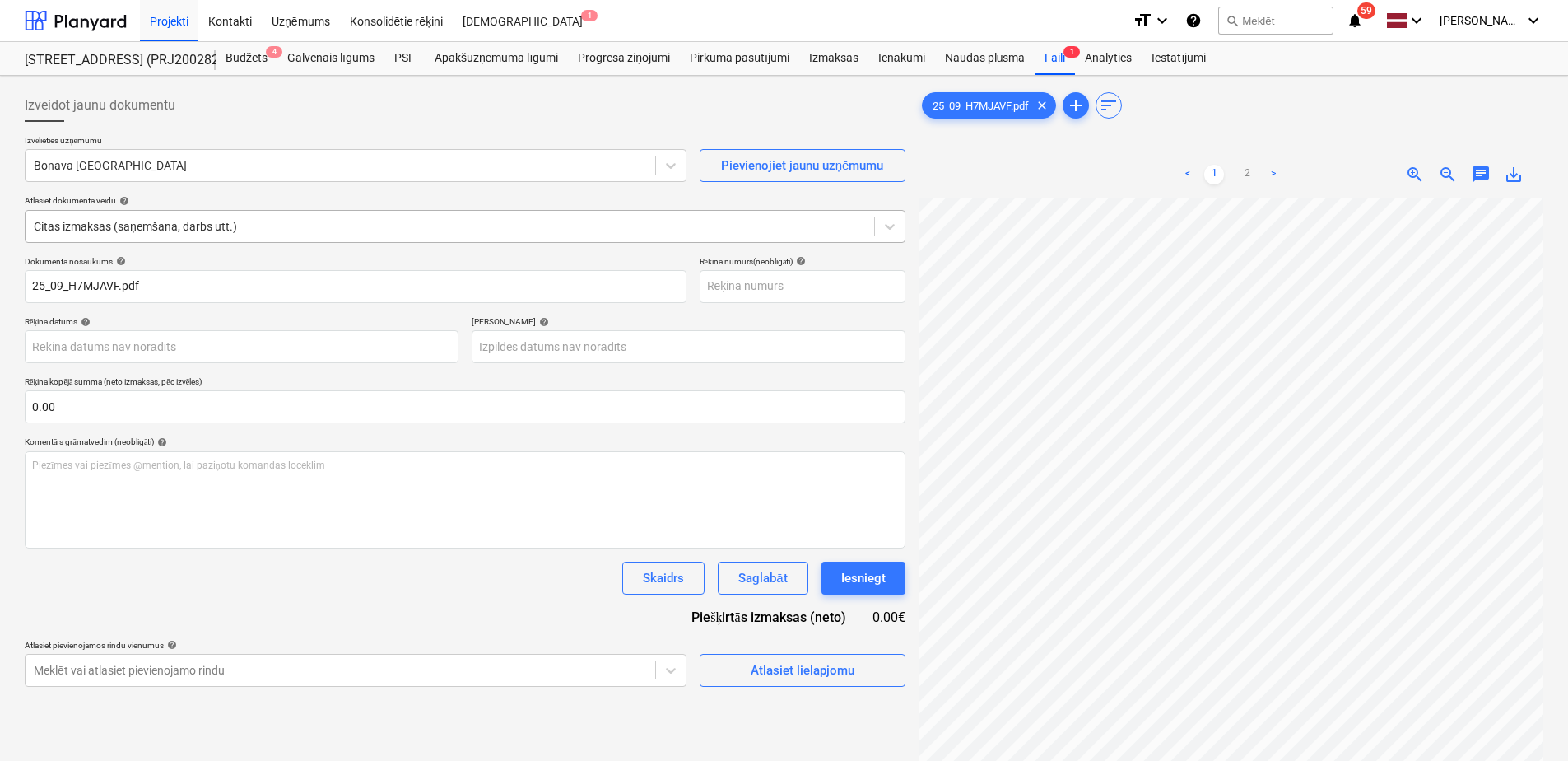
scroll to position [0, 242]
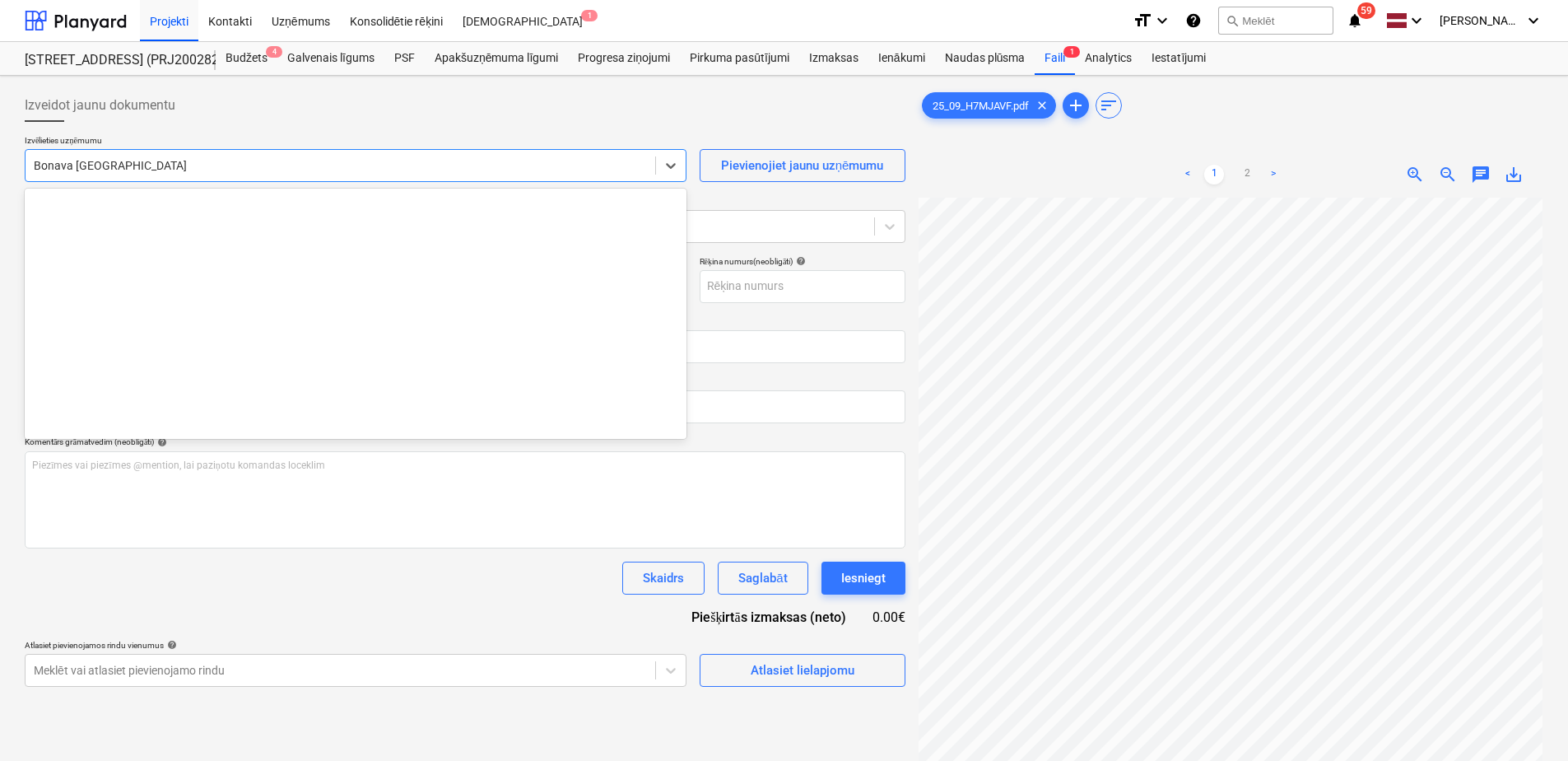
drag, startPoint x: 333, startPoint y: 167, endPoint x: 318, endPoint y: 173, distance: 16.2
click at [332, 167] on div at bounding box center [341, 165] width 614 height 16
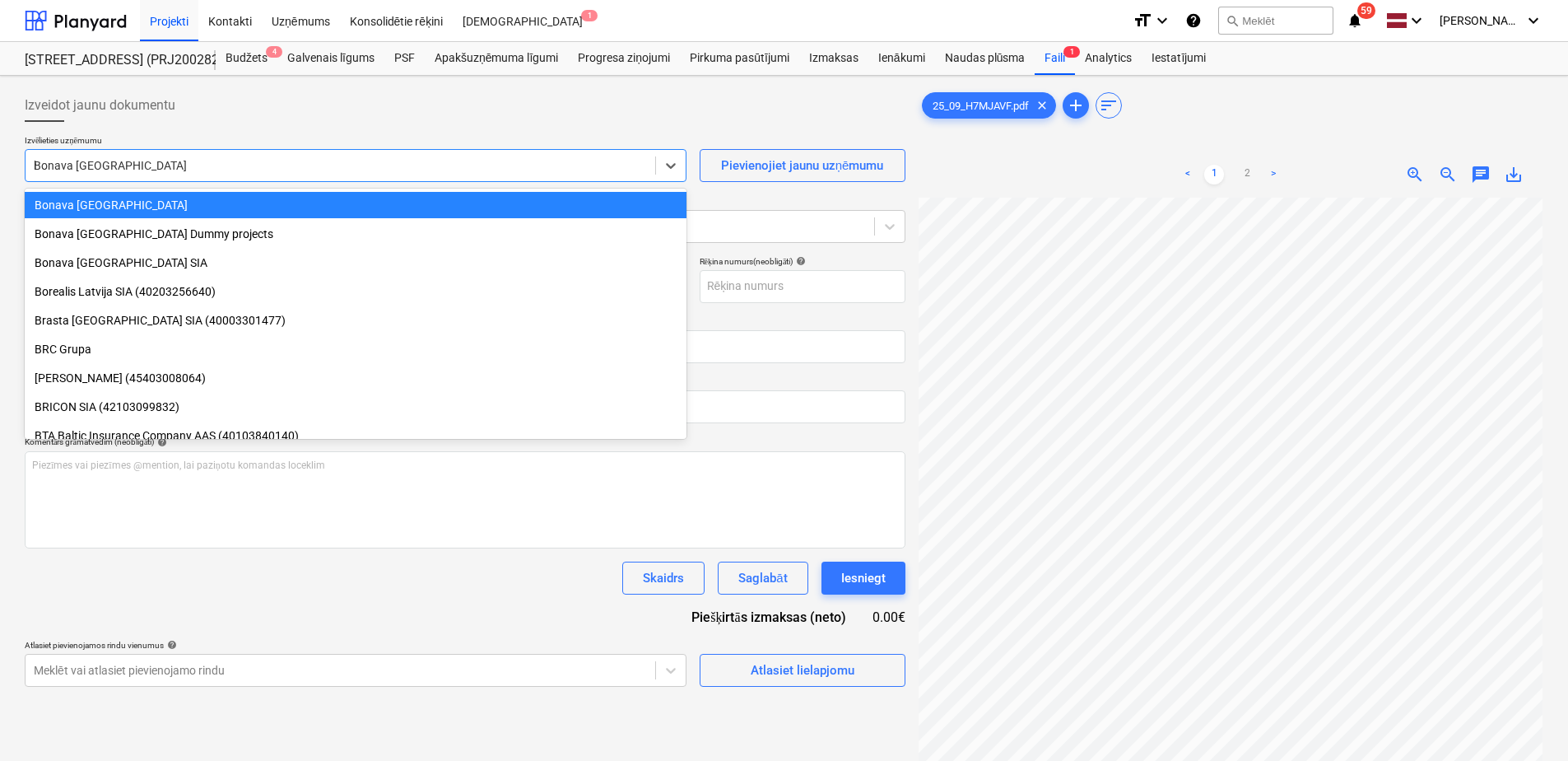
scroll to position [0, 0]
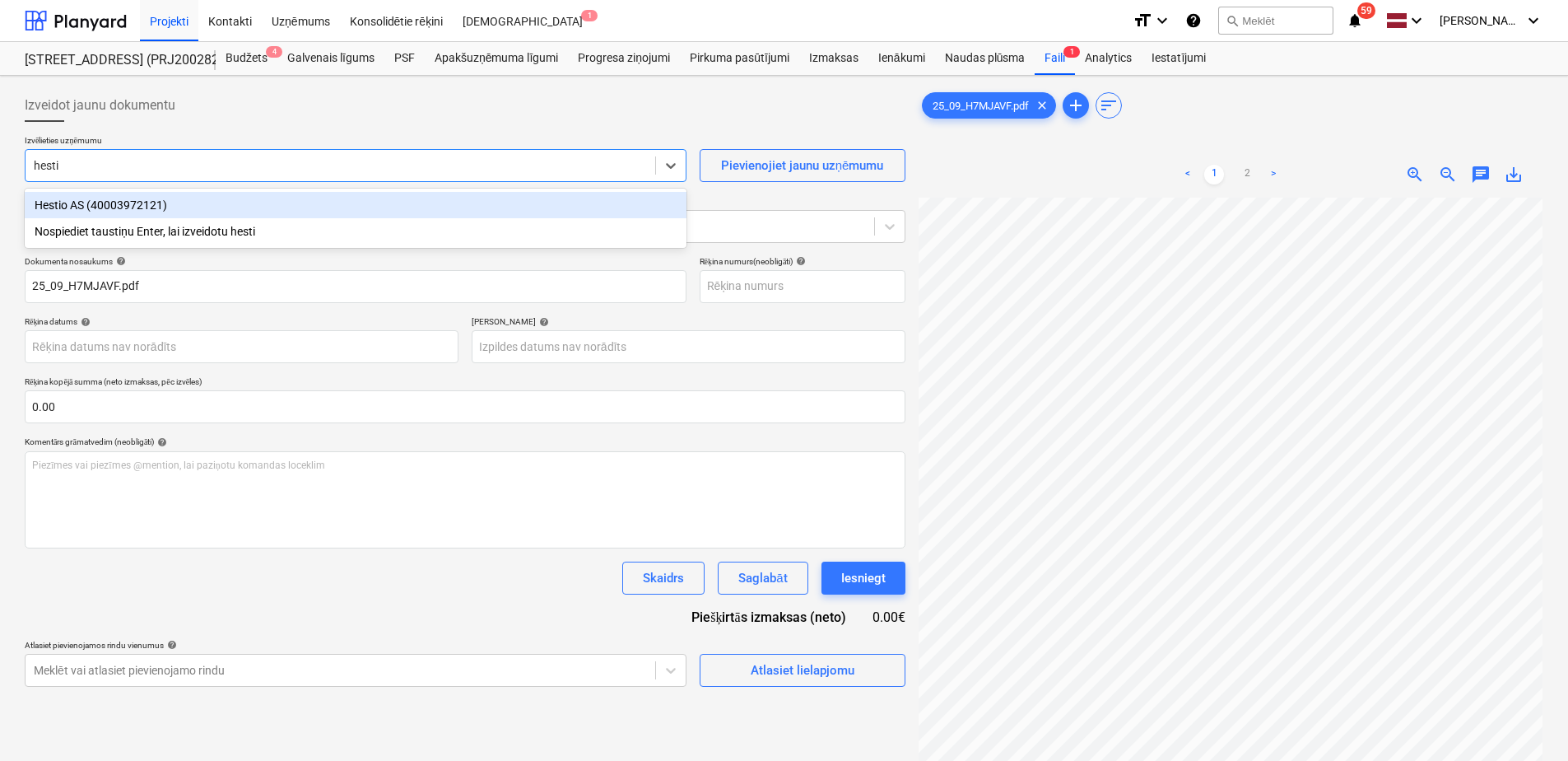
type input "hestio"
click at [156, 207] on div "Hestio AS (40003972121)" at bounding box center [356, 204] width 662 height 26
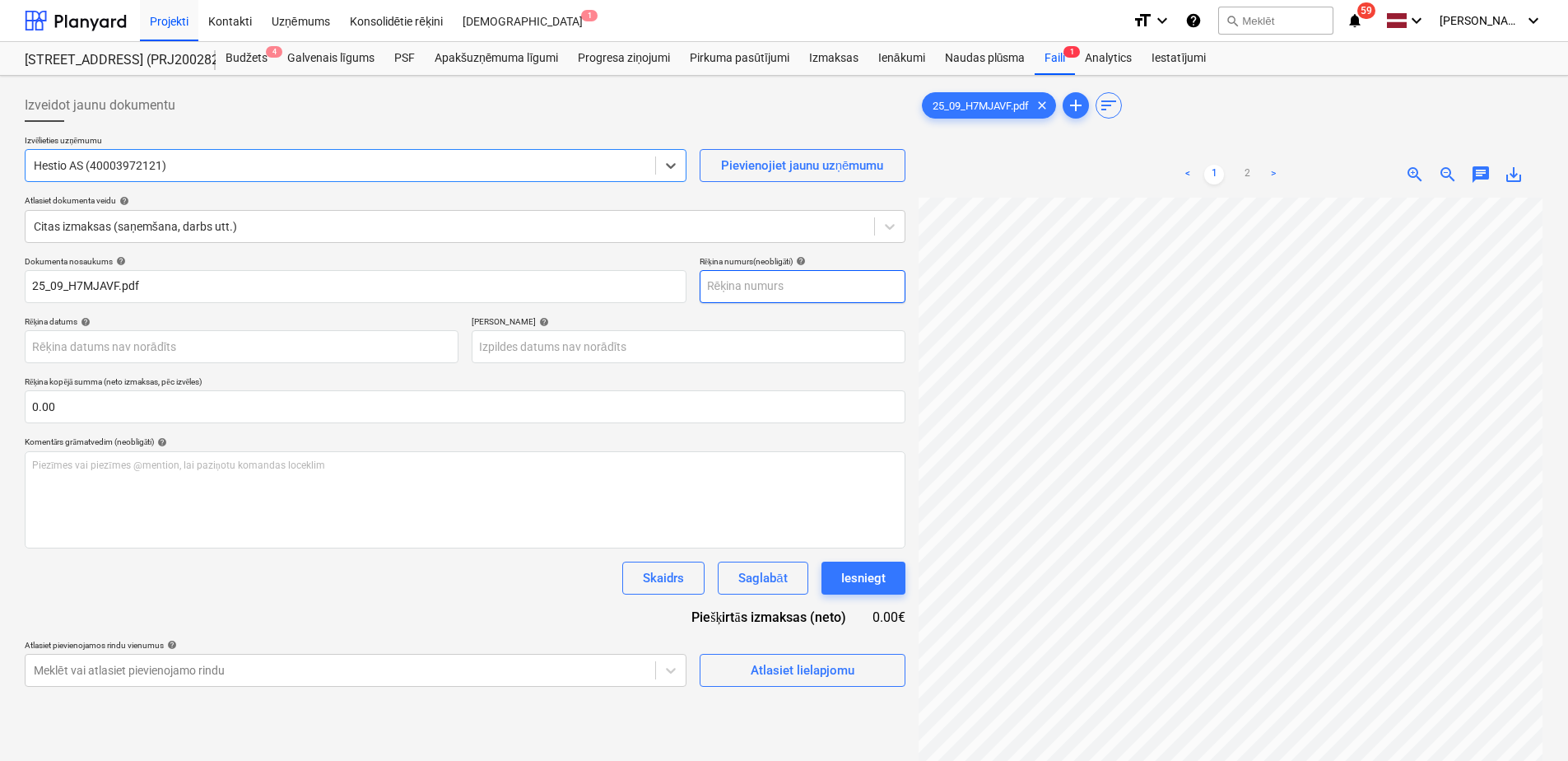
click at [732, 292] on input "text" at bounding box center [802, 286] width 206 height 33
type input "25/09/H7MJAVF"
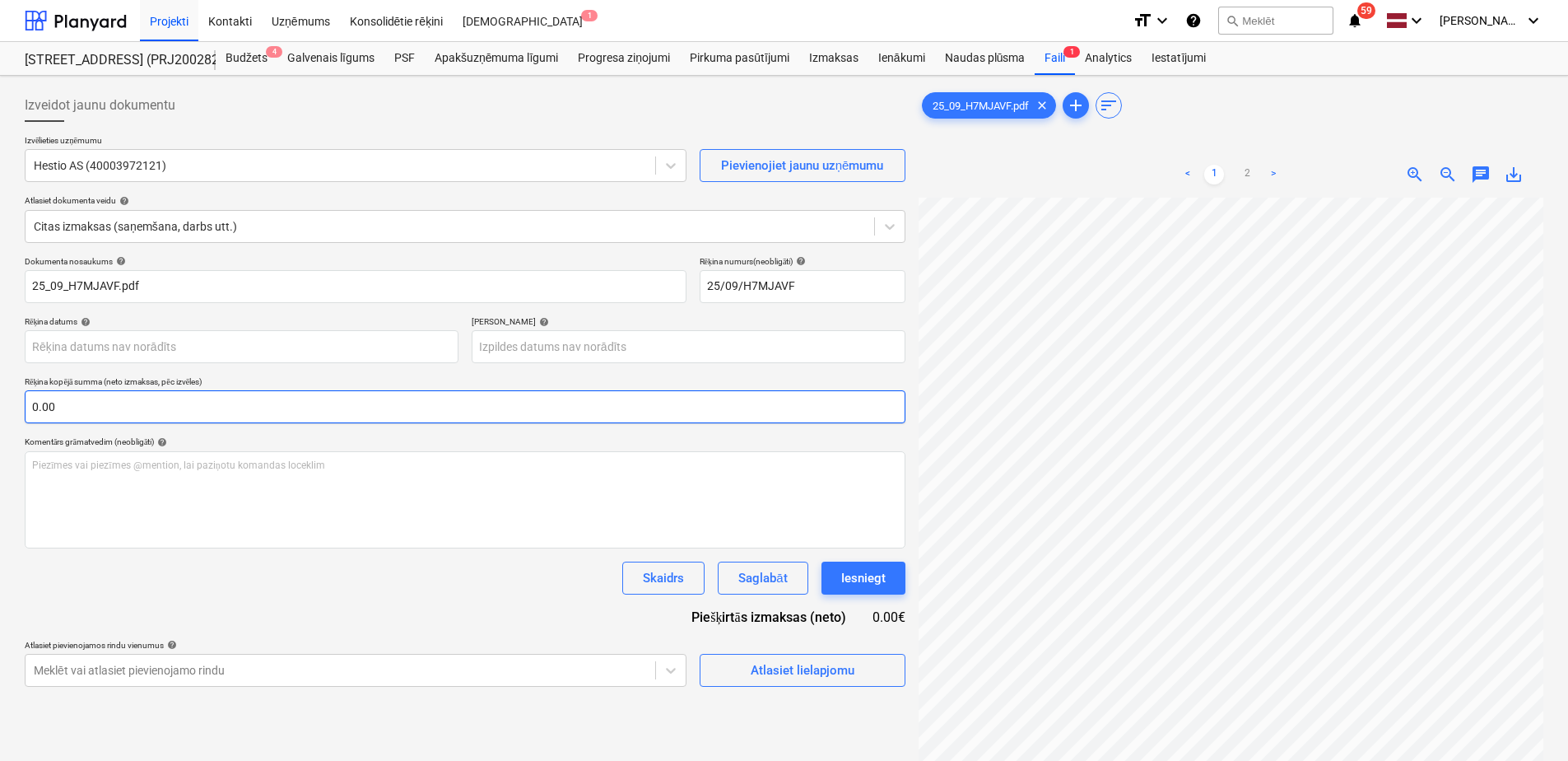
scroll to position [21, 242]
click at [823, 408] on div "Izveidot jaunu dokumentu Izvēlieties uzņēmumu Hestio AS (40003972121) Pievienoj…" at bounding box center [784, 500] width 1532 height 836
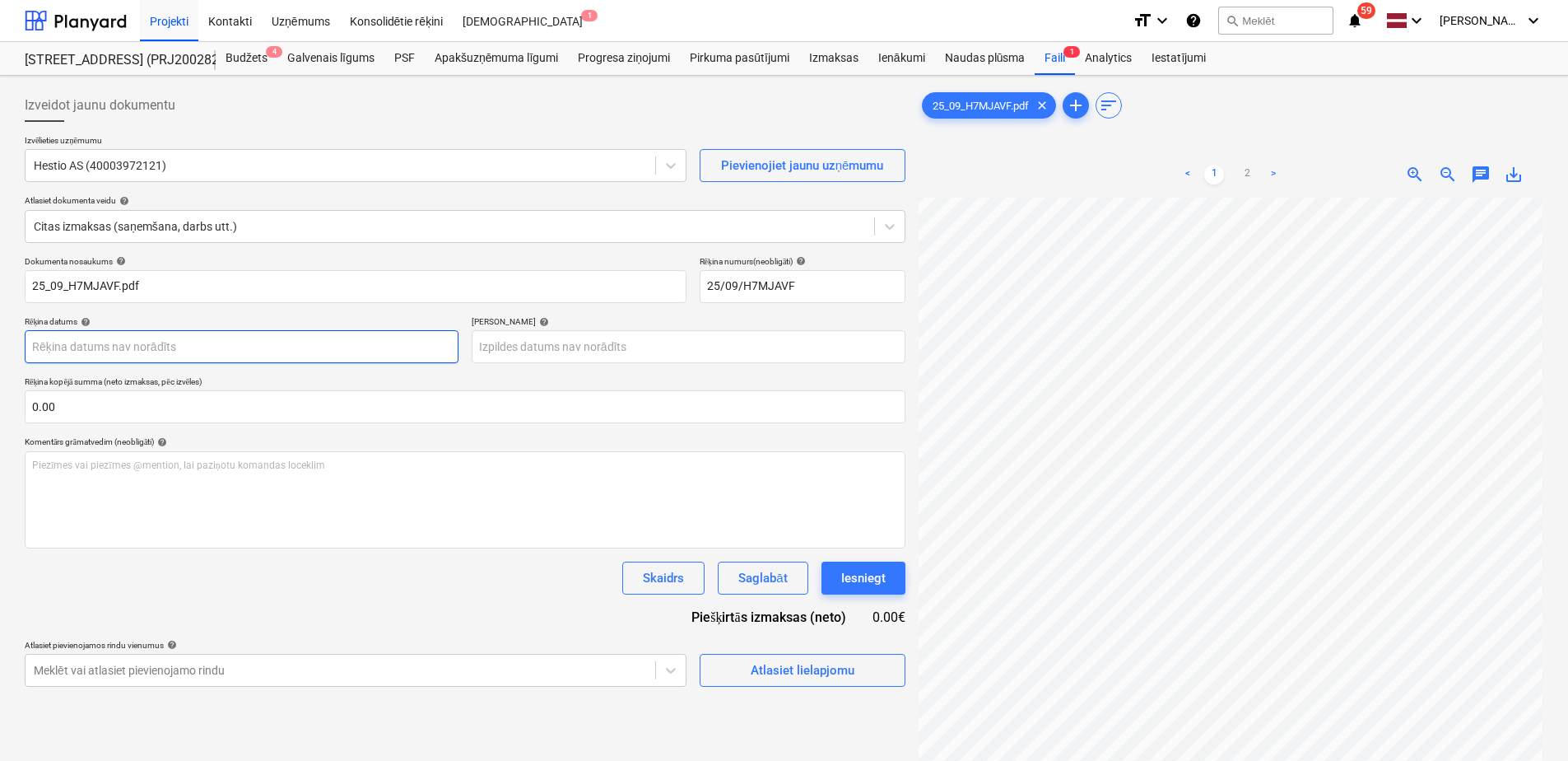
click at [133, 361] on body "Projekti Kontakti Uzņēmums Konsolidētie rēķini Iesūtne 1 format_size keyboard_a…" at bounding box center [784, 380] width 1568 height 761
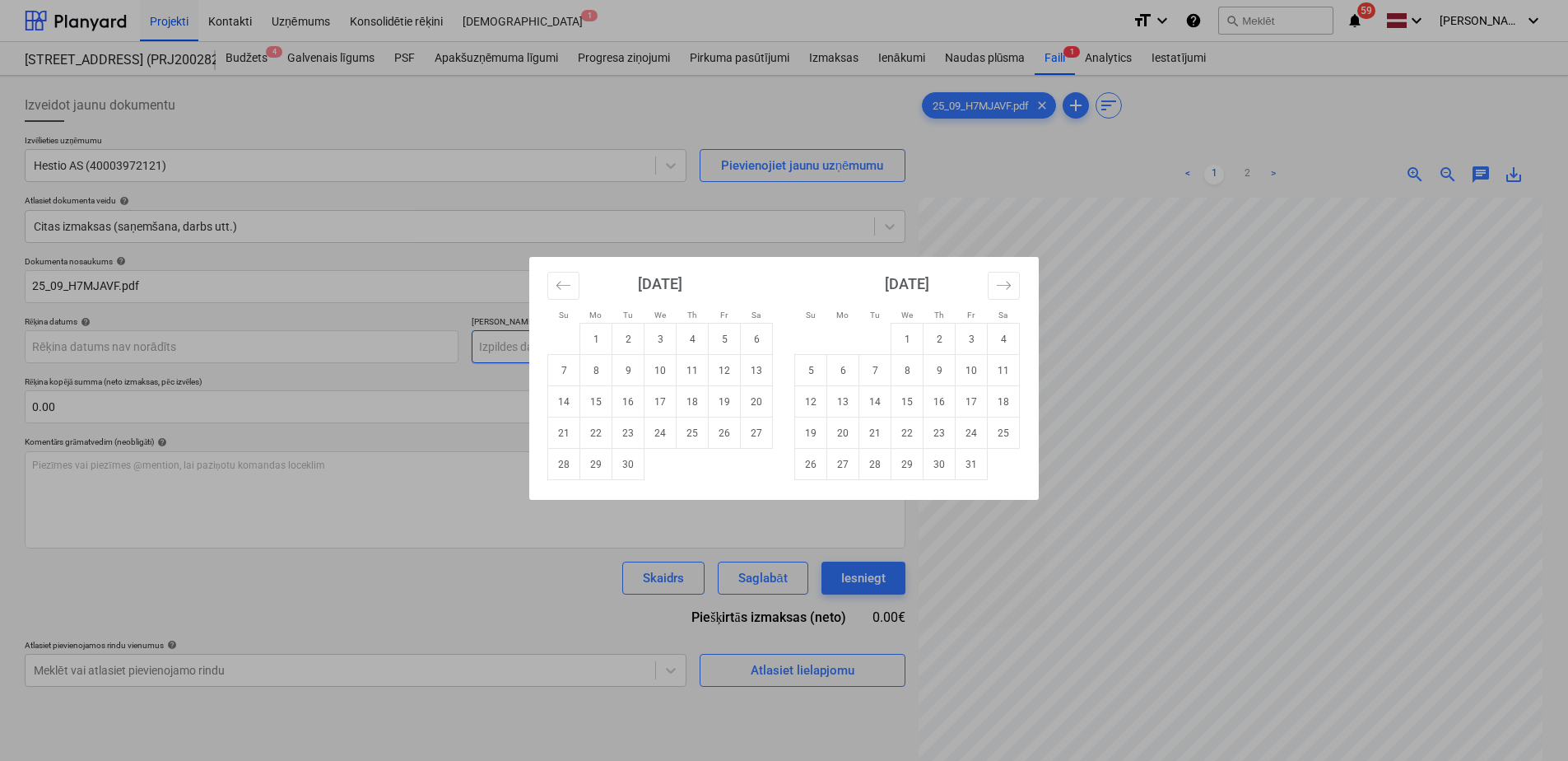
click at [657, 337] on td "3" at bounding box center [661, 339] width 32 height 31
type input "[DATE]"
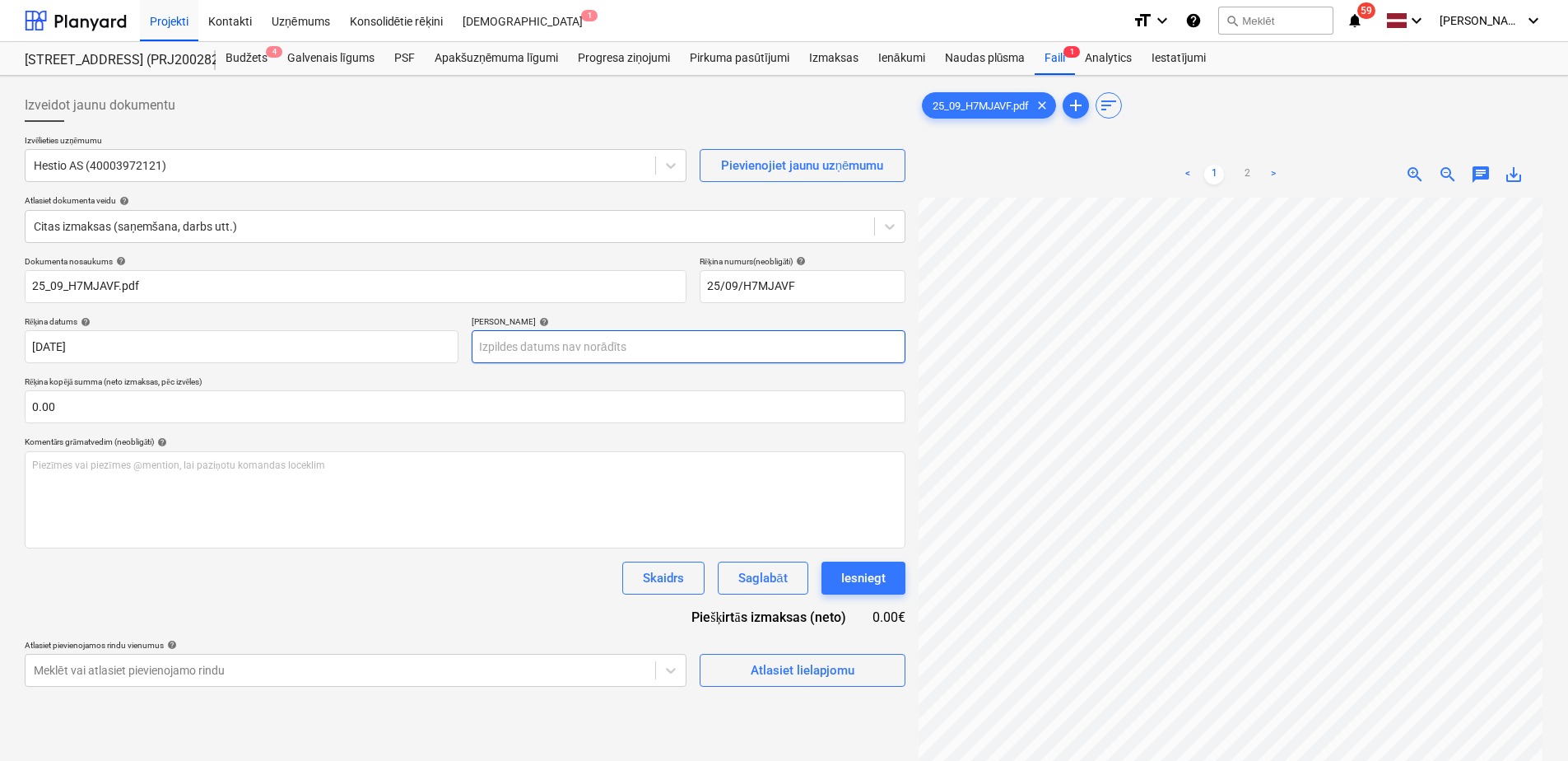
click at [614, 345] on body "Projekti Kontakti Uzņēmums Konsolidētie rēķini Iesūtne 1 format_size keyboard_a…" at bounding box center [784, 380] width 1568 height 761
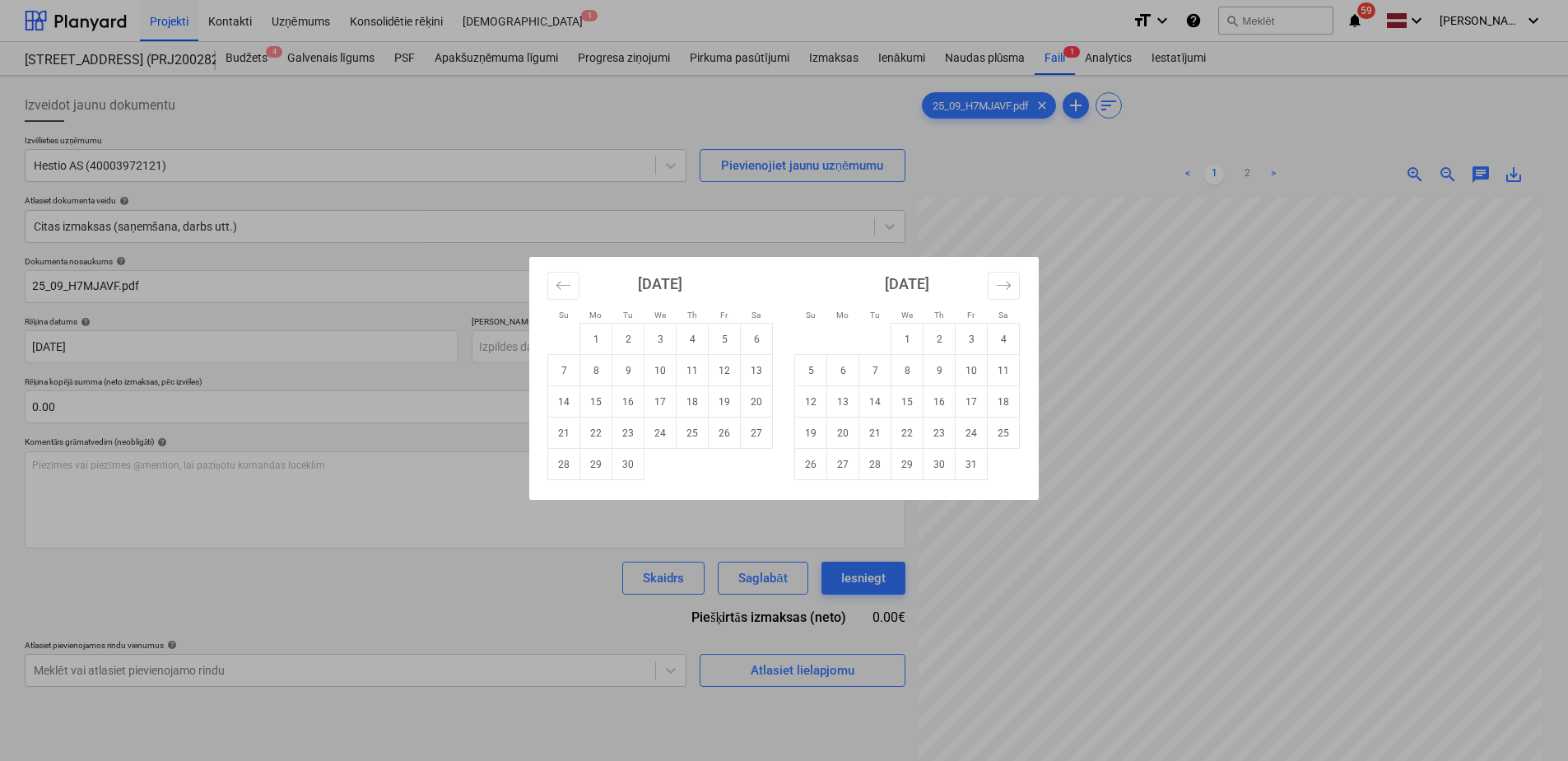
drag, startPoint x: 223, startPoint y: 593, endPoint x: 244, endPoint y: 554, distance: 44.3
click at [225, 590] on div "Su Mo Tu We Th Fr Sa Su Mo Tu We Th Fr Sa [DATE] 1 2 3 4 5 6 7 8 9 10 11 12 13 …" at bounding box center [784, 380] width 1568 height 761
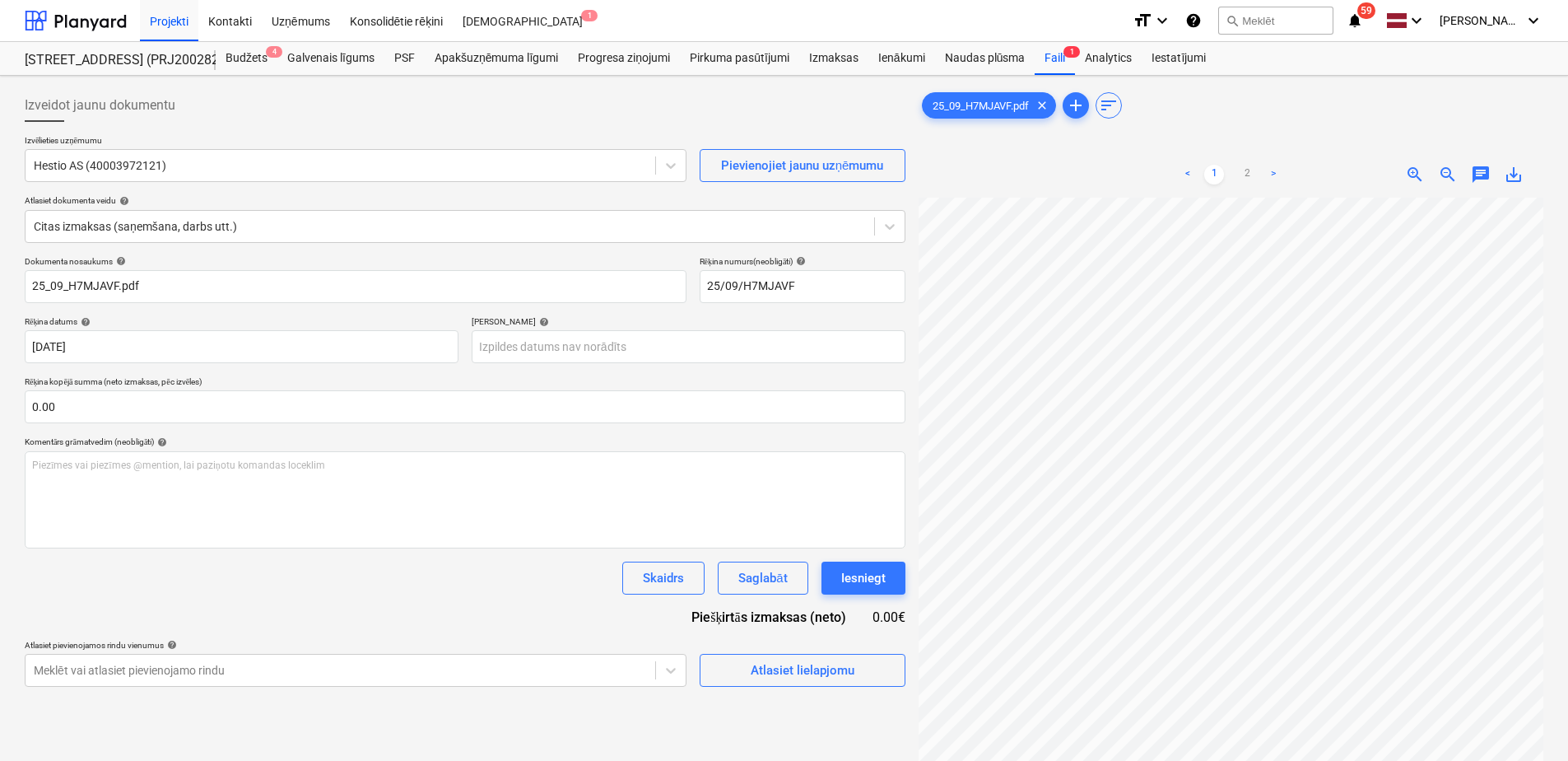
scroll to position [378, 199]
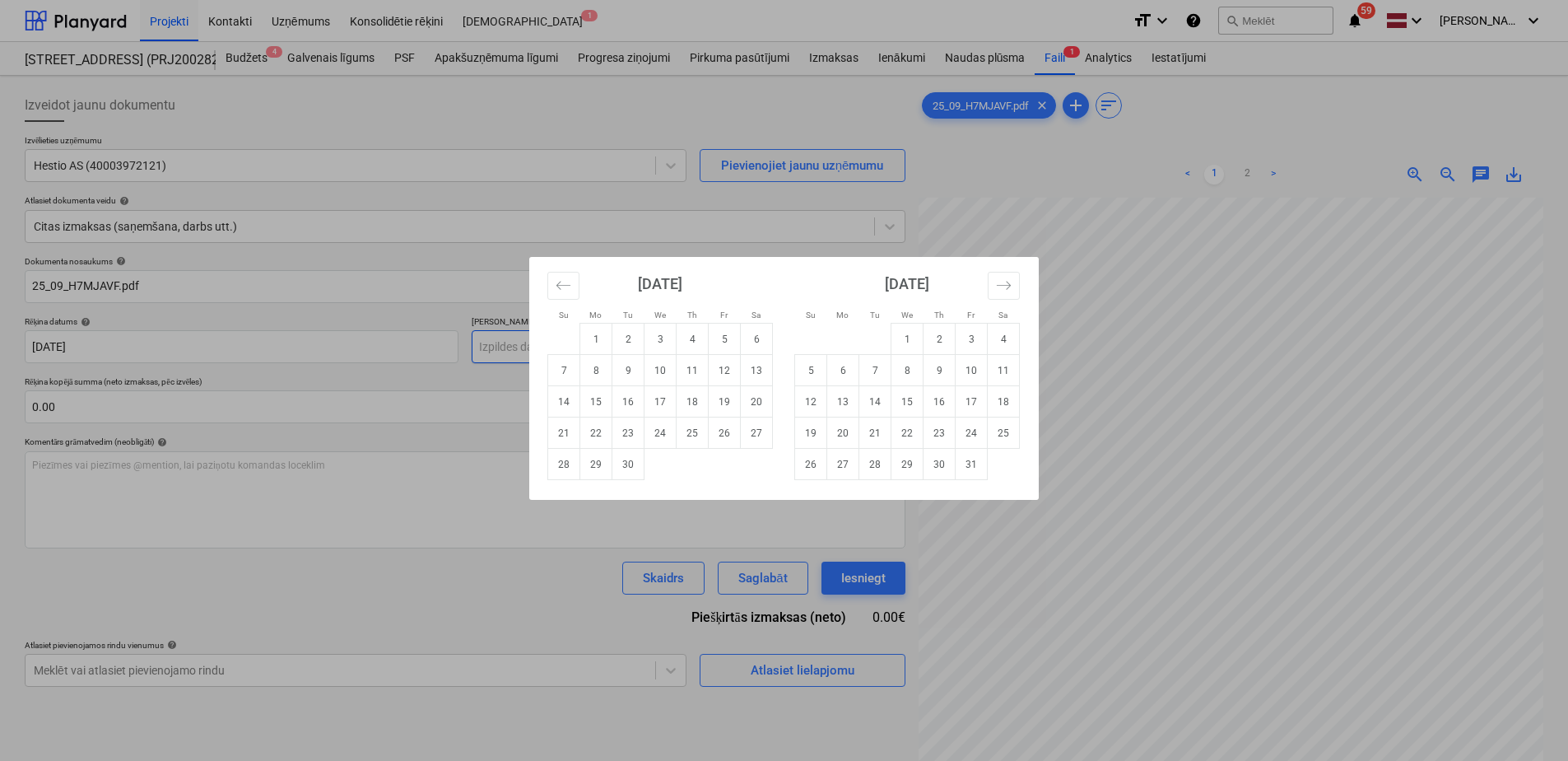
click at [604, 354] on body "Projekti Kontakti Uzņēmums Konsolidētie rēķini Iesūtne 1 format_size keyboard_a…" at bounding box center [784, 380] width 1568 height 761
click at [649, 399] on td "17" at bounding box center [661, 402] width 32 height 31
type input "[DATE]"
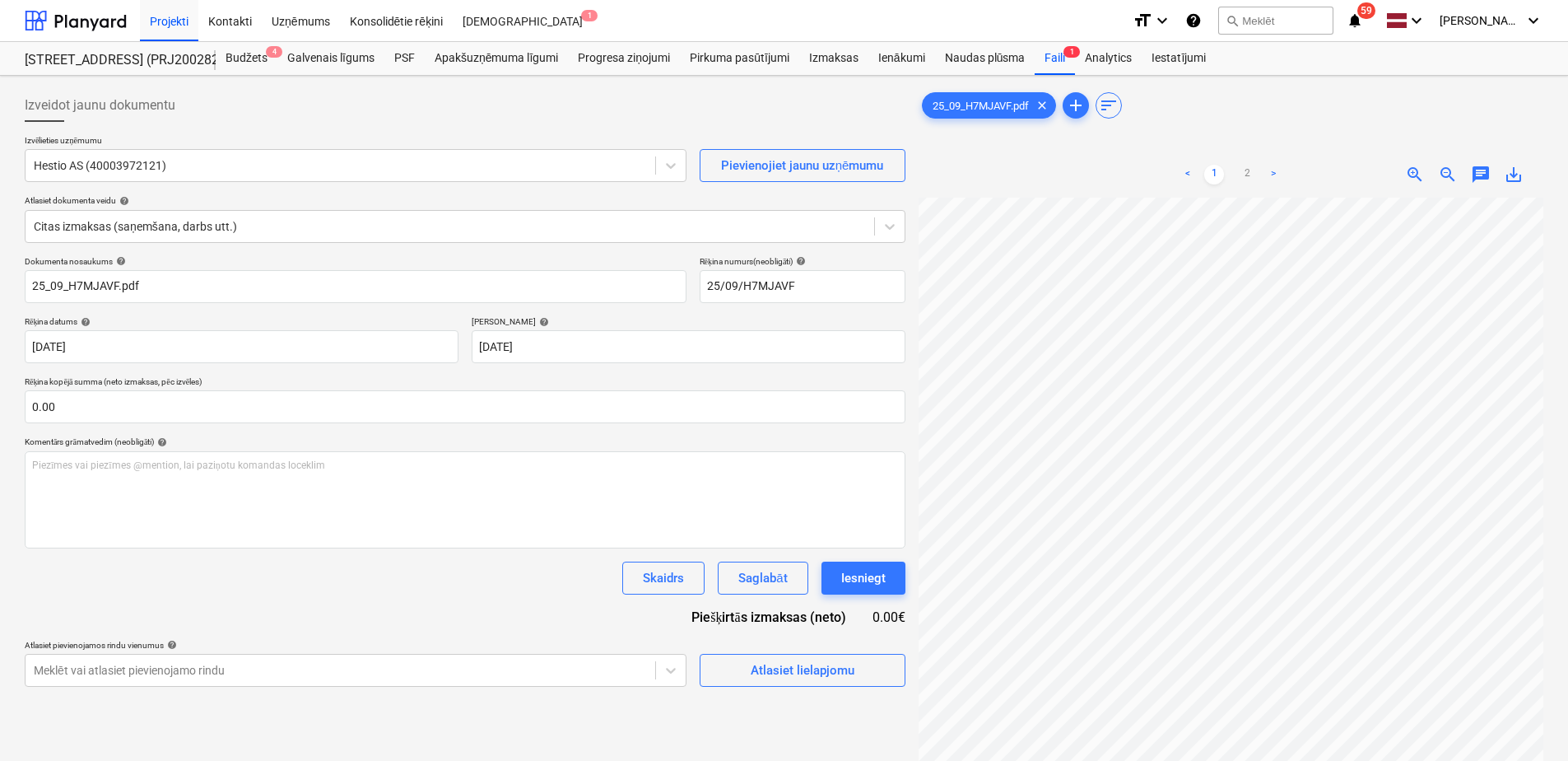
scroll to position [0, 218]
click at [1144, 760] on html "Projekti Kontakti Uzņēmums Konsolidētie rēķini Iesūtne 1 format_size keyboard_a…" at bounding box center [784, 380] width 1568 height 761
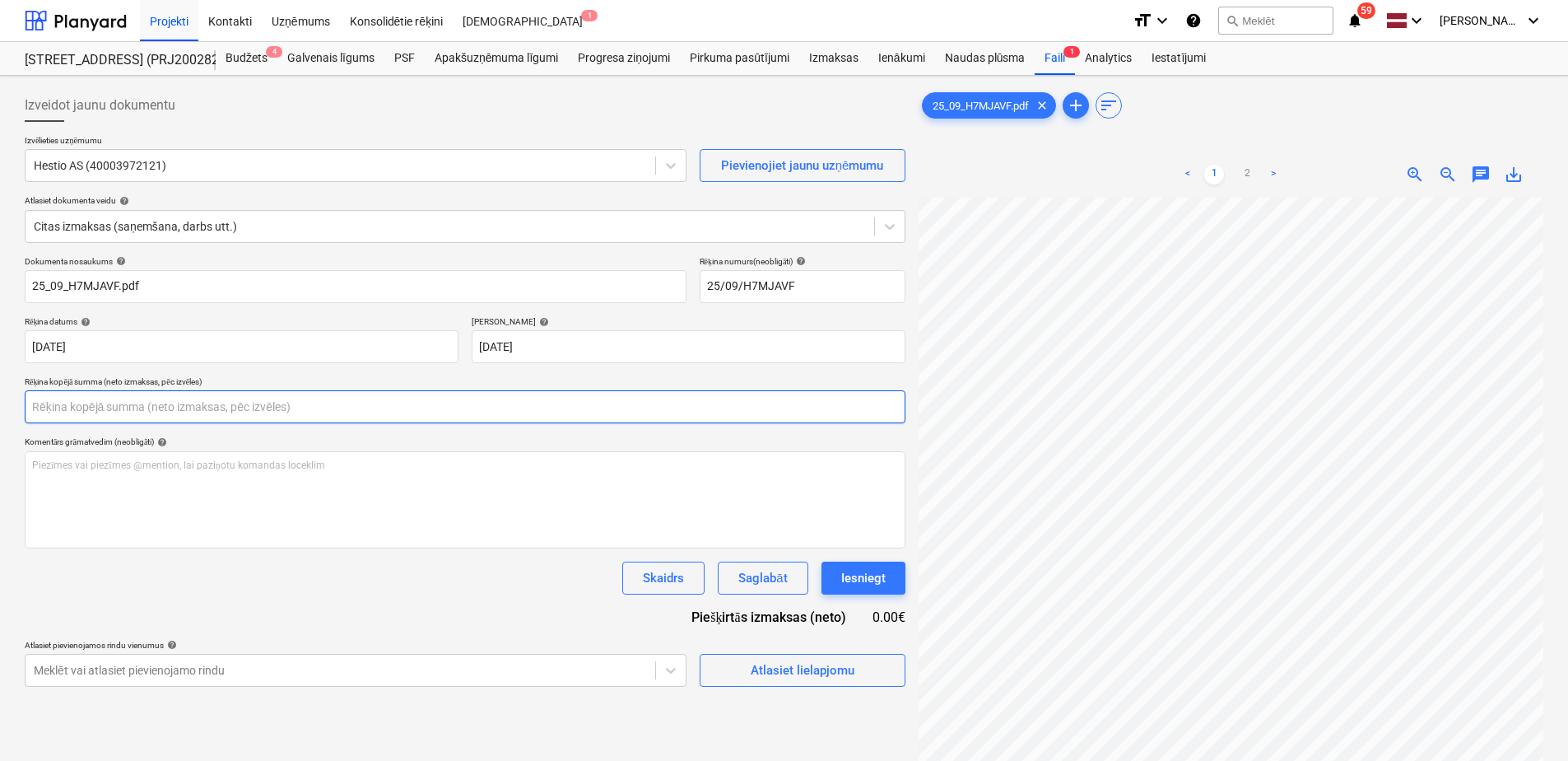
click at [290, 406] on input "text" at bounding box center [465, 406] width 881 height 33
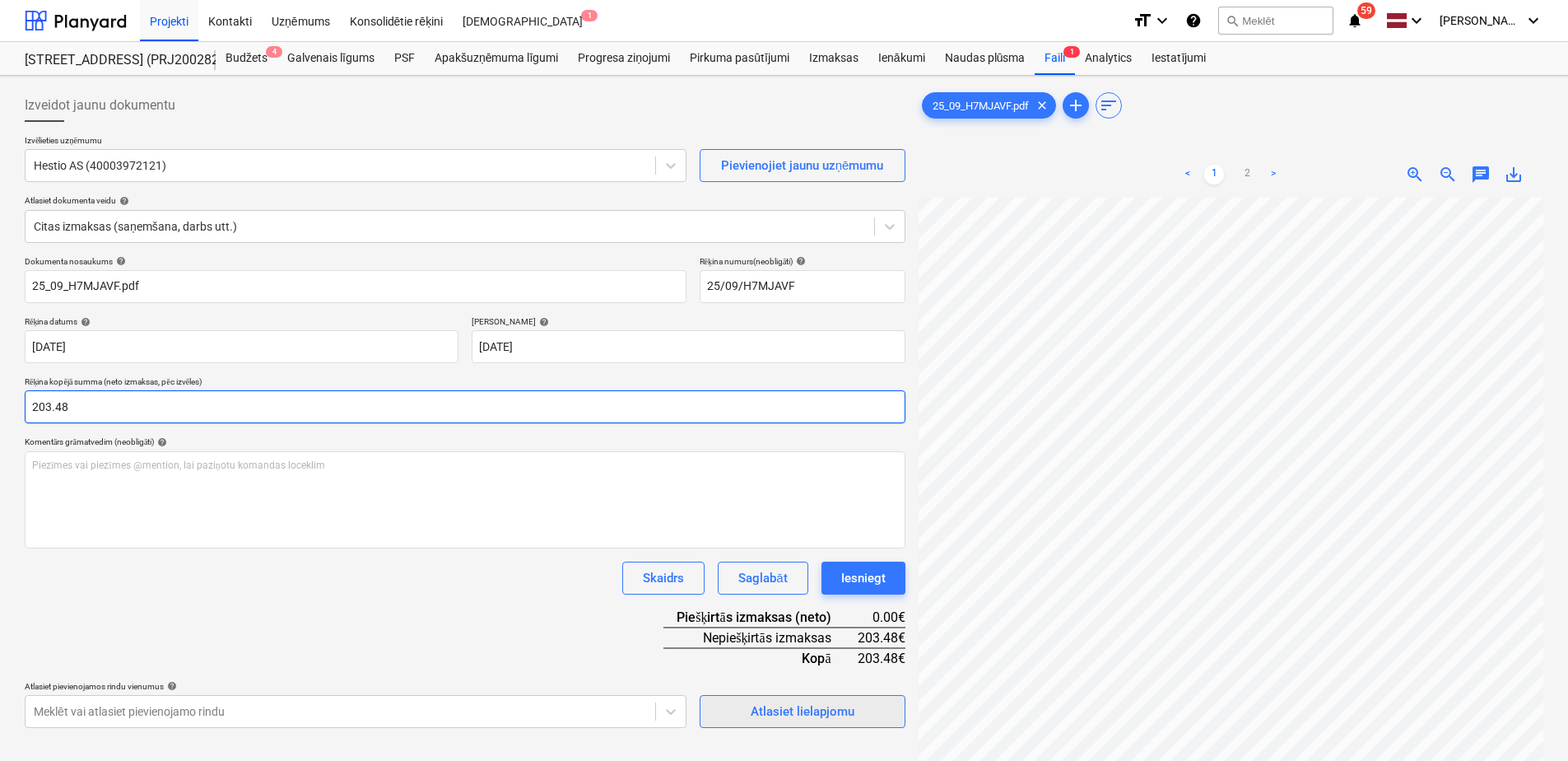
type input "203.48"
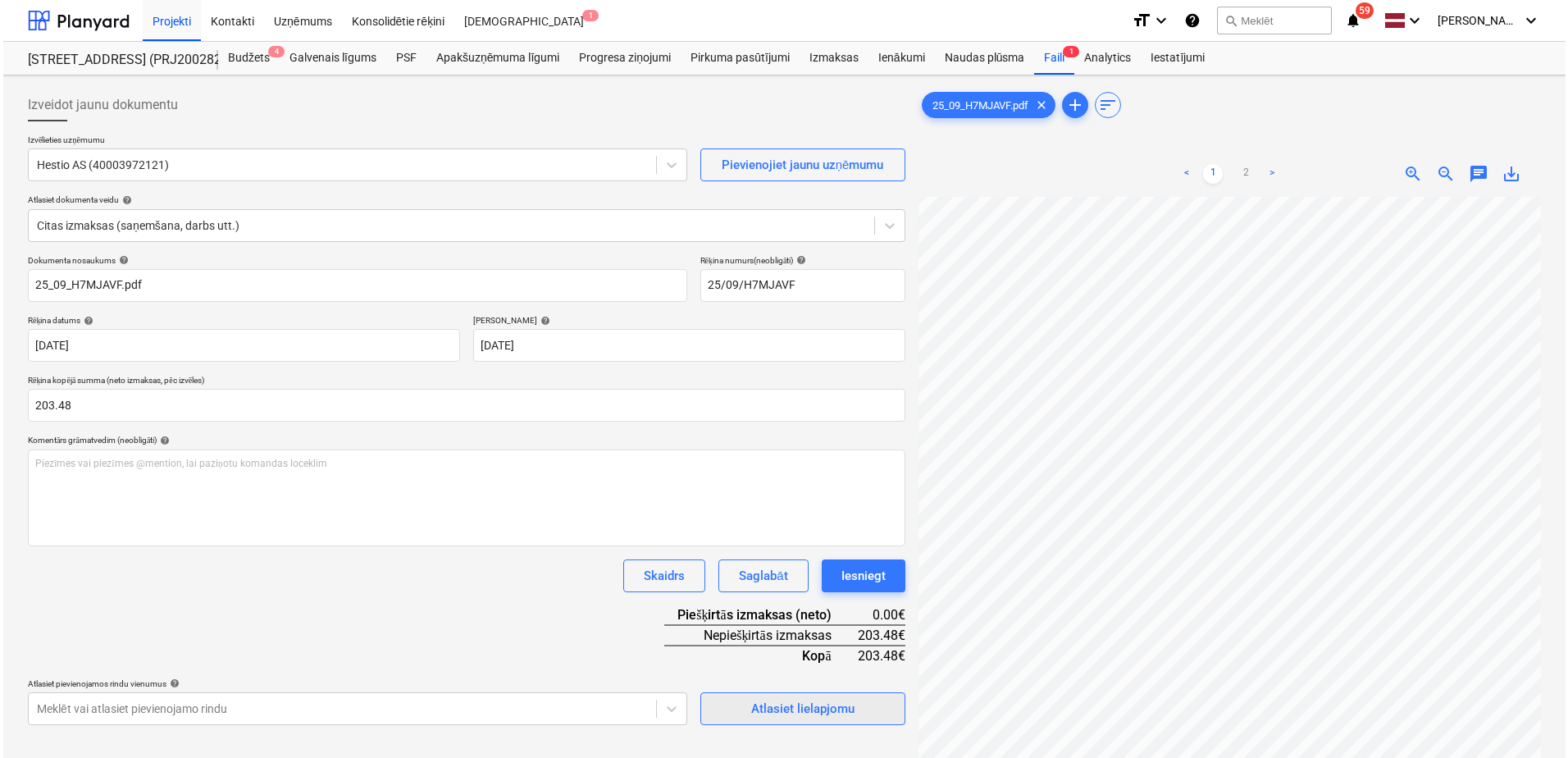
scroll to position [350, 64]
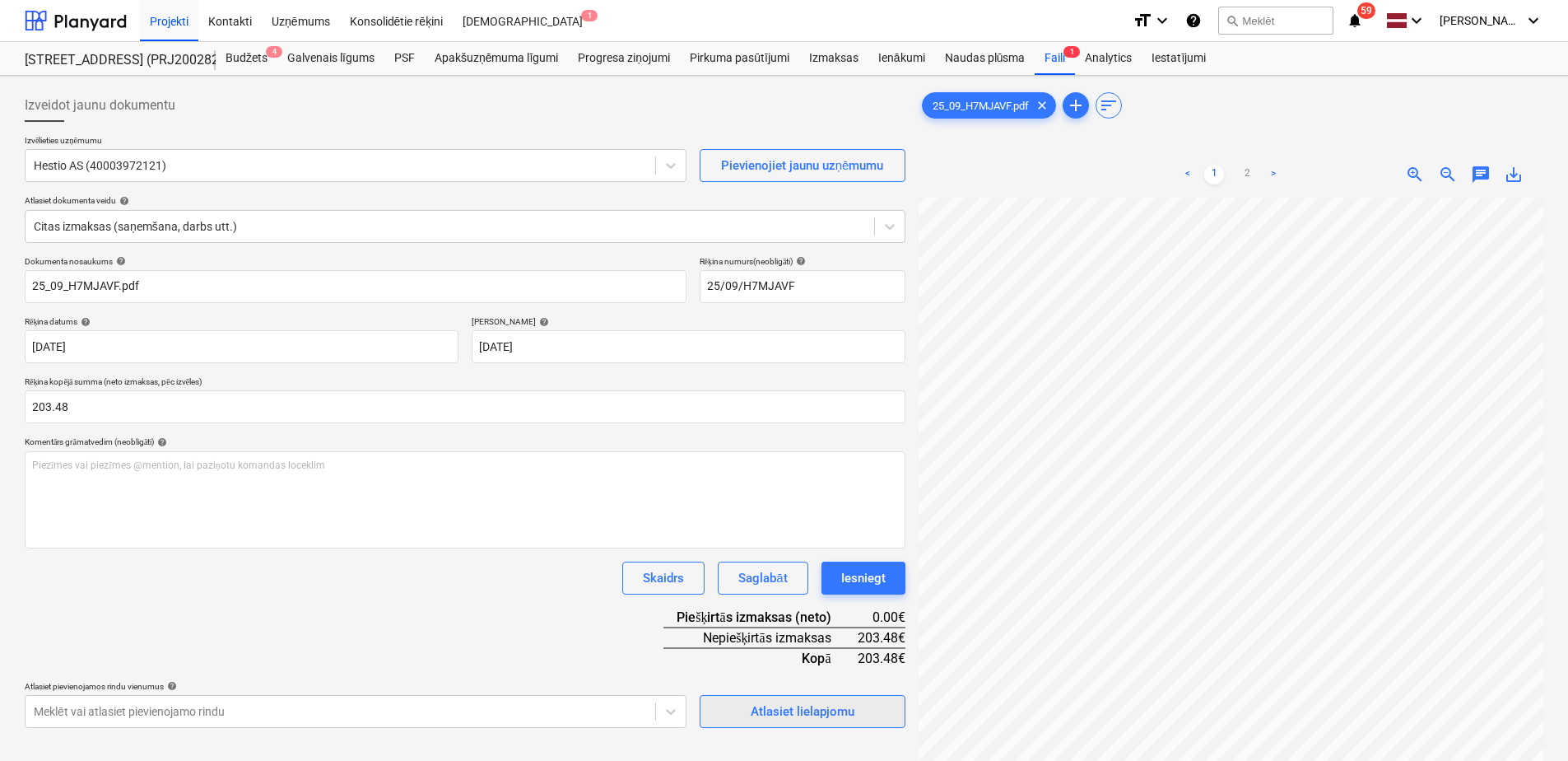
click at [817, 707] on div "Atlasiet lielapjomu" at bounding box center [802, 711] width 104 height 21
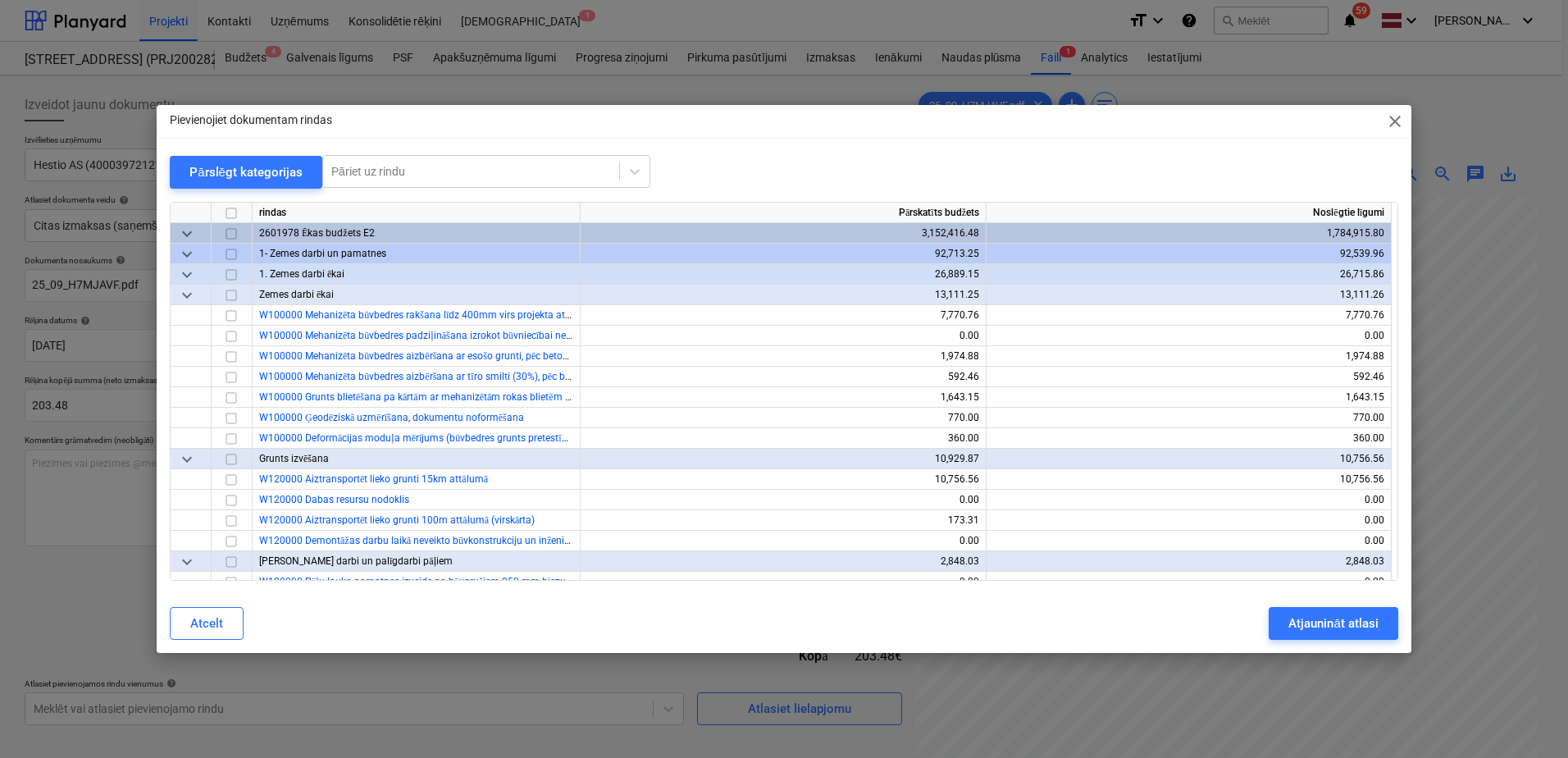
drag, startPoint x: 236, startPoint y: 185, endPoint x: 235, endPoint y: 174, distance: 11.0
click at [236, 185] on button "Pārslēgt kategorijas" at bounding box center [246, 172] width 152 height 33
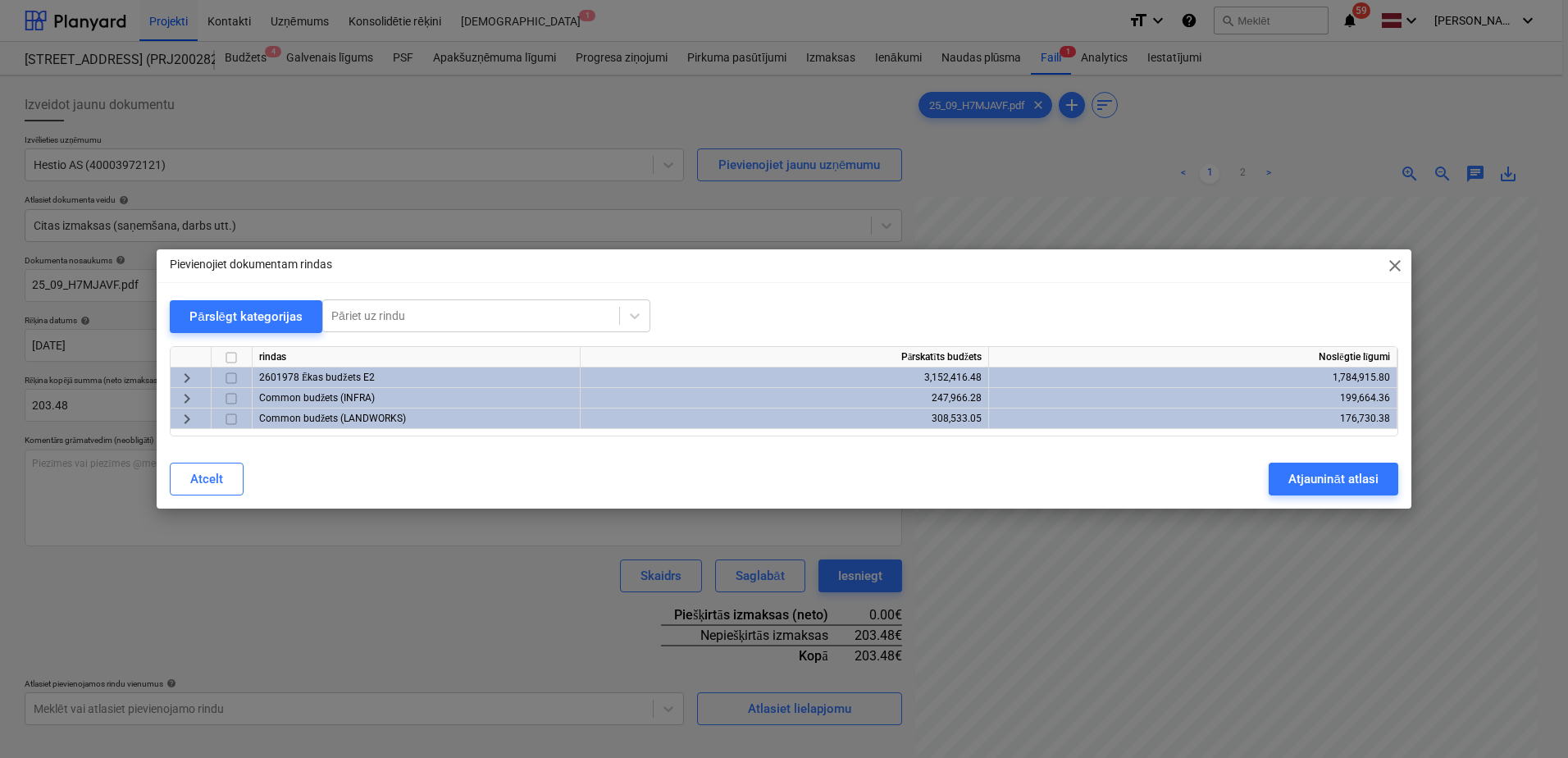
click at [192, 375] on span "keyboard_arrow_right" at bounding box center [187, 378] width 20 height 20
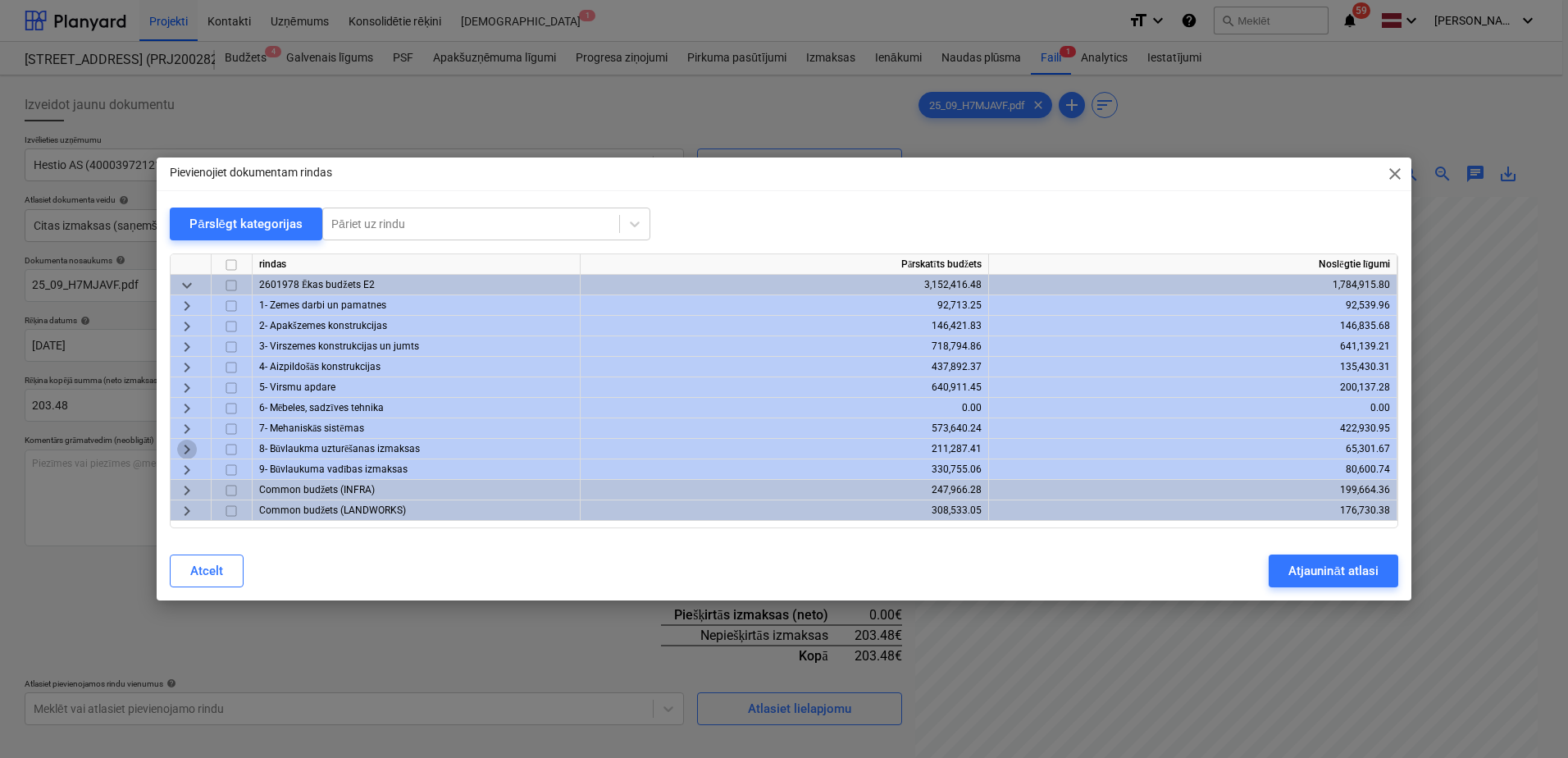
click at [188, 447] on span "keyboard_arrow_right" at bounding box center [187, 449] width 20 height 20
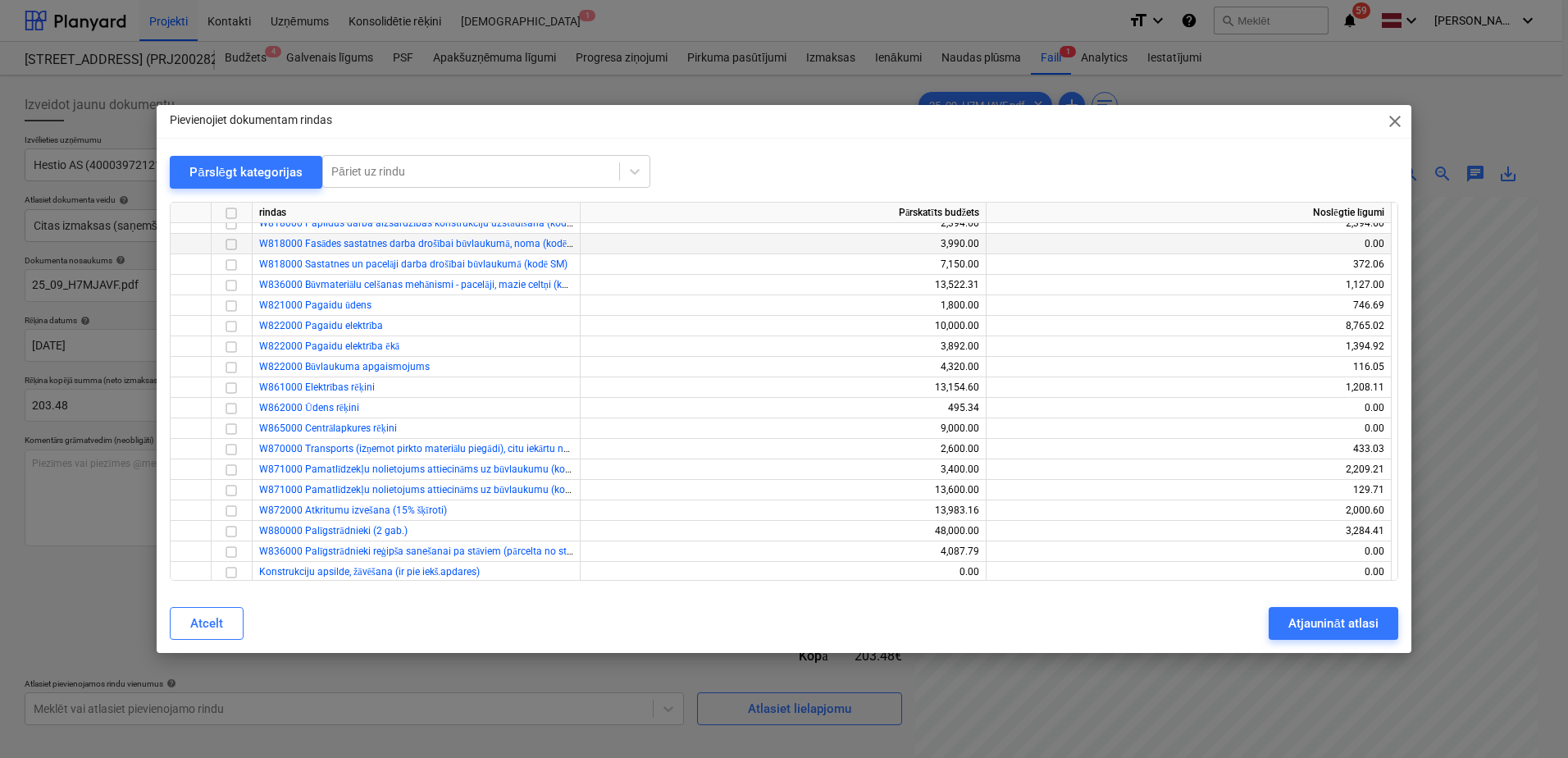
scroll to position [484, 0]
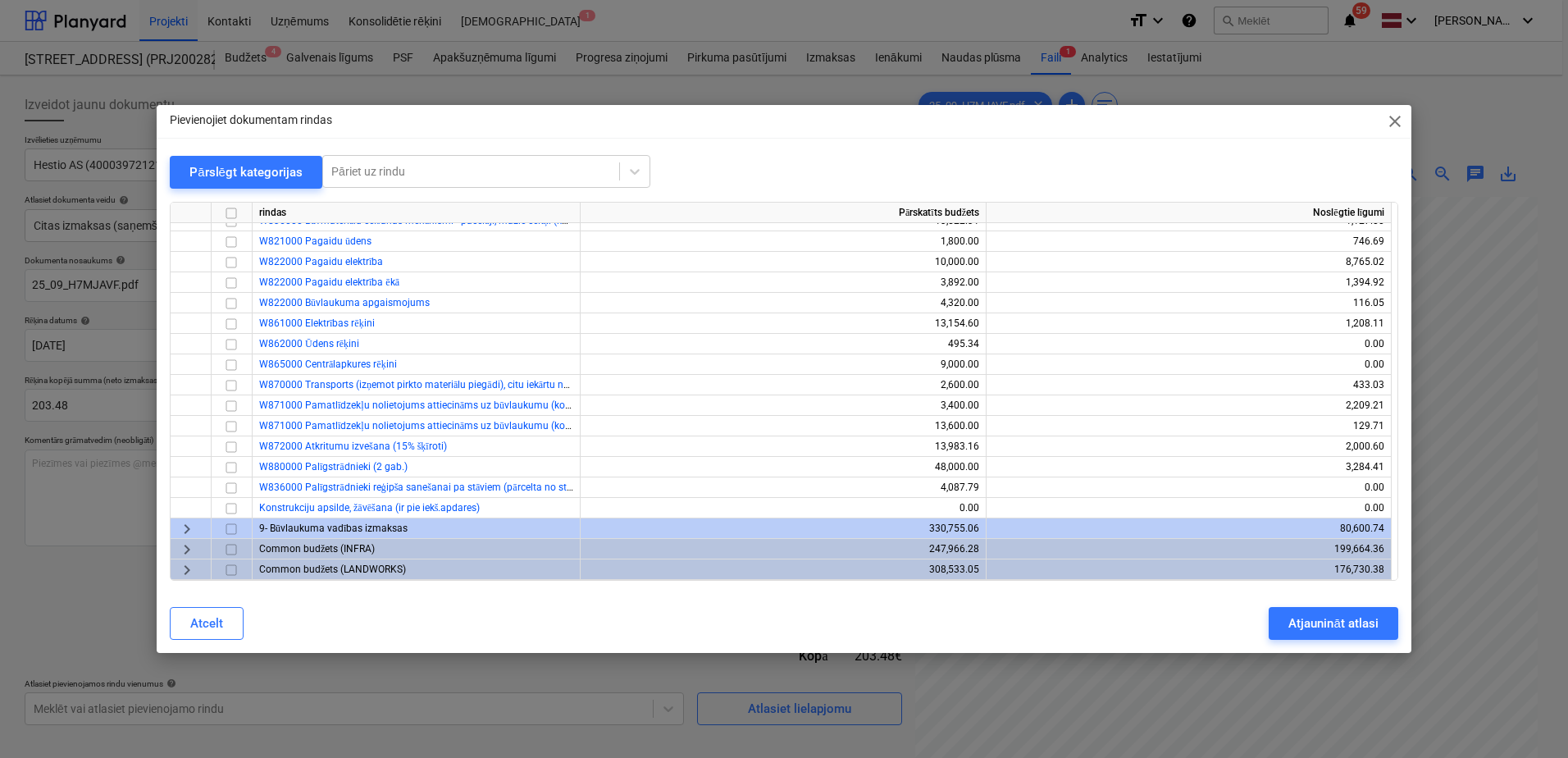
click at [177, 525] on span "keyboard_arrow_right" at bounding box center [187, 529] width 20 height 20
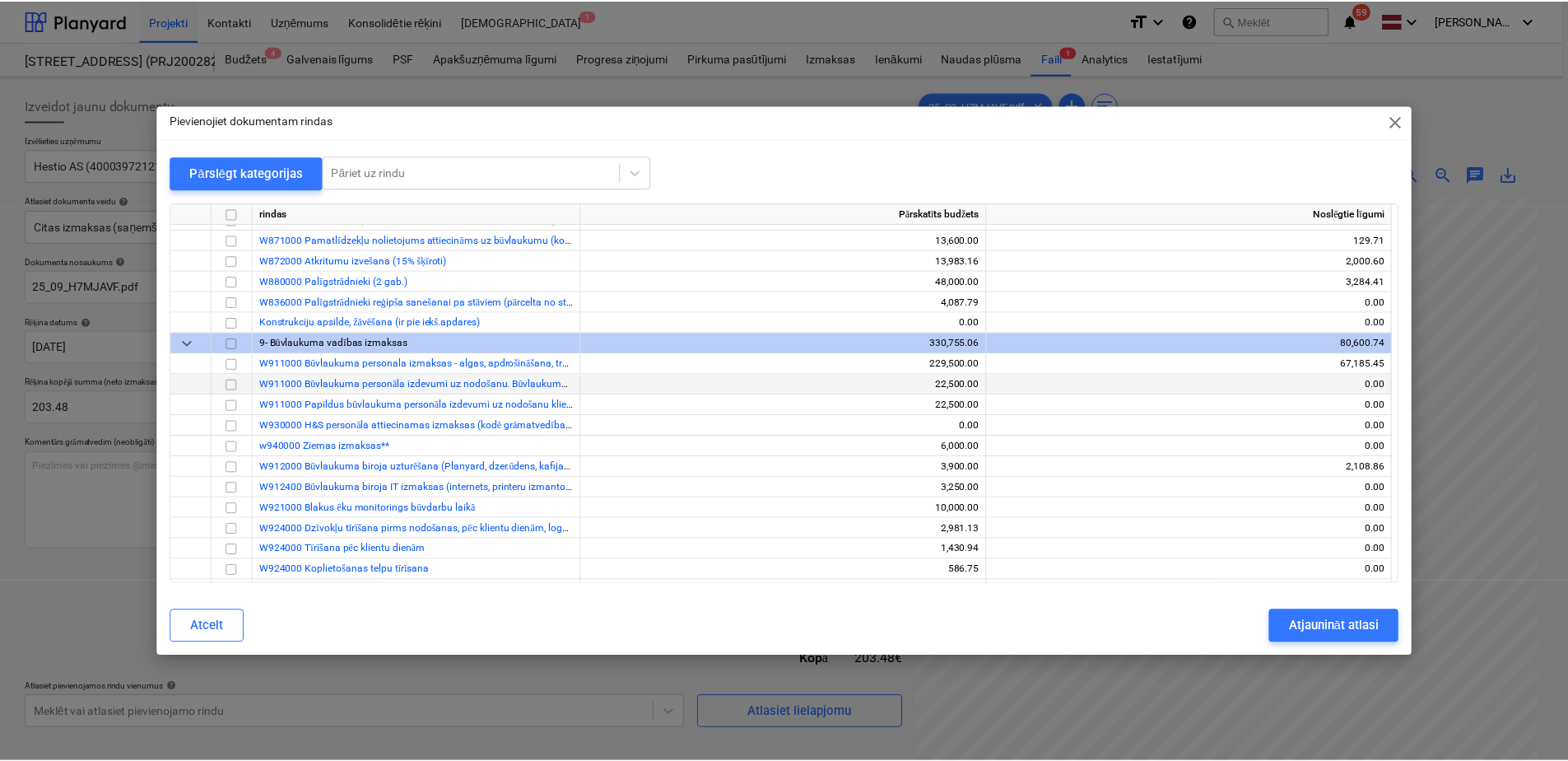
scroll to position [650, 0]
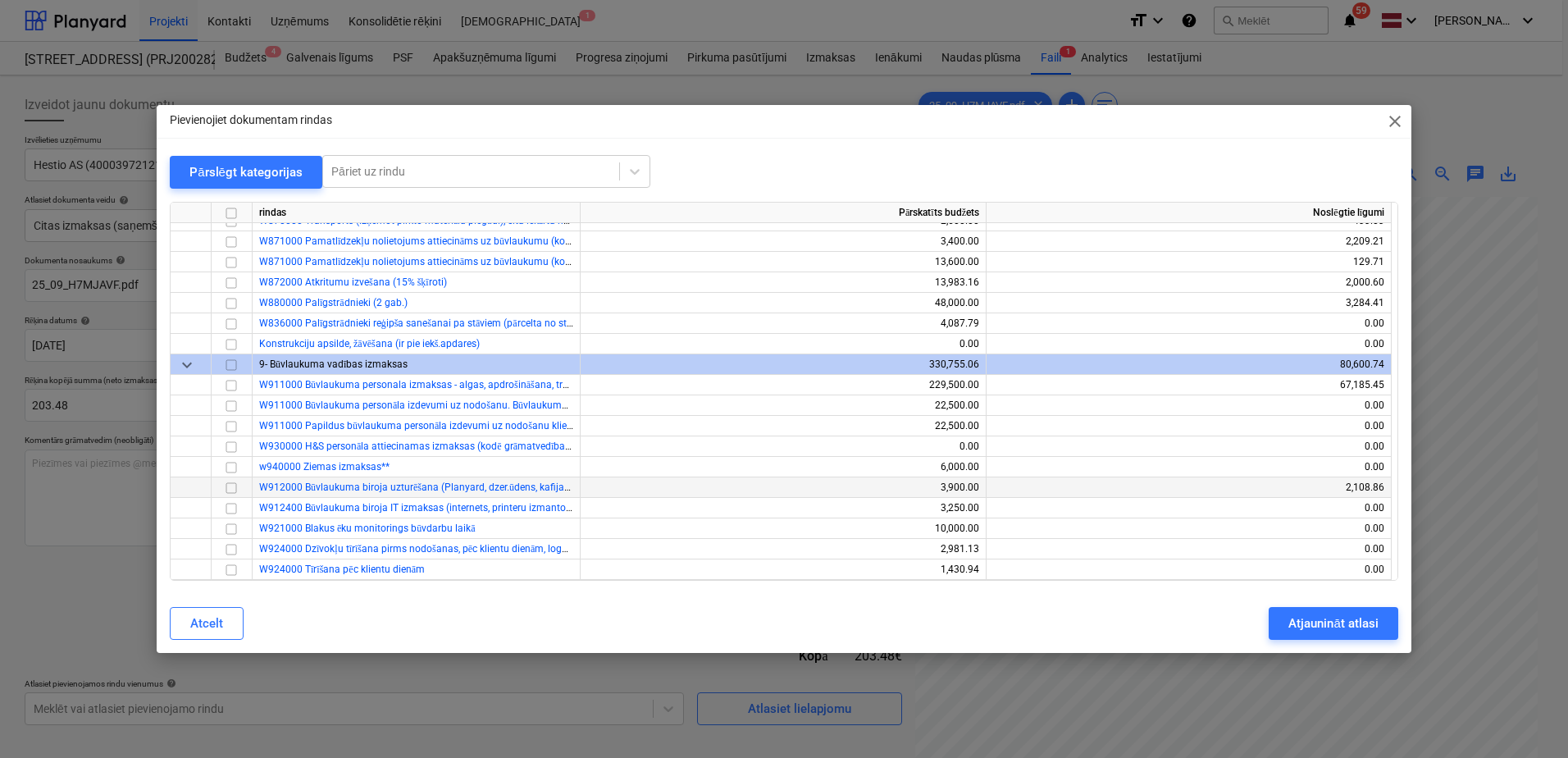
click at [232, 490] on input "checkbox" at bounding box center [232, 488] width 20 height 20
click at [1303, 616] on div "Atjaunināt atlasi" at bounding box center [1333, 624] width 89 height 21
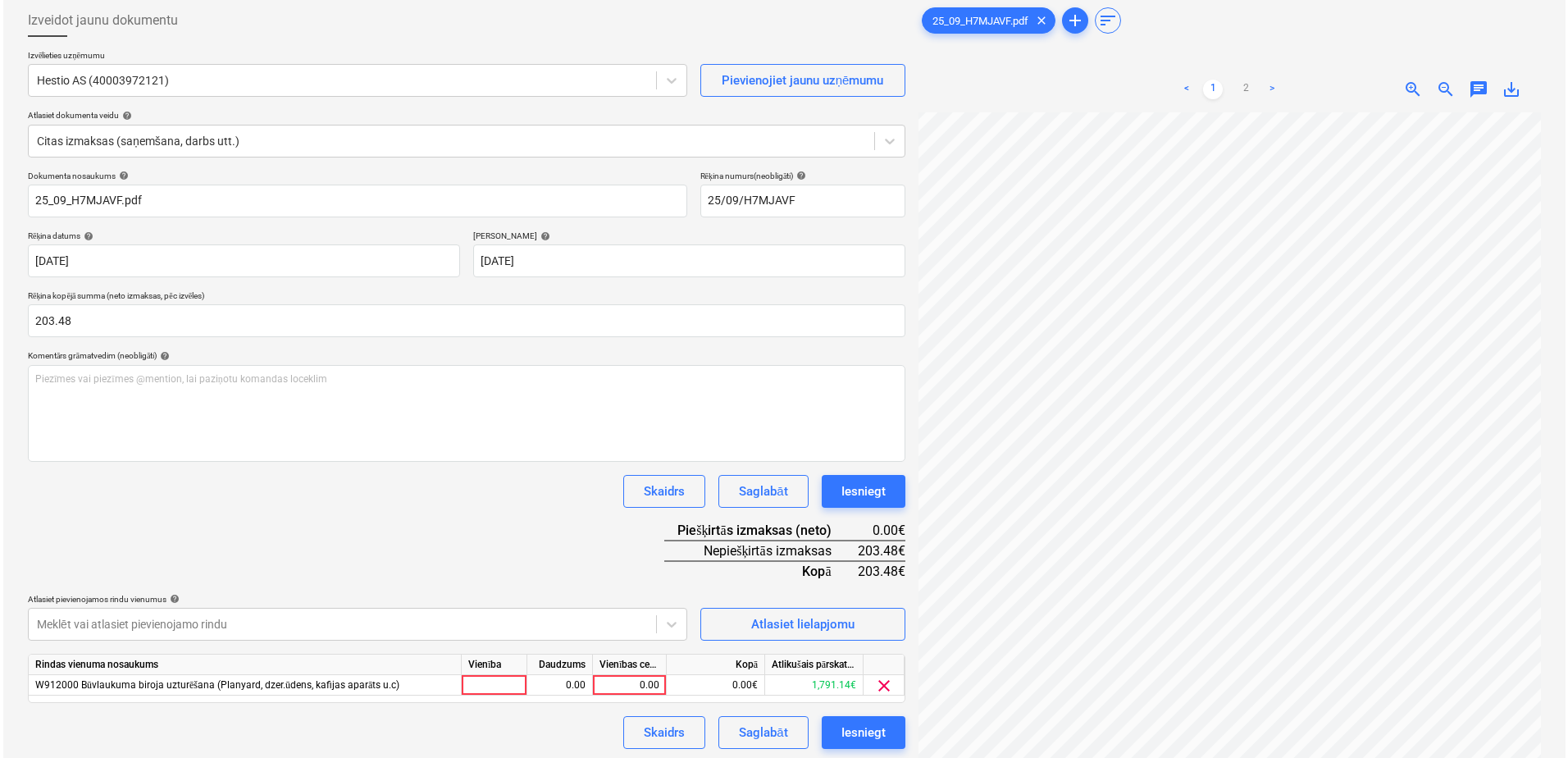
scroll to position [164, 0]
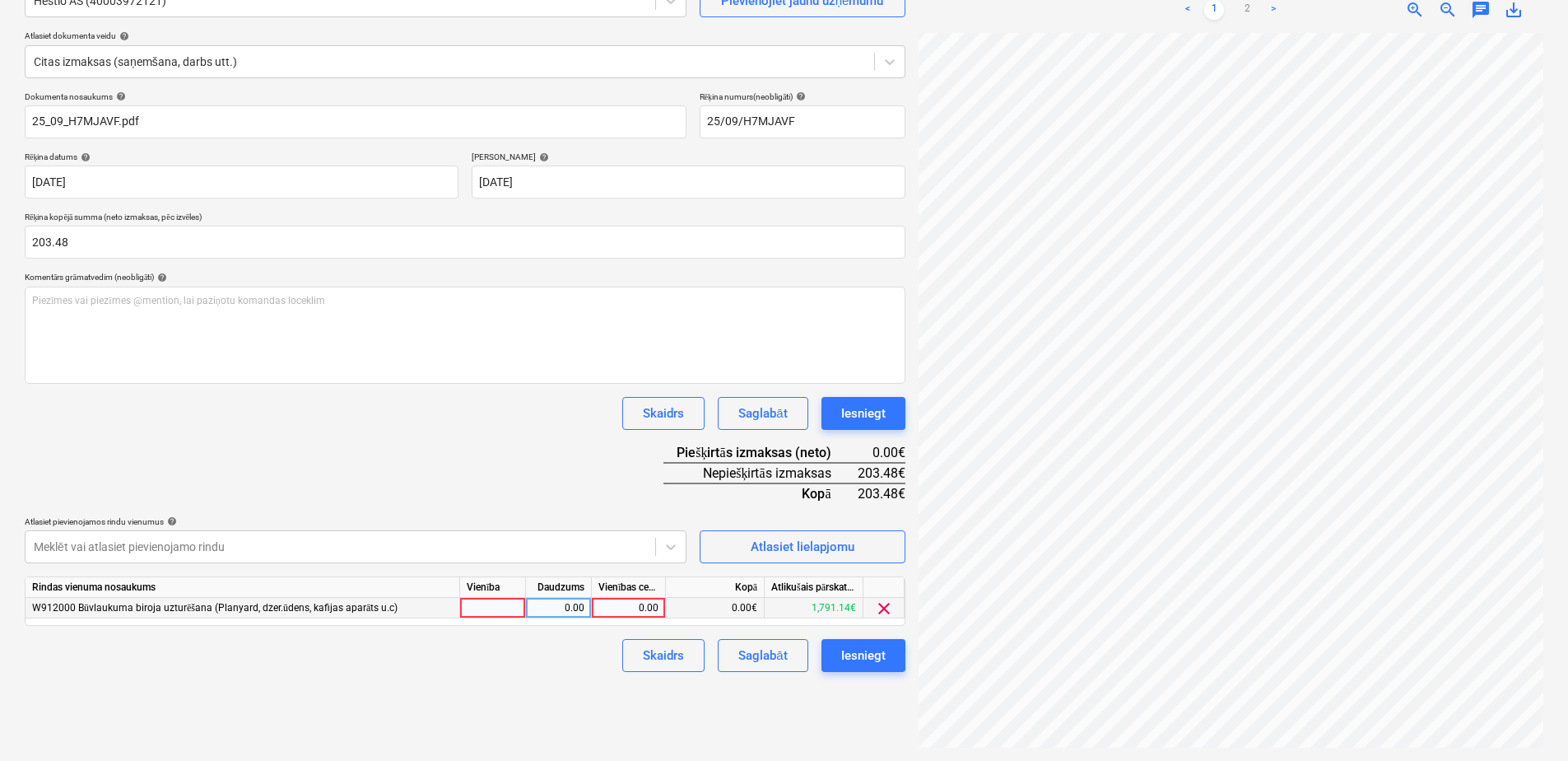
click at [626, 611] on div "0.00" at bounding box center [628, 607] width 60 height 21
type input "203.48"
click at [617, 689] on div "Izveidot jaunu dokumentu Izvēlieties uzņēmumu Hestio AS (40003972121) Pievienoj…" at bounding box center [465, 335] width 894 height 836
click at [864, 650] on div "Iesniegt" at bounding box center [864, 655] width 45 height 21
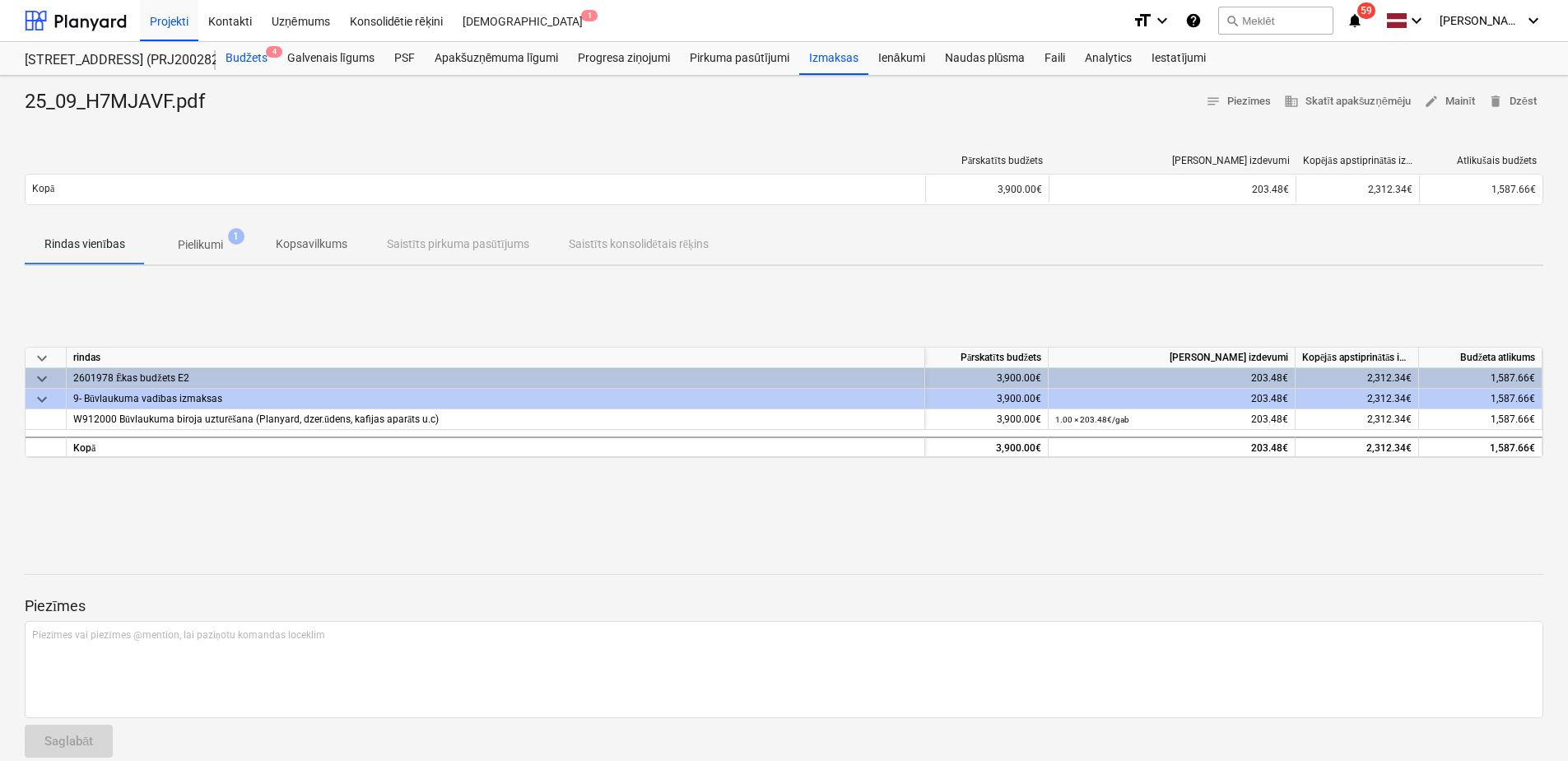
click at [253, 49] on div "Budžets 4" at bounding box center [246, 58] width 62 height 33
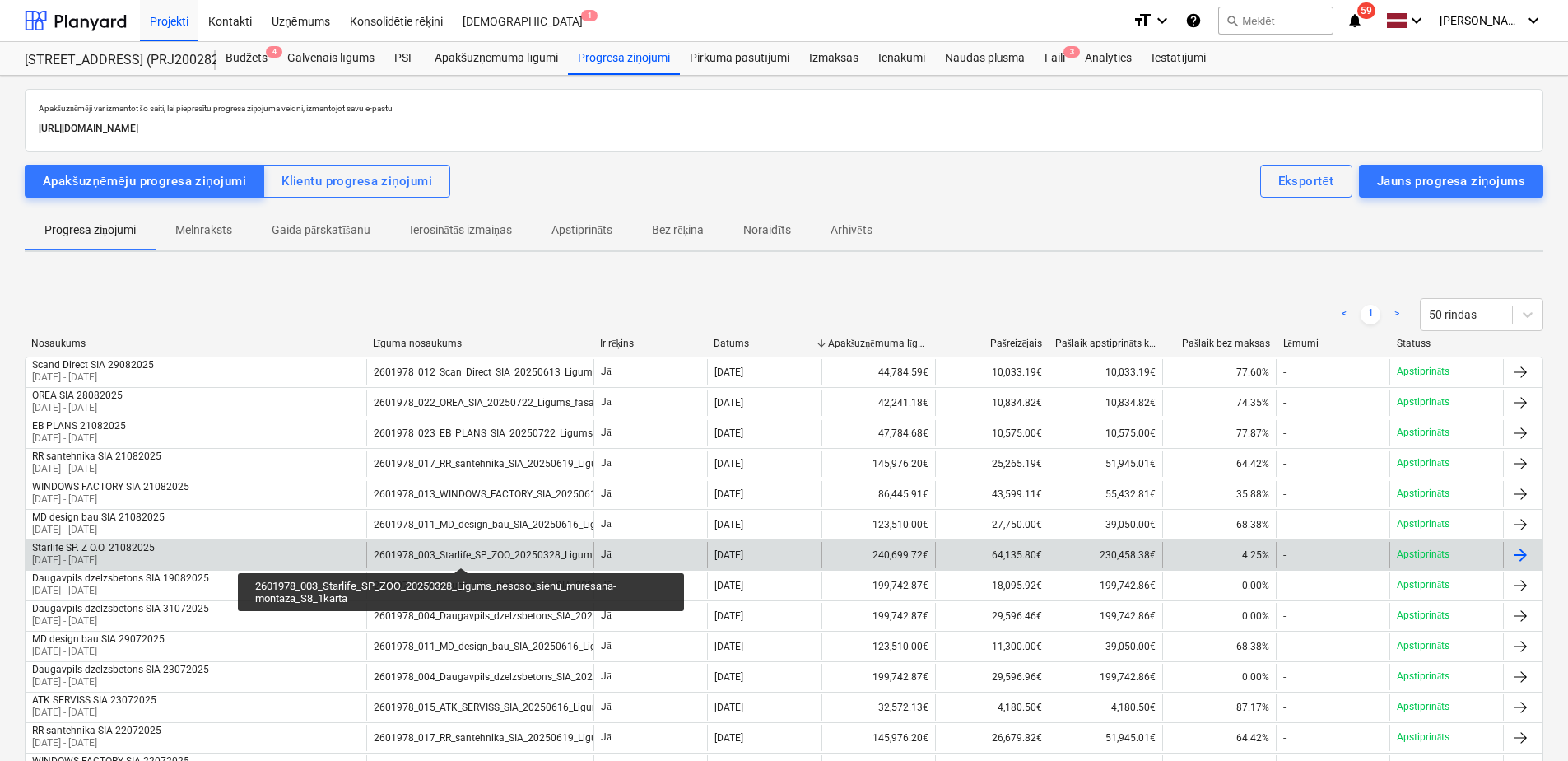
click at [461, 553] on div "2601978_003_Starlife_SP_ZOO_20250328_Ligums_nesoso_sienu_muresana-montaza_S8_1k…" at bounding box center [589, 554] width 429 height 12
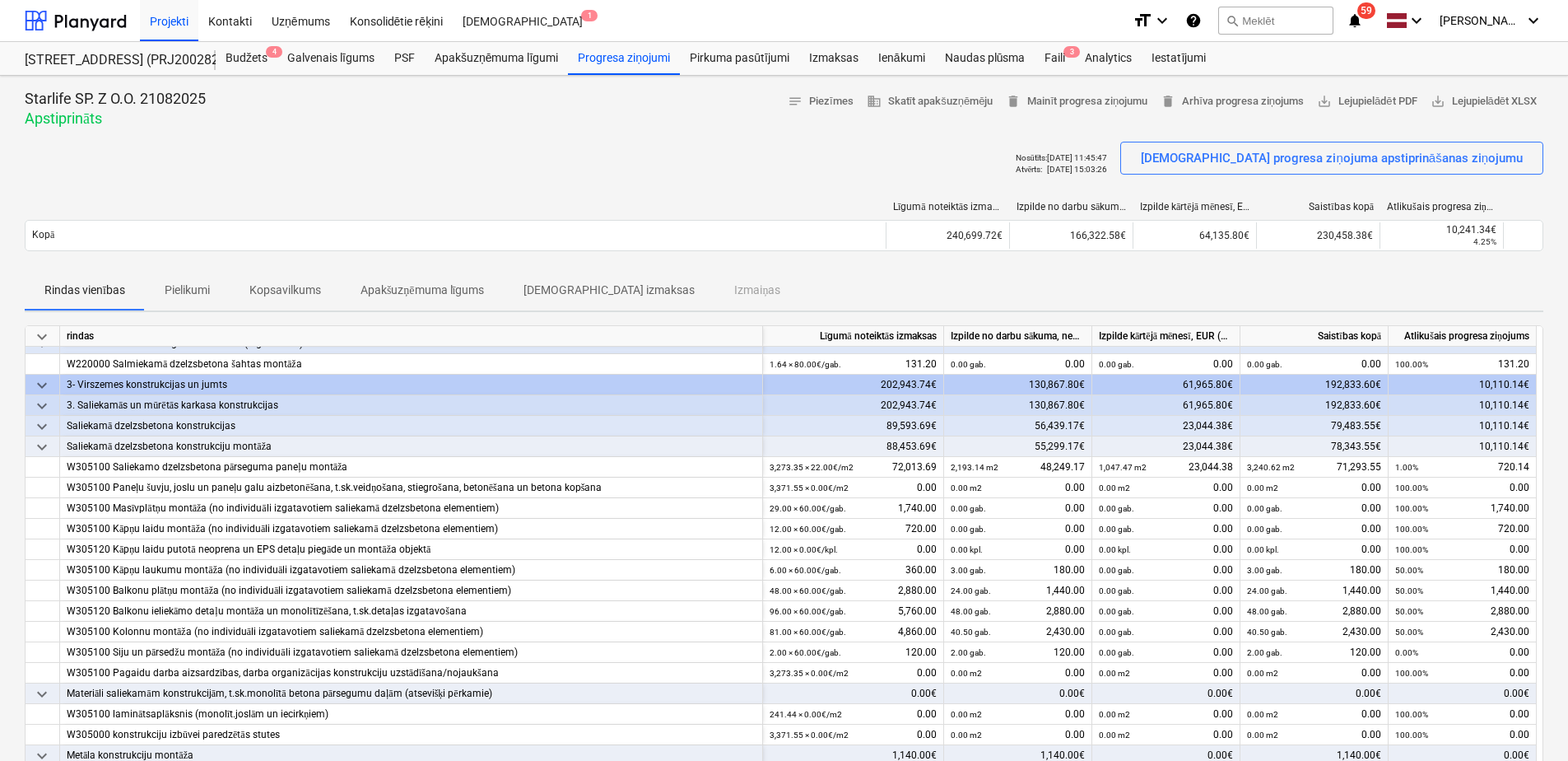
scroll to position [658, 0]
